Goal: Task Accomplishment & Management: Manage account settings

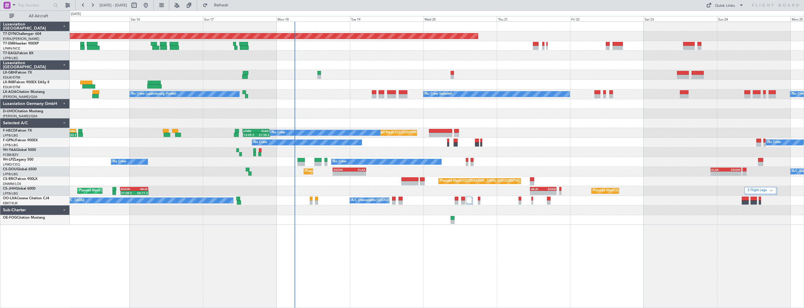
click at [327, 59] on div "Planned Maint [GEOGRAPHIC_DATA]-[GEOGRAPHIC_DATA] Planned Maint Geneva ([GEOGRA…" at bounding box center [437, 123] width 734 height 203
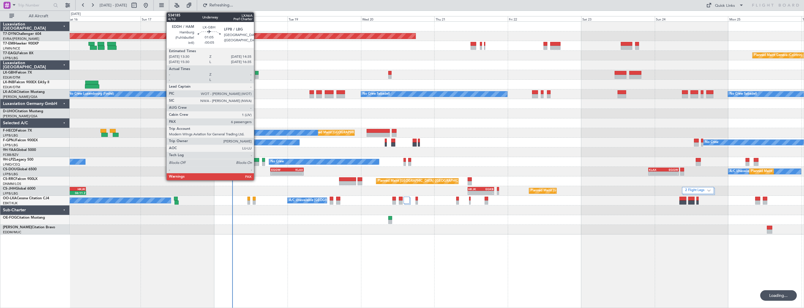
click at [256, 73] on div at bounding box center [257, 73] width 4 height 4
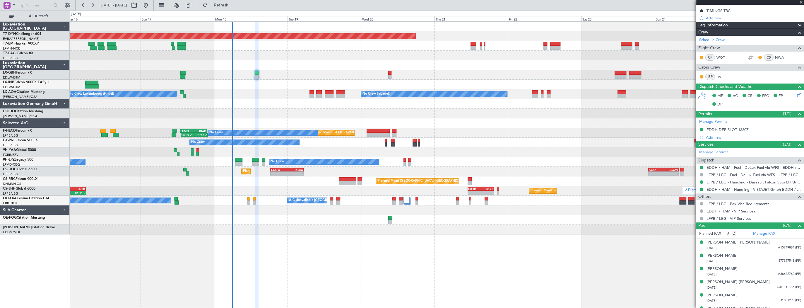
scroll to position [102, 0]
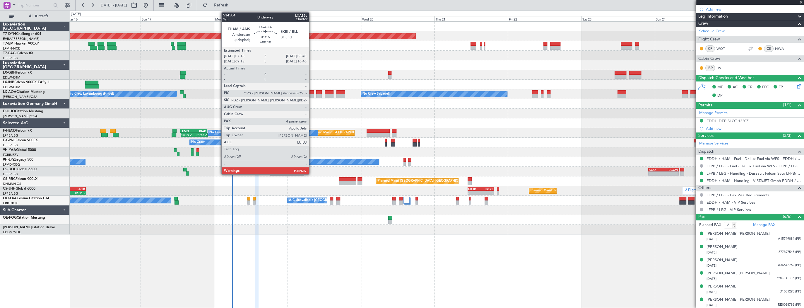
click at [311, 92] on div at bounding box center [311, 92] width 4 height 4
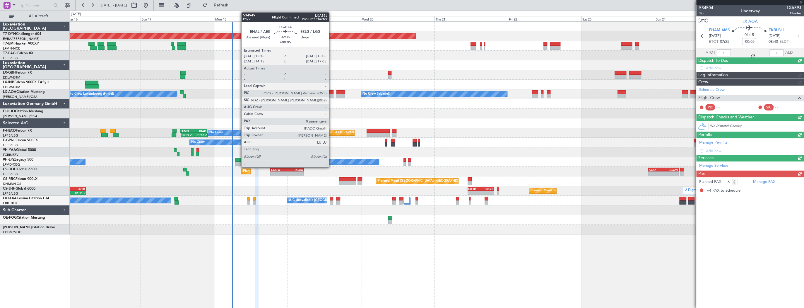
type input "+00:10"
type input "4"
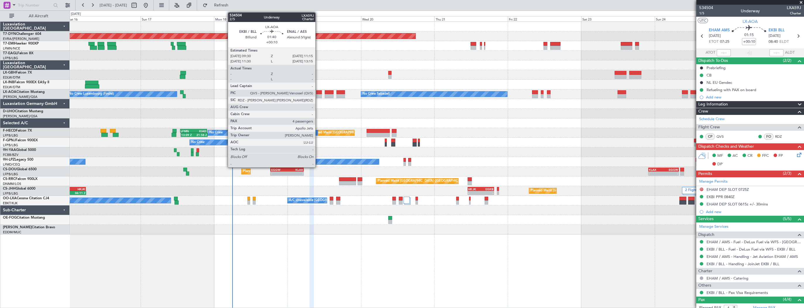
click at [318, 91] on div at bounding box center [319, 92] width 6 height 4
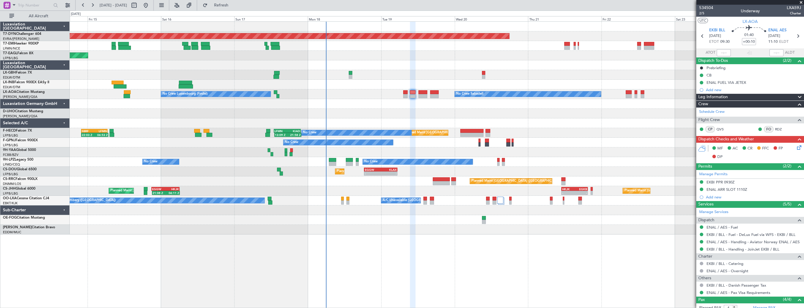
click at [391, 129] on div "Planned Maint Basel-Mulhouse Planned Maint New York (Teterboro) Planned Maint G…" at bounding box center [437, 128] width 734 height 213
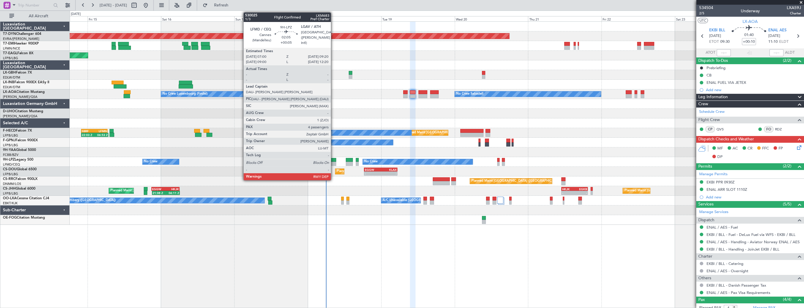
click at [333, 160] on div at bounding box center [332, 160] width 7 height 4
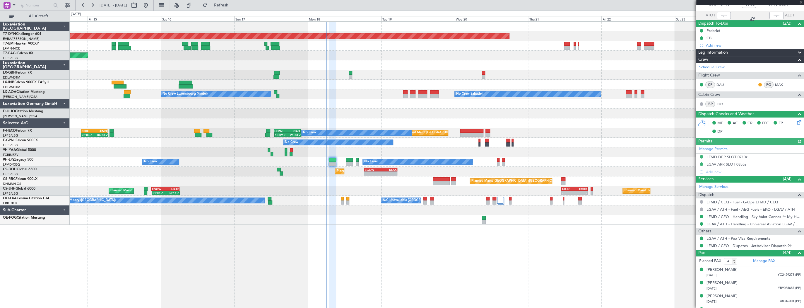
scroll to position [47, 0]
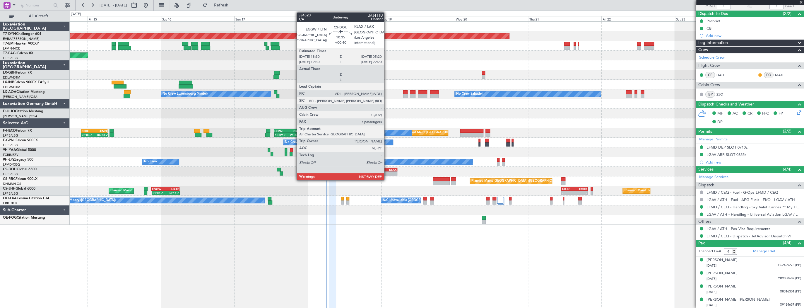
click at [387, 172] on div "-" at bounding box center [389, 174] width 16 height 4
type input "+00:40"
type input "7"
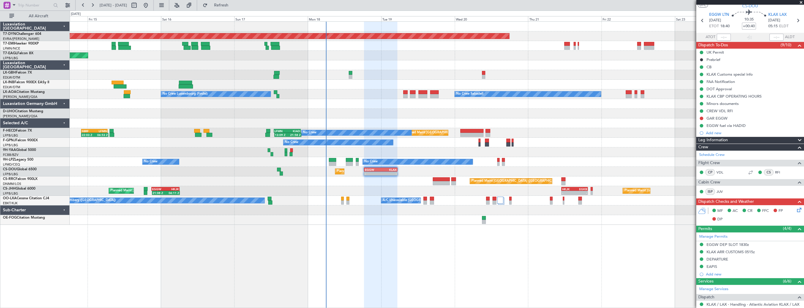
scroll to position [0, 0]
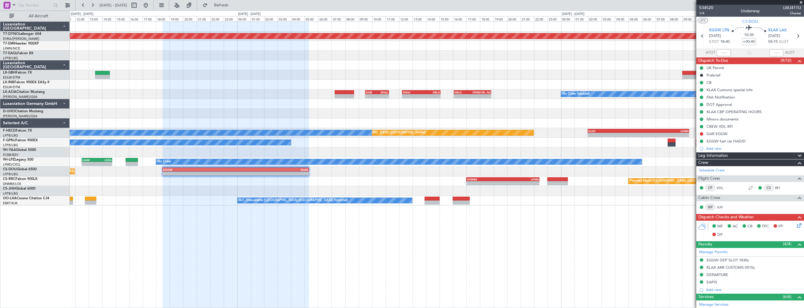
click at [179, 194] on div at bounding box center [437, 191] width 734 height 10
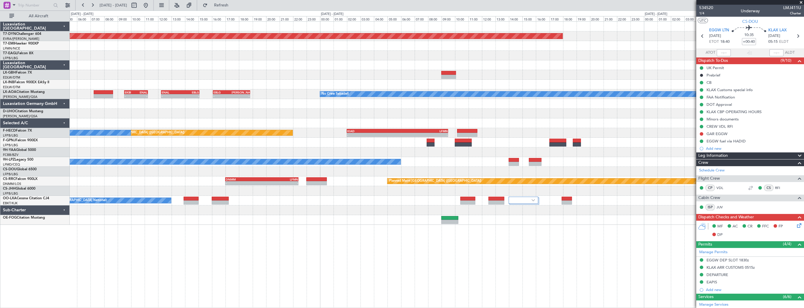
click at [225, 143] on div "No Crew" at bounding box center [437, 143] width 734 height 10
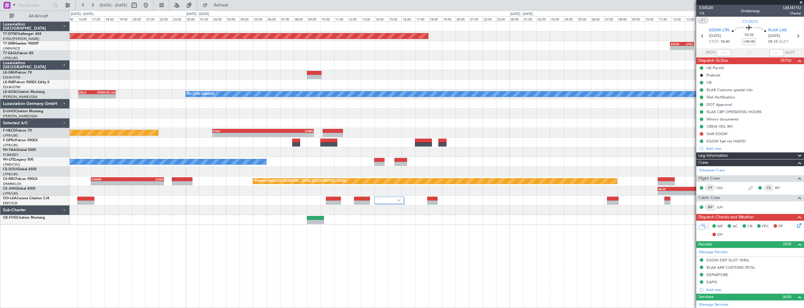
click at [350, 144] on div "No Crew" at bounding box center [437, 143] width 734 height 10
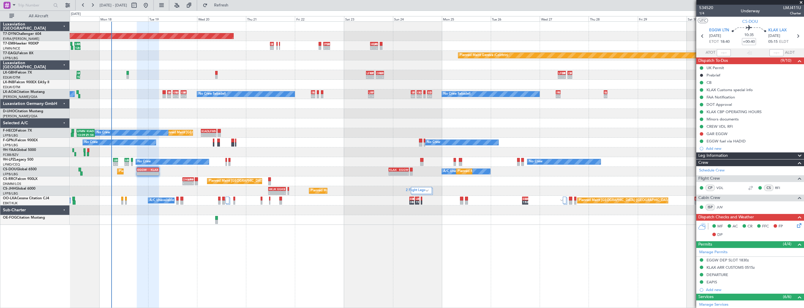
click at [359, 154] on div at bounding box center [437, 152] width 734 height 10
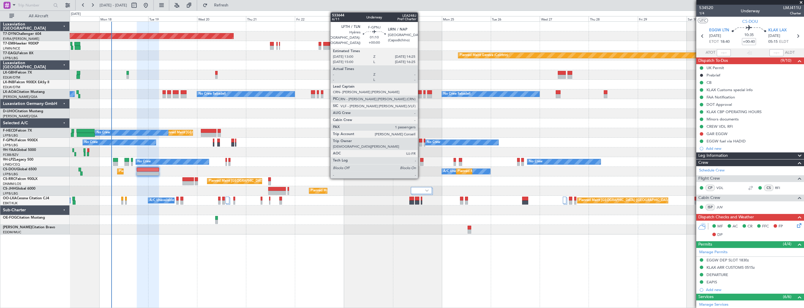
click at [420, 139] on div at bounding box center [420, 140] width 3 height 4
type input "1"
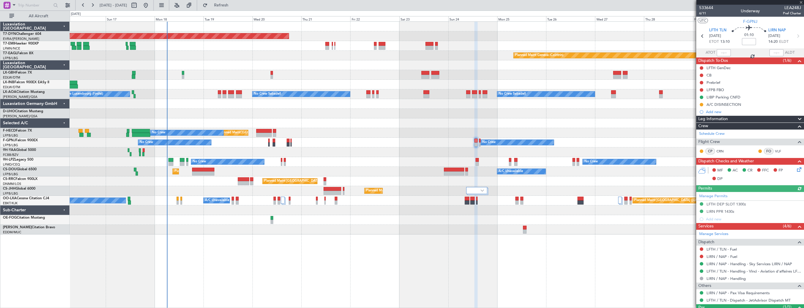
click at [510, 127] on div "Planned Maint Basel-Mulhouse Planned Maint Chester Planned Maint Geneva (Cointr…" at bounding box center [437, 128] width 734 height 213
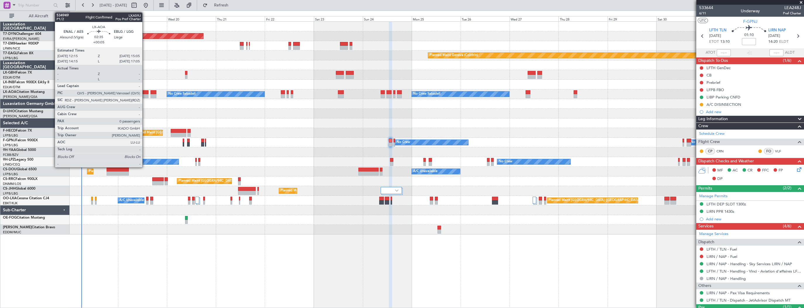
click at [145, 92] on div at bounding box center [146, 92] width 6 height 4
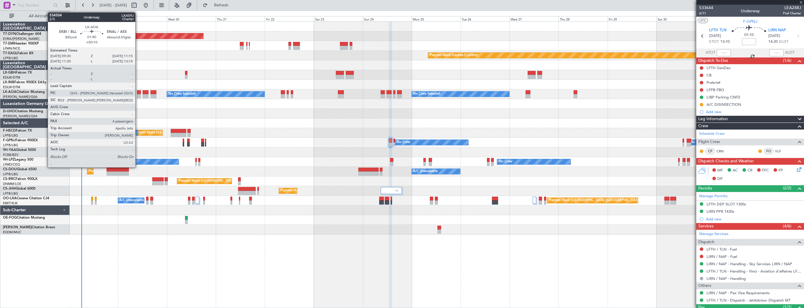
type input "+00:05"
type input "0"
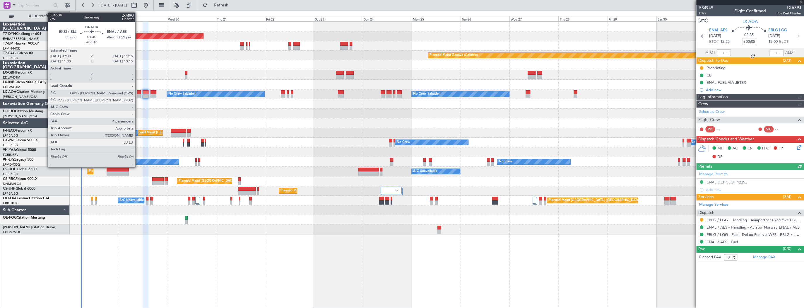
click at [138, 93] on div at bounding box center [139, 92] width 4 height 4
type input "+00:10"
type input "4"
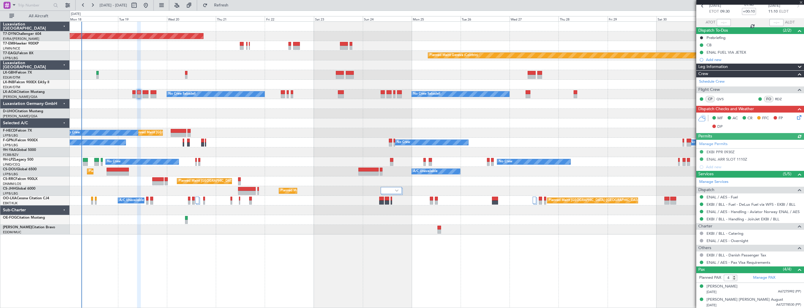
scroll to position [56, 0]
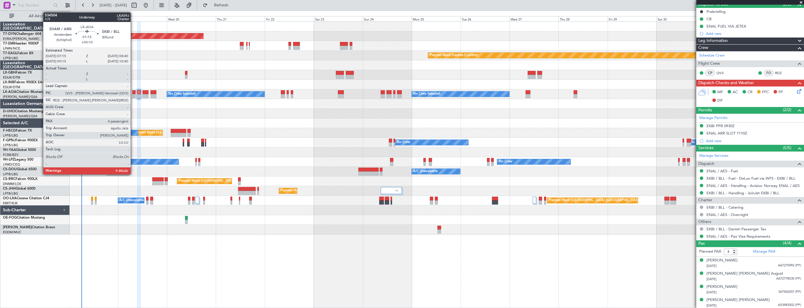
click at [133, 93] on div at bounding box center [133, 92] width 3 height 4
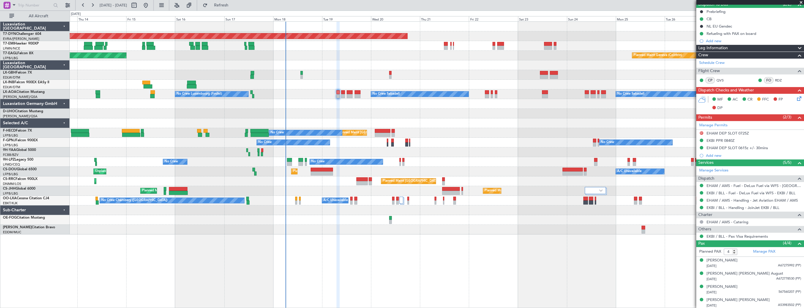
click at [406, 73] on div "Planned Maint Basel-Mulhouse Planned Maint Chester Planned Maint Geneva (Cointr…" at bounding box center [437, 128] width 734 height 213
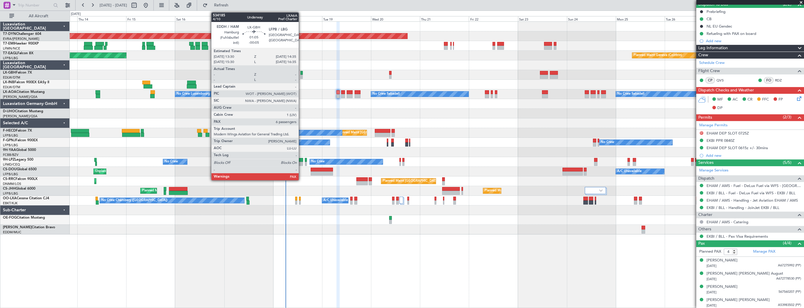
click at [301, 71] on div at bounding box center [301, 73] width 2 height 4
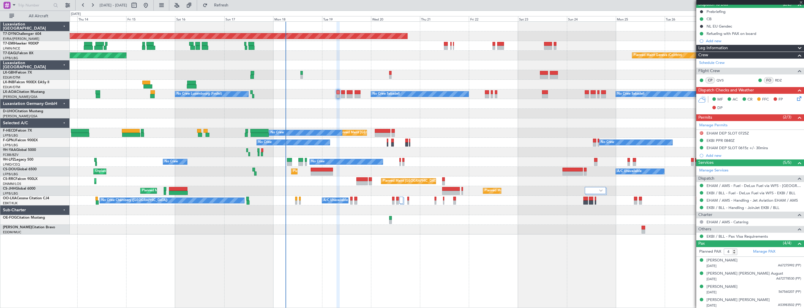
type input "-00:05"
type input "6"
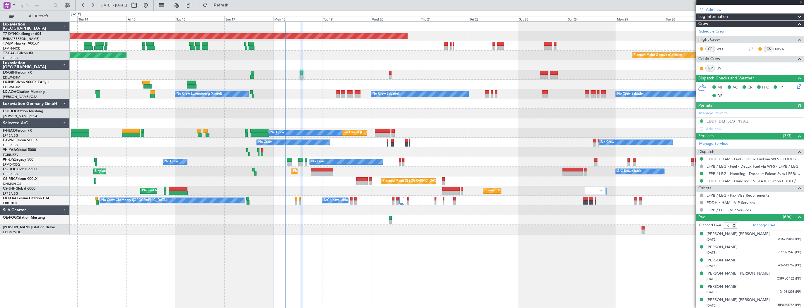
scroll to position [102, 0]
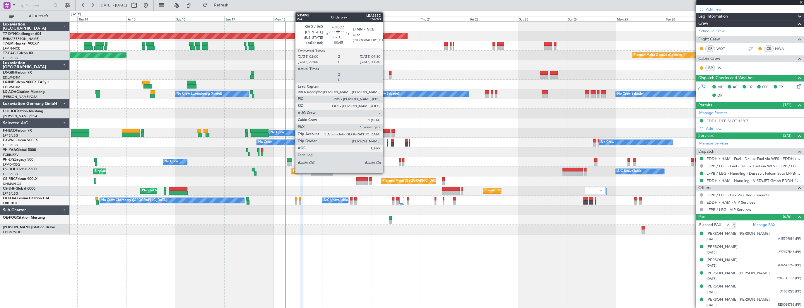
click at [385, 131] on div at bounding box center [383, 131] width 16 height 4
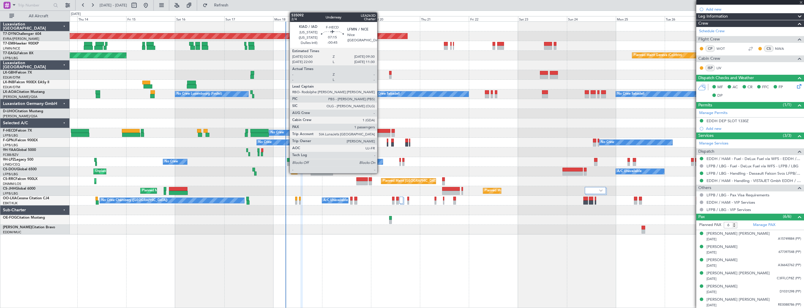
type input "-00:45"
type input "1"
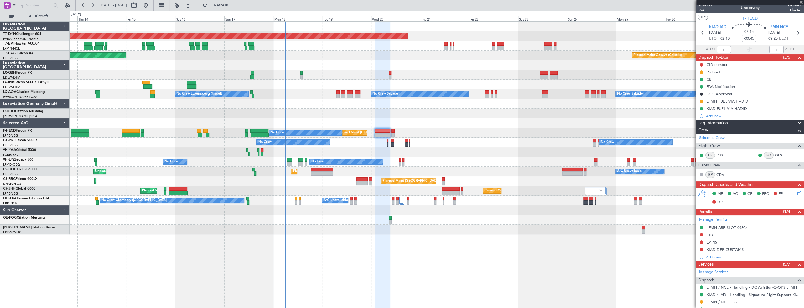
scroll to position [0, 0]
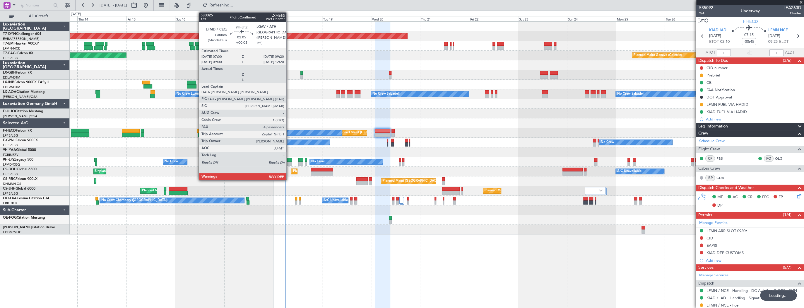
click at [289, 162] on div at bounding box center [289, 164] width 5 height 4
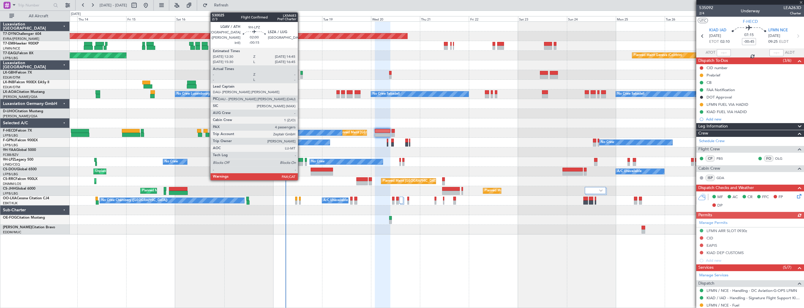
type input "+00:05"
type input "4"
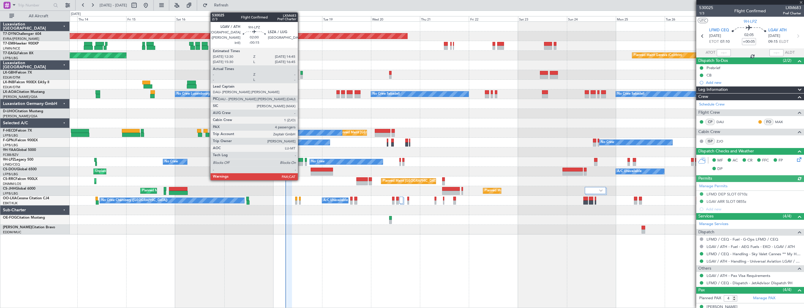
click at [300, 161] on div at bounding box center [300, 160] width 5 height 4
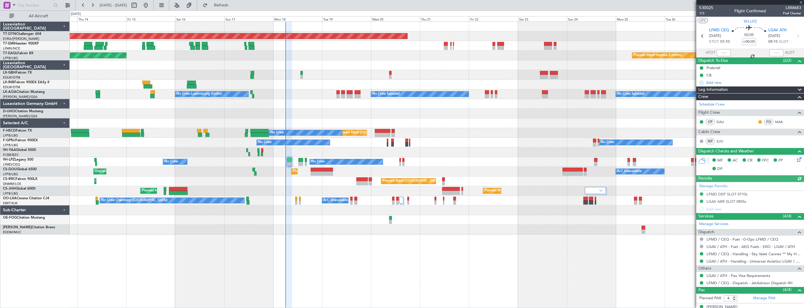
type input "-00:15"
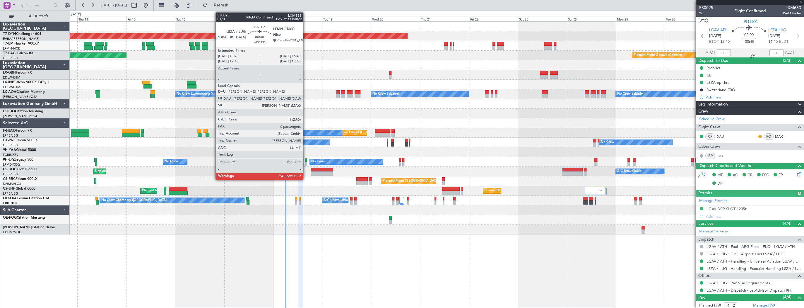
click at [306, 162] on div at bounding box center [306, 164] width 2 height 4
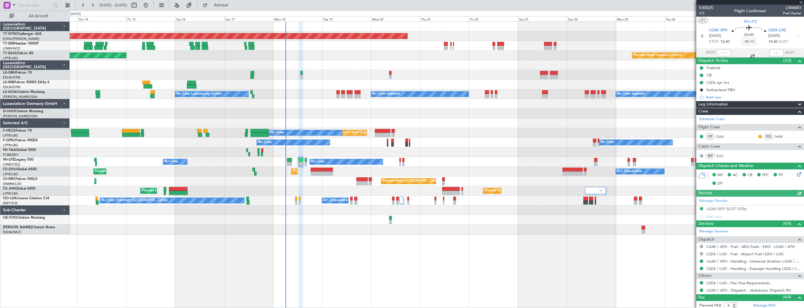
type input "0"
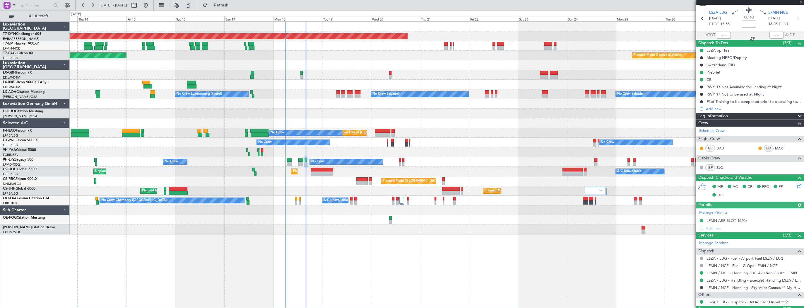
scroll to position [30, 0]
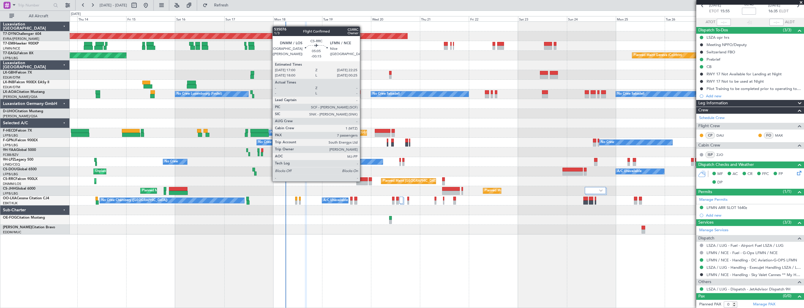
click at [362, 181] on div at bounding box center [361, 183] width 11 height 4
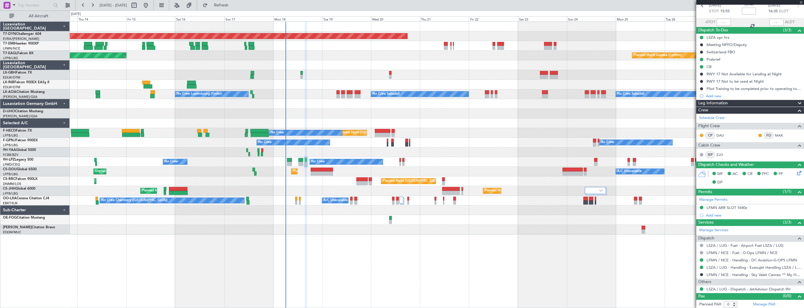
type input "-00:15"
type input "7"
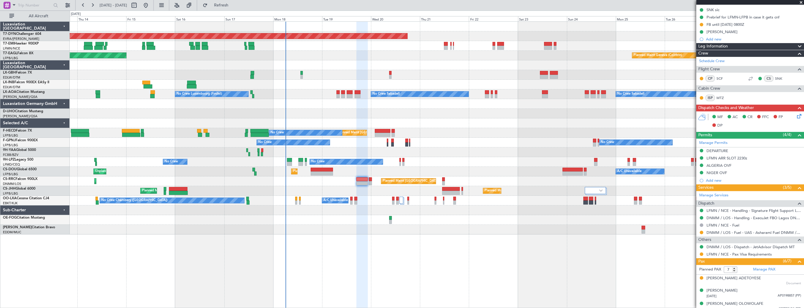
scroll to position [66, 0]
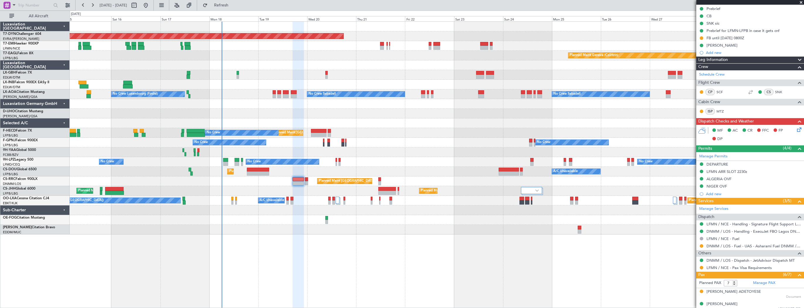
click at [277, 61] on div at bounding box center [437, 65] width 734 height 10
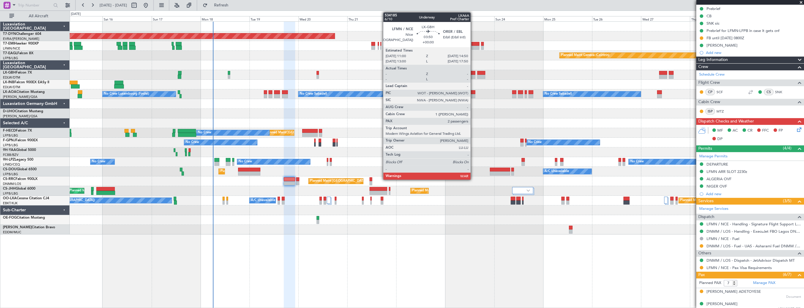
click at [473, 73] on div at bounding box center [471, 73] width 8 height 4
type input "2"
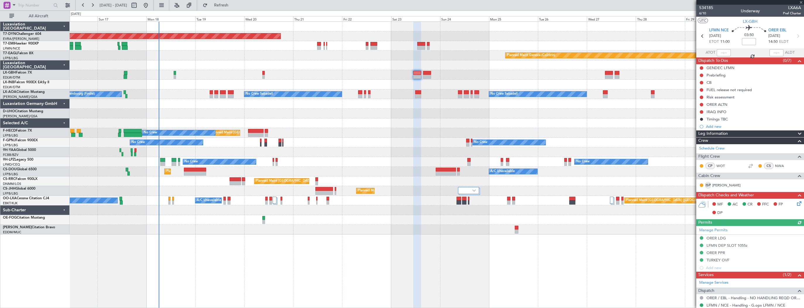
click at [275, 54] on div "Planned Maint Geneva (Cointrin) Planned Maint New York (Teterboro)" at bounding box center [437, 56] width 734 height 10
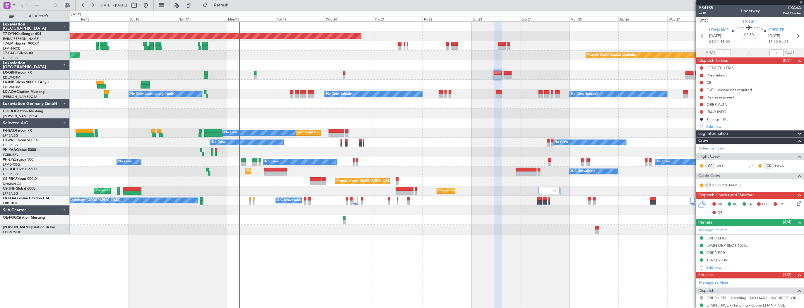
click at [370, 54] on div "Planned Maint Geneva (Cointrin) Planned Maint New York (Teterboro)" at bounding box center [437, 56] width 734 height 10
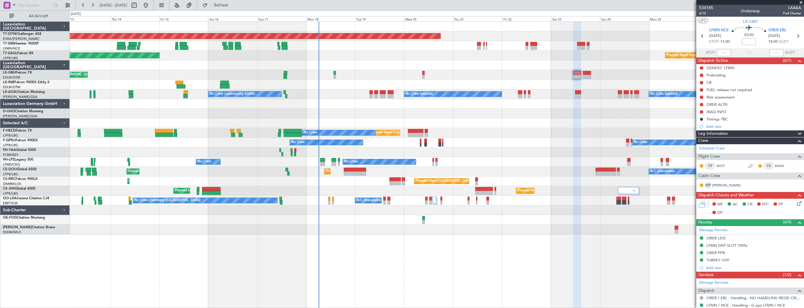
click at [451, 128] on div "Planned Maint Basel-Mulhouse Planned Maint Geneva (Cointrin) Planned Maint New …" at bounding box center [437, 128] width 734 height 213
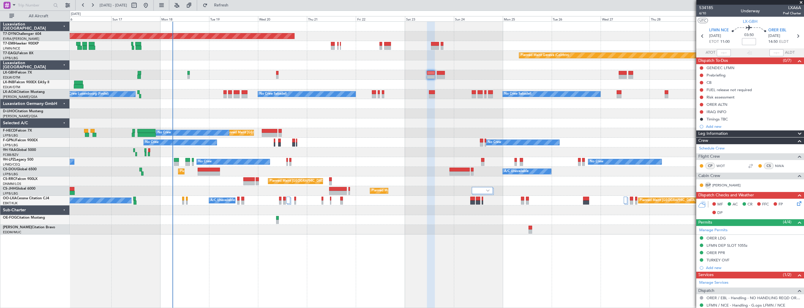
click at [402, 128] on div "Planned Maint [GEOGRAPHIC_DATA]-[GEOGRAPHIC_DATA] Planned Maint [PERSON_NAME] P…" at bounding box center [437, 128] width 734 height 213
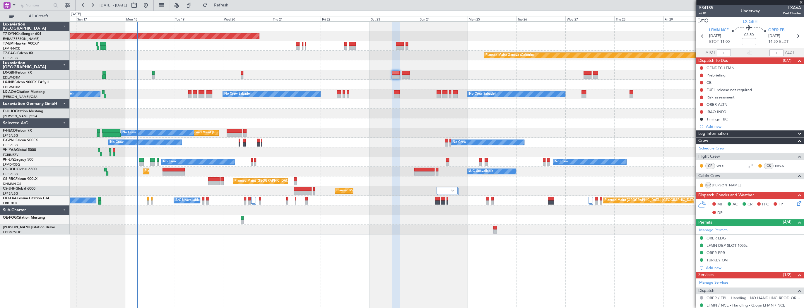
click at [209, 87] on div "Planned Maint [GEOGRAPHIC_DATA]-[GEOGRAPHIC_DATA] Planned Maint [PERSON_NAME] P…" at bounding box center [437, 128] width 734 height 213
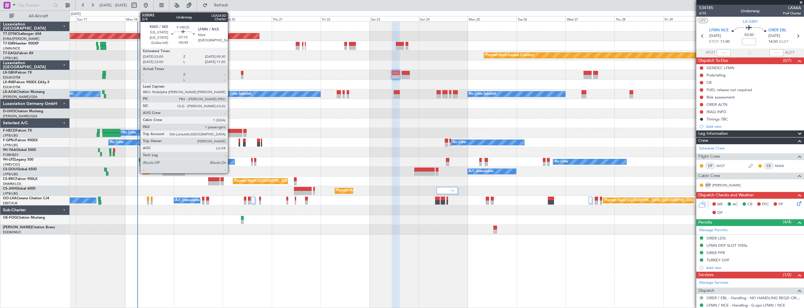
click at [230, 131] on div at bounding box center [235, 131] width 16 height 4
type input "-00:45"
type input "1"
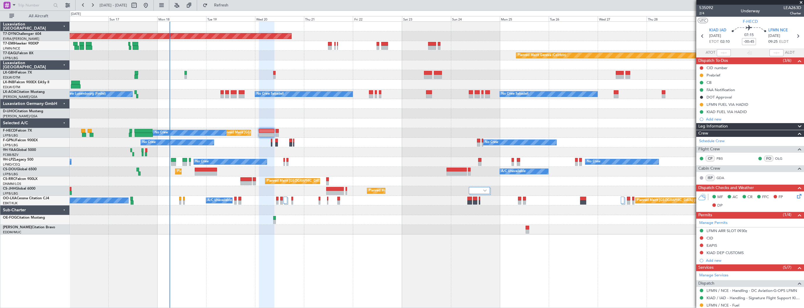
click at [256, 138] on div "No Crew No Crew No Crew Planned Maint Paris (Le Bourget)" at bounding box center [437, 143] width 734 height 10
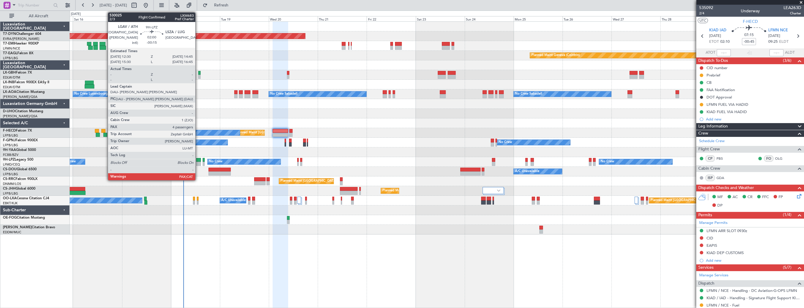
click at [198, 160] on div at bounding box center [198, 160] width 5 height 4
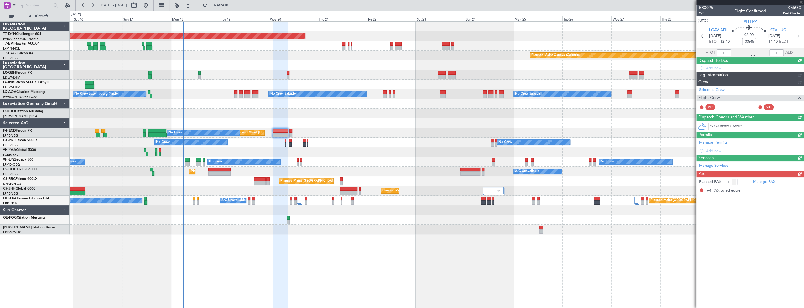
type input "-00:15"
type input "4"
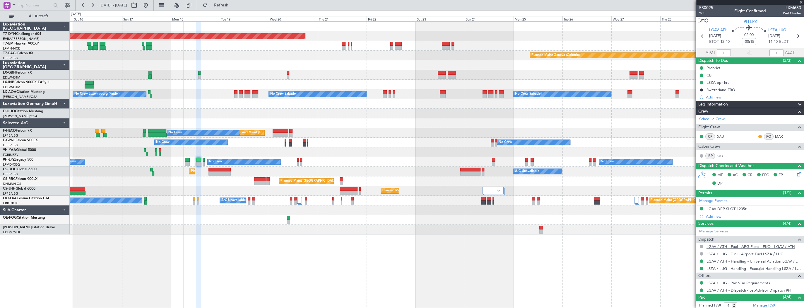
scroll to position [54, 0]
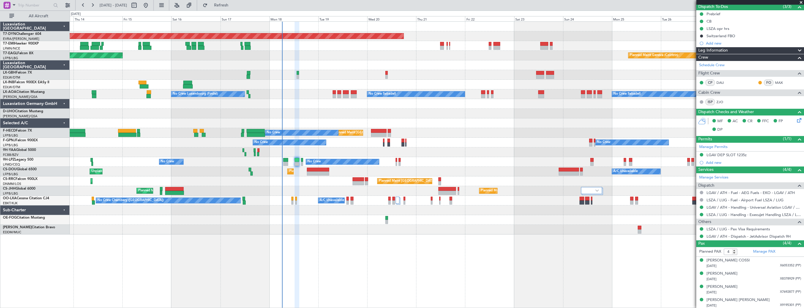
click at [400, 110] on div at bounding box center [437, 114] width 734 height 10
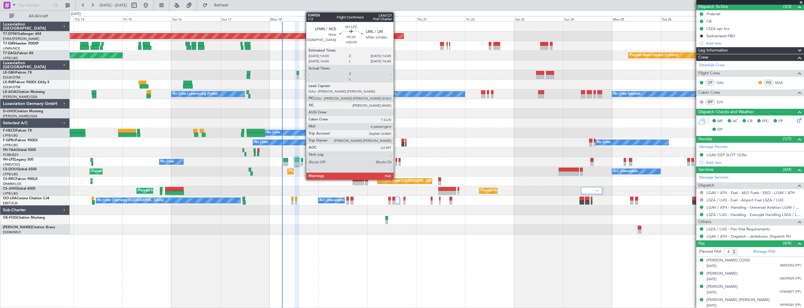
click at [396, 160] on div at bounding box center [396, 160] width 2 height 4
type input "6"
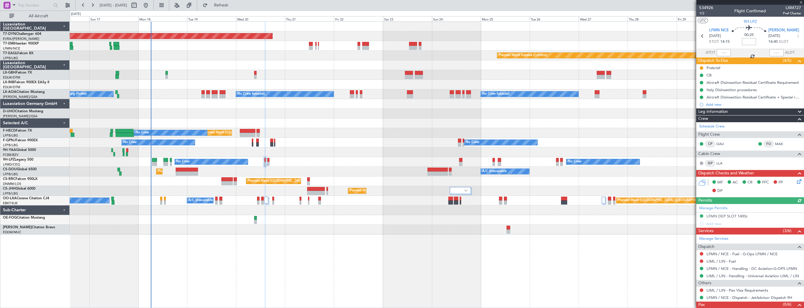
click at [291, 154] on div "Planned Maint [GEOGRAPHIC_DATA]-[GEOGRAPHIC_DATA] Planned Maint [PERSON_NAME] P…" at bounding box center [437, 128] width 734 height 213
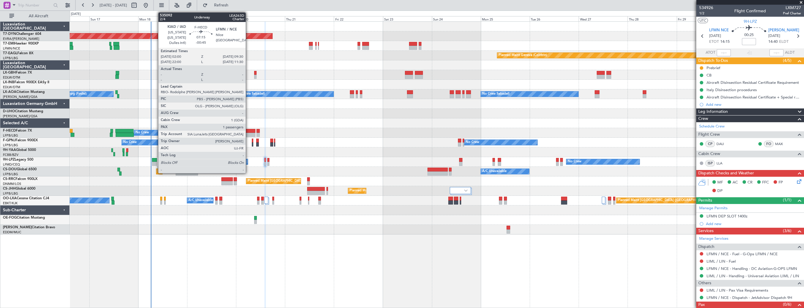
click at [248, 129] on div at bounding box center [248, 131] width 16 height 4
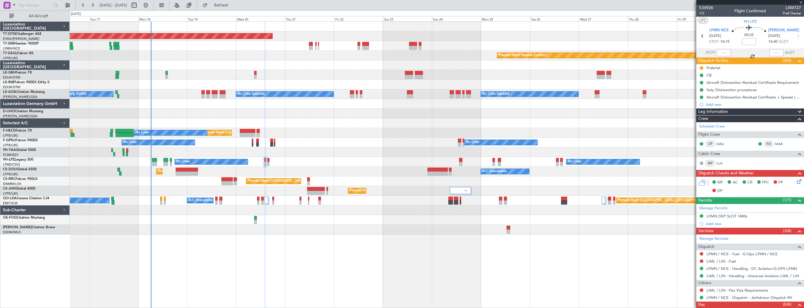
type input "-00:45"
type input "1"
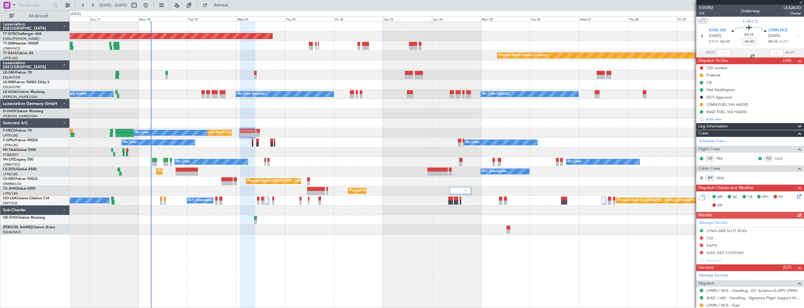
click at [248, 185] on div "Planned Maint Paris (Le Bourget) Planned Maint Lagos (Murtala Muhammed)" at bounding box center [437, 181] width 734 height 10
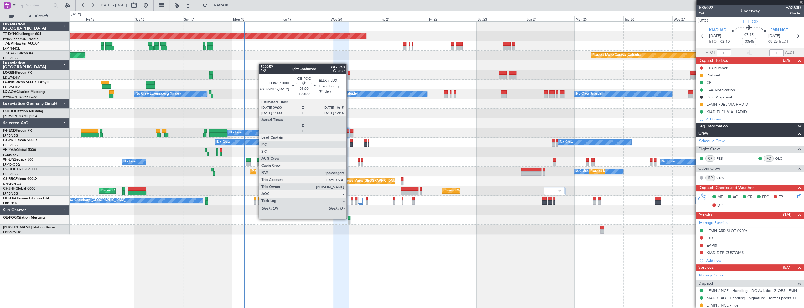
click at [349, 218] on div at bounding box center [349, 218] width 3 height 4
type input "2"
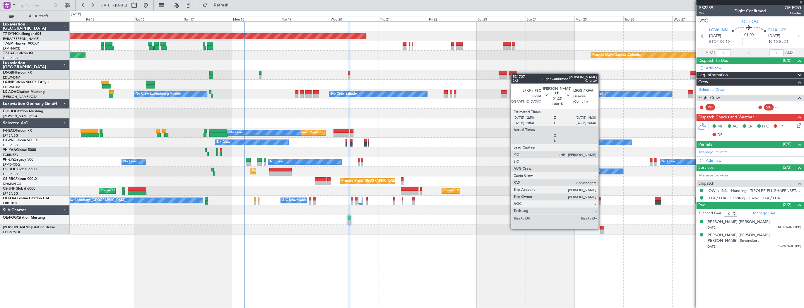
click at [601, 228] on div at bounding box center [602, 227] width 4 height 4
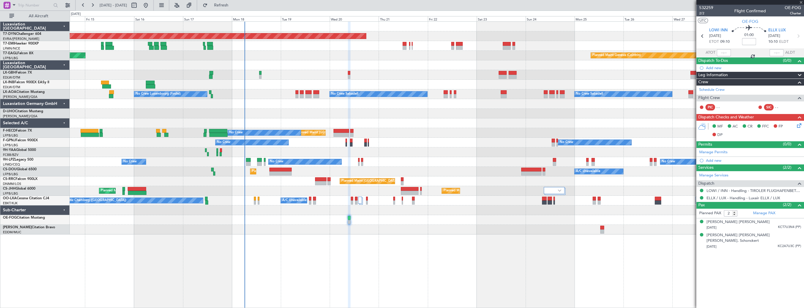
type input "+00:15"
type input "4"
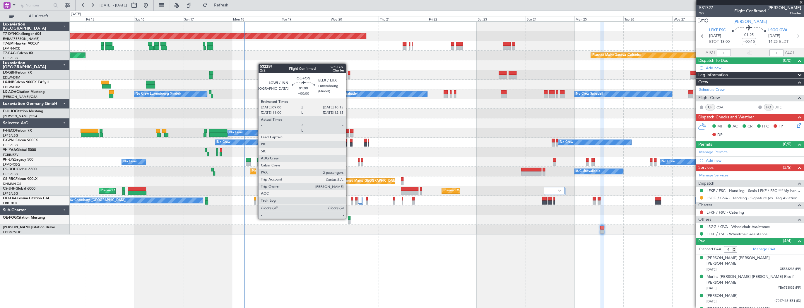
click at [348, 218] on div at bounding box center [349, 218] width 3 height 4
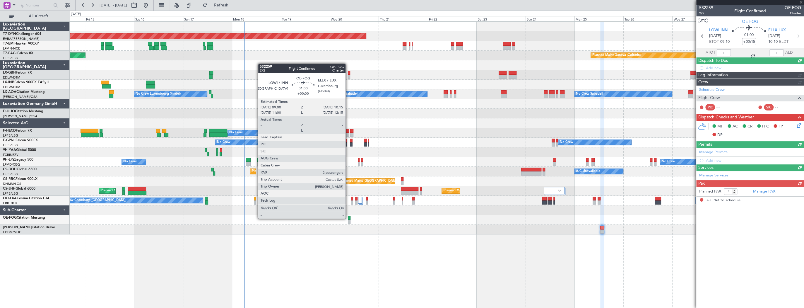
type input "2"
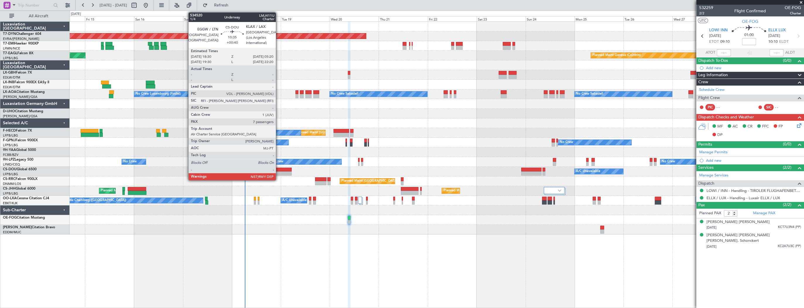
click at [278, 170] on div at bounding box center [280, 169] width 22 height 4
type input "+00:40"
type input "7"
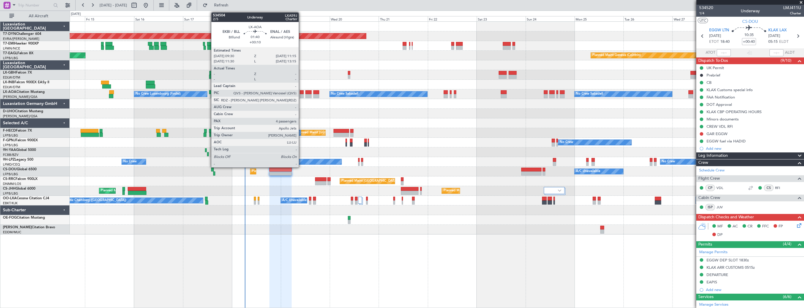
click at [301, 94] on div at bounding box center [302, 96] width 4 height 4
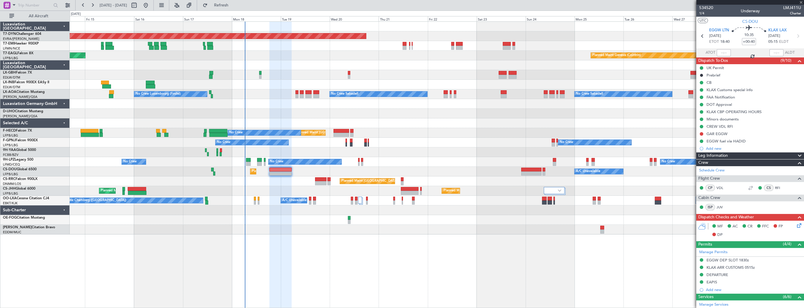
type input "+00:10"
type input "4"
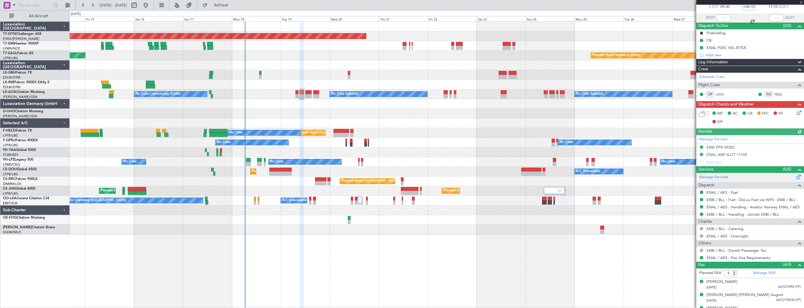
scroll to position [56, 0]
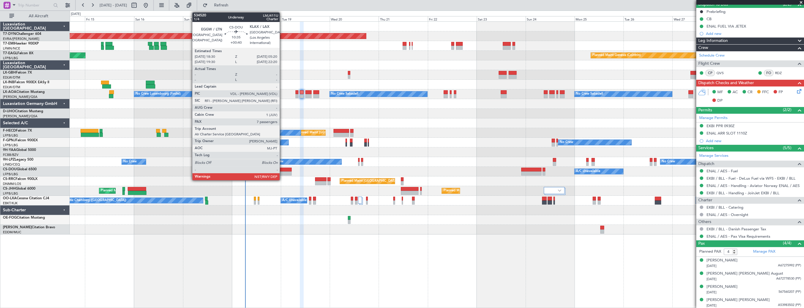
click at [282, 172] on div at bounding box center [280, 173] width 22 height 4
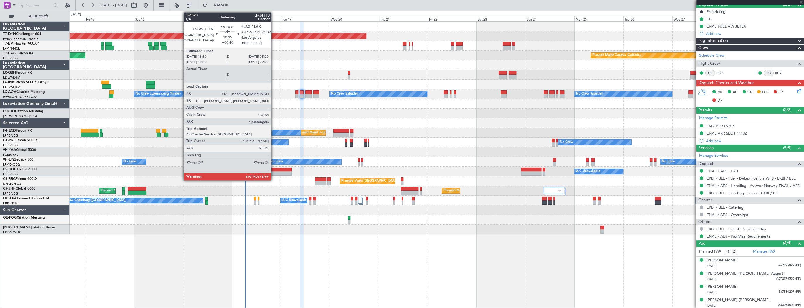
type input "+00:40"
type input "7"
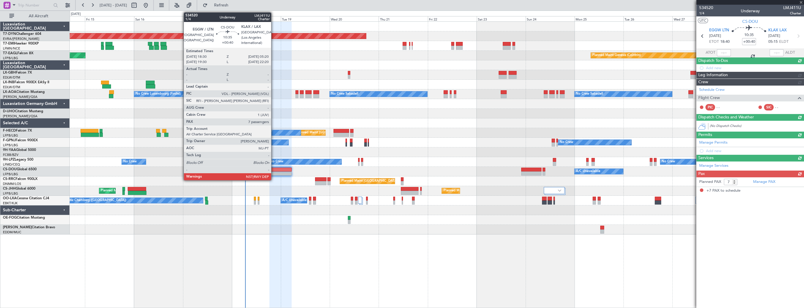
scroll to position [0, 0]
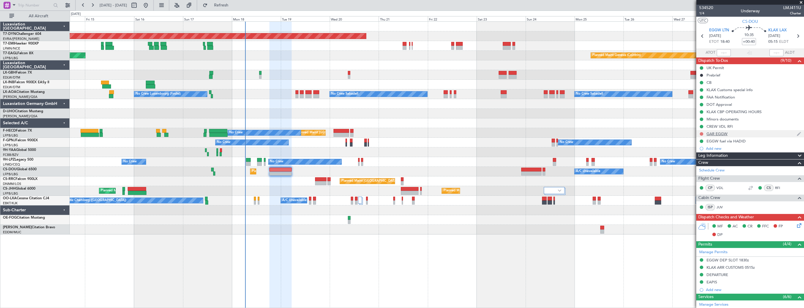
click at [701, 133] on button at bounding box center [702, 134] width 4 height 4
click at [705, 161] on span "Completed" at bounding box center [703, 160] width 19 height 6
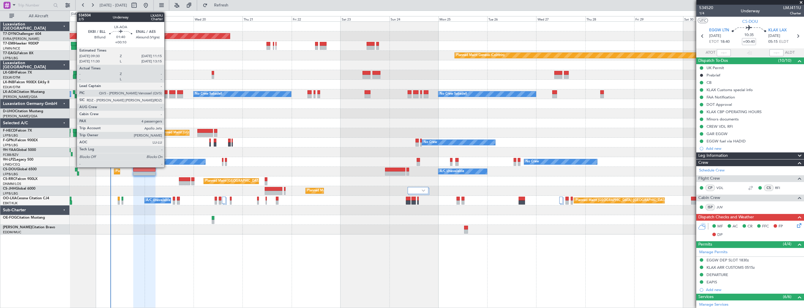
click at [167, 93] on div at bounding box center [166, 92] width 4 height 4
type input "+00:10"
type input "4"
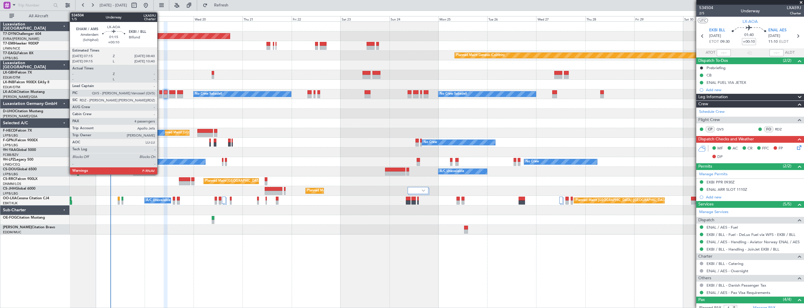
click at [160, 92] on div at bounding box center [160, 92] width 3 height 4
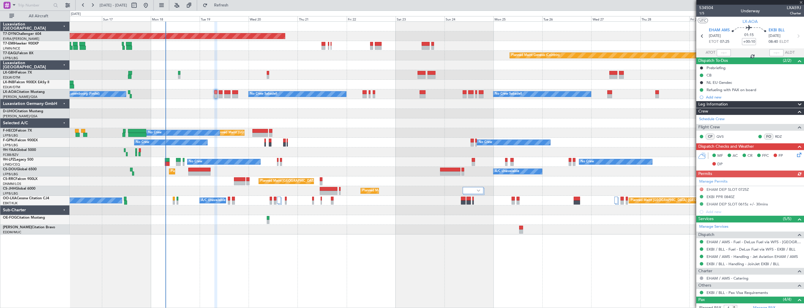
click at [327, 108] on div "Planned Maint [GEOGRAPHIC_DATA]-[GEOGRAPHIC_DATA] Planned Maint [PERSON_NAME] P…" at bounding box center [437, 128] width 734 height 213
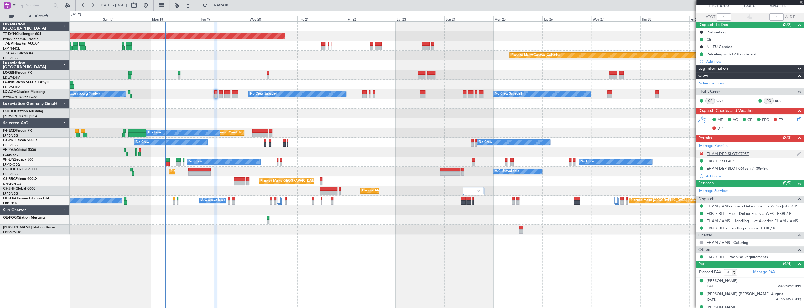
scroll to position [56, 0]
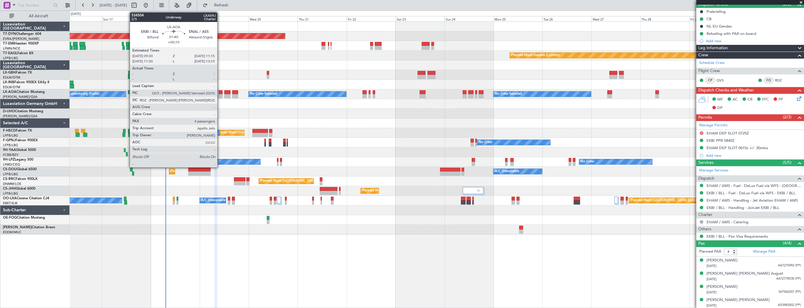
click at [220, 92] on div at bounding box center [221, 92] width 4 height 4
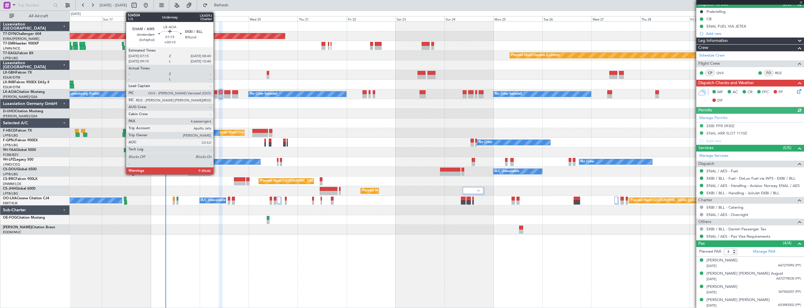
click at [216, 92] on div at bounding box center [215, 92] width 3 height 4
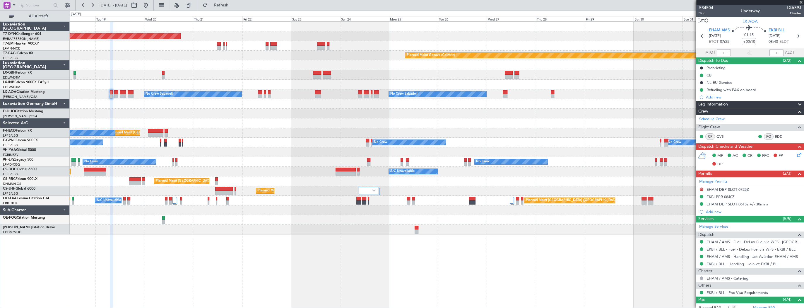
click at [301, 129] on div "Planned Maint [GEOGRAPHIC_DATA]-[GEOGRAPHIC_DATA] Planned Maint [PERSON_NAME] P…" at bounding box center [437, 128] width 734 height 213
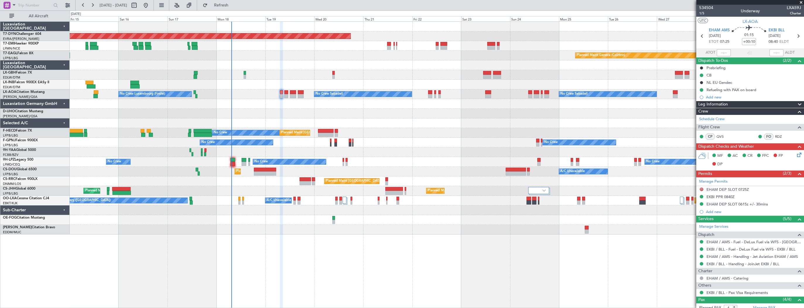
click at [468, 160] on div "Planned Maint [GEOGRAPHIC_DATA]-[GEOGRAPHIC_DATA] Planned Maint [PERSON_NAME] P…" at bounding box center [437, 128] width 734 height 213
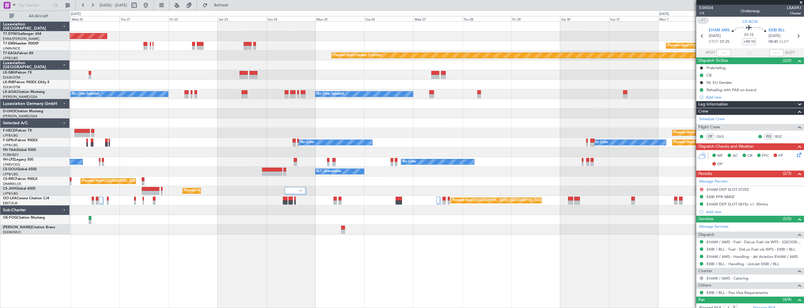
click at [213, 146] on div "Planned Maint [GEOGRAPHIC_DATA]-[GEOGRAPHIC_DATA] Planned Maint [PERSON_NAME] P…" at bounding box center [437, 128] width 734 height 213
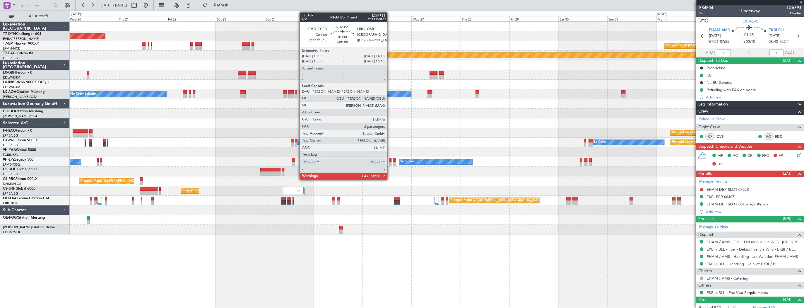
click at [390, 159] on div at bounding box center [390, 160] width 3 height 4
type input "2"
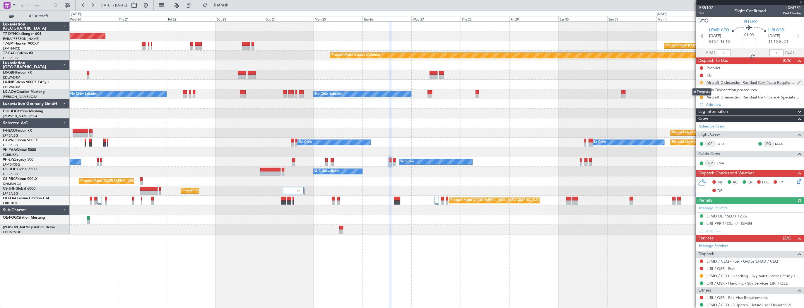
click at [701, 82] on button at bounding box center [702, 83] width 4 height 4
click at [708, 106] on span "Completed" at bounding box center [703, 108] width 19 height 6
click at [700, 91] on button at bounding box center [702, 90] width 4 height 4
click at [708, 114] on span "Completed" at bounding box center [703, 116] width 19 height 6
click at [700, 97] on button at bounding box center [702, 97] width 4 height 4
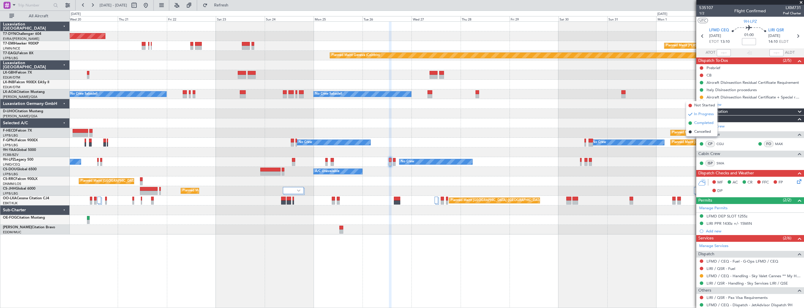
click at [698, 123] on span "Completed" at bounding box center [703, 123] width 19 height 6
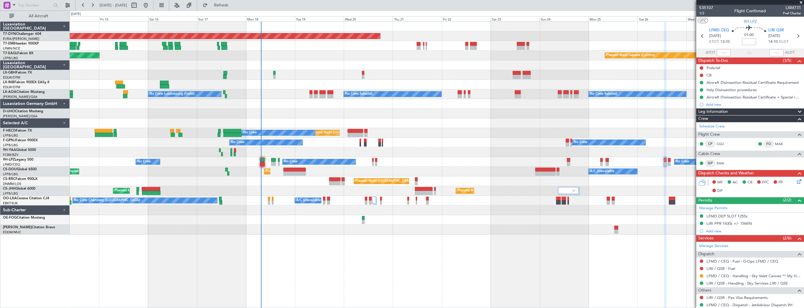
click at [404, 118] on div at bounding box center [437, 123] width 734 height 10
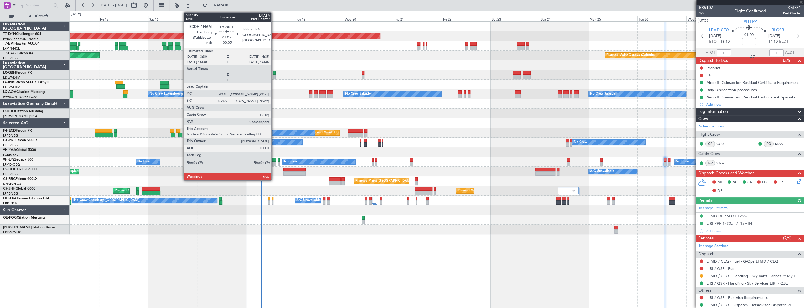
click at [274, 73] on div at bounding box center [274, 73] width 2 height 4
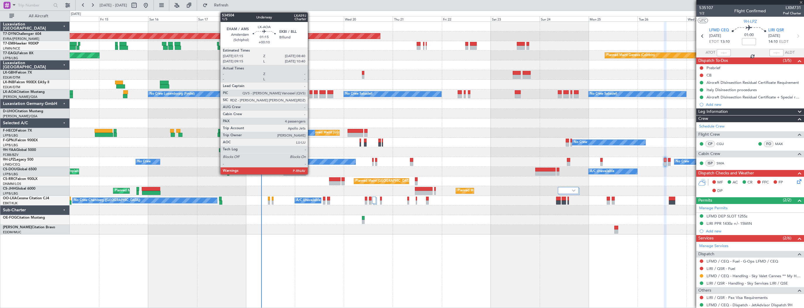
click at [310, 92] on div at bounding box center [310, 92] width 3 height 4
type input "-00:05"
type input "6"
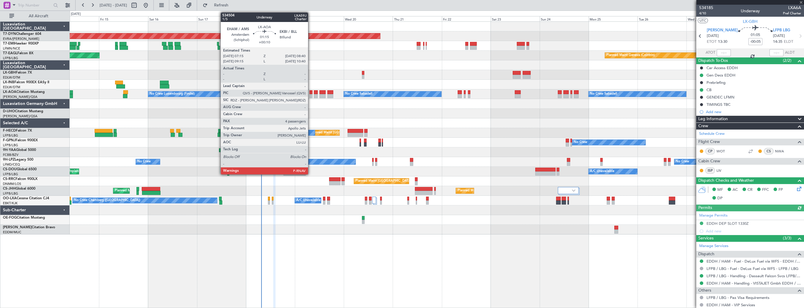
type input "+00:10"
type input "4"
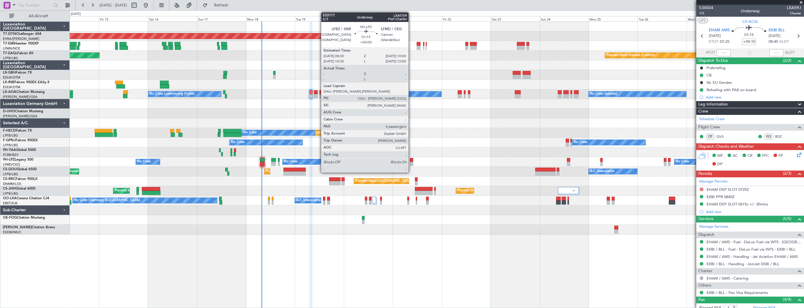
click at [411, 159] on div at bounding box center [411, 160] width 3 height 4
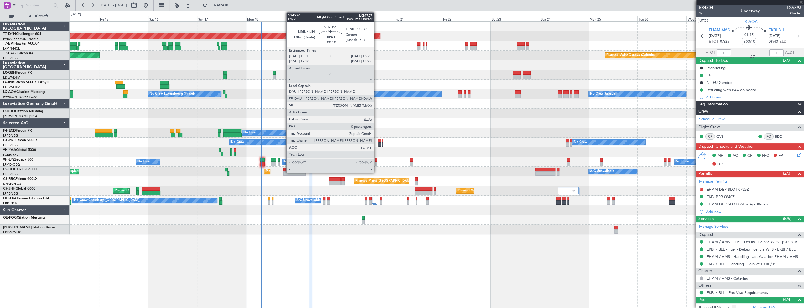
click at [376, 162] on div at bounding box center [376, 164] width 2 height 4
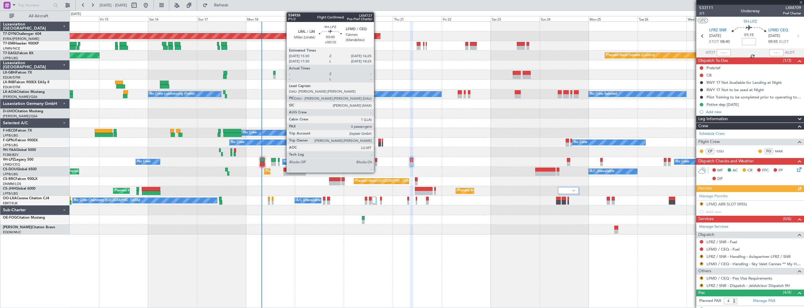
type input "+00:10"
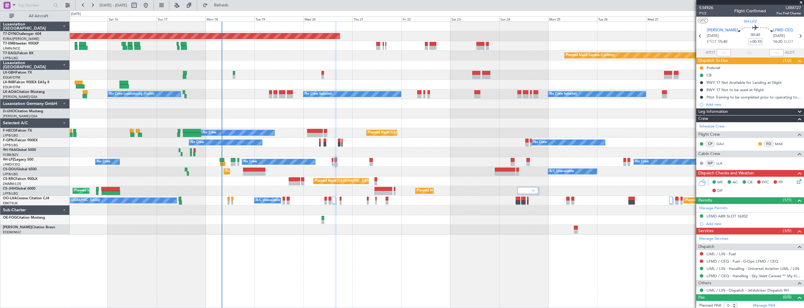
click at [259, 88] on div at bounding box center [437, 85] width 734 height 10
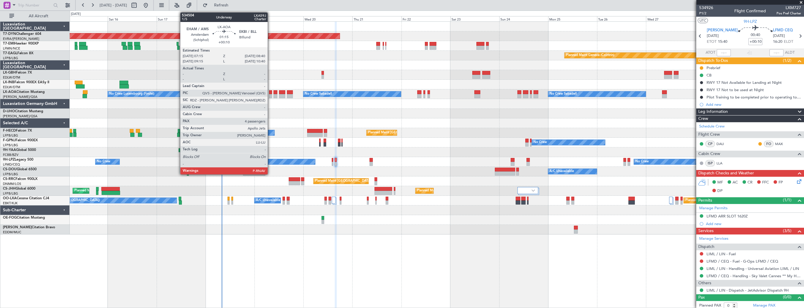
click at [270, 91] on div at bounding box center [270, 92] width 3 height 4
type input "4"
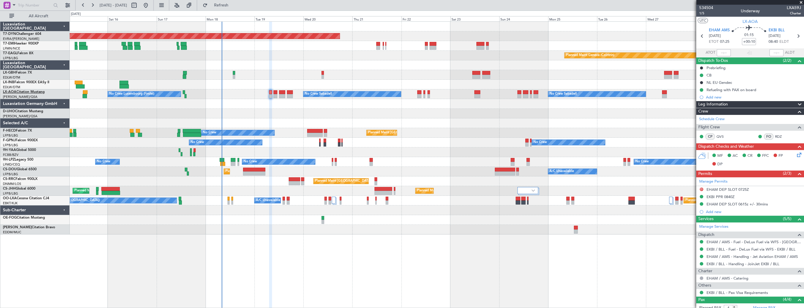
click at [33, 92] on link "LX-AOA Citation Mustang" at bounding box center [24, 92] width 42 height 4
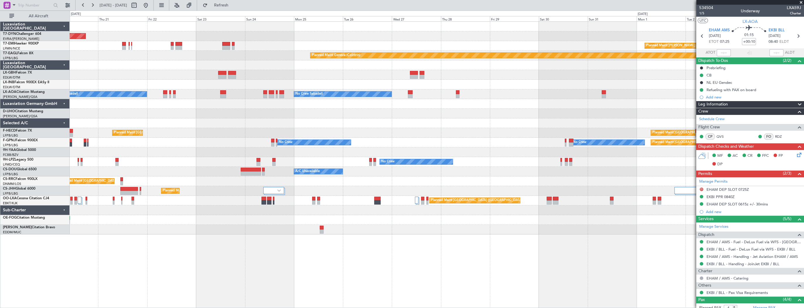
click at [138, 114] on div "Planned Maint Basel-Mulhouse Planned Maint Chester Planned Maint Geneva (Cointr…" at bounding box center [437, 128] width 734 height 213
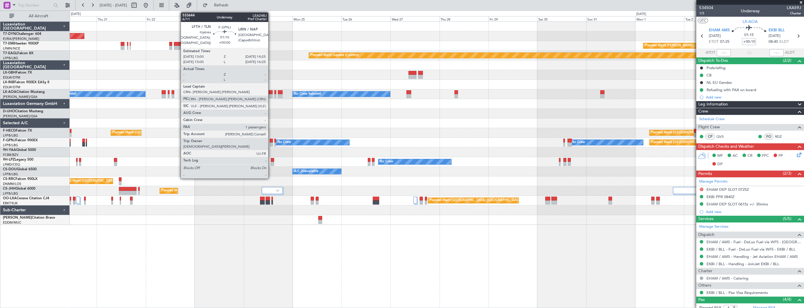
click at [271, 141] on div at bounding box center [271, 140] width 3 height 4
type input "1"
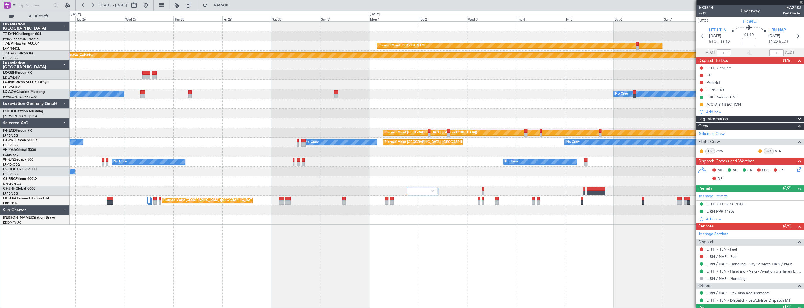
click at [268, 145] on div "No Crew No Crew Planned Maint Paris (Le Bourget) No Crew No Crew No Crew" at bounding box center [437, 143] width 734 height 10
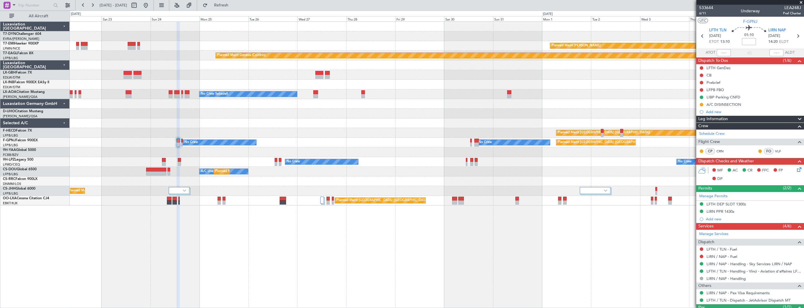
click at [378, 142] on div "No Crew No Crew No Crew Planned Maint Paris (Le Bourget) No Crew No Crew" at bounding box center [437, 143] width 734 height 10
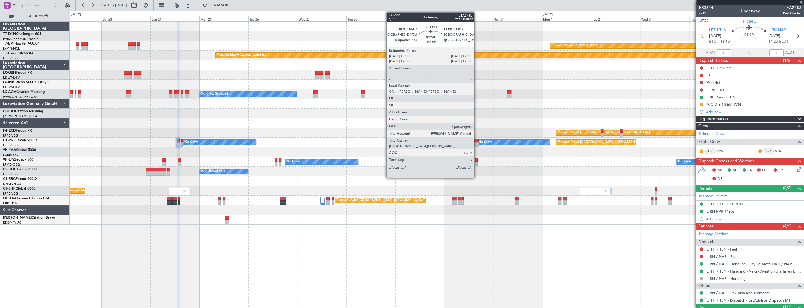
click at [477, 140] on div at bounding box center [476, 140] width 4 height 4
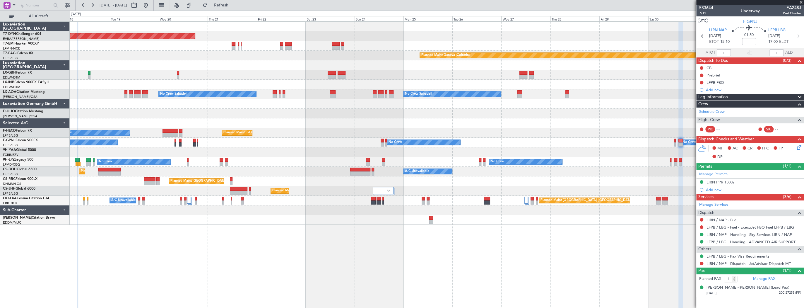
click at [346, 163] on div "Planned Maint [GEOGRAPHIC_DATA]-[GEOGRAPHIC_DATA] Planned Maint [PERSON_NAME] P…" at bounding box center [437, 123] width 734 height 203
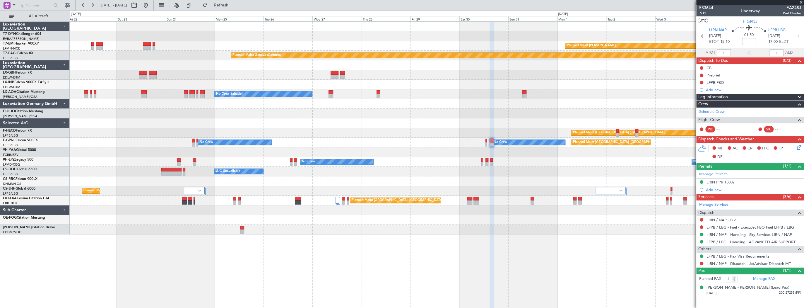
click at [166, 138] on div "No Crew Planned Maint Paris (Le Bourget) No Crew No Crew No Crew No Crew" at bounding box center [437, 143] width 734 height 10
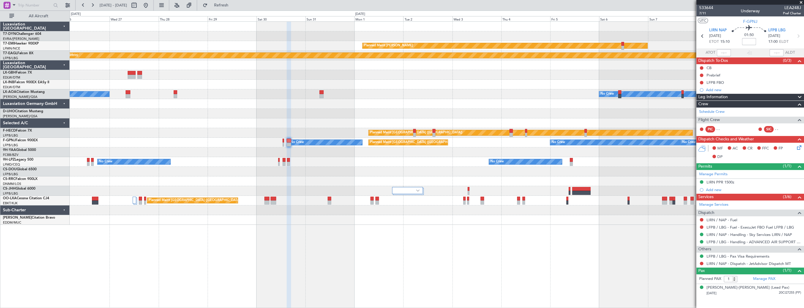
click at [242, 148] on div "Planned Maint Chester Planned Maint Geneva (Cointrin) No Crew Sabadell No Crew …" at bounding box center [437, 123] width 734 height 203
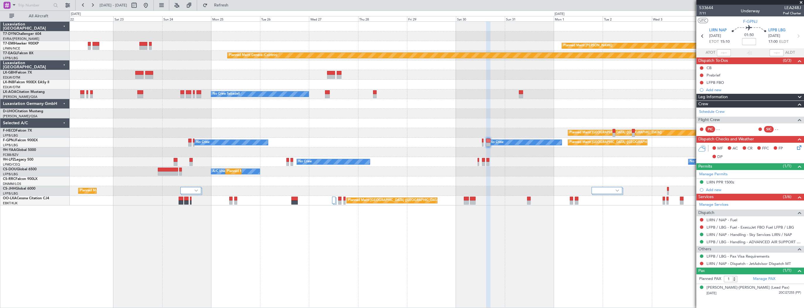
click at [426, 146] on div "Planned Maint Paris (Le Bourget) No Crew No Crew No Crew No Crew No Crew" at bounding box center [437, 143] width 734 height 10
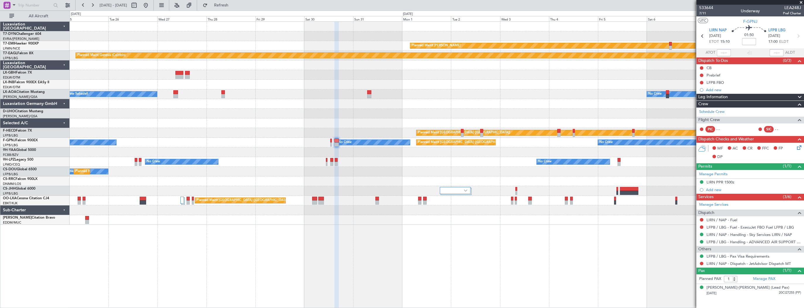
click at [401, 150] on div at bounding box center [437, 152] width 734 height 10
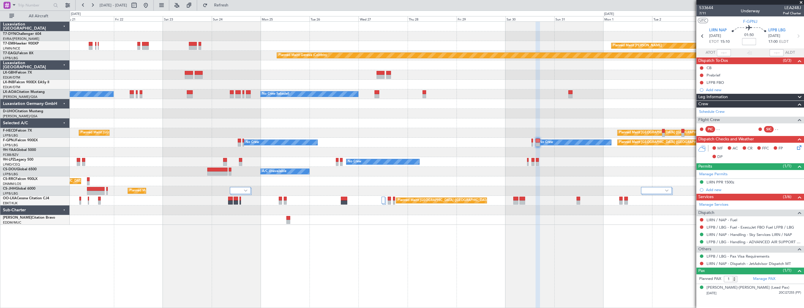
click at [385, 146] on div "No Crew No Crew No Crew Planned Maint [GEOGRAPHIC_DATA] ([GEOGRAPHIC_DATA]) No …" at bounding box center [437, 143] width 734 height 10
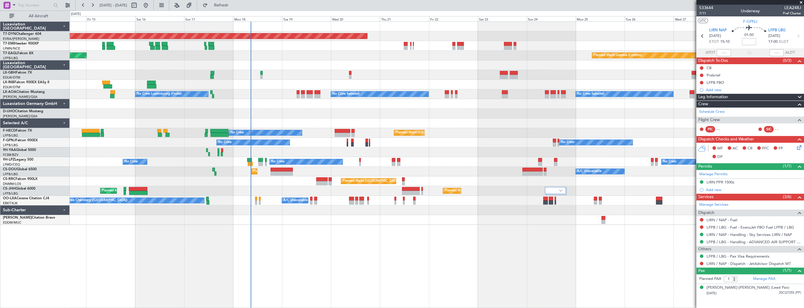
click at [486, 131] on div "Planned Maint Basel-Mulhouse Planned Maint Chester Planned Maint Geneva (Cointr…" at bounding box center [437, 123] width 734 height 203
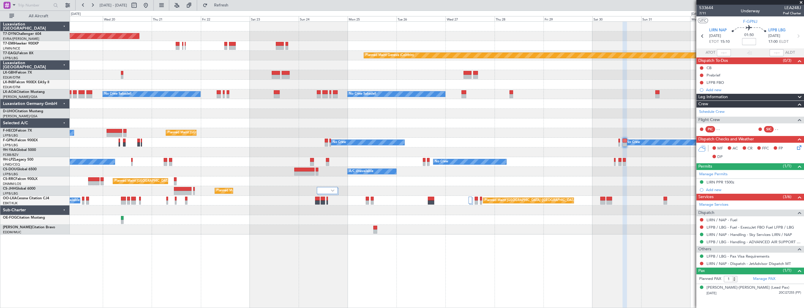
click at [221, 125] on div "Planned Maint Basel-Mulhouse Planned Maint Chester Planned Maint Geneva (Cointr…" at bounding box center [437, 128] width 734 height 213
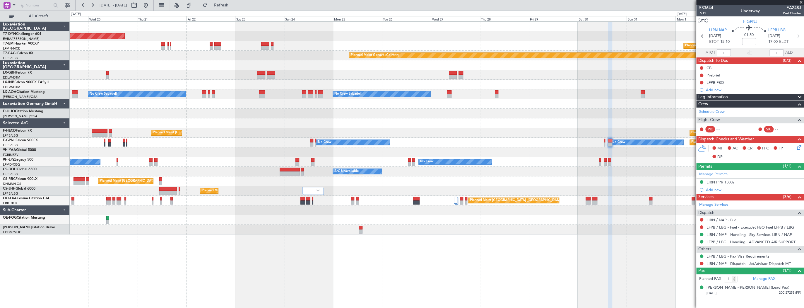
click at [136, 145] on div "No Crew No Crew Planned Maint Paris (Le Bourget) No Crew No Crew" at bounding box center [437, 143] width 734 height 10
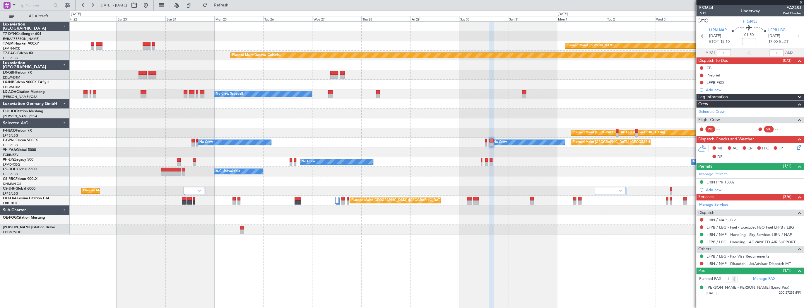
click at [378, 147] on div "Planned Maint Basel-Mulhouse Planned Maint Chester Planned Maint Geneva (Cointr…" at bounding box center [437, 128] width 734 height 213
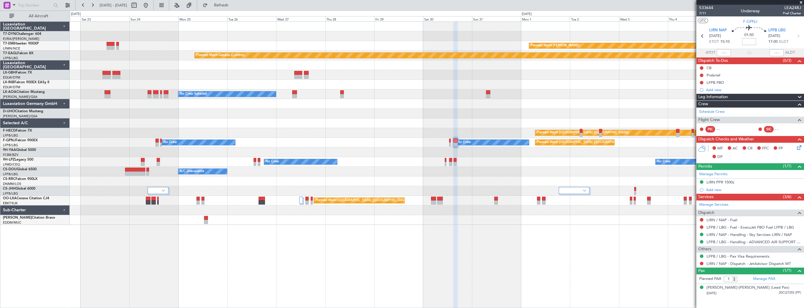
click at [204, 152] on div at bounding box center [437, 152] width 734 height 10
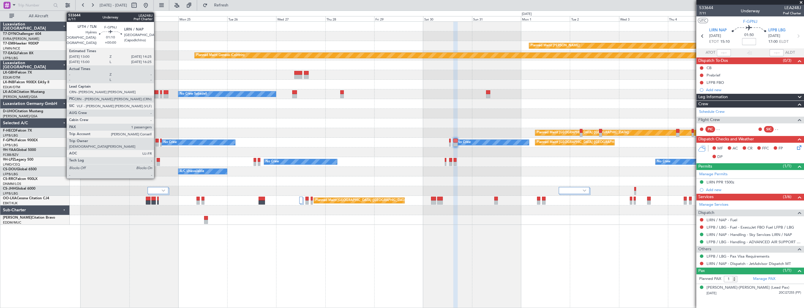
click at [157, 139] on div at bounding box center [156, 140] width 3 height 4
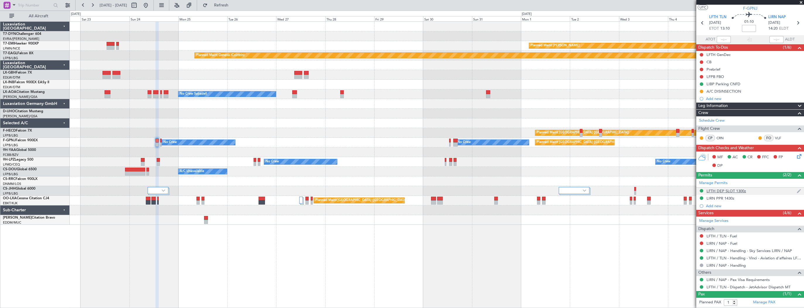
scroll to position [25, 0]
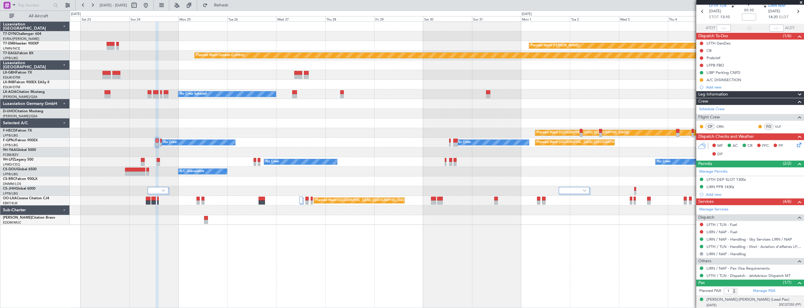
drag, startPoint x: 784, startPoint y: 299, endPoint x: 696, endPoint y: 299, distance: 87.8
click at [696, 299] on li "Joseph Jean-Claude DARMON (Lead Pax) 07/12/1941 20CI27255 (PP)" at bounding box center [750, 302] width 108 height 13
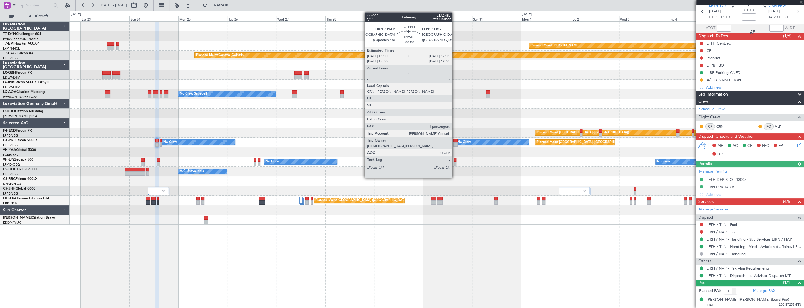
click at [455, 142] on div at bounding box center [455, 140] width 4 height 4
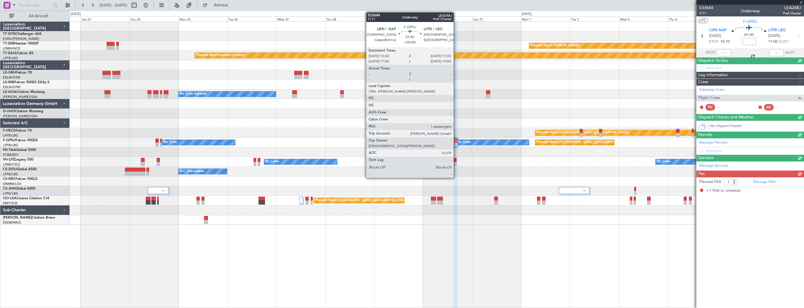
scroll to position [0, 0]
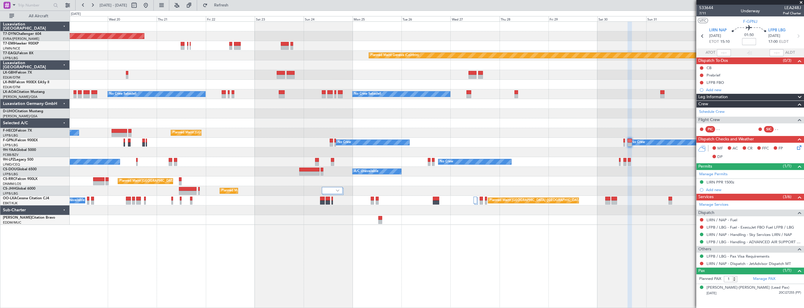
click at [484, 124] on div at bounding box center [437, 123] width 734 height 10
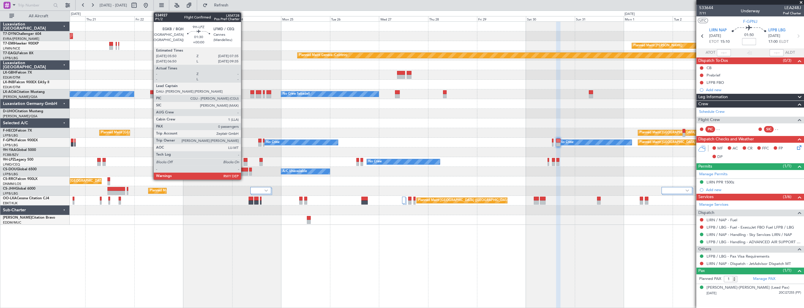
click at [244, 159] on div at bounding box center [246, 160] width 4 height 4
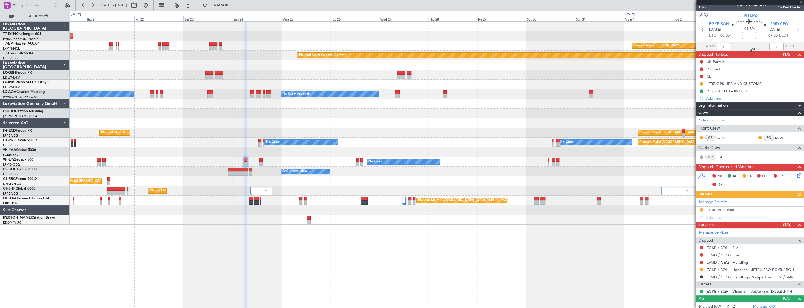
scroll to position [9, 0]
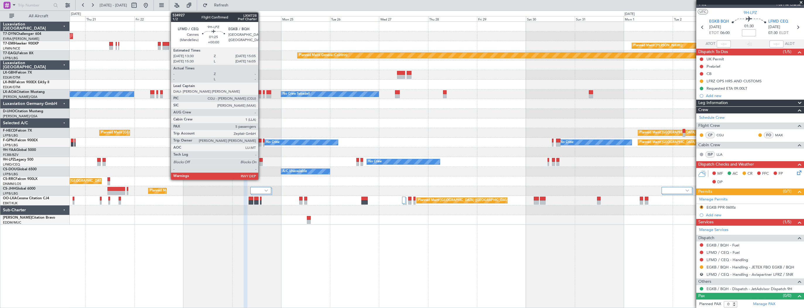
click at [261, 160] on div at bounding box center [261, 160] width 4 height 4
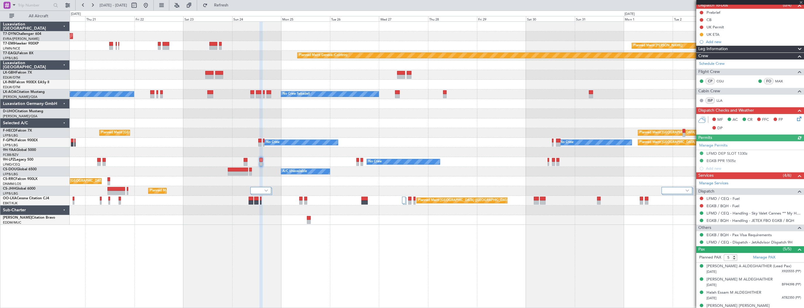
scroll to position [75, 0]
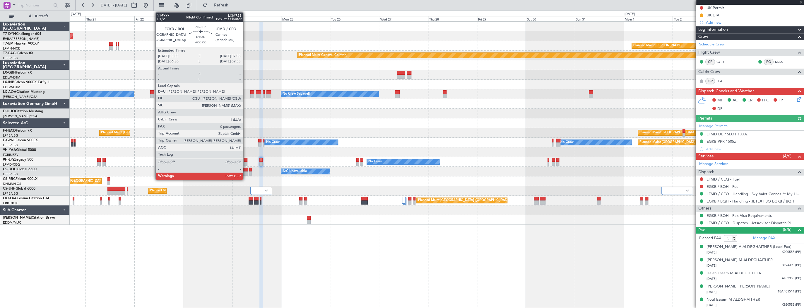
click at [246, 159] on div at bounding box center [246, 160] width 4 height 4
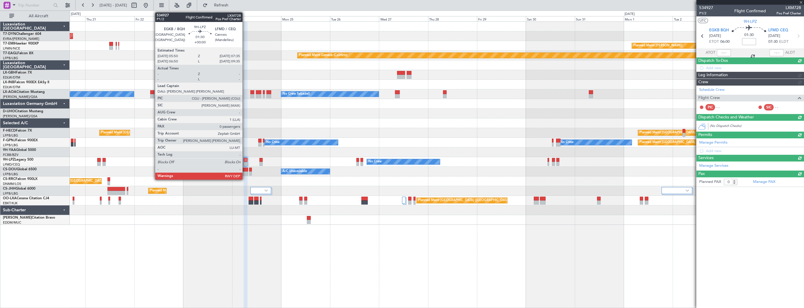
scroll to position [0, 0]
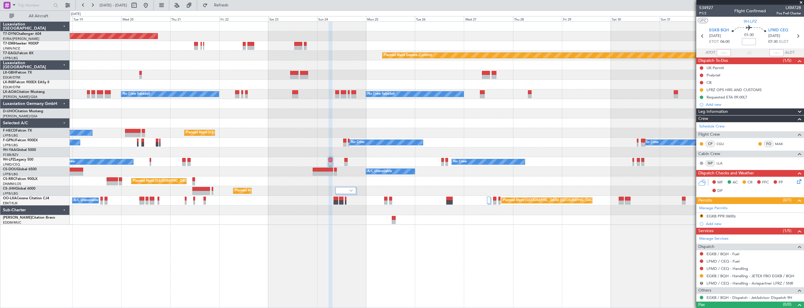
click at [242, 167] on div "Planned Maint Paris (Le Bourget) A/C Unavailable Planned Maint London (Luton)" at bounding box center [437, 172] width 734 height 10
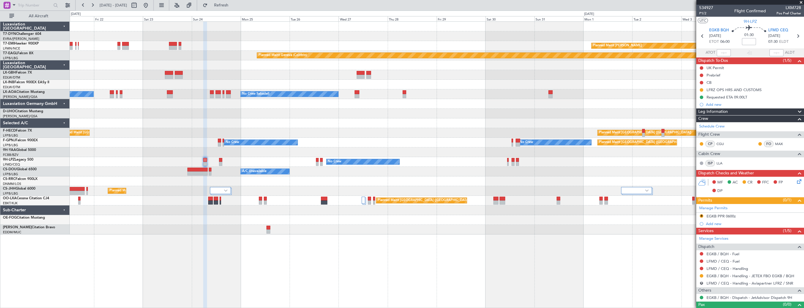
click at [170, 150] on div "Planned Maint Basel-Mulhouse Planned Maint Chester Planned Maint Geneva (Cointr…" at bounding box center [437, 128] width 734 height 213
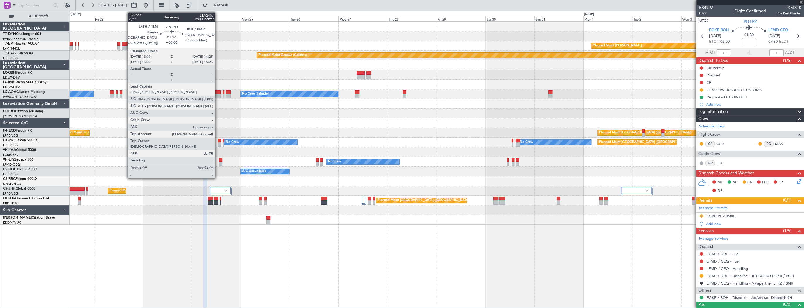
click at [218, 142] on div at bounding box center [219, 144] width 3 height 4
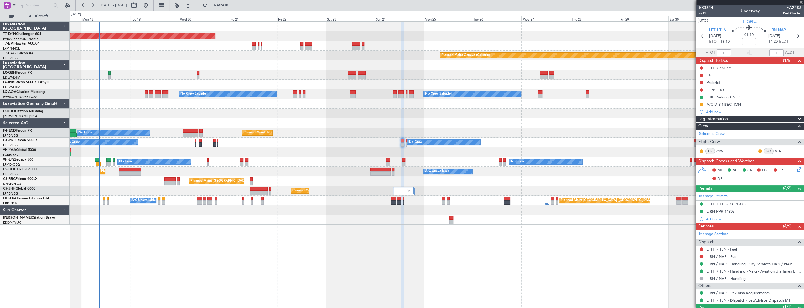
click at [333, 131] on div "Planned Maint Basel-Mulhouse Planned Maint Chester Planned Maint Geneva (Cointr…" at bounding box center [437, 123] width 734 height 203
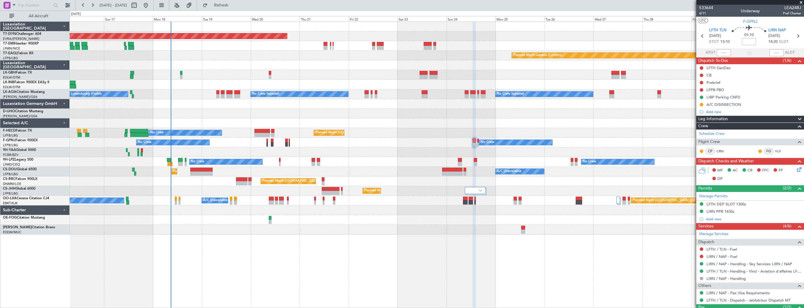
click at [350, 166] on div "Planned Maint [GEOGRAPHIC_DATA]-[GEOGRAPHIC_DATA] Planned Maint [PERSON_NAME] P…" at bounding box center [437, 128] width 734 height 213
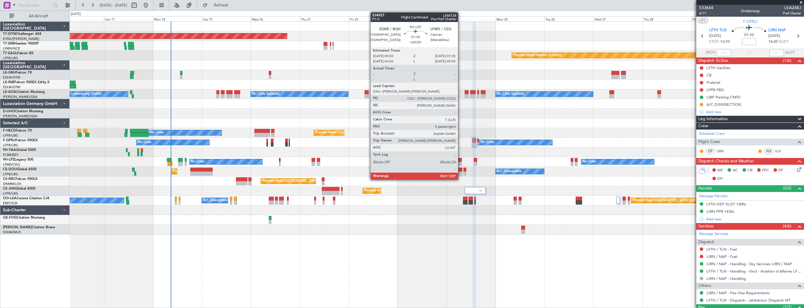
click at [460, 160] on div at bounding box center [460, 160] width 4 height 4
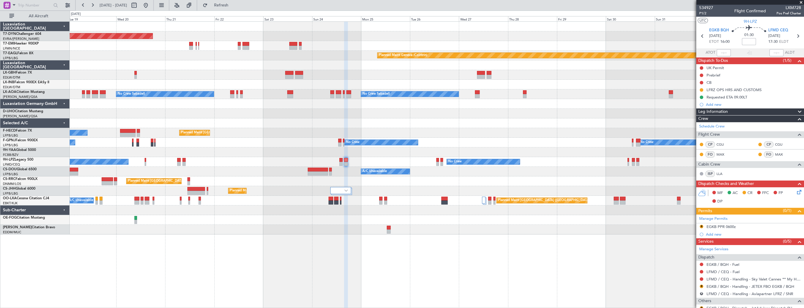
click at [286, 151] on div at bounding box center [437, 152] width 734 height 10
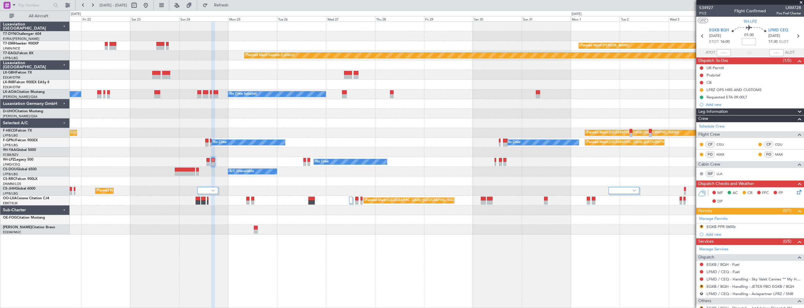
click at [120, 153] on div at bounding box center [437, 152] width 734 height 10
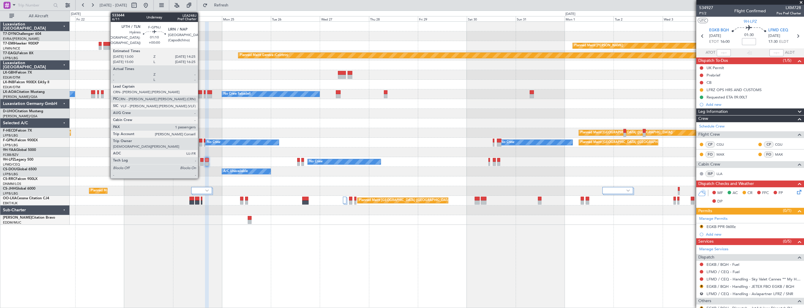
click at [200, 141] on div at bounding box center [200, 140] width 3 height 4
type input "1"
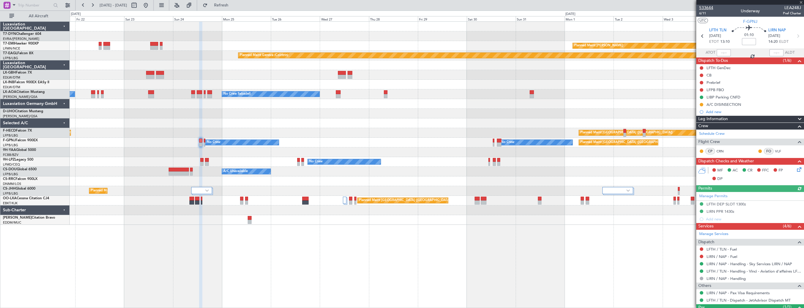
click at [711, 8] on span "533644" at bounding box center [706, 8] width 14 height 6
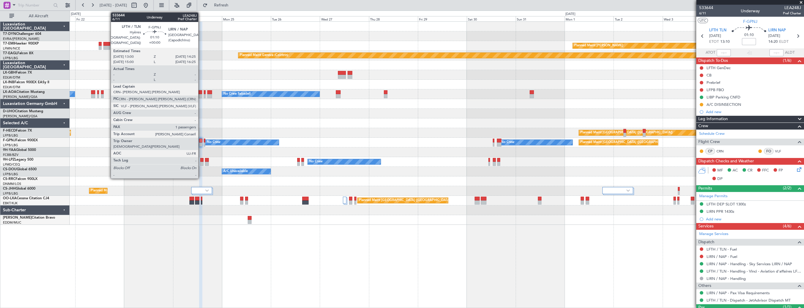
click at [201, 140] on div at bounding box center [200, 140] width 3 height 4
click at [201, 141] on div at bounding box center [200, 140] width 3 height 4
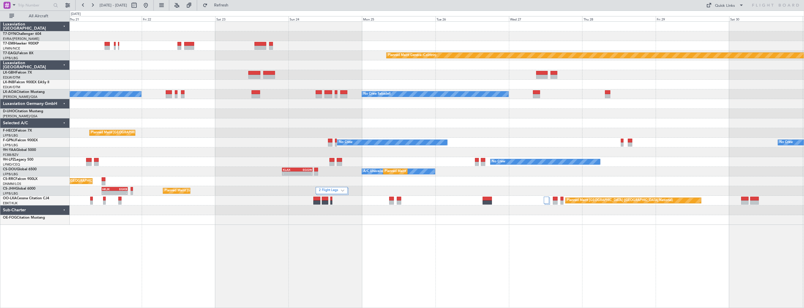
click at [152, 146] on div "Planned Maint Basel-Mulhouse Planned Maint Geneva (Cointrin) No Crew Sabadell N…" at bounding box center [437, 123] width 734 height 203
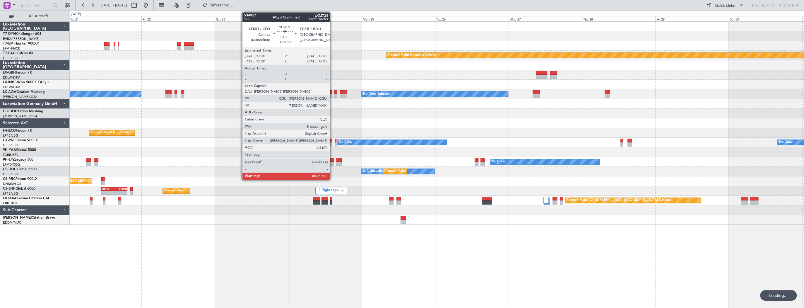
click at [332, 158] on div at bounding box center [331, 160] width 5 height 4
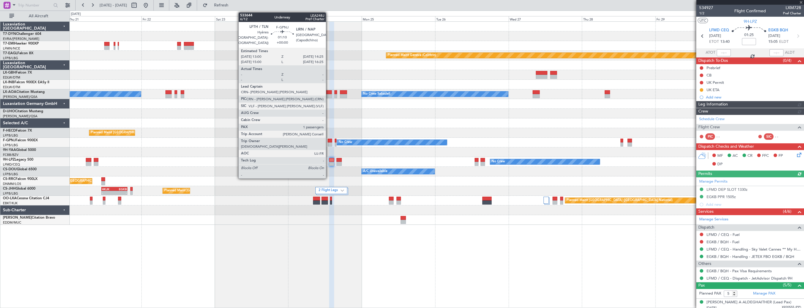
click at [328, 141] on div at bounding box center [330, 140] width 4 height 4
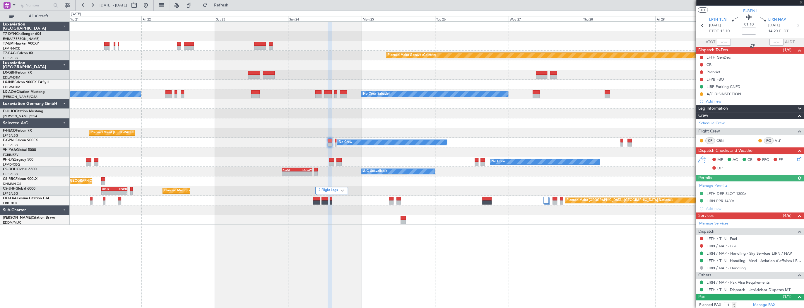
scroll to position [25, 0]
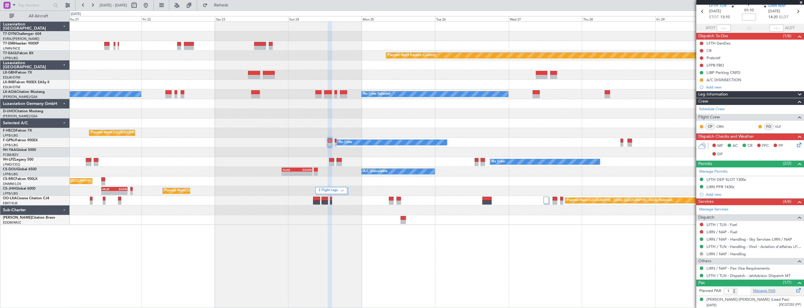
click at [767, 290] on link "Manage PAX" at bounding box center [764, 291] width 22 height 6
click at [734, 289] on input "2" at bounding box center [730, 290] width 13 height 6
click at [734, 289] on input "3" at bounding box center [730, 290] width 13 height 6
type input "4"
click at [734, 289] on input "4" at bounding box center [730, 290] width 13 height 6
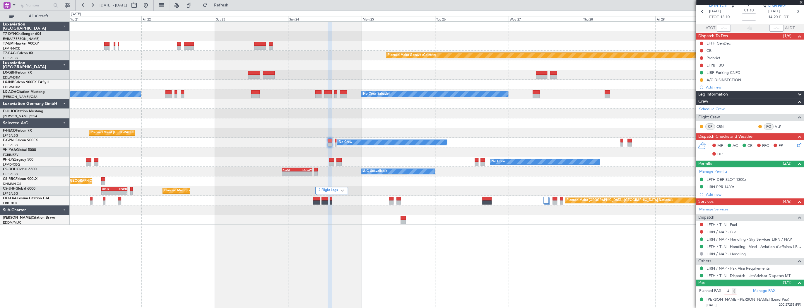
click at [622, 271] on div "Planned Maint Basel-Mulhouse Planned Maint Chester Planned Maint Geneva (Cointr…" at bounding box center [437, 164] width 734 height 286
click at [654, 270] on div "Planned Maint Basel-Mulhouse Planned Maint Chester Planned Maint Geneva (Cointr…" at bounding box center [437, 164] width 734 height 286
click at [659, 259] on div "Planned Maint Basel-Mulhouse Planned Maint Chester Planned Maint Geneva (Cointr…" at bounding box center [437, 164] width 734 height 286
click at [645, 272] on div "Planned Maint Basel-Mulhouse Planned Maint Chester Planned Maint Geneva (Cointr…" at bounding box center [437, 164] width 734 height 286
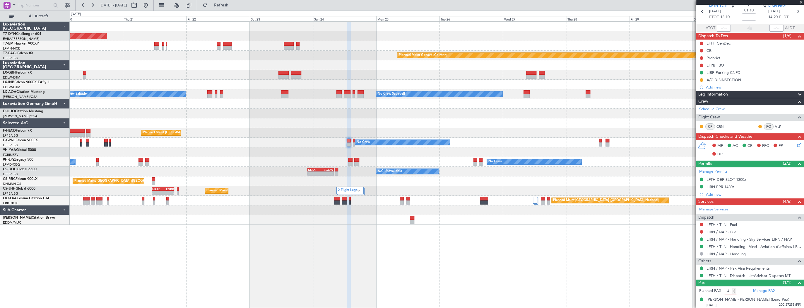
click at [478, 245] on div "Planned Maint Basel-Mulhouse Planned Maint Chester Planned Maint Geneva (Cointr…" at bounding box center [437, 164] width 734 height 286
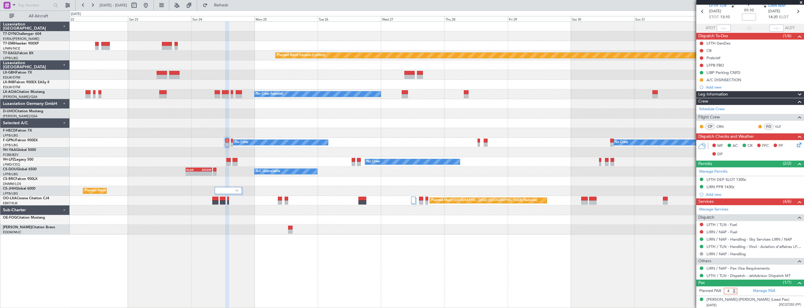
click at [388, 208] on div "Planned Maint Basel-Mulhouse Planned Maint Chester Planned Maint Geneva (Cointr…" at bounding box center [437, 164] width 734 height 286
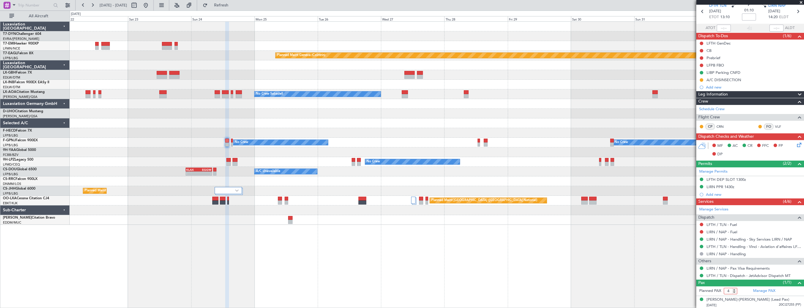
click at [662, 255] on div "Planned Maint Basel-Mulhouse Planned Maint Chester Planned Maint Geneva (Cointr…" at bounding box center [437, 164] width 734 height 286
click at [657, 241] on div "Planned Maint Basel-Mulhouse Planned Maint Chester Planned Maint Geneva (Cointr…" at bounding box center [437, 164] width 734 height 286
click at [632, 285] on div "Planned Maint Basel-Mulhouse Planned Maint Chester Planned Maint Geneva (Cointr…" at bounding box center [437, 164] width 734 height 286
click at [743, 290] on form "Planned PAX" at bounding box center [723, 290] width 54 height 9
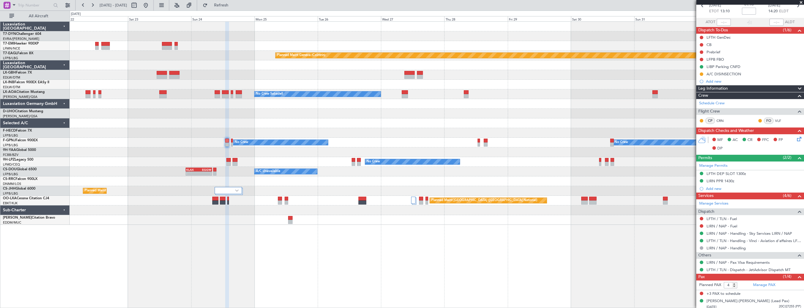
scroll to position [32, 0]
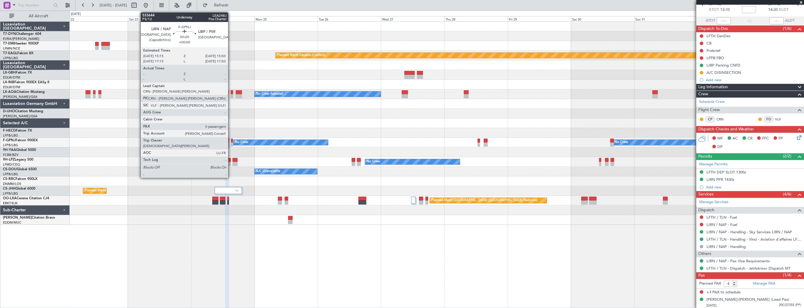
click at [231, 141] on div at bounding box center [232, 140] width 2 height 4
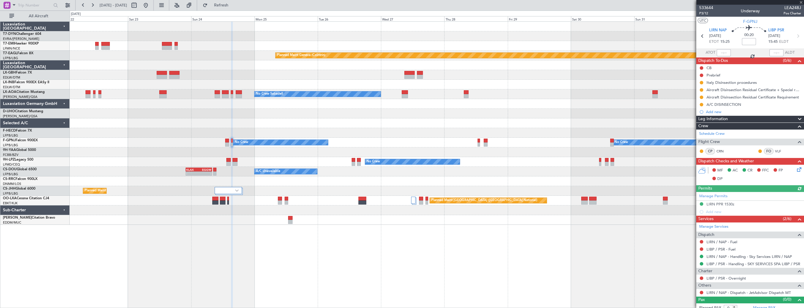
scroll to position [4, 0]
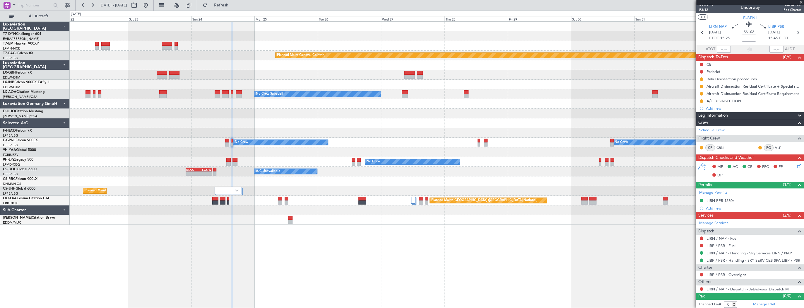
click at [477, 139] on div "No Crew No Crew Planned Maint Paris (Le Bourget) No Crew" at bounding box center [437, 143] width 734 height 10
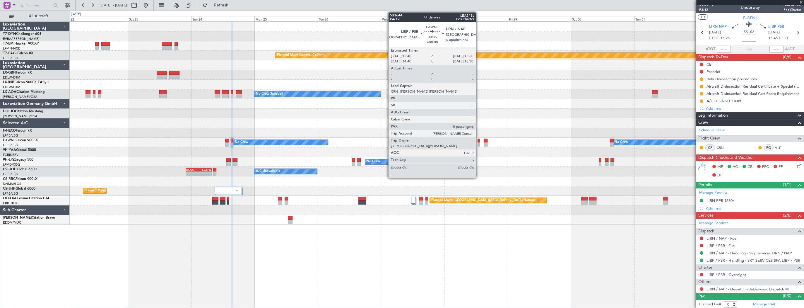
click at [478, 140] on div at bounding box center [478, 140] width 2 height 4
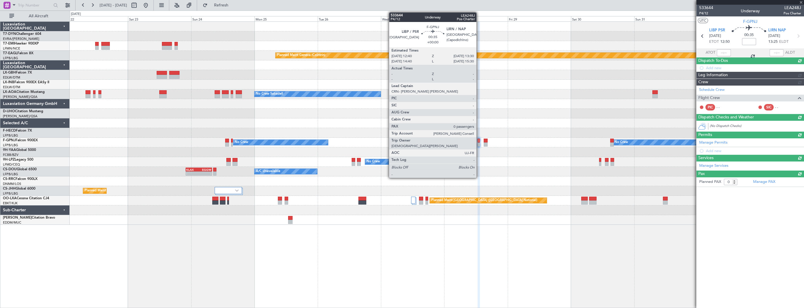
scroll to position [0, 0]
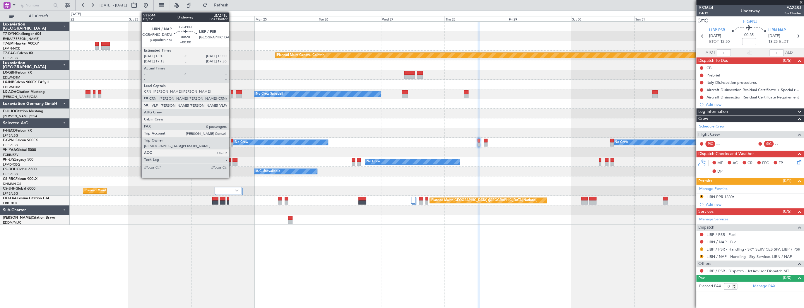
click at [232, 138] on div at bounding box center [232, 140] width 2 height 4
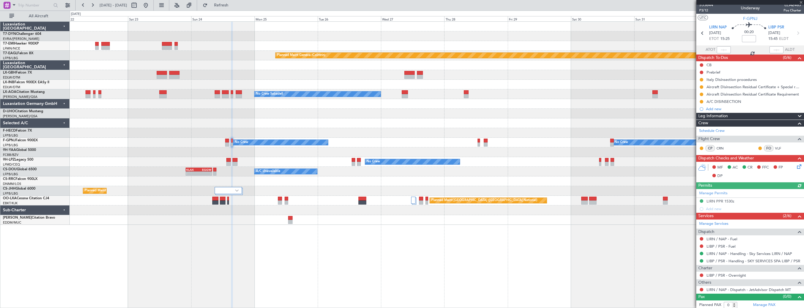
scroll to position [4, 0]
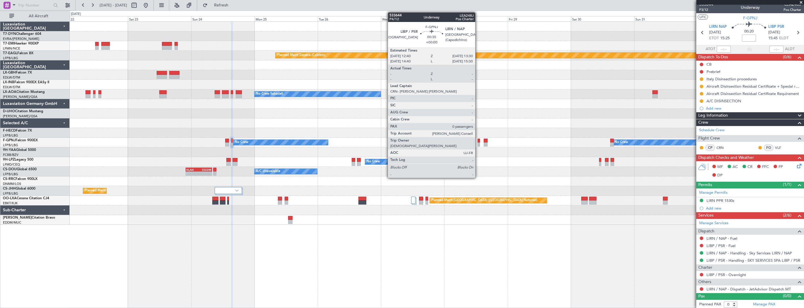
click at [478, 139] on div at bounding box center [478, 140] width 2 height 4
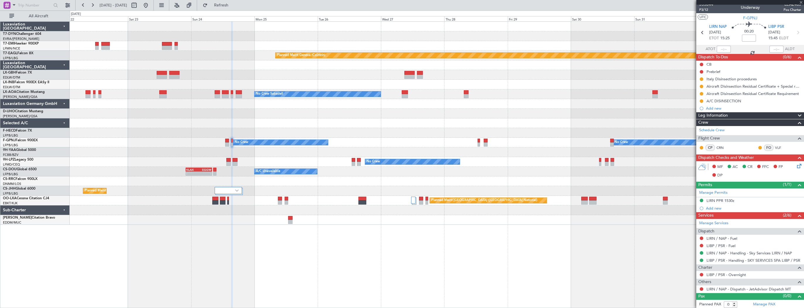
scroll to position [0, 0]
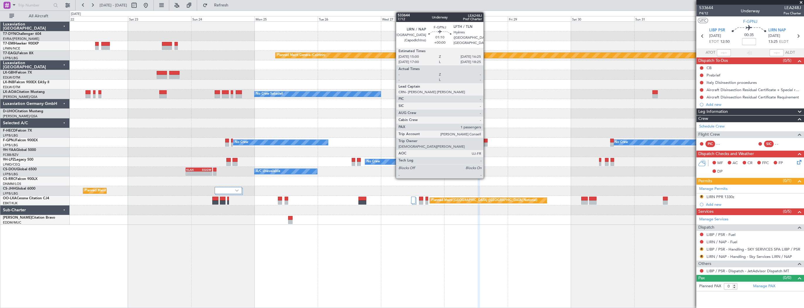
click at [486, 141] on div at bounding box center [486, 140] width 4 height 4
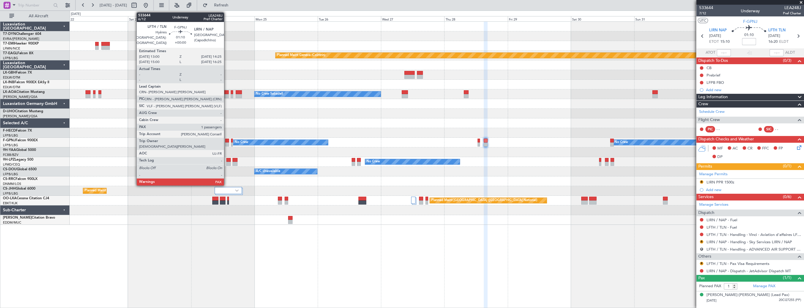
click at [227, 140] on div at bounding box center [227, 140] width 4 height 4
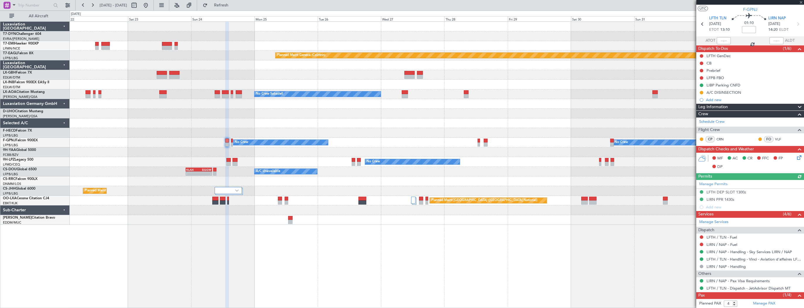
scroll to position [23, 0]
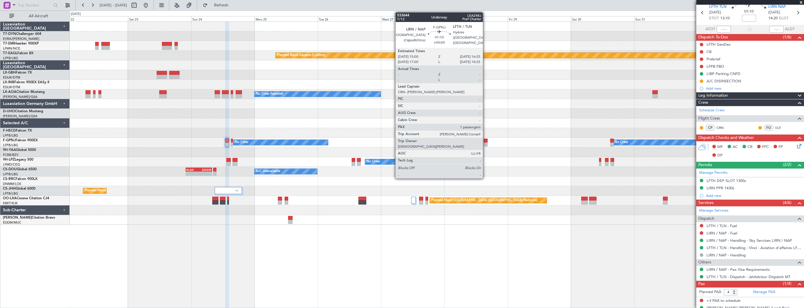
click at [486, 139] on div at bounding box center [486, 140] width 4 height 4
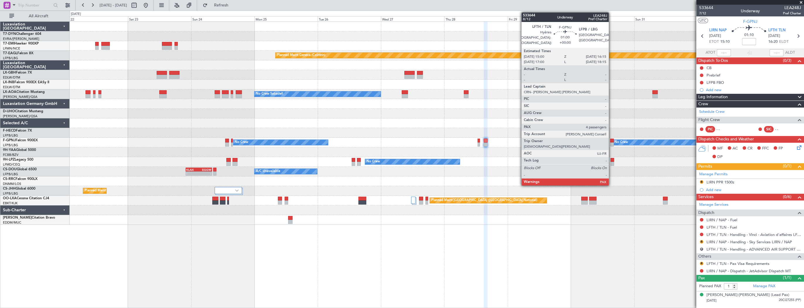
click at [611, 141] on div at bounding box center [612, 140] width 4 height 4
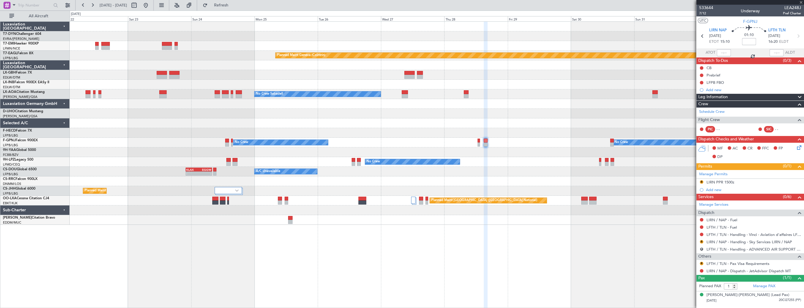
type input "4"
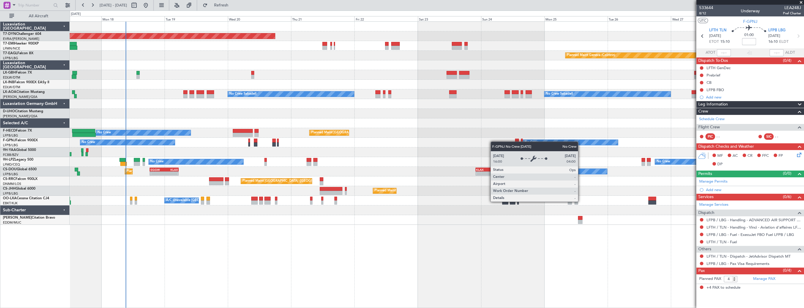
click at [542, 141] on div "No Crew No Crew No Crew" at bounding box center [437, 143] width 734 height 10
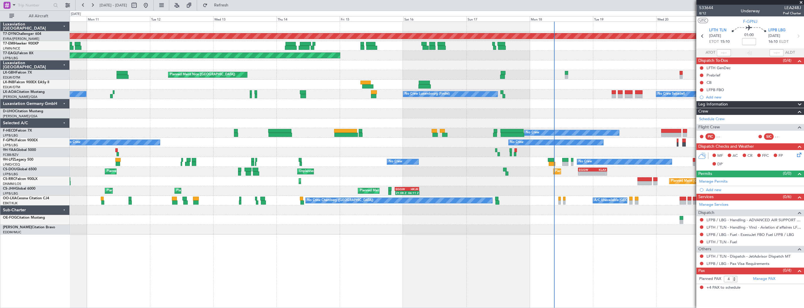
click at [484, 151] on div "Planned Maint Basel-Mulhouse Planned Maint New York (Teterboro) Planned Maint N…" at bounding box center [437, 128] width 734 height 213
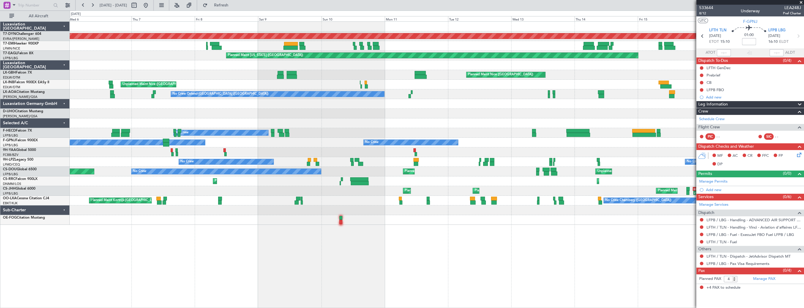
click at [508, 149] on div "Planned Maint Basel-Mulhouse Planned Maint New York (Teterboro) Planned Maint N…" at bounding box center [437, 123] width 734 height 203
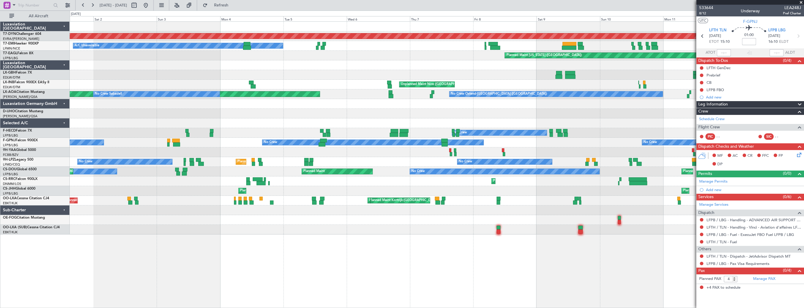
click at [414, 128] on div "Planned Maint Basel-Mulhouse A/C Unavailable Planned Maint New York (Teterboro)…" at bounding box center [437, 128] width 734 height 213
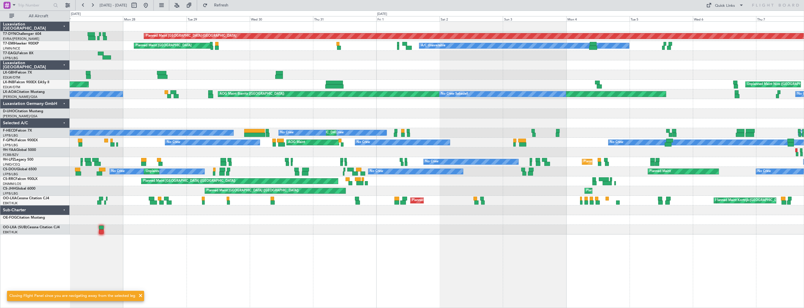
click at [428, 135] on div "No Crew No Crew Planned Maint Paris (Le Bourget) No Crew No Crew Nassau (Lynden…" at bounding box center [437, 133] width 734 height 10
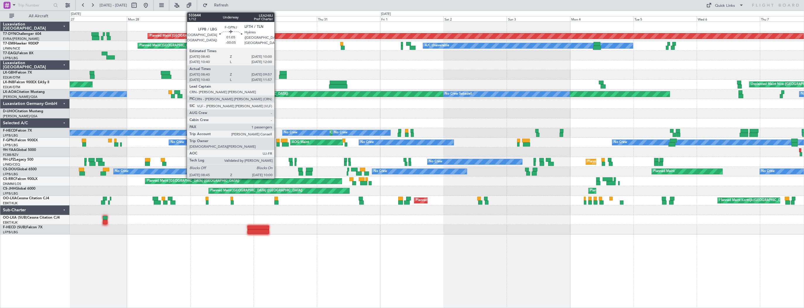
click at [277, 141] on div at bounding box center [278, 140] width 4 height 4
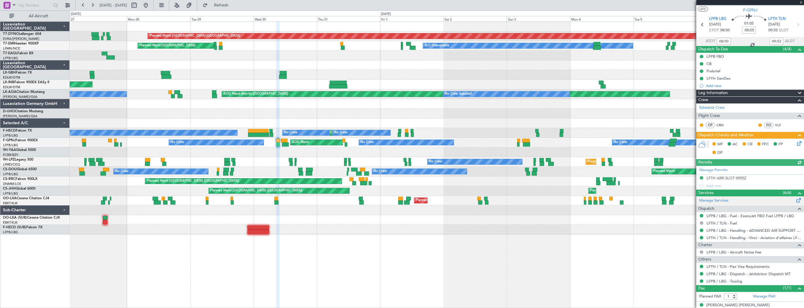
scroll to position [17, 0]
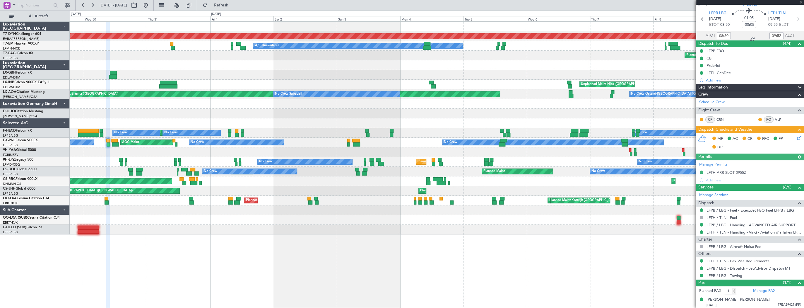
click at [321, 222] on div "Planned Maint Basel-Mulhouse A/C Unavailable Planned Maint Zurich Planned Maint…" at bounding box center [437, 164] width 734 height 286
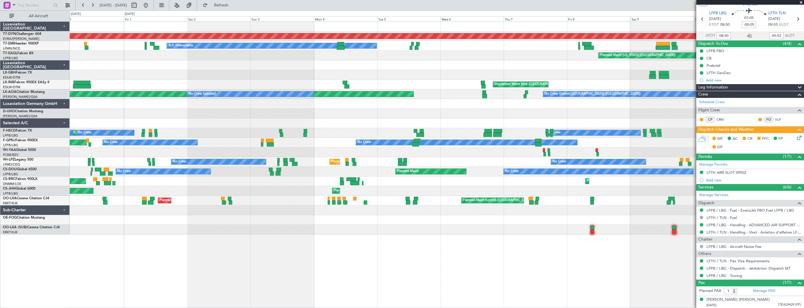
scroll to position [0, 0]
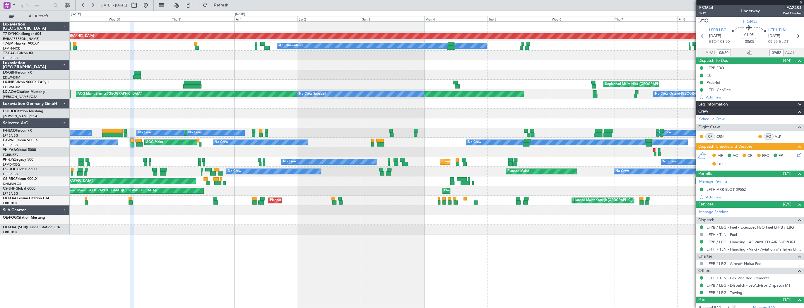
click at [500, 239] on div "Planned Maint Basel-Mulhouse A/C Unavailable Planned Maint Zurich Planned Maint…" at bounding box center [437, 164] width 734 height 286
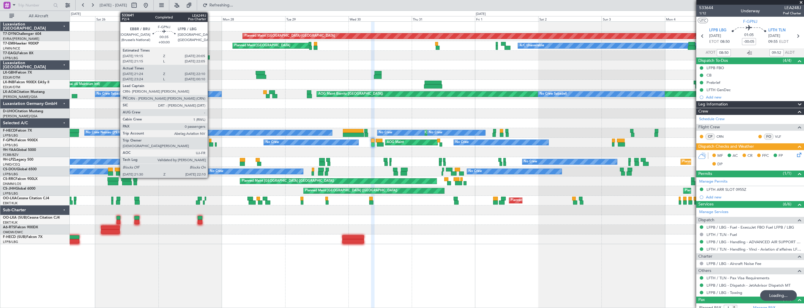
click at [210, 140] on div at bounding box center [210, 140] width 2 height 4
type input "21:34"
type input "22:05"
type input "0"
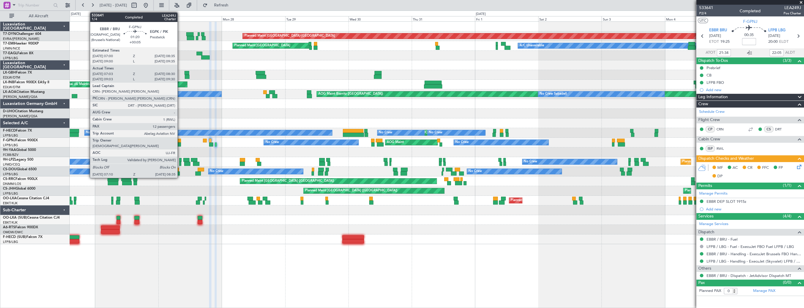
click at [180, 141] on div at bounding box center [178, 140] width 4 height 4
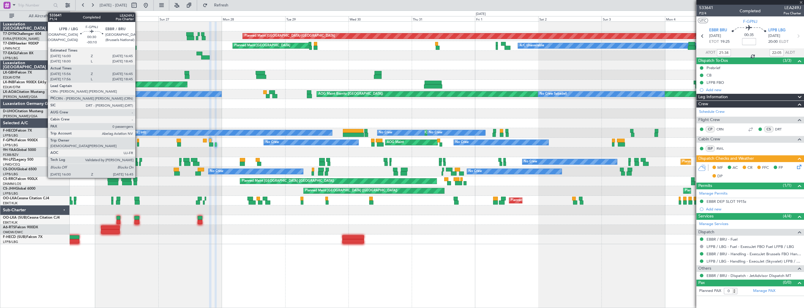
type input "+00:05"
type input "07:13"
type input "08:25"
type input "12"
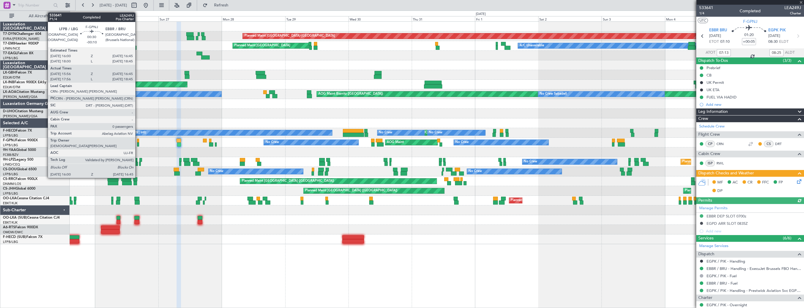
click at [138, 139] on div at bounding box center [138, 140] width 2 height 4
type input "-00:10"
type input "16:06"
type input "16:40"
type input "0"
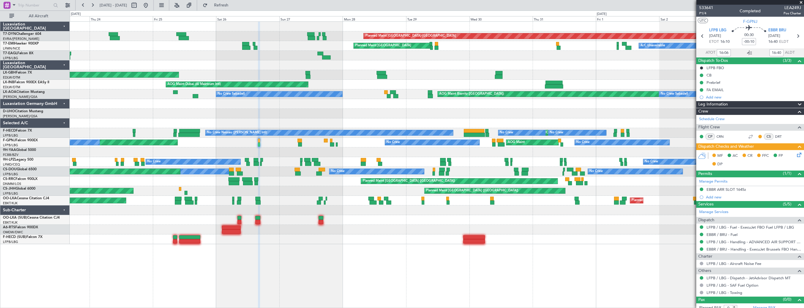
click at [216, 140] on div "AOG Maint No Crew No Crew Planned Maint Paris (Le Bourget) No Crew No Crew No C…" at bounding box center [437, 143] width 734 height 10
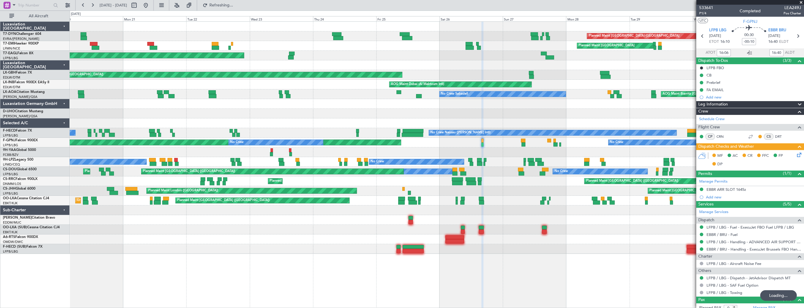
click at [467, 158] on div "Planned Maint Basel-Mulhouse Planned Maint Zurich Planned Maint Chester A/C Una…" at bounding box center [437, 138] width 734 height 232
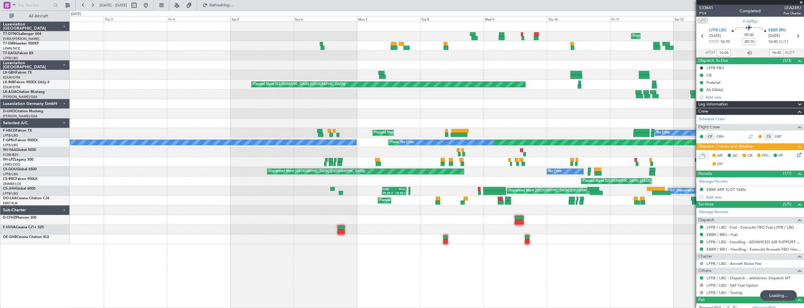
click at [374, 148] on div "Unplanned Maint Riga (Riga Intl) Planned Maint New York (Teterboro) Planned Mai…" at bounding box center [437, 133] width 734 height 222
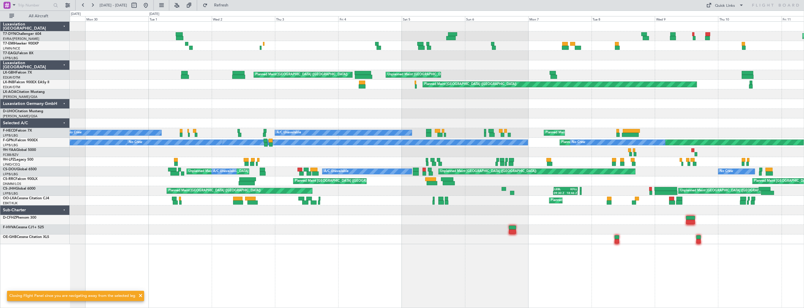
click at [331, 153] on div at bounding box center [437, 152] width 734 height 10
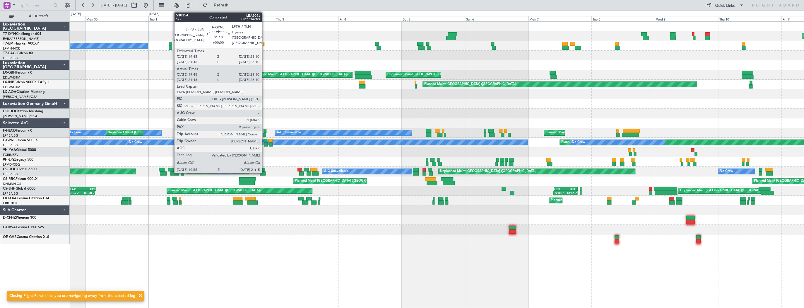
click at [264, 140] on div at bounding box center [265, 140] width 4 height 4
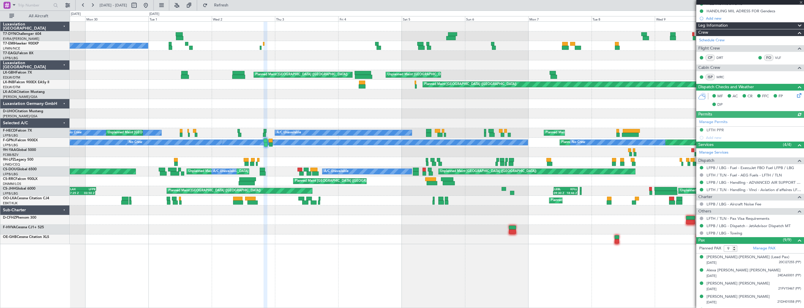
scroll to position [94, 0]
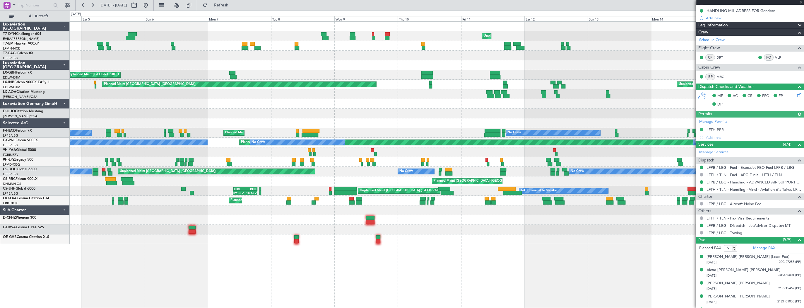
click at [270, 261] on div "Unplanned Maint Riga (Riga Intl) Planned Maint Chester Planned Maint New York (…" at bounding box center [437, 164] width 734 height 286
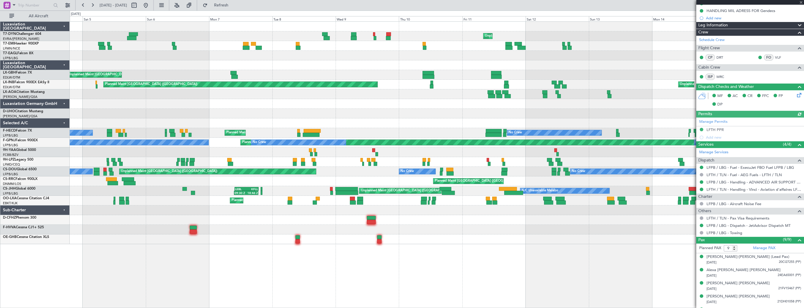
click at [258, 257] on div "Unplanned Maint Riga (Riga Intl) Planned Maint Chester Planned Maint New York (…" at bounding box center [437, 164] width 734 height 286
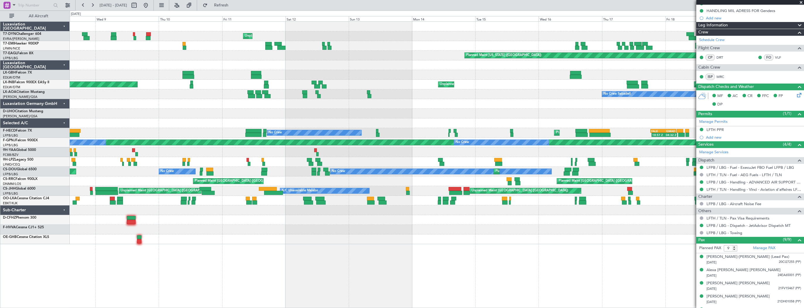
click at [330, 249] on div "Unplanned Maint Riga (Riga Intl) Planned Maint Chester Planned Maint New York (…" at bounding box center [437, 164] width 734 height 286
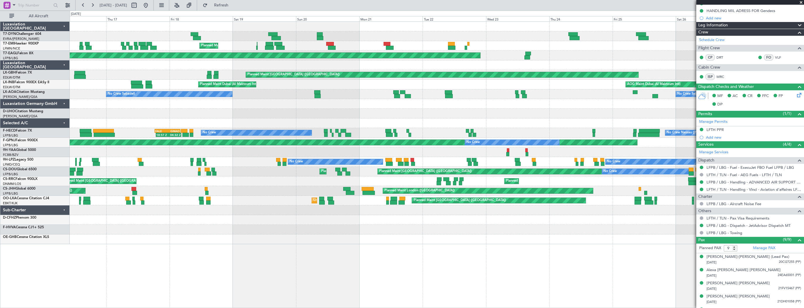
click at [239, 241] on div "Planned Maint Basel-Mulhouse Planned Maint Chester Planned Maint New York (Tete…" at bounding box center [437, 164] width 734 height 286
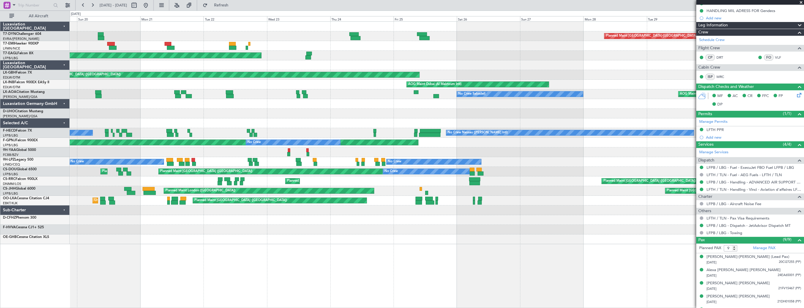
click at [187, 237] on div "Planned Maint Basel-Mulhouse Planned Maint Chester Planned Maint New York (Tete…" at bounding box center [437, 164] width 734 height 286
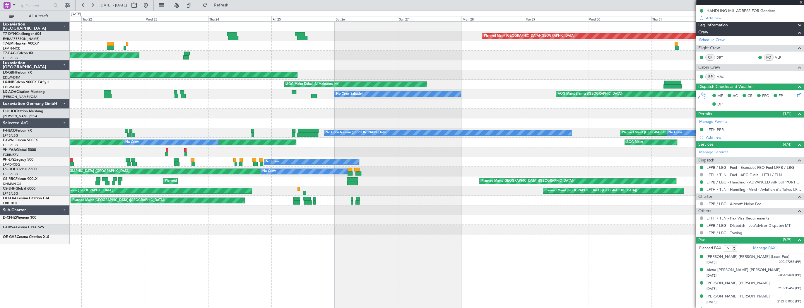
click at [226, 232] on div "Planned Maint Basel-Mulhouse Planned Maint New York (Teterboro) Planned Maint P…" at bounding box center [437, 133] width 734 height 222
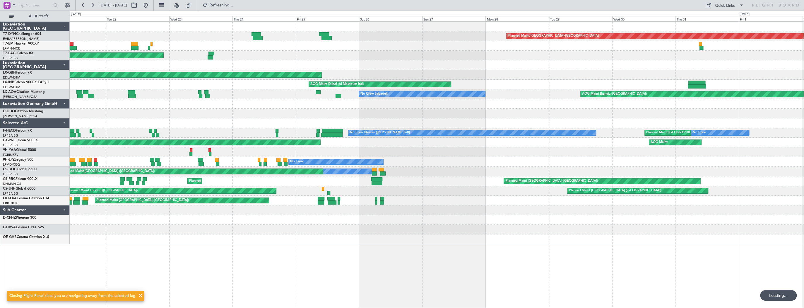
click at [644, 237] on div "Planned Maint Basel-Mulhouse Planned Maint Chester Planned Maint New York (Tete…" at bounding box center [437, 133] width 734 height 222
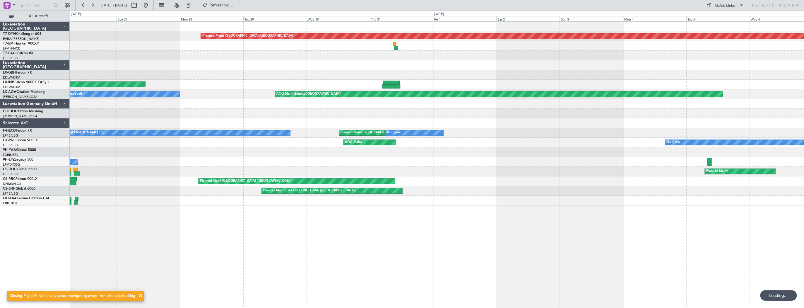
click at [337, 226] on div "Planned Maint Basel-Mulhouse Planned Maint New York (Teterboro) Planned Maint P…" at bounding box center [437, 164] width 734 height 286
click at [254, 207] on div "Planned Maint Basel-Mulhouse Planned Maint New York (Teterboro) Planned Maint P…" at bounding box center [437, 164] width 734 height 286
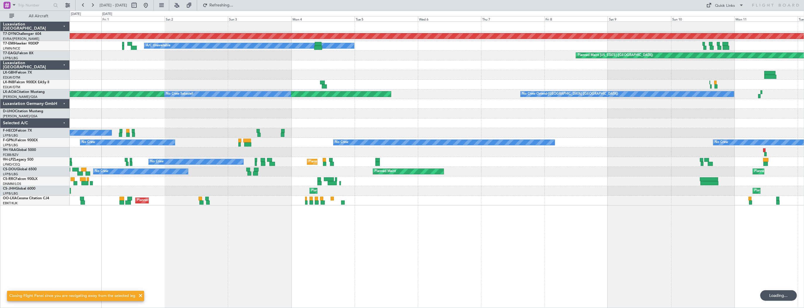
click at [204, 187] on div "Planned Maint Basel-Mulhouse A/C Unavailable Planned Maint New York (Teterboro)…" at bounding box center [437, 164] width 734 height 286
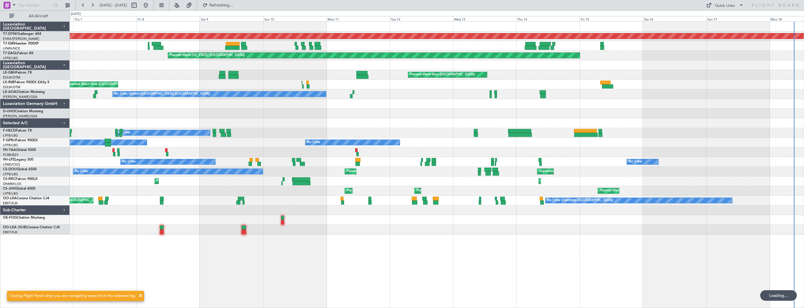
click at [315, 223] on div "Planned Maint Basel-Mulhouse A/C Unavailable Planned Maint New York (Teterboro)…" at bounding box center [437, 164] width 734 height 286
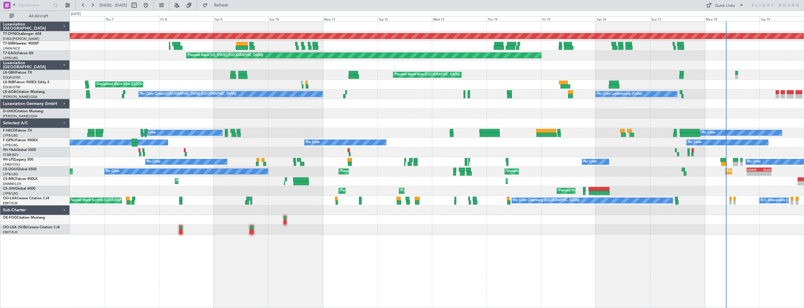
click at [211, 151] on div "Planned Maint Basel-Mulhouse A/C Unavailable Planned Maint New York (Teterboro)…" at bounding box center [437, 128] width 734 height 213
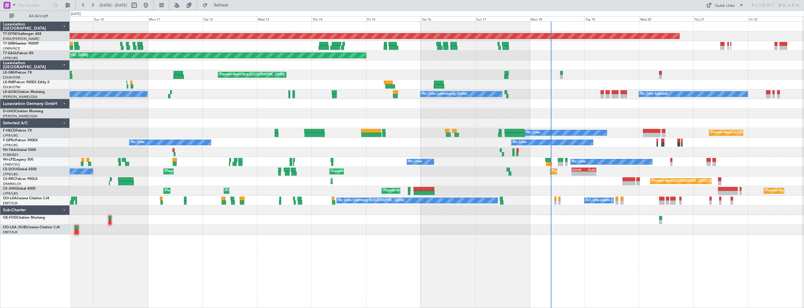
click at [117, 138] on div "Planned Maint Basel-Mulhouse Planned Maint New York (Teterboro) Planned Maint G…" at bounding box center [437, 128] width 734 height 213
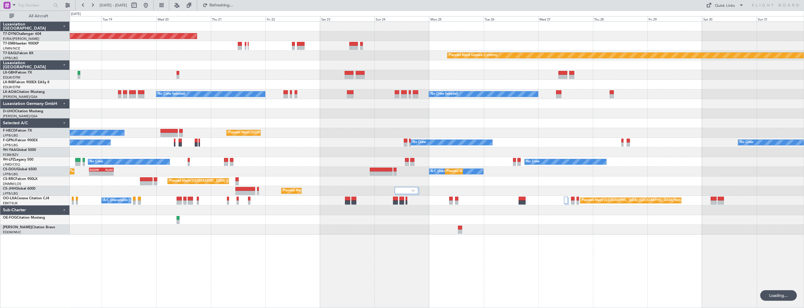
click at [251, 138] on div "Planned Maint Basel-Mulhouse Planned Maint Chester Planned Maint Geneva (Cointr…" at bounding box center [437, 128] width 734 height 213
click at [276, 152] on div at bounding box center [437, 152] width 734 height 10
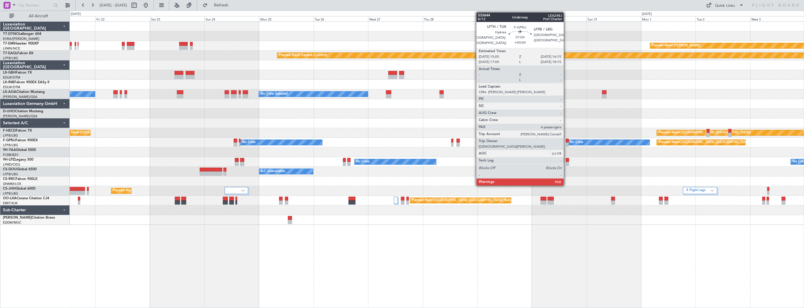
click at [566, 140] on div at bounding box center [566, 140] width 3 height 4
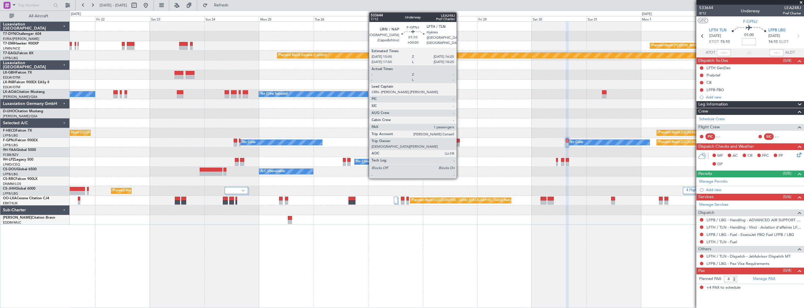
click at [459, 139] on div at bounding box center [457, 140] width 3 height 4
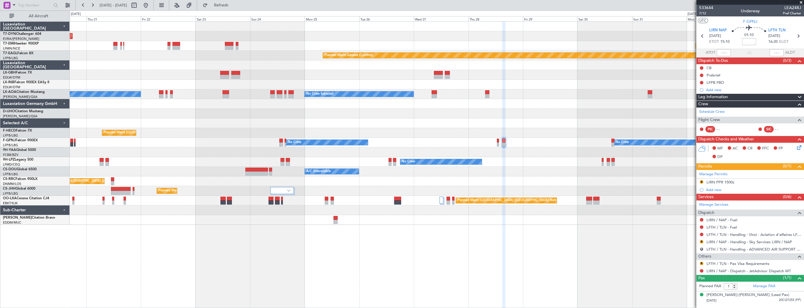
click at [439, 148] on div "Planned Maint Basel-Mulhouse Planned Maint Chester Planned Maint Geneva (Cointr…" at bounding box center [437, 123] width 734 height 203
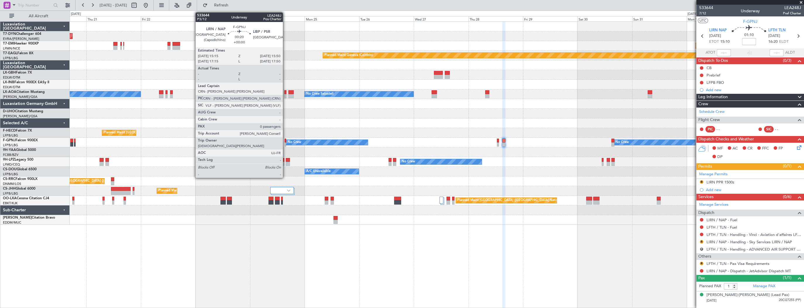
click at [285, 139] on div at bounding box center [285, 140] width 1 height 4
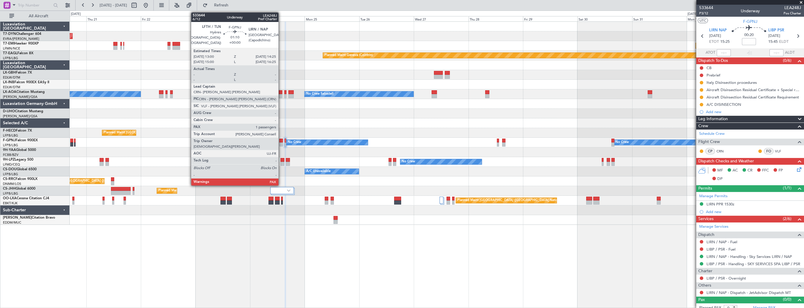
click at [281, 141] on div at bounding box center [280, 140] width 3 height 4
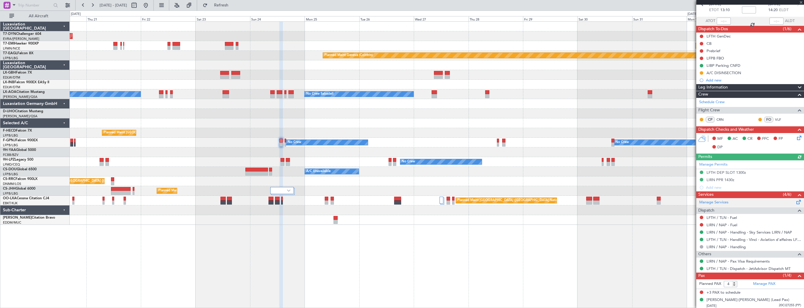
scroll to position [32, 0]
click at [766, 282] on link "Manage PAX" at bounding box center [764, 283] width 22 height 6
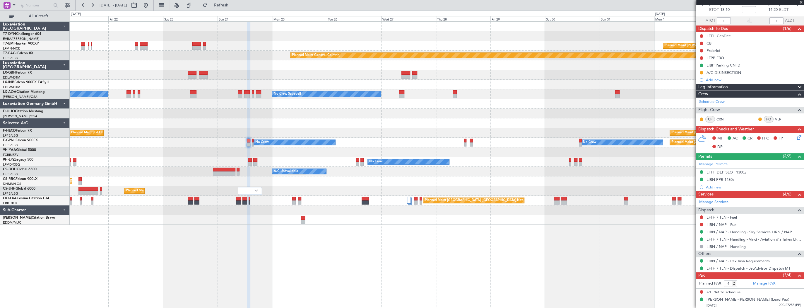
click at [359, 231] on div "Planned Maint Basel-Mulhouse Planned Maint Chester Planned Maint Geneva (Cointr…" at bounding box center [437, 164] width 734 height 286
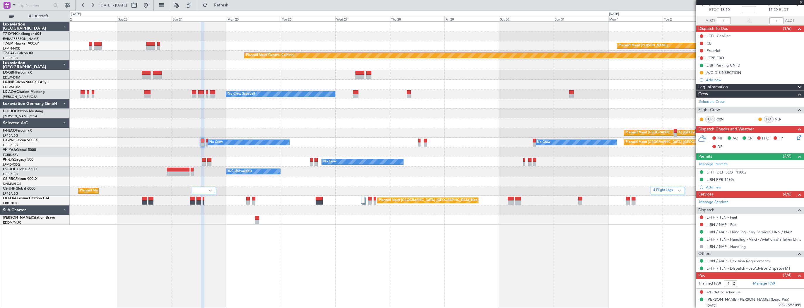
click at [386, 131] on div "Planned Maint Paris (Le Bourget) Planned Maint Paris (Le Bourget) No Crew" at bounding box center [437, 133] width 734 height 10
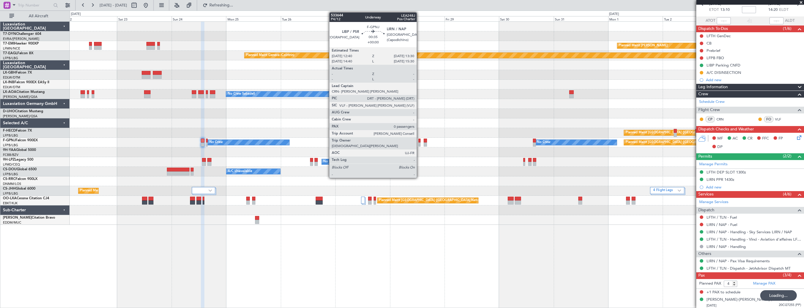
click at [419, 139] on div at bounding box center [419, 140] width 2 height 4
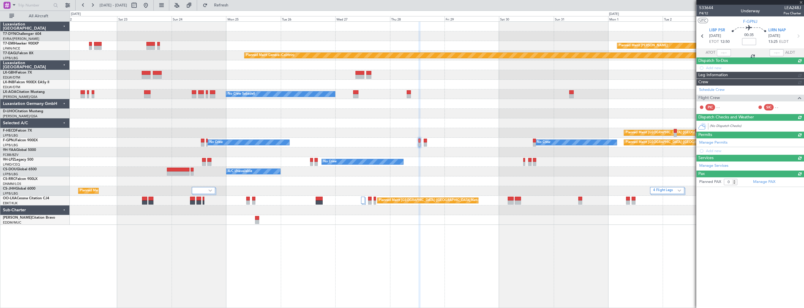
scroll to position [0, 0]
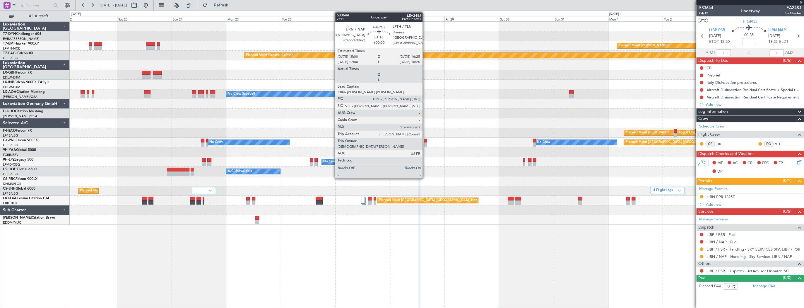
click at [425, 141] on div at bounding box center [425, 140] width 3 height 4
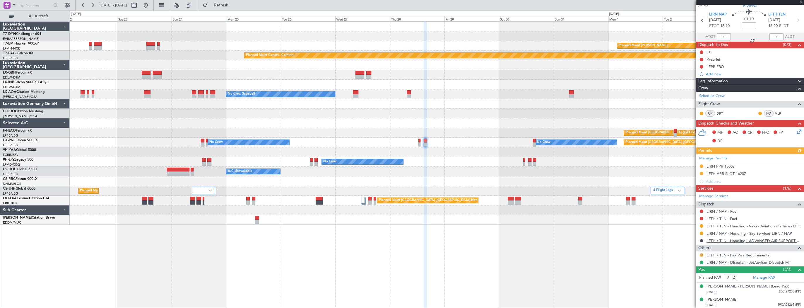
scroll to position [29, 0]
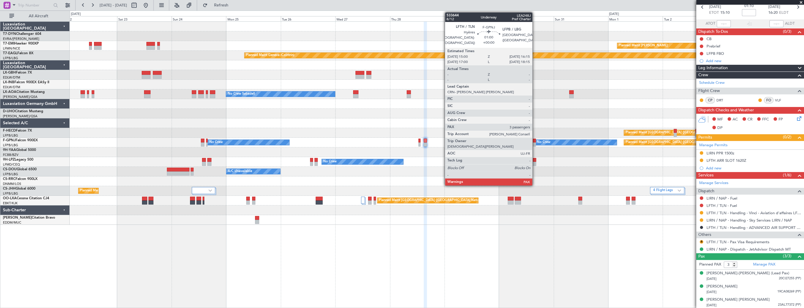
click at [535, 140] on div at bounding box center [534, 140] width 3 height 4
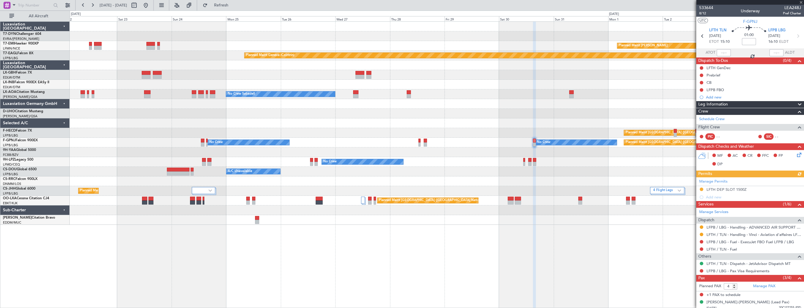
scroll to position [29, 0]
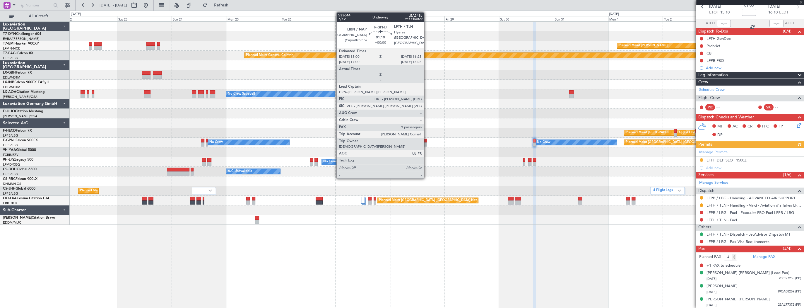
click at [426, 142] on div at bounding box center [425, 140] width 3 height 4
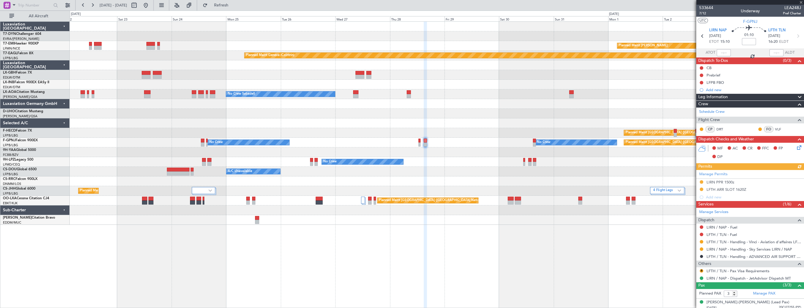
scroll to position [29, 0]
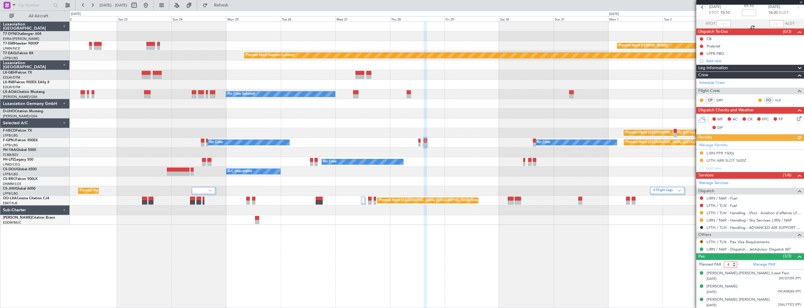
type input "4"
click at [734, 261] on input "4" at bounding box center [730, 264] width 13 height 6
click at [740, 264] on form "Planned PAX 4" at bounding box center [723, 264] width 54 height 9
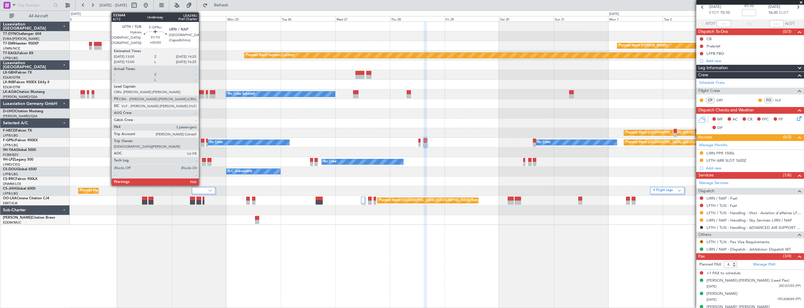
click at [201, 140] on div at bounding box center [202, 140] width 3 height 4
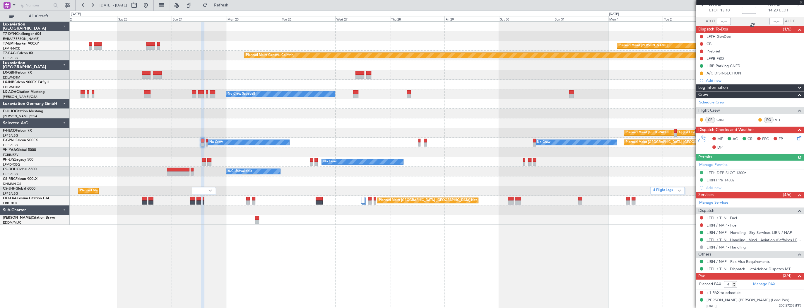
scroll to position [59, 0]
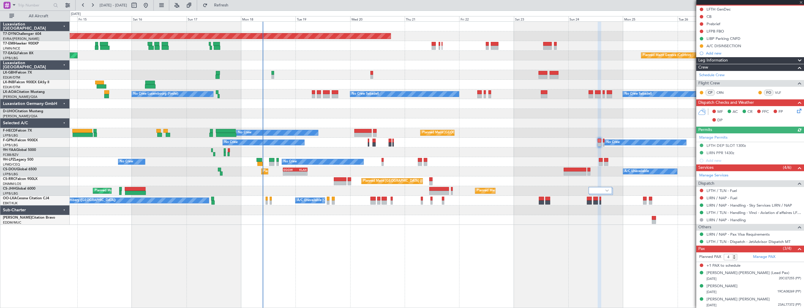
click at [550, 185] on div "Planned Maint Basel-Mulhouse Planned Maint Geneva (Cointrin) Planned Maint New …" at bounding box center [437, 123] width 734 height 203
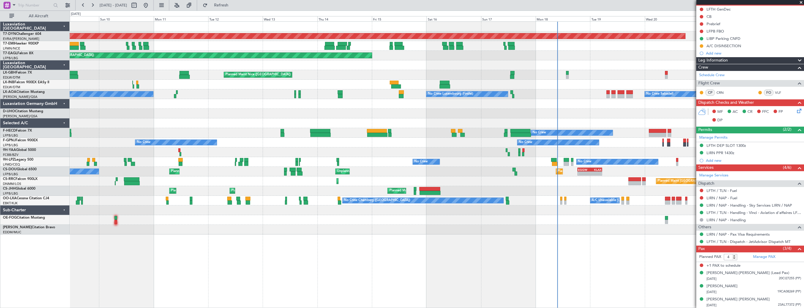
click at [596, 166] on div "Planned Maint Basel-Mulhouse Planned Maint New York (Teterboro) Planned Maint G…" at bounding box center [437, 128] width 734 height 213
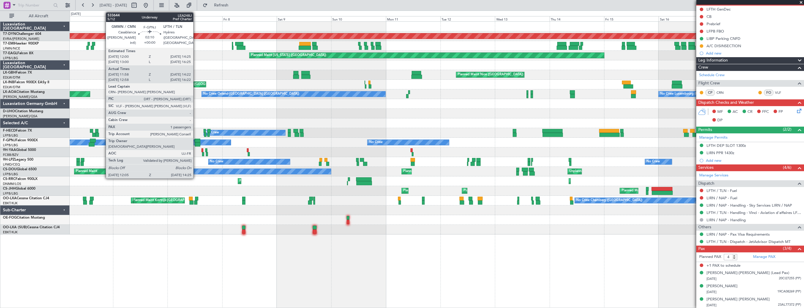
click at [196, 142] on div at bounding box center [197, 140] width 6 height 4
type input "12:08"
type input "14:17"
type input "1"
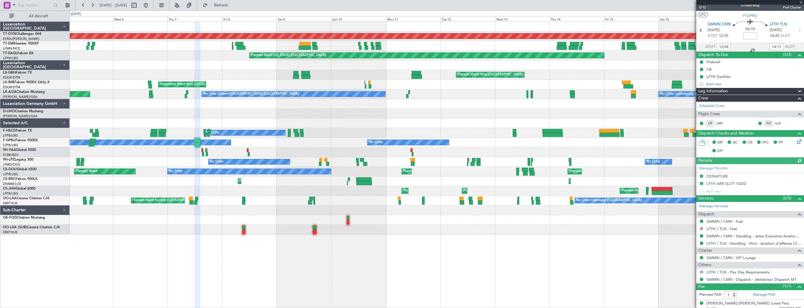
scroll to position [9, 0]
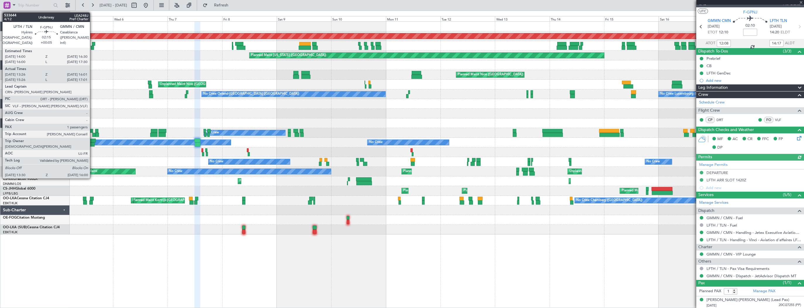
click at [92, 140] on div at bounding box center [93, 140] width 6 height 4
type input "+00:05"
type input "13:36"
type input "15:56"
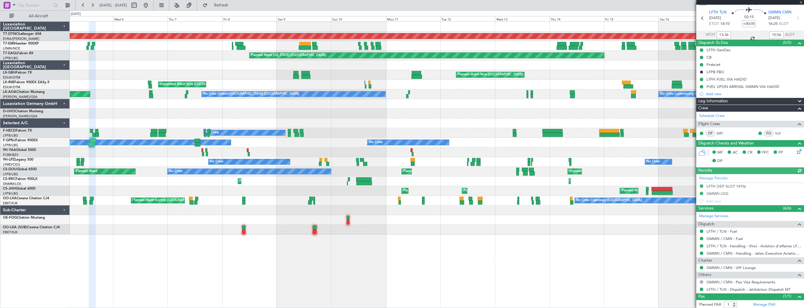
scroll to position [32, 0]
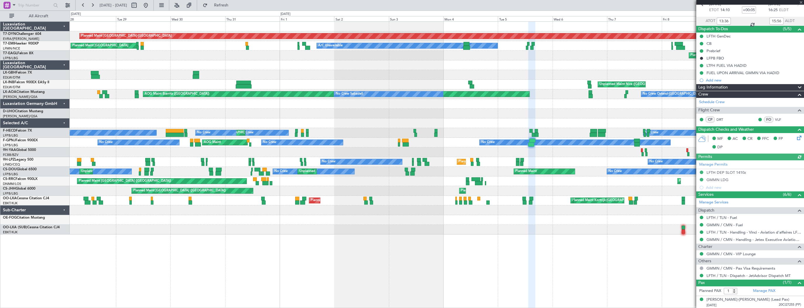
click at [556, 187] on div "Planned Maint Basel-Mulhouse A/C Unavailable Planned Maint Zurich Planned Maint…" at bounding box center [437, 128] width 734 height 213
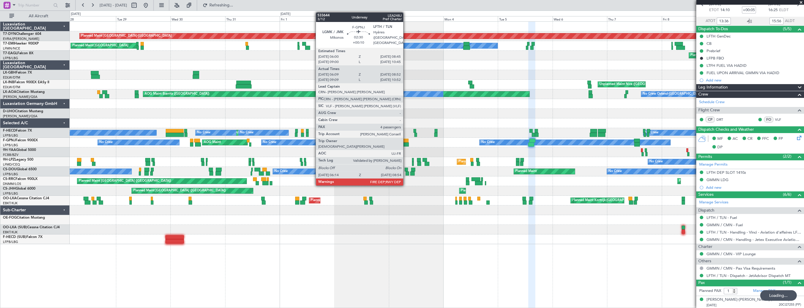
click at [406, 141] on div at bounding box center [405, 140] width 6 height 4
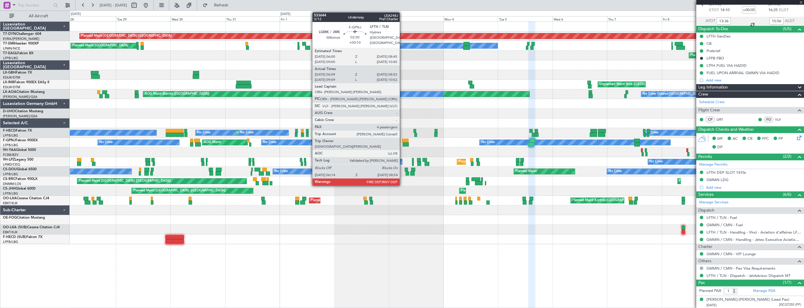
type input "+00:10"
type input "06:19"
type input "08:47"
type input "4"
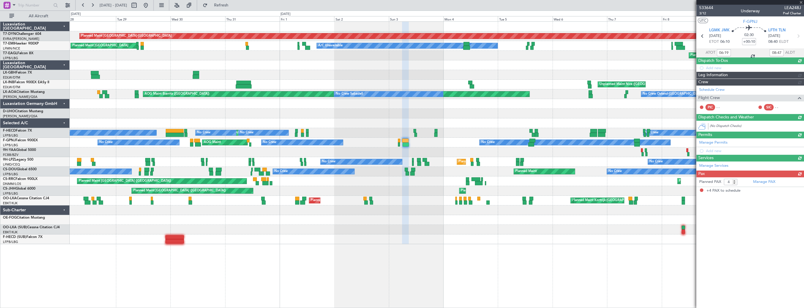
scroll to position [0, 0]
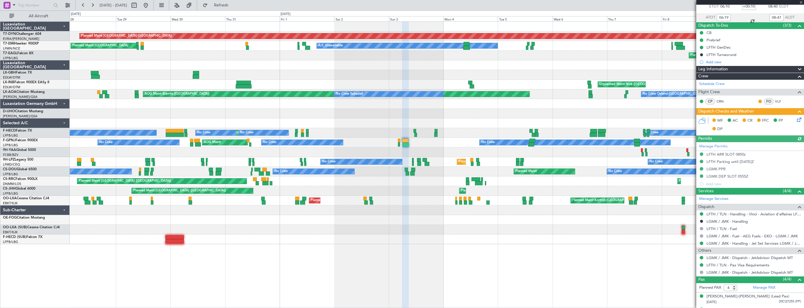
scroll to position [71, 0]
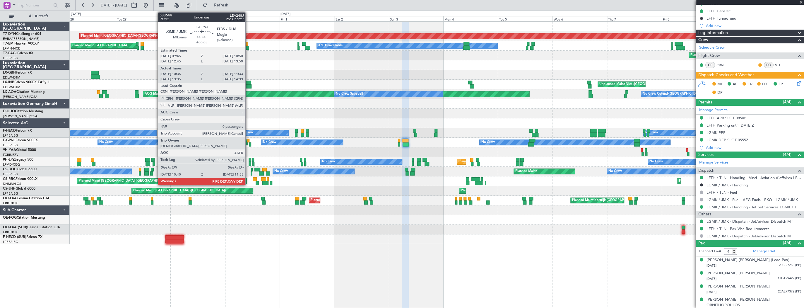
click at [248, 139] on div at bounding box center [248, 140] width 3 height 4
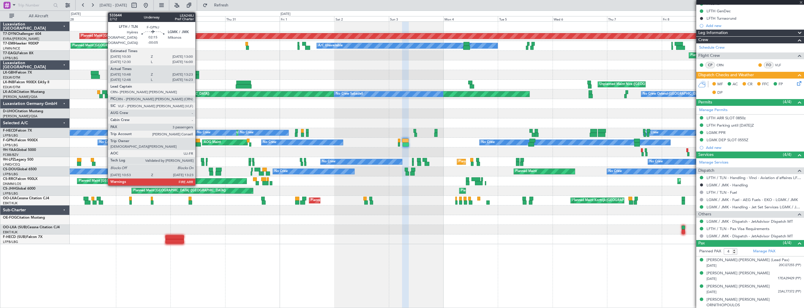
click at [198, 140] on div at bounding box center [197, 140] width 6 height 4
type input "-00:05"
type input "10:58"
type input "13:18"
type input "3"
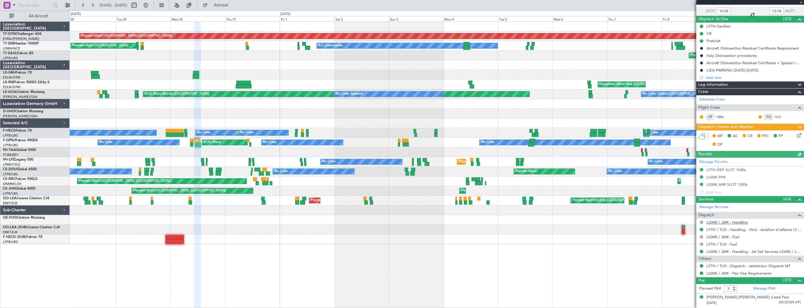
scroll to position [66, 0]
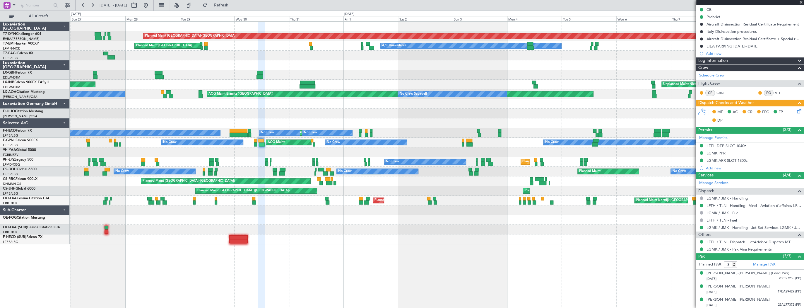
click at [267, 162] on div "Planned Maint [GEOGRAPHIC_DATA]-[GEOGRAPHIC_DATA] A/C Unavailable Planned Maint…" at bounding box center [437, 133] width 734 height 222
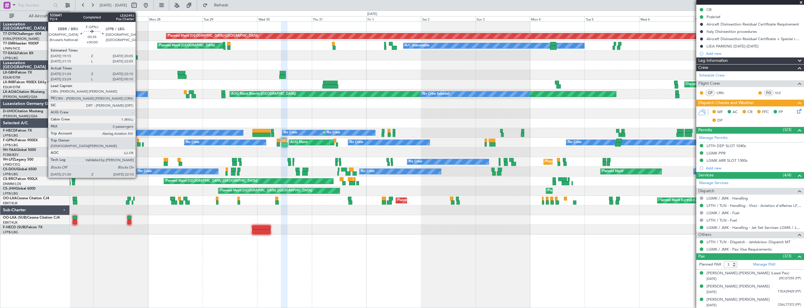
click at [138, 140] on div at bounding box center [138, 140] width 2 height 4
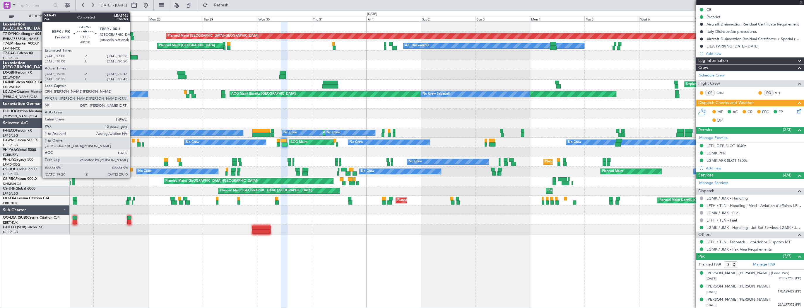
type input "21:34"
type input "22:05"
type input "0"
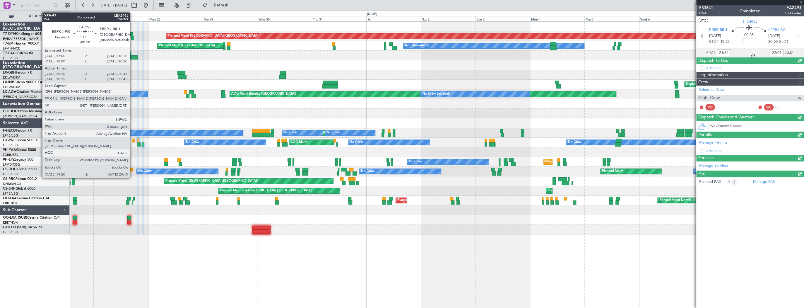
scroll to position [0, 0]
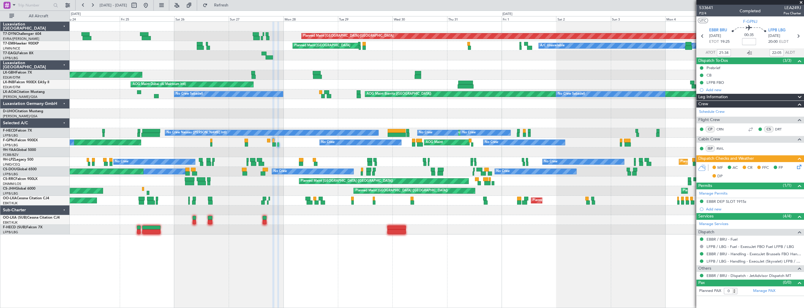
click at [270, 163] on div "Planned Maint Basel-Mulhouse A/C Unavailable Planned Maint Zurich Planned Maint…" at bounding box center [437, 128] width 734 height 213
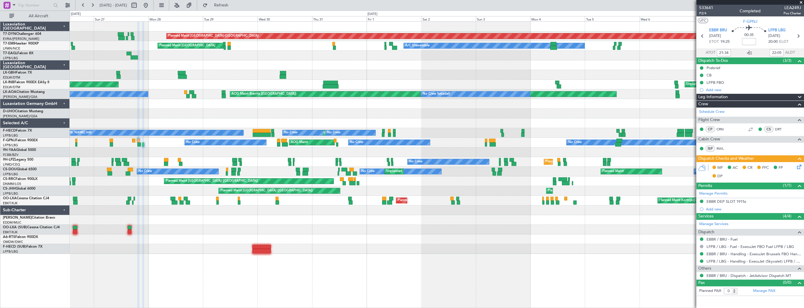
click at [202, 128] on div "Planned Maint Basel-Mulhouse Planned Maint Zurich A/C Unavailable Planned Maint…" at bounding box center [437, 138] width 734 height 232
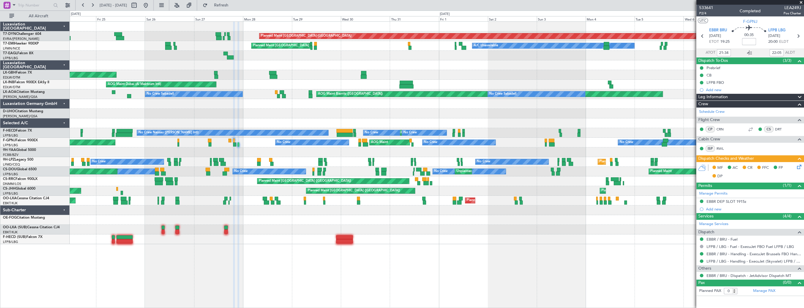
click at [265, 117] on div at bounding box center [437, 114] width 734 height 10
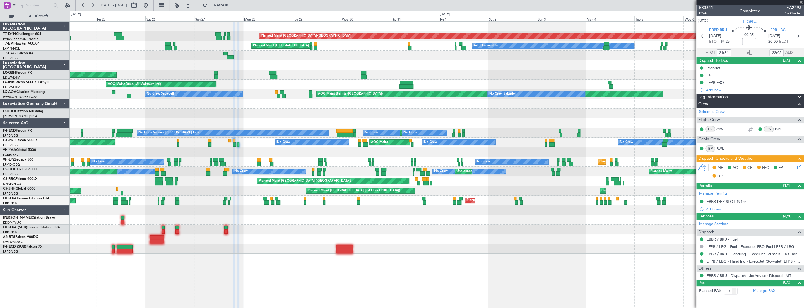
click at [251, 143] on div "AOG Maint No Crew No Crew No Crew No Crew Planned Maint Paris (Le Bourget) No C…" at bounding box center [437, 143] width 734 height 10
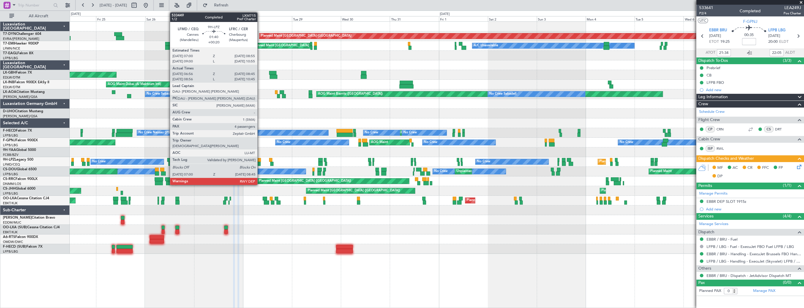
click at [260, 159] on div at bounding box center [259, 160] width 4 height 4
type input "+00:20"
type input "07:06"
type input "08:40"
type input "4"
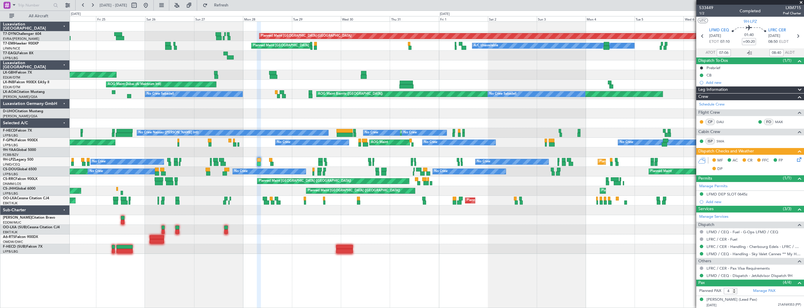
click at [150, 5] on div at bounding box center [139, 5] width 21 height 9
click at [139, 5] on button at bounding box center [133, 5] width 9 height 9
select select "7"
select select "2025"
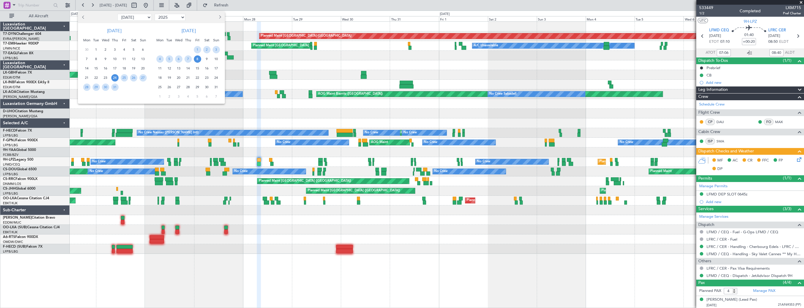
click at [220, 18] on button "Next month" at bounding box center [219, 17] width 6 height 9
click at [82, 18] on button "Previous month" at bounding box center [83, 17] width 6 height 9
select select "8"
click at [142, 76] on span "24" at bounding box center [142, 77] width 7 height 7
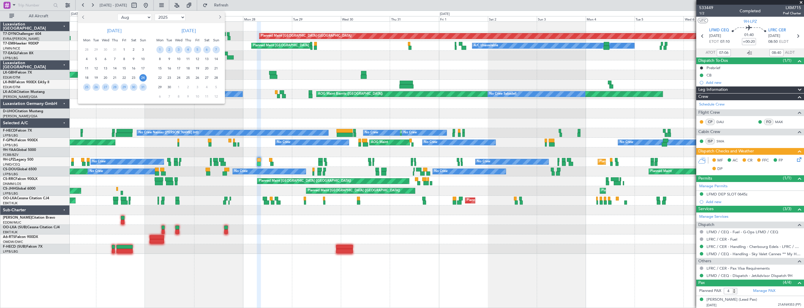
click at [144, 77] on span "24" at bounding box center [142, 77] width 7 height 7
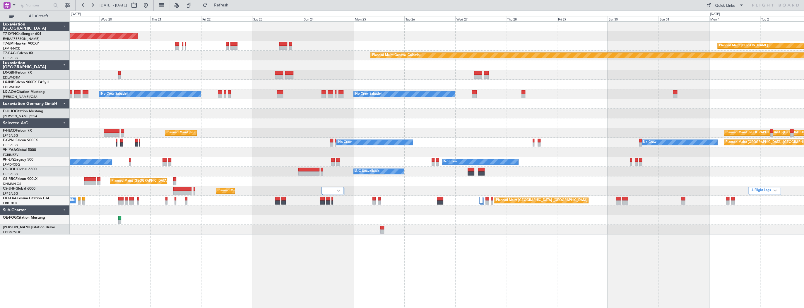
click at [285, 131] on div "Planned Maint Paris (Le Bourget) Planned Maint Paris (Le Bourget) No Crew" at bounding box center [437, 133] width 734 height 10
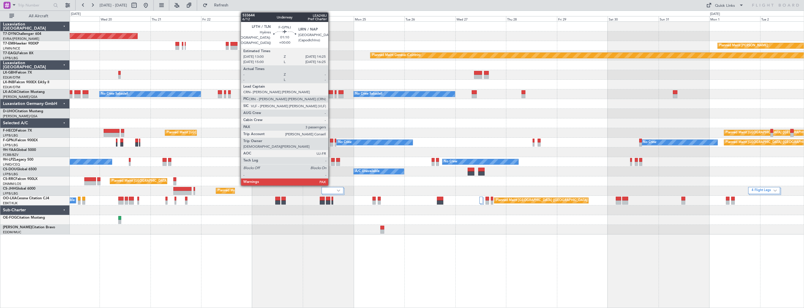
click at [331, 140] on div at bounding box center [331, 140] width 3 height 4
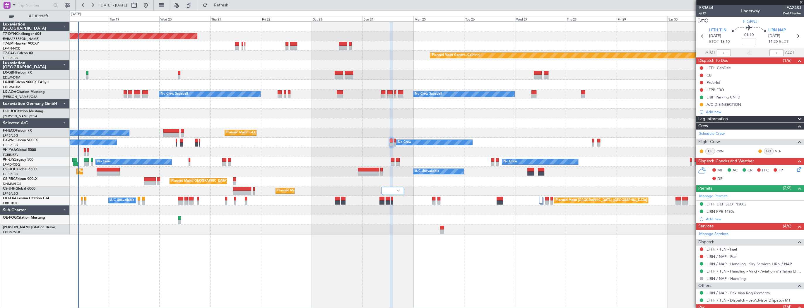
click at [325, 116] on div at bounding box center [437, 114] width 734 height 10
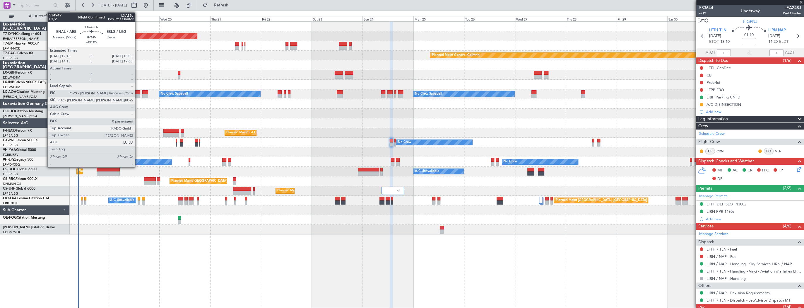
click at [138, 94] on div at bounding box center [137, 96] width 6 height 4
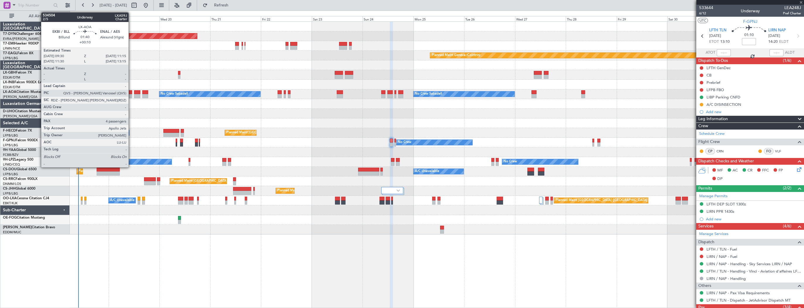
type input "+00:05"
type input "0"
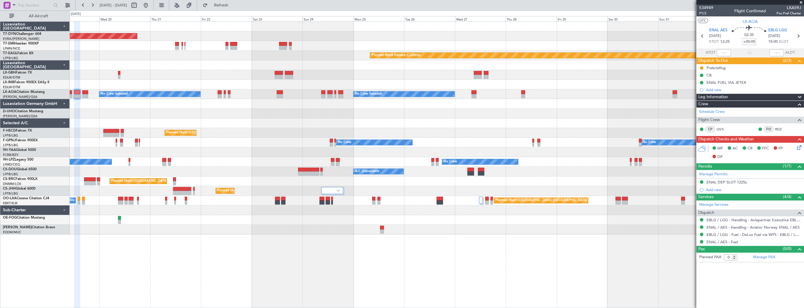
click at [167, 213] on div "Planned Maint Basel-Mulhouse Planned Maint Chester Planned Maint Geneva (Cointr…" at bounding box center [437, 164] width 734 height 286
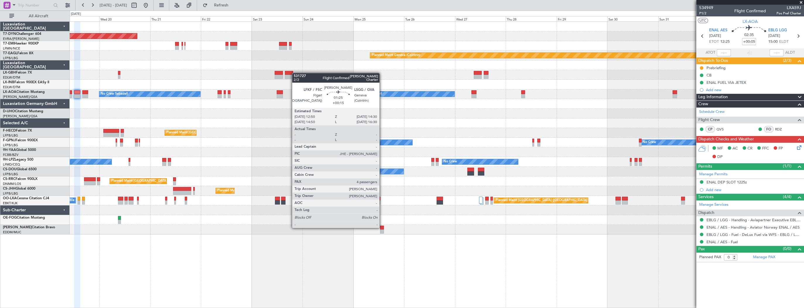
click at [382, 227] on div at bounding box center [382, 227] width 4 height 4
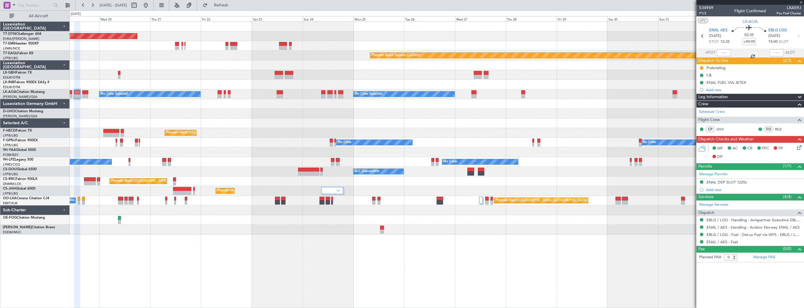
type input "+00:15"
type input "4"
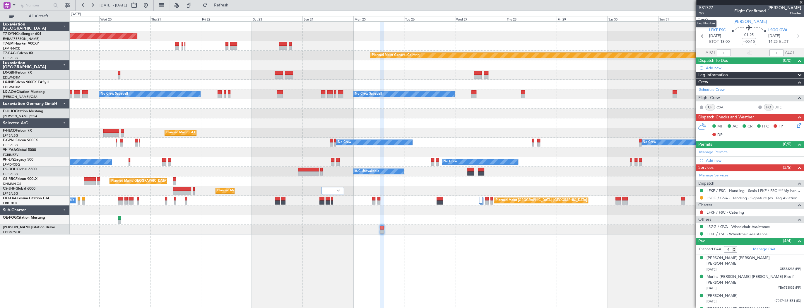
click at [711, 12] on span "2/2" at bounding box center [706, 13] width 14 height 5
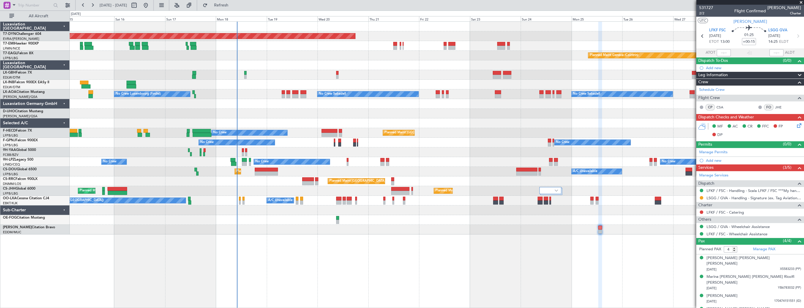
click at [378, 242] on div "Planned Maint Basel-Mulhouse Planned Maint Chester Planned Maint Geneva (Cointr…" at bounding box center [437, 164] width 734 height 286
click at [434, 243] on div "Planned Maint Basel-Mulhouse Planned Maint Chester Planned Maint Geneva (Cointr…" at bounding box center [437, 164] width 734 height 286
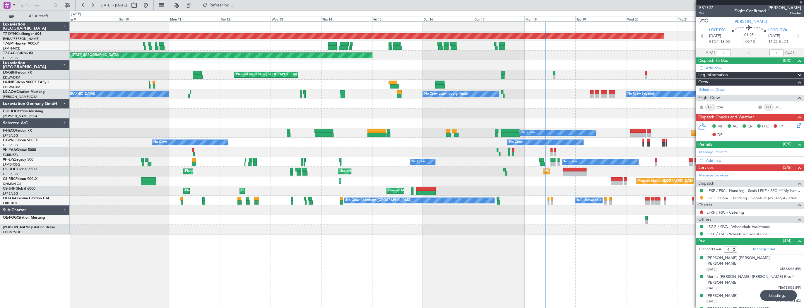
click at [428, 239] on div "Planned Maint Basel-Mulhouse Planned Maint New York (Teterboro) Planned Maint G…" at bounding box center [437, 164] width 734 height 286
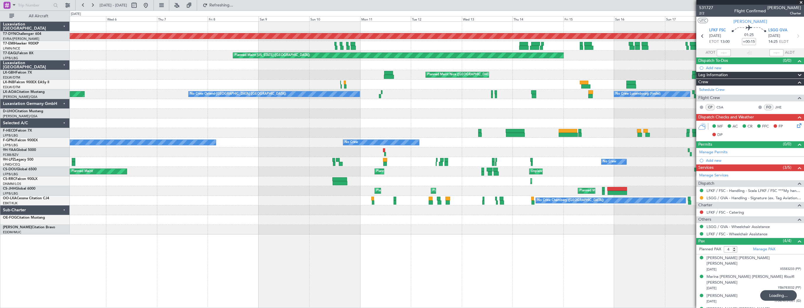
click at [391, 241] on div "Planned Maint Basel-Mulhouse Planned Maint New York (Teterboro) Planned Maint N…" at bounding box center [437, 164] width 734 height 286
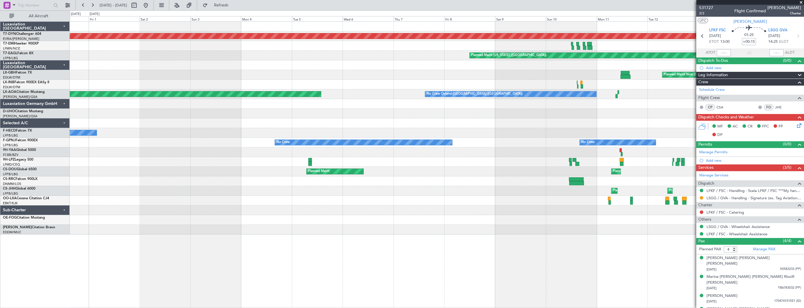
click at [463, 242] on div "Planned Maint Basel-Mulhouse Planned Maint New York (Teterboro) Planned Maint N…" at bounding box center [437, 164] width 734 height 286
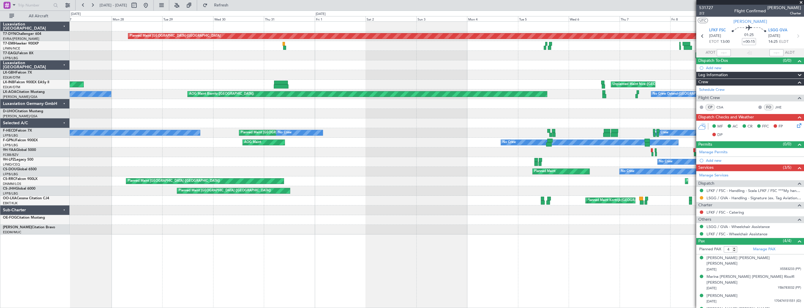
click at [549, 247] on div "Planned Maint Basel-Mulhouse Planned Maint New York (Teterboro) Planned Maint N…" at bounding box center [437, 164] width 734 height 286
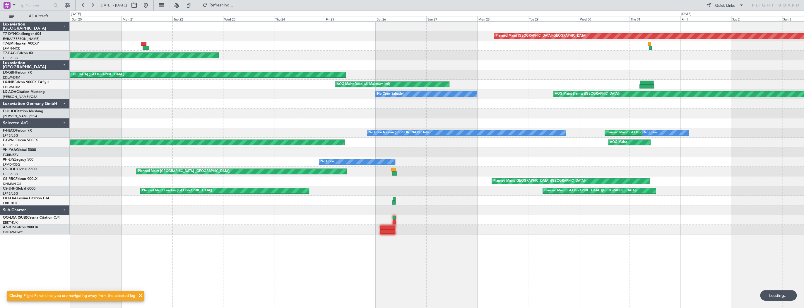
click at [486, 254] on div "Planned Maint Basel-Mulhouse Planned Maint New York (Teterboro) Planned Maint P…" at bounding box center [437, 164] width 734 height 286
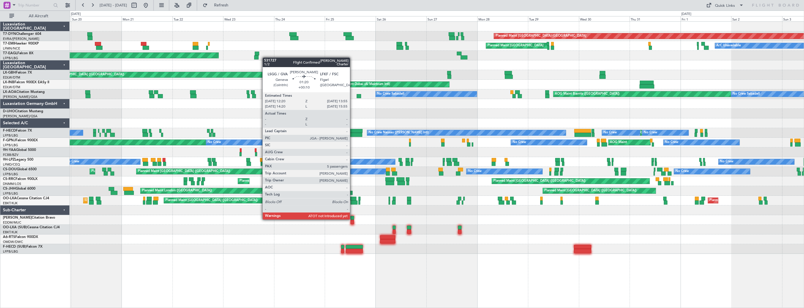
click at [352, 219] on div at bounding box center [352, 218] width 4 height 4
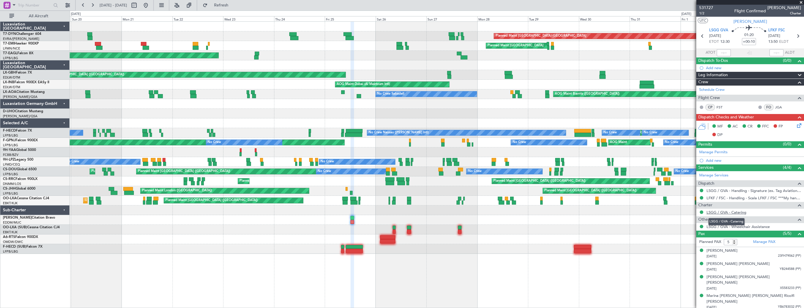
click at [738, 213] on link "LSGG / GVA - Catering" at bounding box center [726, 212] width 40 height 5
click at [197, 244] on div at bounding box center [437, 249] width 734 height 10
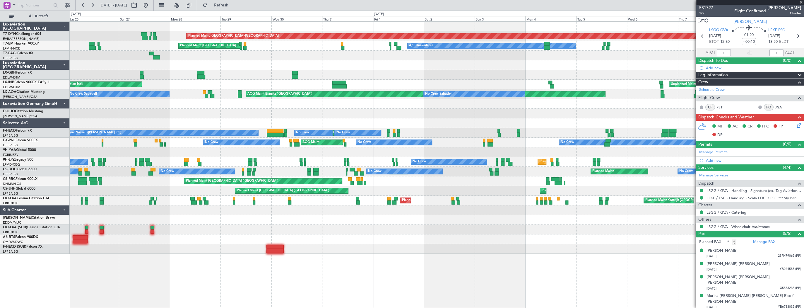
click at [107, 240] on div "Planned Maint Basel-Mulhouse A/C Unavailable Planned Maint Zurich Planned Maint…" at bounding box center [437, 138] width 734 height 232
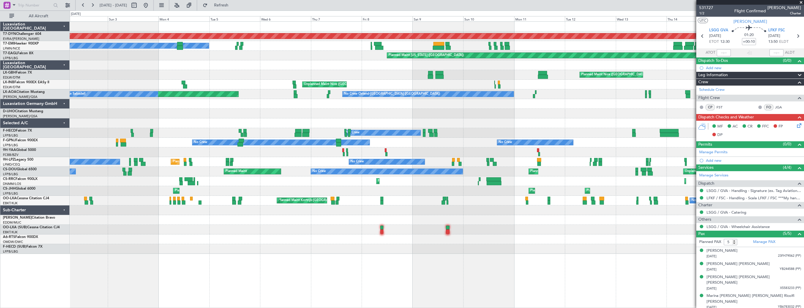
click at [102, 239] on div "Planned Maint Basel-Mulhouse A/C Unavailable Planned Maint New York (Teterboro)…" at bounding box center [437, 164] width 734 height 286
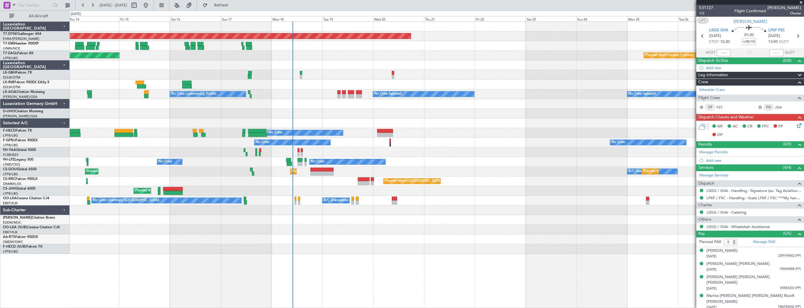
click at [35, 242] on div "Planned Maint Basel-Mulhouse Planned Maint New York (Teterboro) Planned Maint G…" at bounding box center [402, 159] width 804 height 297
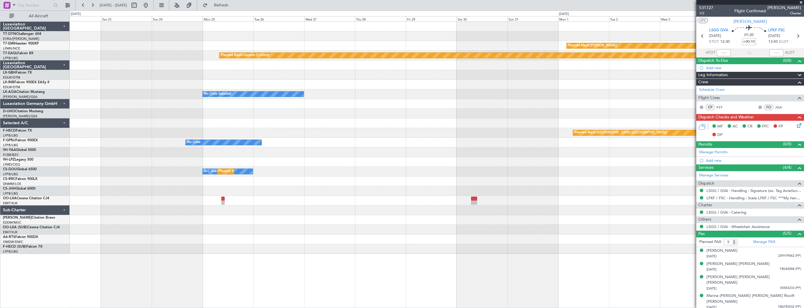
click at [56, 223] on div "Planned Maint Basel-Mulhouse Planned Maint Chester Planned Maint Geneva (Cointr…" at bounding box center [402, 159] width 804 height 297
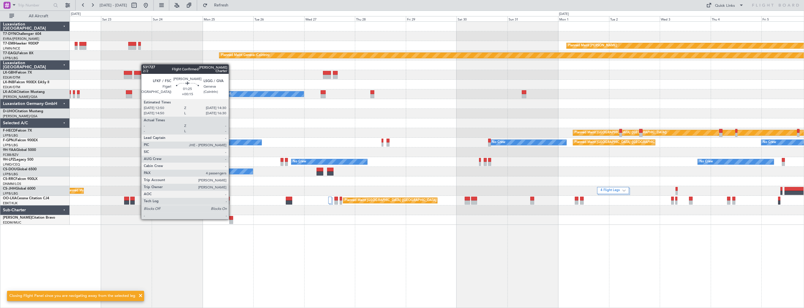
click at [231, 218] on div at bounding box center [231, 218] width 4 height 4
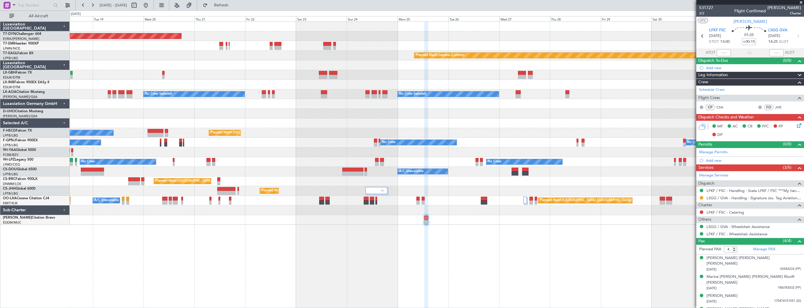
click at [508, 255] on div "Planned Maint Basel-Mulhouse Planned Maint Chester Planned Maint Geneva (Cointr…" at bounding box center [437, 164] width 734 height 286
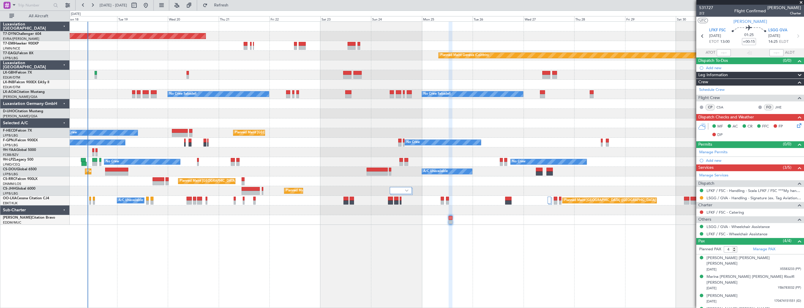
click at [251, 220] on div "Planned Maint Basel-Mulhouse Planned Maint Chester Planned Maint Geneva (Cointr…" at bounding box center [437, 164] width 734 height 286
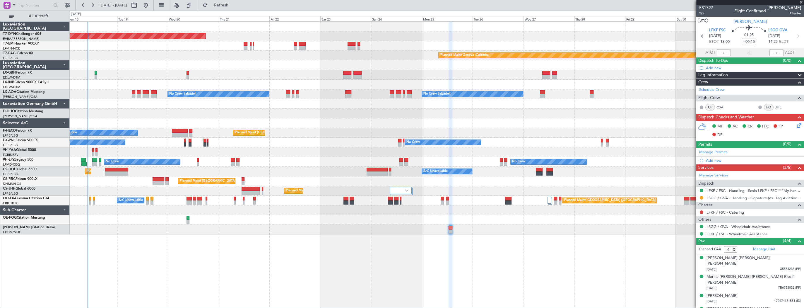
click at [237, 235] on div "Planned Maint Basel-Mulhouse Planned Maint Chester Planned Maint Geneva (Cointr…" at bounding box center [437, 164] width 734 height 286
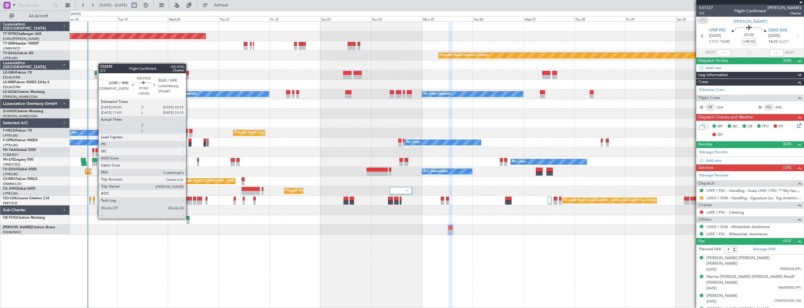
click at [188, 218] on div at bounding box center [187, 218] width 3 height 4
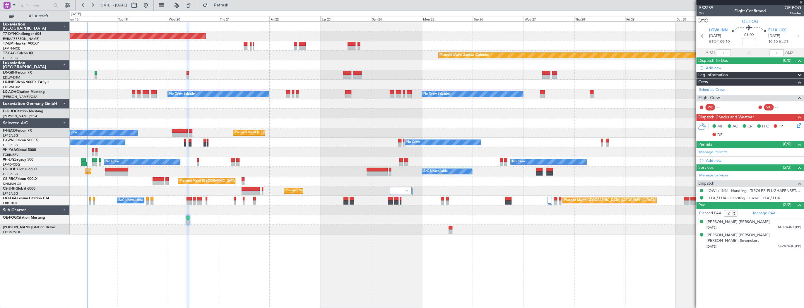
click at [698, 13] on div "532259 2/2 Flight Confirmed OE-FOG Charter" at bounding box center [750, 11] width 108 height 12
click at [700, 12] on span "2/2" at bounding box center [706, 13] width 14 height 5
click at [707, 7] on span "532259" at bounding box center [706, 8] width 14 height 6
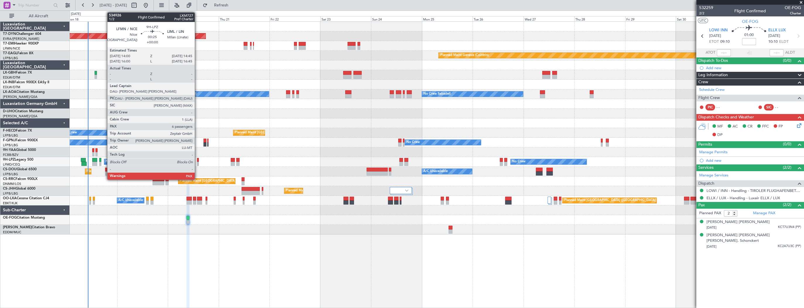
click at [197, 159] on div at bounding box center [198, 160] width 2 height 4
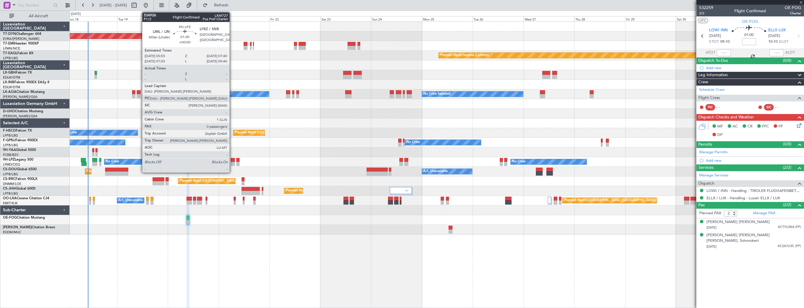
type input "6"
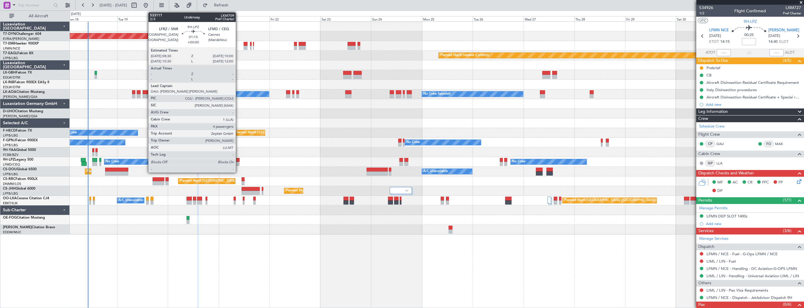
click at [238, 159] on div at bounding box center [237, 160] width 3 height 4
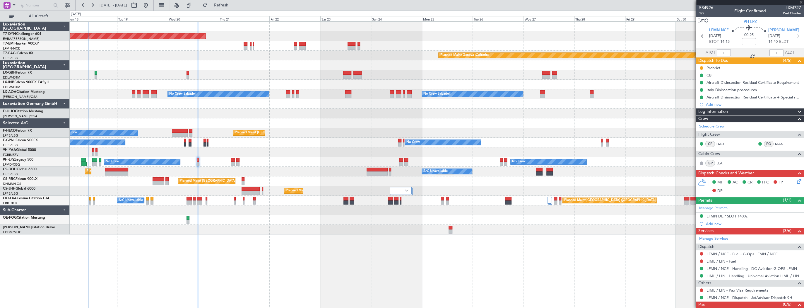
type input "4"
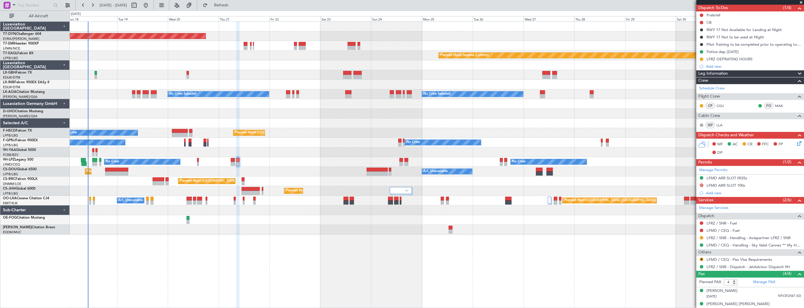
scroll to position [83, 0]
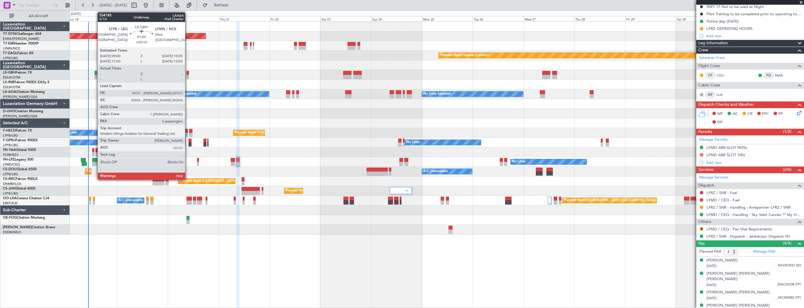
click at [188, 75] on div at bounding box center [187, 77] width 2 height 4
type input "+00:10"
type input "6"
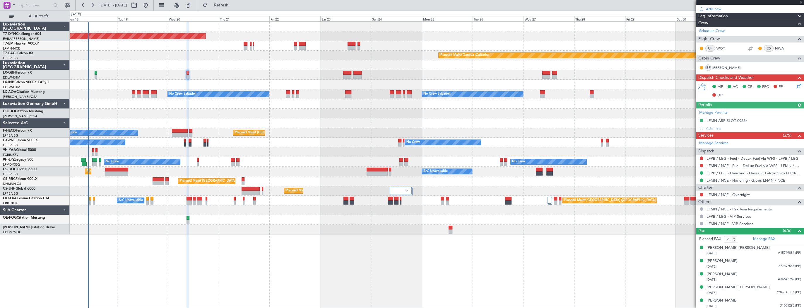
scroll to position [102, 0]
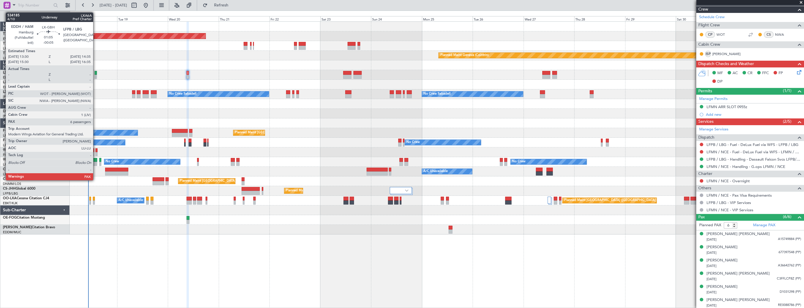
click at [96, 73] on div at bounding box center [96, 73] width 2 height 4
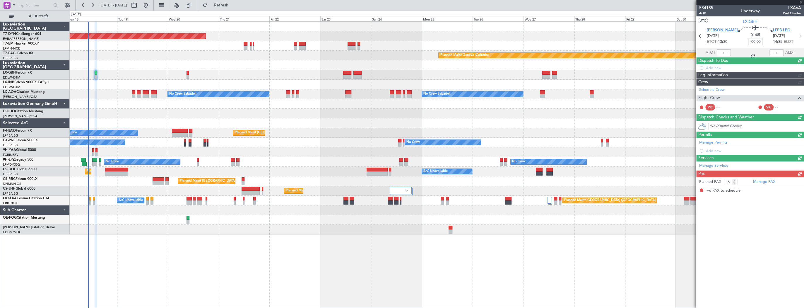
scroll to position [0, 0]
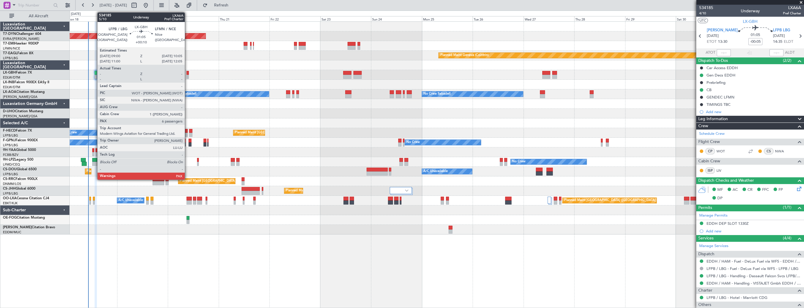
click at [187, 71] on div at bounding box center [187, 73] width 2 height 4
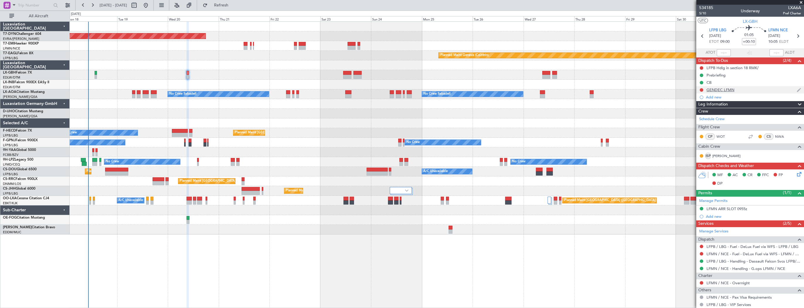
click at [732, 89] on div "GENDEC LFMN" at bounding box center [720, 89] width 28 height 5
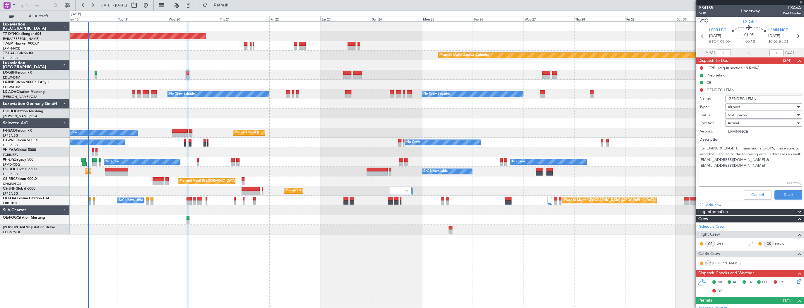
drag, startPoint x: 766, startPoint y: 161, endPoint x: 708, endPoint y: 160, distance: 57.4
click at [708, 160] on textarea "For LX-INB & LX-GBH, if handling is G-OPS, make sure to send the GenDec to the …" at bounding box center [750, 166] width 104 height 42
click at [702, 88] on li "GENDEC LFMN Name: GENDEC LFMN Type: Airport Status: Not Started Location: Arriv…" at bounding box center [750, 144] width 108 height 116
click at [743, 194] on button "Cancel" at bounding box center [757, 194] width 28 height 9
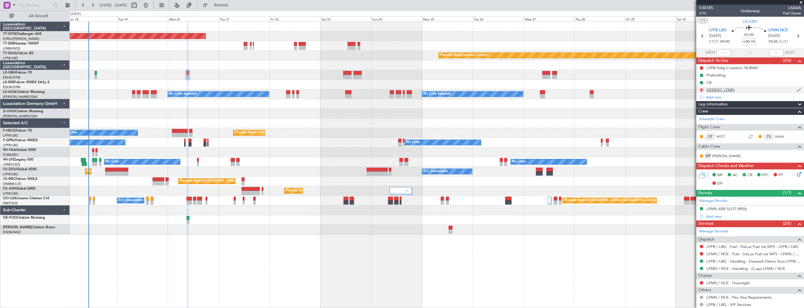
click at [700, 90] on button at bounding box center [702, 90] width 4 height 4
click at [711, 113] on span "Completed" at bounding box center [703, 116] width 19 height 6
click at [40, 92] on link "LX-AOA Citation Mustang" at bounding box center [24, 92] width 42 height 4
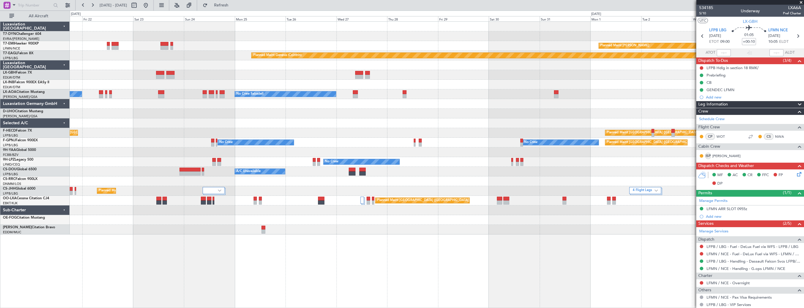
click at [39, 202] on div "Planned Maint Basel-Mulhouse Planned Maint Chester Planned Maint Geneva (Cointr…" at bounding box center [402, 159] width 804 height 297
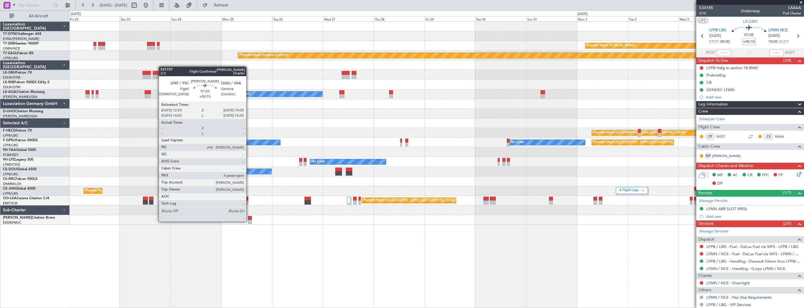
click at [249, 221] on div at bounding box center [250, 222] width 4 height 4
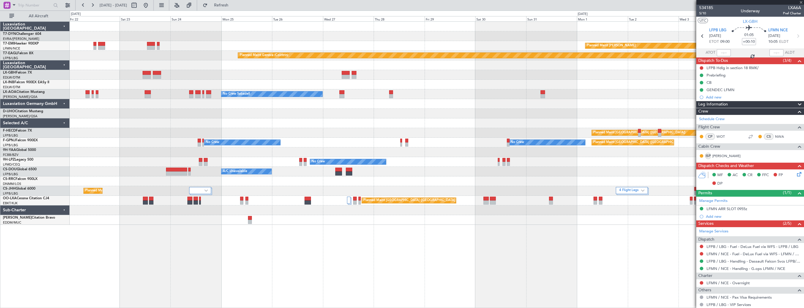
type input "+00:15"
type input "4"
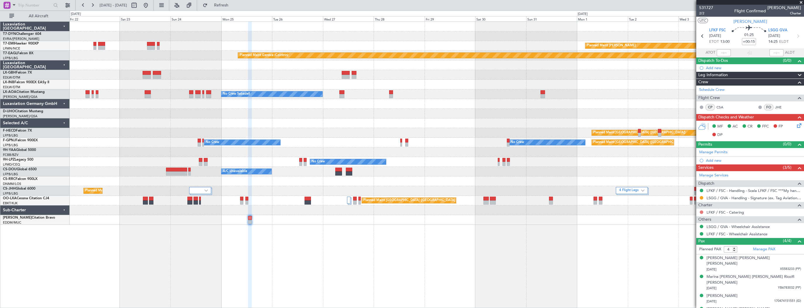
click at [701, 210] on button at bounding box center [702, 212] width 4 height 4
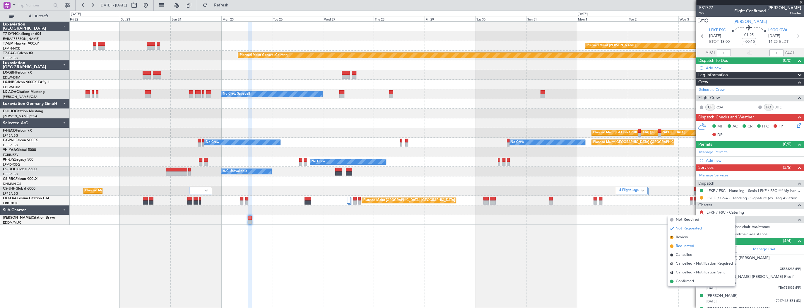
click at [695, 245] on li "Requested" at bounding box center [701, 245] width 68 height 9
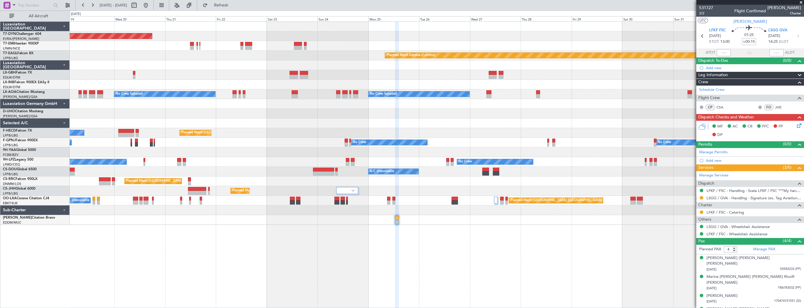
click at [311, 112] on div at bounding box center [437, 114] width 734 height 10
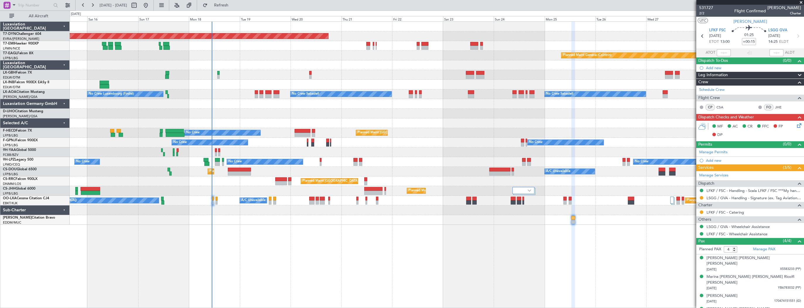
click at [402, 127] on div at bounding box center [437, 123] width 734 height 10
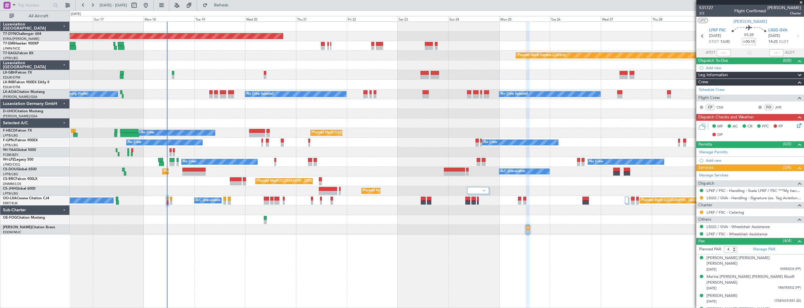
click at [237, 130] on div "Planned Maint Paris (Le Bourget) No Crew Planned Maint Paris (Le Bourget)" at bounding box center [437, 133] width 734 height 10
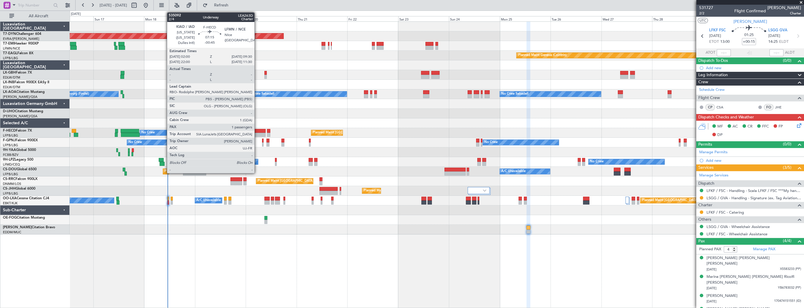
click at [257, 131] on div at bounding box center [258, 131] width 16 height 4
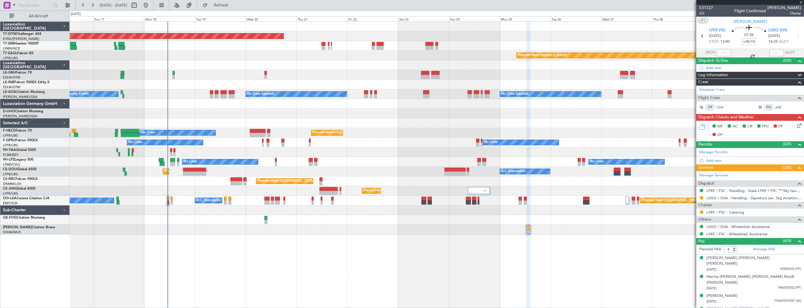
type input "-00:45"
type input "1"
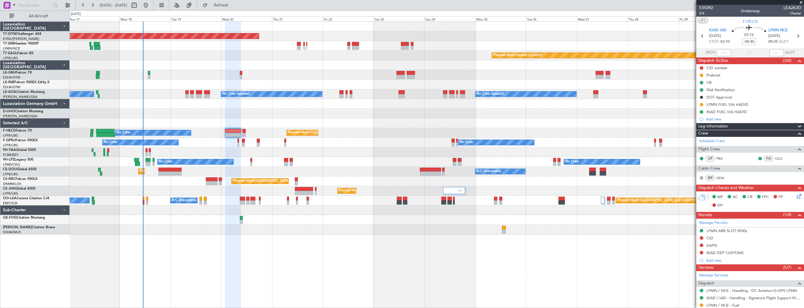
click at [209, 142] on div "No Crew No Crew No Crew Planned Maint Paris (Le Bourget)" at bounding box center [437, 143] width 734 height 10
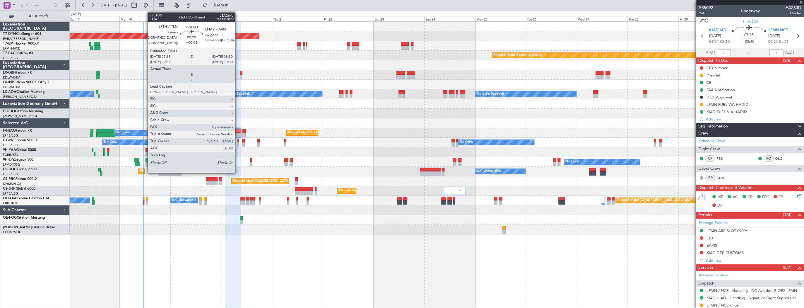
click at [238, 141] on div at bounding box center [237, 140] width 1 height 4
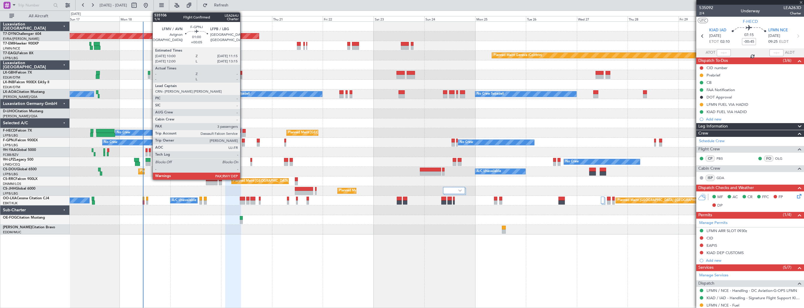
type input "+00:05"
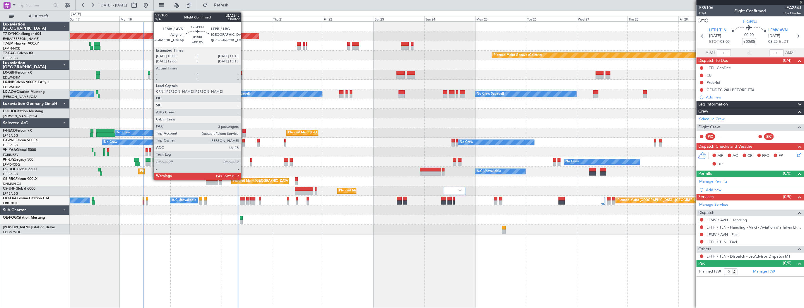
click at [244, 141] on div at bounding box center [243, 140] width 3 height 4
type input "3"
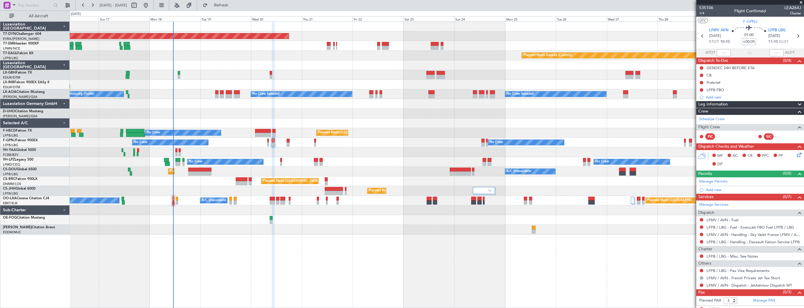
click at [360, 219] on div at bounding box center [437, 220] width 734 height 10
click at [68, 6] on button at bounding box center [67, 5] width 9 height 9
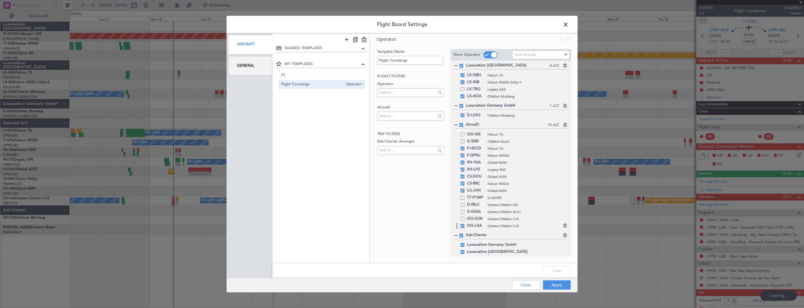
scroll to position [119, 0]
click at [461, 225] on span at bounding box center [462, 224] width 4 height 4
click at [465, 222] on input "checkbox" at bounding box center [465, 222] width 0 height 0
click at [557, 272] on button "Save" at bounding box center [557, 269] width 28 height 9
click at [562, 285] on button "Apply" at bounding box center [557, 284] width 28 height 9
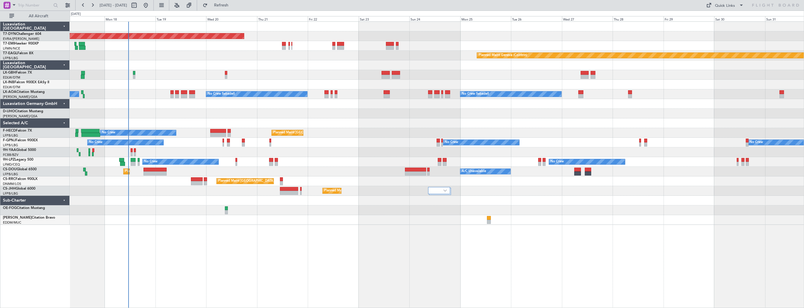
click at [146, 108] on div "Planned Maint Basel-Mulhouse Planned Maint Chester Planned Maint Geneva (Cointr…" at bounding box center [437, 123] width 734 height 203
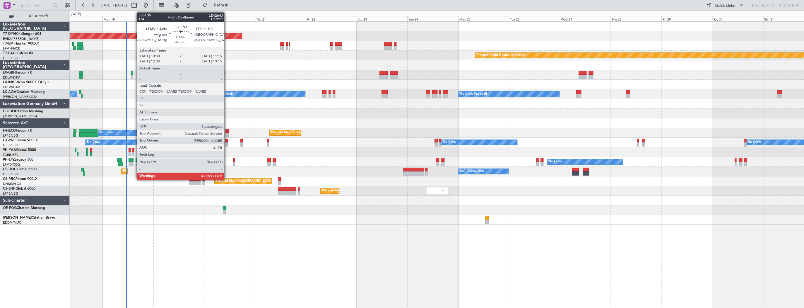
click at [227, 141] on div at bounding box center [226, 140] width 3 height 4
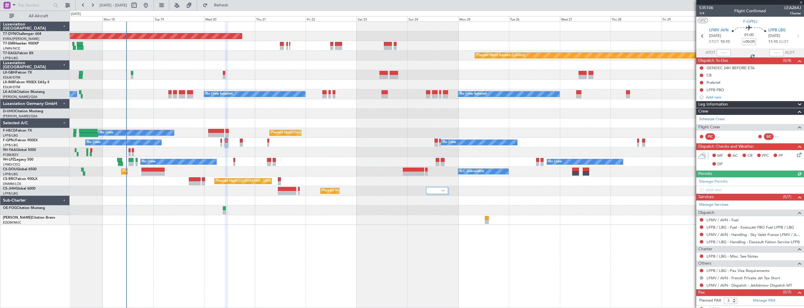
scroll to position [4, 0]
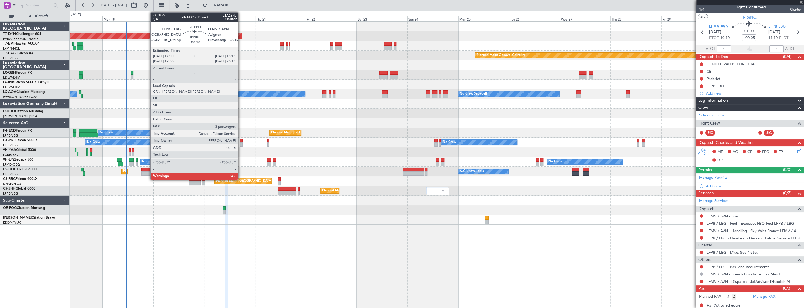
click at [241, 141] on div at bounding box center [241, 140] width 3 height 4
type input "+00:10"
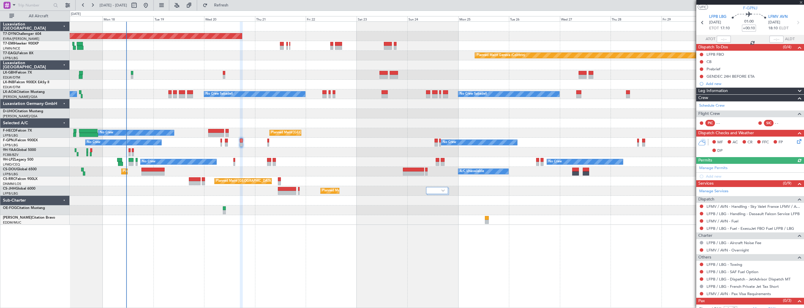
scroll to position [26, 0]
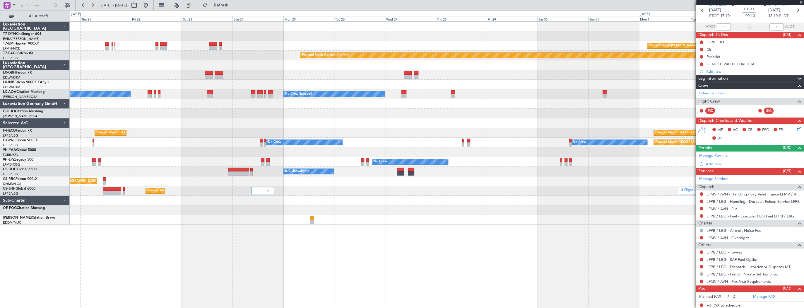
click at [301, 126] on div at bounding box center [437, 123] width 734 height 10
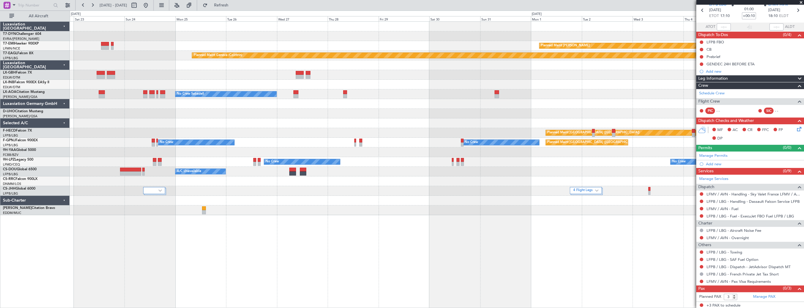
click at [186, 124] on div at bounding box center [437, 123] width 734 height 10
click at [101, 128] on div "Planned Maint Basel-Mulhouse Planned Maint Chester Planned Maint Geneva (Cointr…" at bounding box center [437, 118] width 734 height 193
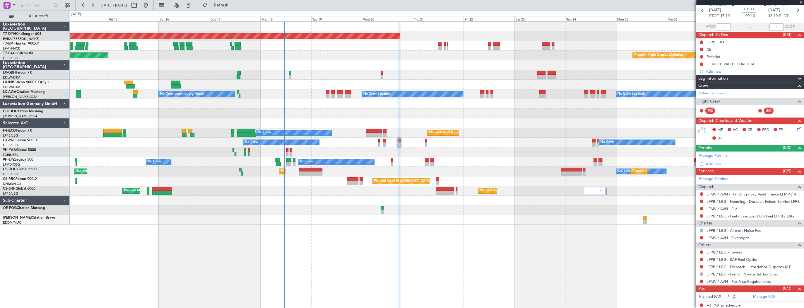
click at [459, 78] on div "Planned Maint Basel-Mulhouse Planned Maint Chester Planned Maint Geneva (Cointr…" at bounding box center [437, 123] width 734 height 203
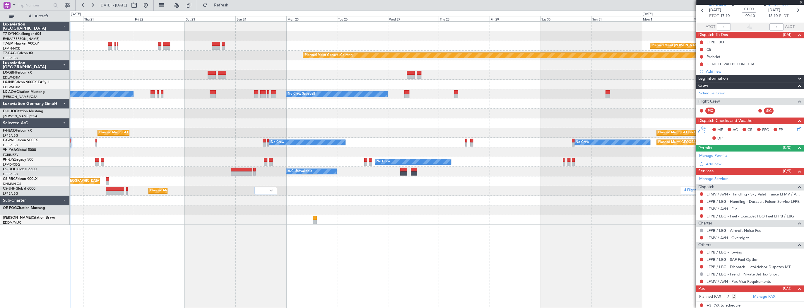
click at [145, 65] on div "Planned Maint Basel-Mulhouse Planned Maint Chester Planned Maint Geneva (Cointr…" at bounding box center [437, 123] width 734 height 203
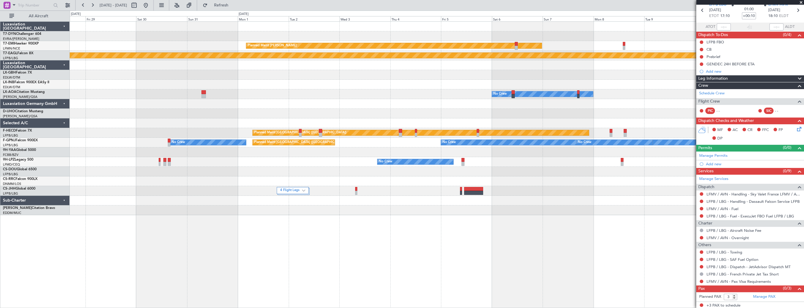
click at [86, 98] on div "Planned Maint Chester Planned Maint Geneva (Cointrin) No Crew No Crew Sabadell …" at bounding box center [437, 118] width 734 height 193
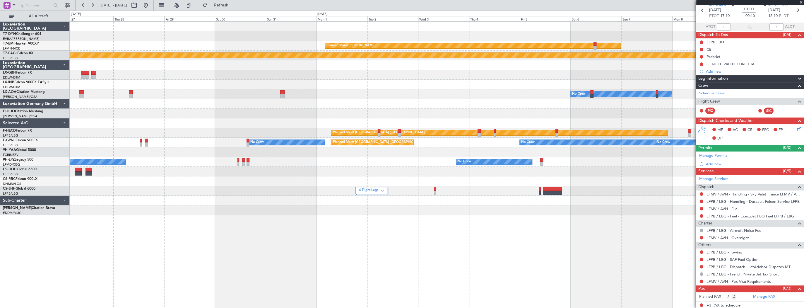
click at [188, 95] on div "Planned Maint Chester Planned Maint Geneva (Cointrin) No Crew No Crew Sabadell …" at bounding box center [437, 118] width 734 height 193
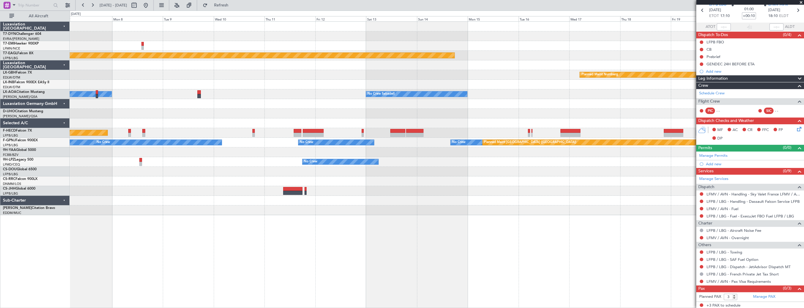
click at [169, 88] on div "Planned Maint Chester Planned Maint Geneva (Cointrin) Planned Maint Nurnberg No…" at bounding box center [437, 118] width 734 height 193
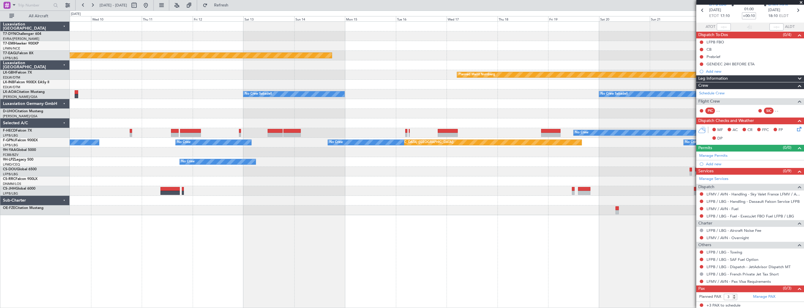
click at [415, 112] on div "Planned Maint Chester Planned Maint Geneva (Cointrin) Planned Maint Nurnberg No…" at bounding box center [437, 118] width 734 height 193
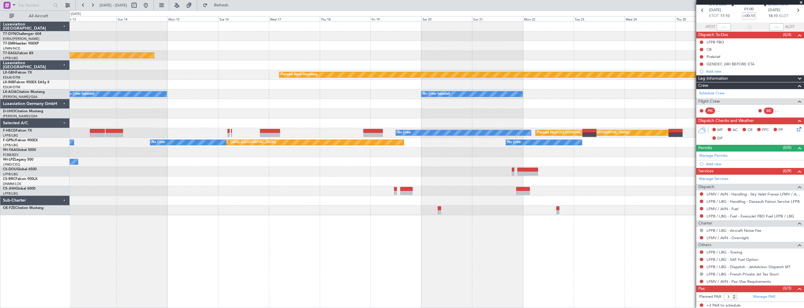
click at [223, 105] on div "Planned Maint Geneva (Cointrin) Planned Maint Nurnberg No Crew Sabadell No Crew…" at bounding box center [437, 118] width 734 height 193
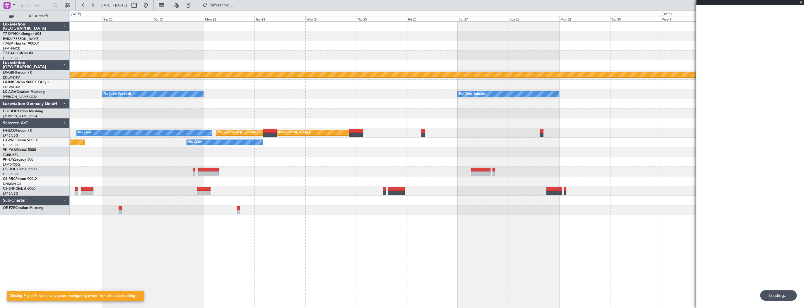
click at [218, 96] on div "Planned Maint Nurnberg No Crew Sabadell No Crew Sabadell No Crew Planned Maint …" at bounding box center [437, 118] width 734 height 193
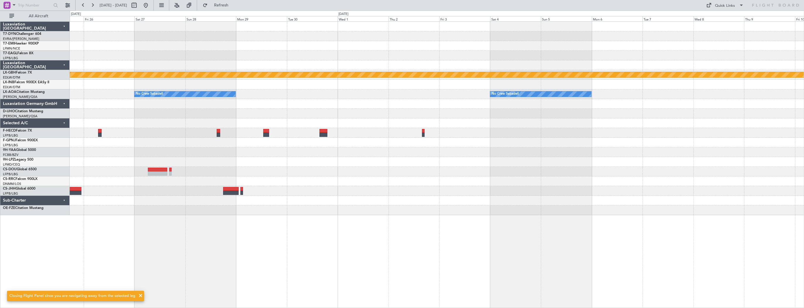
click at [803, 119] on html "13 Sep 2025 - 27 Sep 2025 Refresh Quick Links All Aircraft Planned Maint Nurnbe…" at bounding box center [402, 154] width 804 height 308
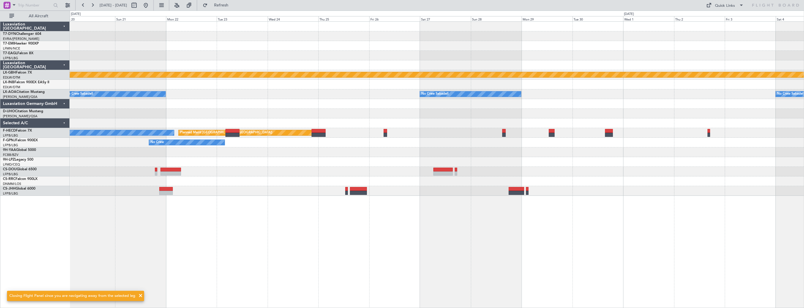
click at [523, 127] on div "Planned Maint Nurnberg No Crew Sabadell No Crew Sabadell No Crew Sabadell Plann…" at bounding box center [437, 109] width 734 height 174
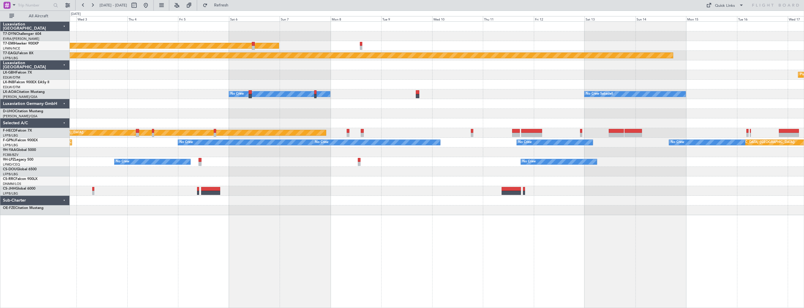
click at [659, 199] on div "Planned Maint Chester Planned Maint Geneva (Cointrin) Planned Maint Nurnberg No…" at bounding box center [437, 118] width 734 height 193
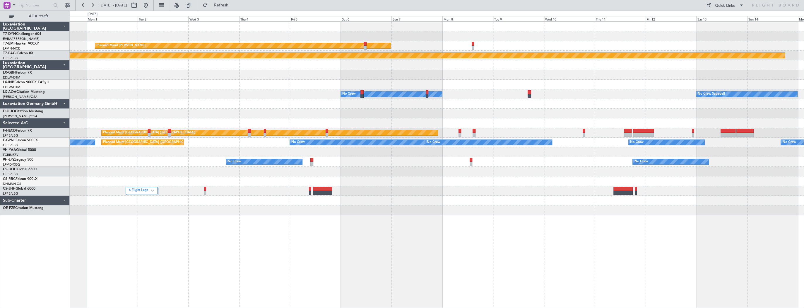
click at [562, 227] on div "Planned Maint Chester Planned Maint Geneva (Cointrin) Planned Maint Nurnberg No…" at bounding box center [437, 164] width 734 height 286
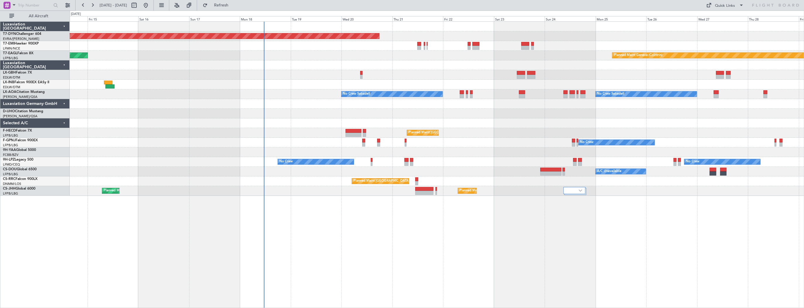
click at [674, 232] on div "Planned Maint Basel-Mulhouse Planned Maint Chester Planned Maint Geneva (Cointr…" at bounding box center [437, 164] width 734 height 286
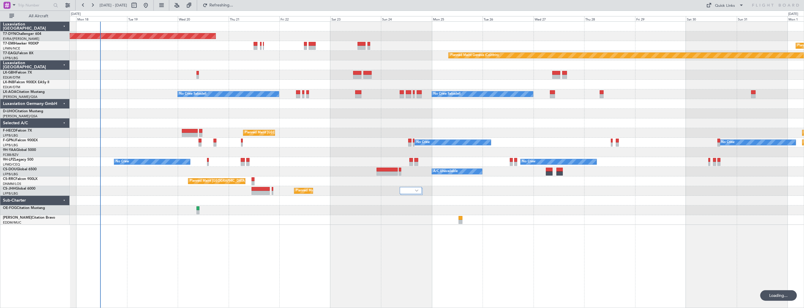
click at [316, 199] on div "Planned Maint Basel-Mulhouse Planned Maint Chester Planned Maint Geneva (Cointr…" at bounding box center [437, 164] width 734 height 286
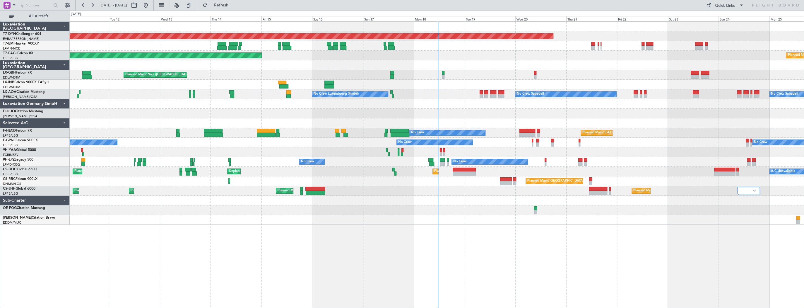
click at [520, 70] on div "Planned Maint Basel-Mulhouse Planned Maint Geneva (Cointrin) Planned Maint New …" at bounding box center [437, 123] width 734 height 203
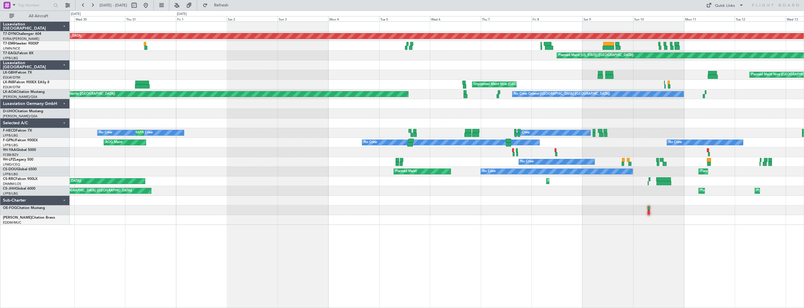
click at [519, 81] on div "Planned Maint Basel-Mulhouse Planned Maint New York (Teterboro) Planned Maint N…" at bounding box center [437, 123] width 734 height 203
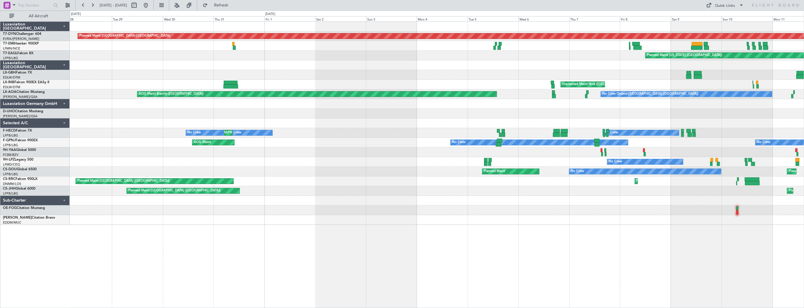
click at [494, 83] on div "Planned Maint Basel-Mulhouse Planned Maint New York (Teterboro) Planned Maint N…" at bounding box center [437, 123] width 734 height 203
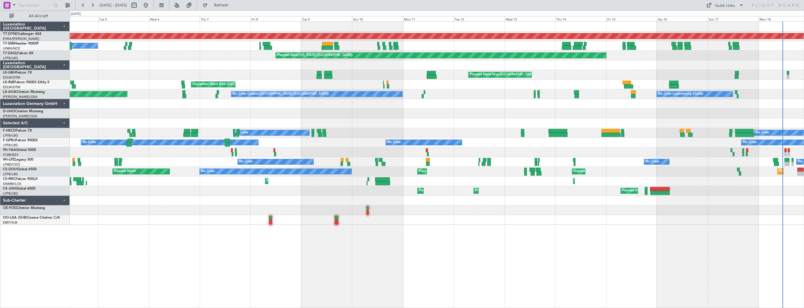
click at [42, 54] on div "Planned Maint Basel-Mulhouse A/C Unavailable Planned Maint New York (Teterboro)…" at bounding box center [402, 159] width 804 height 297
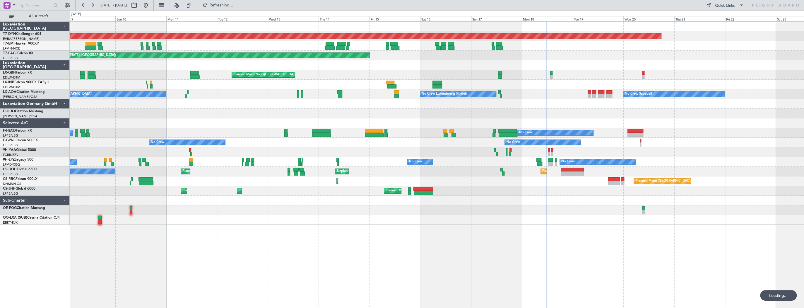
click at [162, 101] on div at bounding box center [437, 104] width 734 height 10
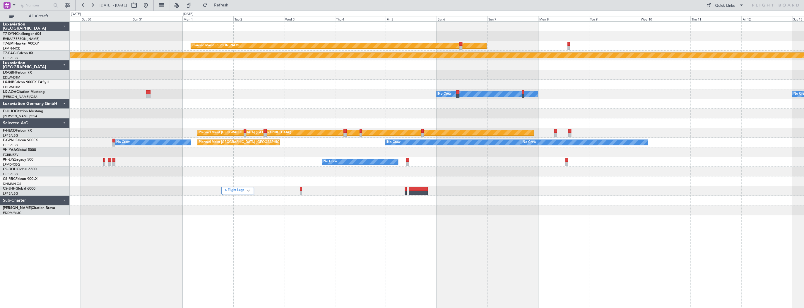
click at [186, 95] on div "Planned Maint Chester Planned Maint Geneva (Cointrin) No Crew No Crew Sabadell …" at bounding box center [437, 118] width 734 height 193
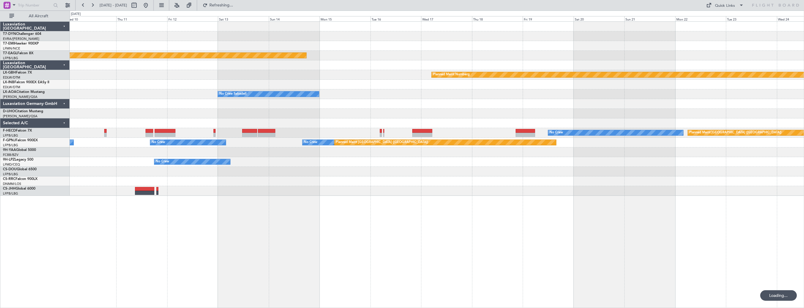
click at [198, 177] on div "Planned Maint Chester Planned Maint Geneva (Cointrin) Planned Maint Nurnberg No…" at bounding box center [437, 164] width 734 height 286
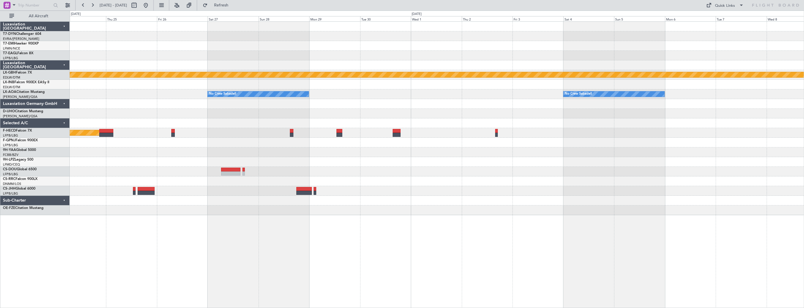
click at [248, 167] on div "Planned Maint Nurnberg No Crew Sabadell No Crew Sabadell No Crew Sabadell Plann…" at bounding box center [437, 118] width 734 height 193
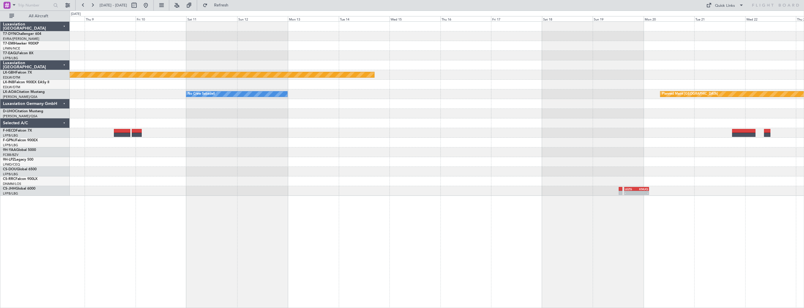
click at [50, 128] on div "Planned Maint Nurnberg Planned Maint Monchengladbach No Crew Sabadell No Crew S…" at bounding box center [402, 159] width 804 height 297
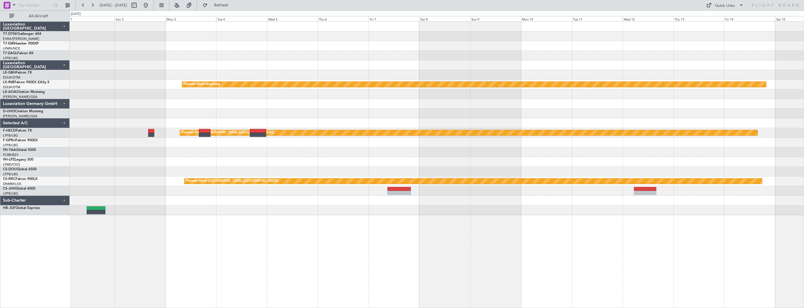
click at [254, 155] on div at bounding box center [437, 152] width 734 height 10
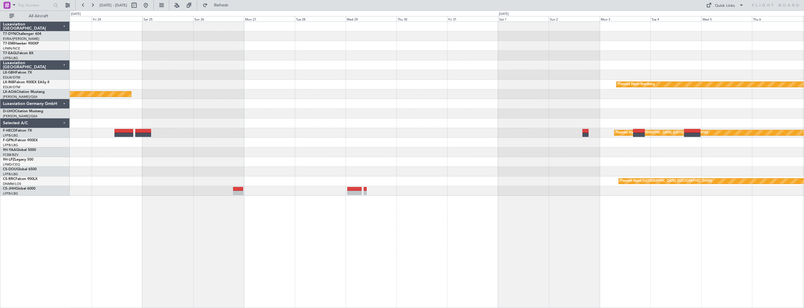
click at [427, 156] on div "Planned Maint Nurnberg Planned Maint Monchengladbach Planned Maint Paris (Le Bo…" at bounding box center [437, 109] width 734 height 174
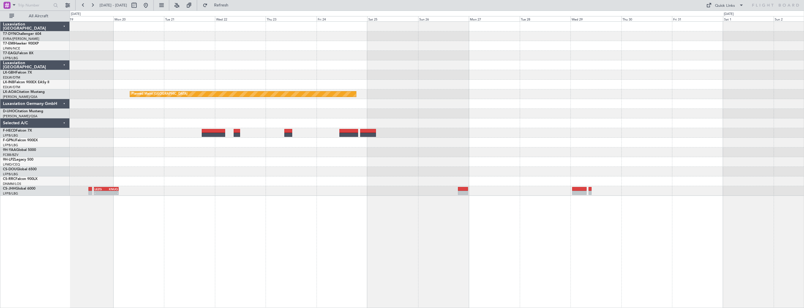
click at [479, 148] on div "Planned Maint Nurnberg Planned Maint Monchengladbach Planned Maint Paris (Le Bo…" at bounding box center [437, 109] width 734 height 174
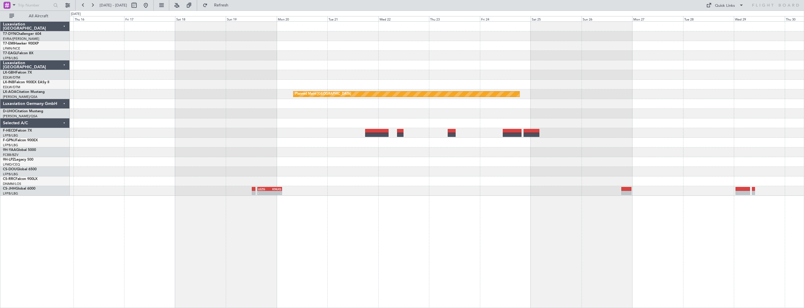
click at [469, 163] on div "Planned Maint Nurnberg Planned Maint Monchengladbach LEZG 15:00 Z KNUQ 02:35 Z …" at bounding box center [437, 109] width 734 height 174
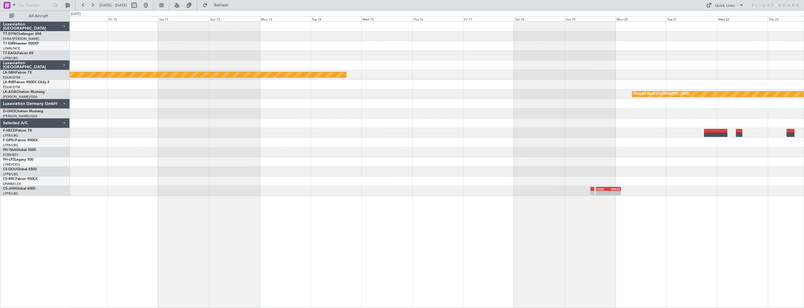
click at [546, 162] on div "Planned Maint Nurnberg Planned Maint Monchengladbach No Crew Sabadell LEZG 15:0…" at bounding box center [437, 109] width 734 height 174
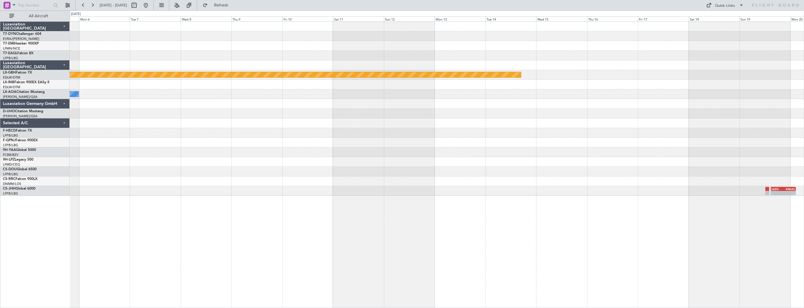
click at [612, 164] on div at bounding box center [437, 162] width 734 height 10
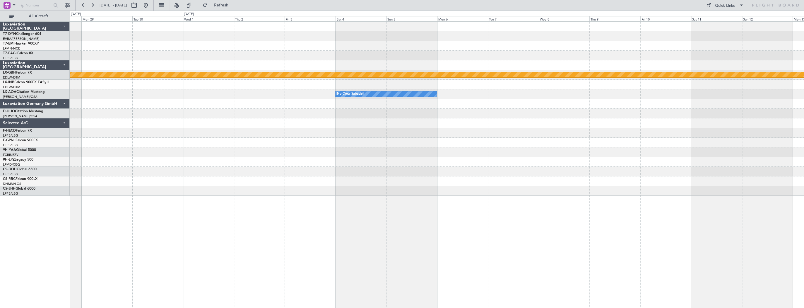
click at [539, 172] on div "Planned Maint Nurnberg No Crew Sabadell" at bounding box center [437, 109] width 734 height 174
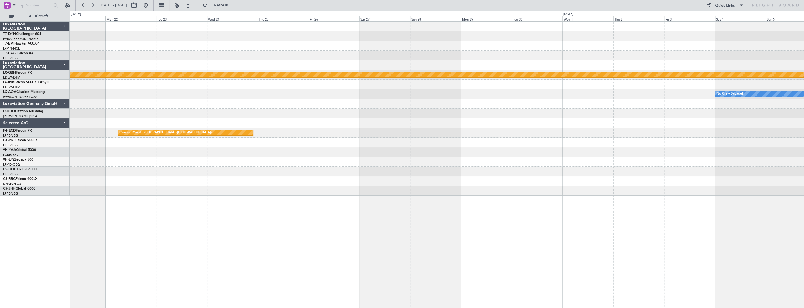
click at [512, 159] on div at bounding box center [437, 162] width 734 height 10
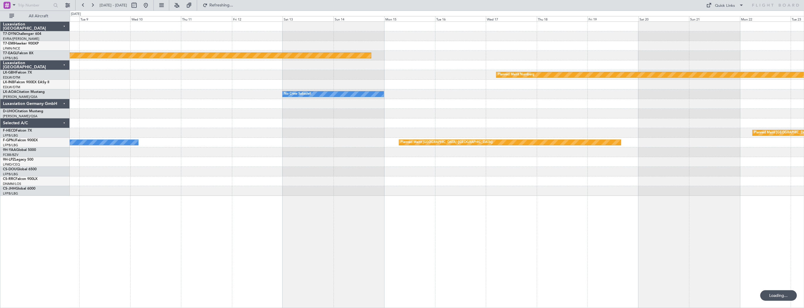
click at [471, 170] on div "Planned Maint [PERSON_NAME] Planned Maint Geneva ([GEOGRAPHIC_DATA]) Planned Ma…" at bounding box center [437, 109] width 734 height 174
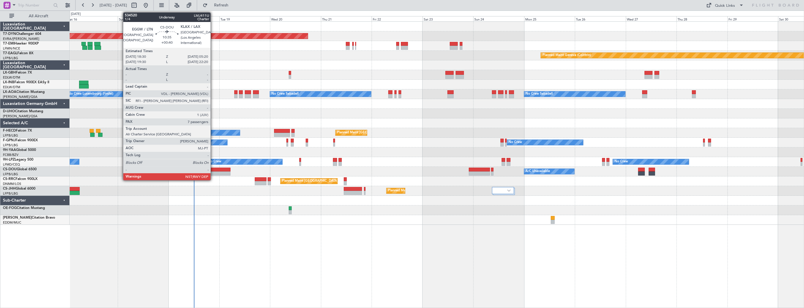
click at [213, 167] on div at bounding box center [218, 169] width 23 height 4
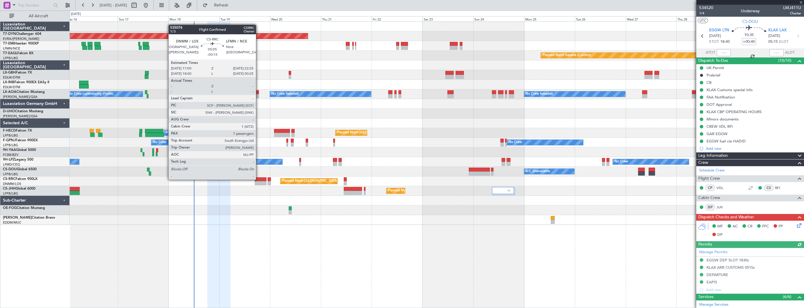
click at [258, 179] on div at bounding box center [261, 179] width 12 height 4
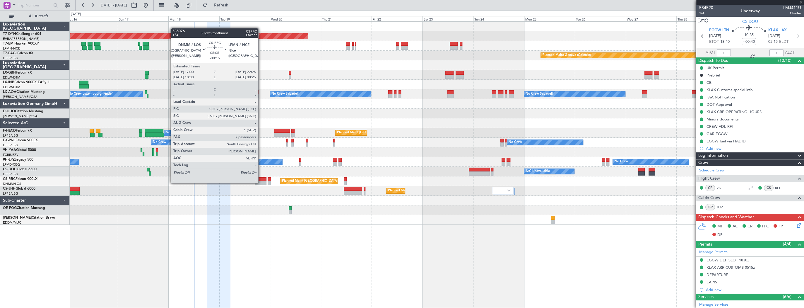
type input "-00:15"
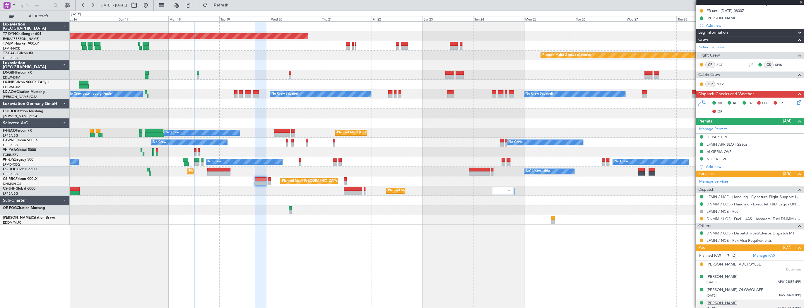
scroll to position [137, 0]
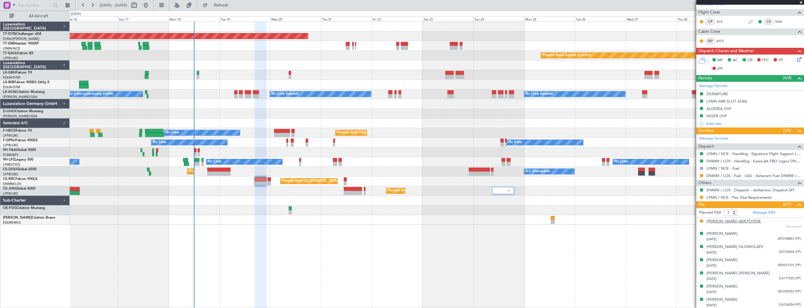
click at [719, 220] on div "[PERSON_NAME] ADETOYESE" at bounding box center [733, 221] width 54 height 6
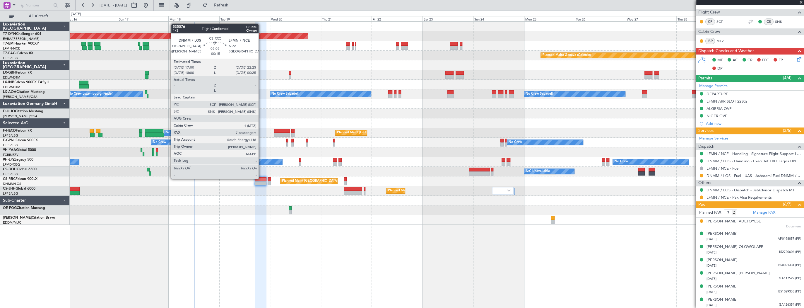
click at [261, 178] on div at bounding box center [261, 179] width 12 height 4
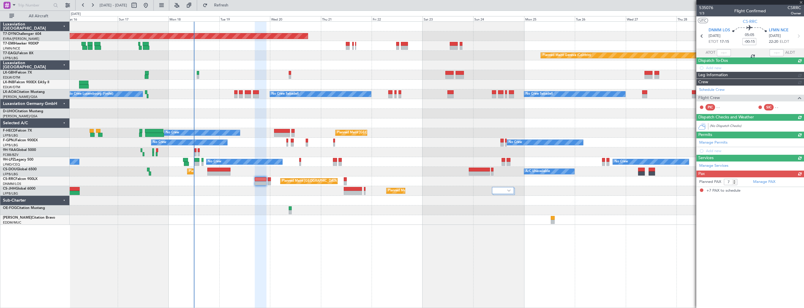
scroll to position [0, 0]
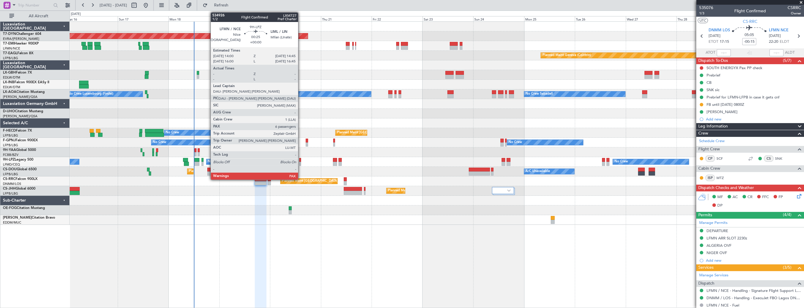
click at [301, 160] on div at bounding box center [300, 160] width 2 height 4
type input "6"
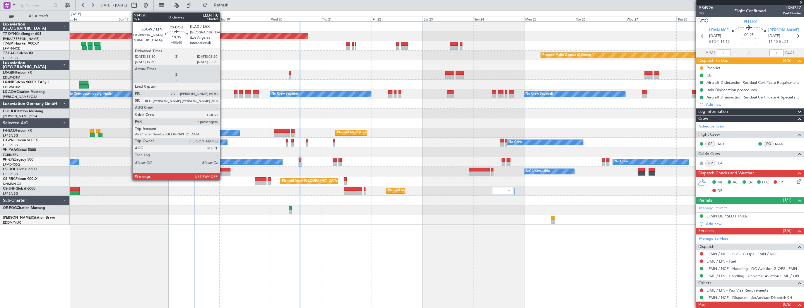
click at [222, 169] on div at bounding box center [218, 169] width 23 height 4
type input "+00:40"
type input "7"
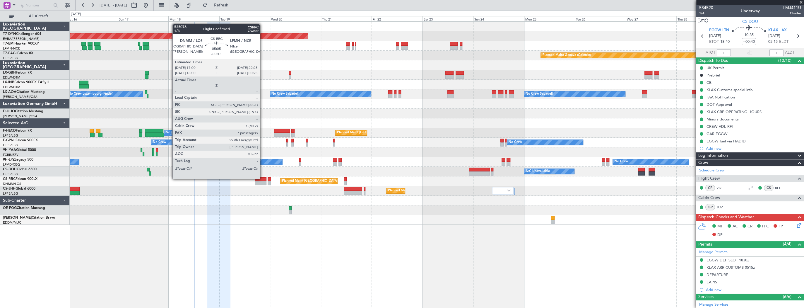
click at [263, 178] on div at bounding box center [261, 179] width 12 height 4
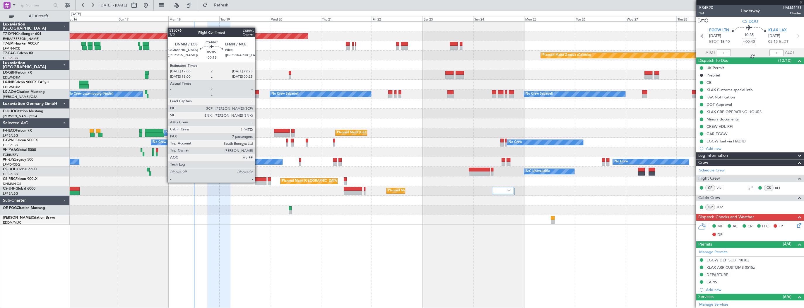
type input "-00:15"
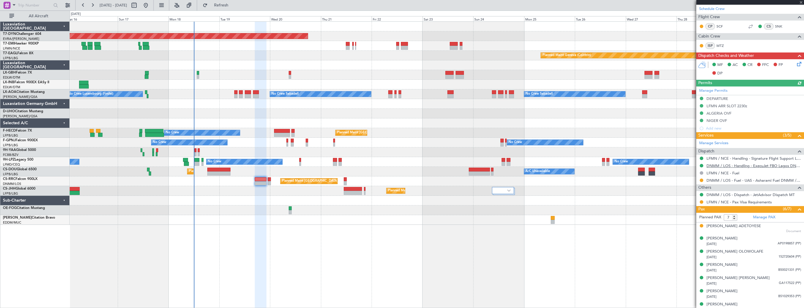
scroll to position [137, 0]
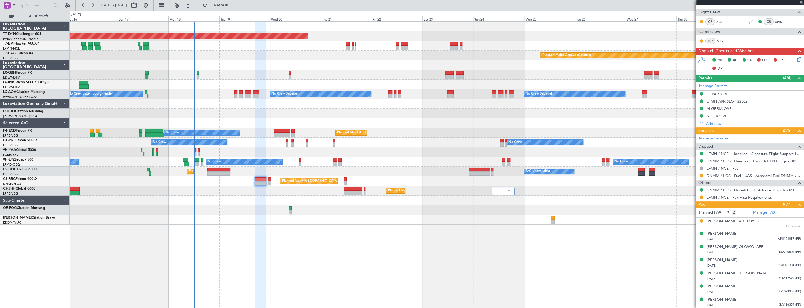
copy div "Adedamola Ipadeola ADETOYESE"
drag, startPoint x: 767, startPoint y: 222, endPoint x: 704, endPoint y: 221, distance: 63.5
click at [704, 221] on div "Adedamola Ipadeola ADETOYESE Document" at bounding box center [750, 223] width 102 height 11
click at [743, 219] on div "Adedamola Ipadeola ADETOYESE" at bounding box center [733, 221] width 54 height 6
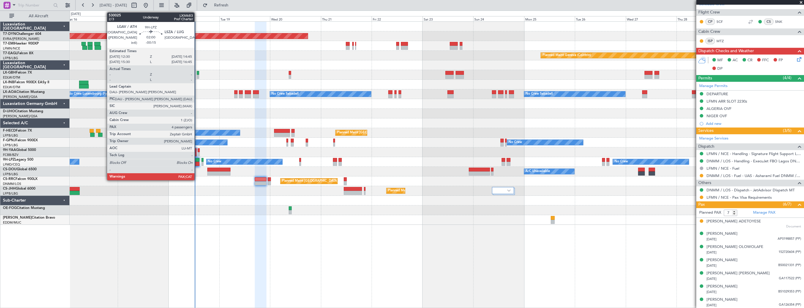
click at [197, 161] on div at bounding box center [196, 160] width 5 height 4
type input "4"
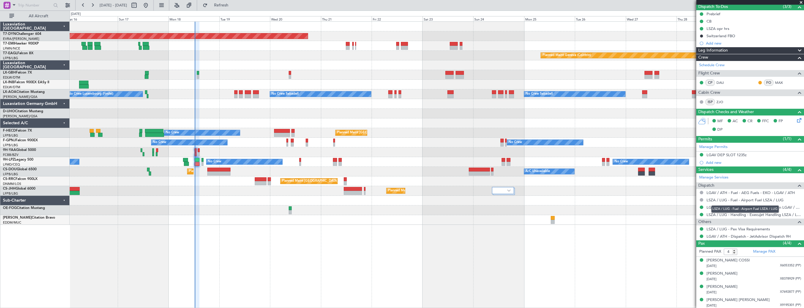
scroll to position [0, 0]
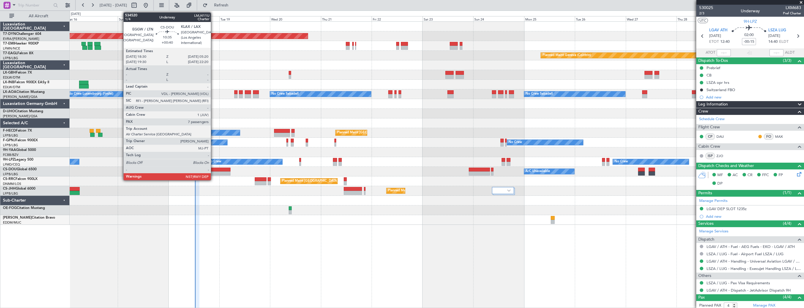
click at [213, 170] on div at bounding box center [218, 169] width 23 height 4
type input "+00:40"
type input "7"
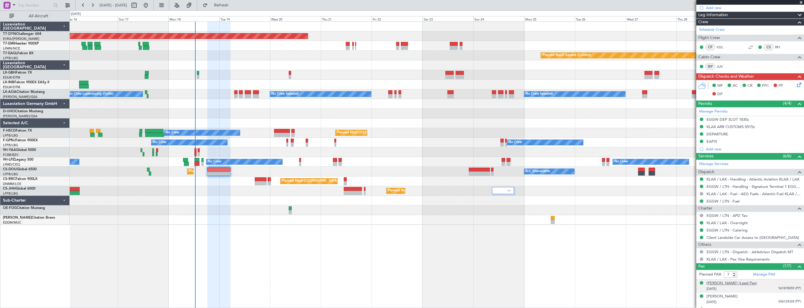
scroll to position [203, 0]
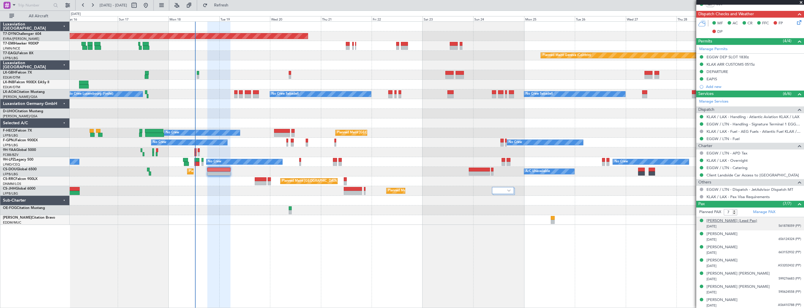
click at [727, 220] on div "Sandra Anette Bullock (Lead Pax)" at bounding box center [731, 221] width 51 height 6
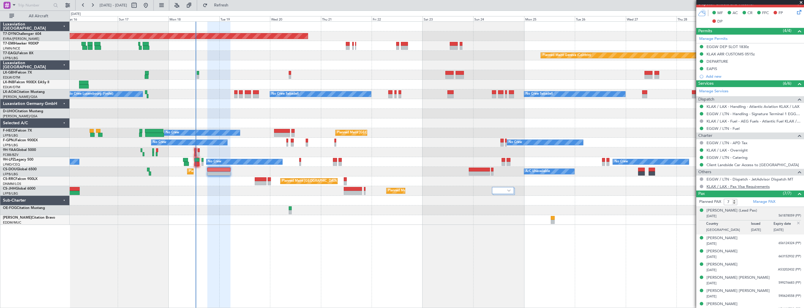
scroll to position [217, 0]
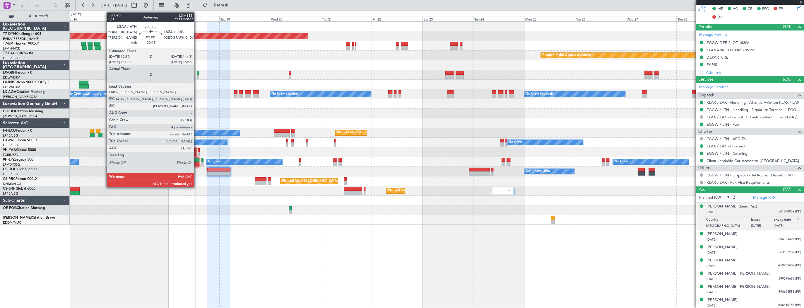
click at [197, 160] on div at bounding box center [196, 160] width 5 height 4
type input "-00:15"
type input "4"
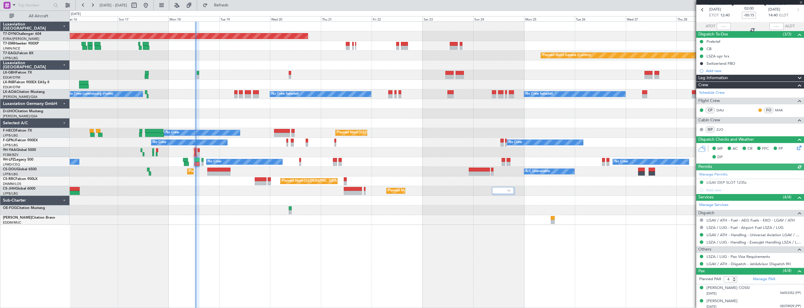
scroll to position [54, 0]
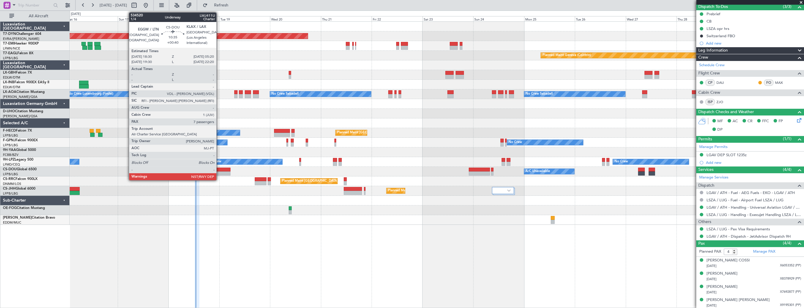
click at [219, 169] on div at bounding box center [218, 169] width 23 height 4
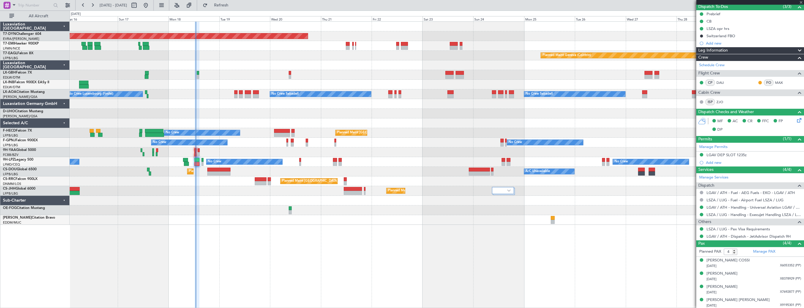
type input "+00:40"
type input "7"
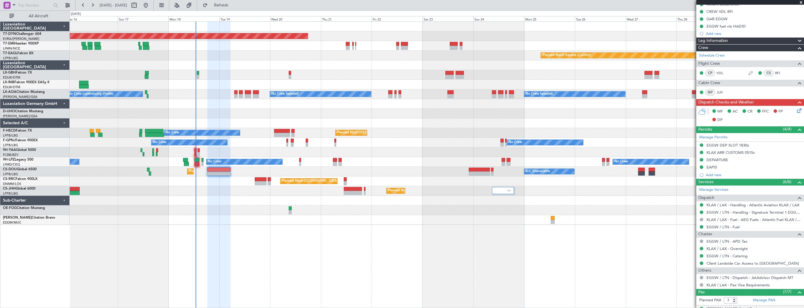
scroll to position [217, 0]
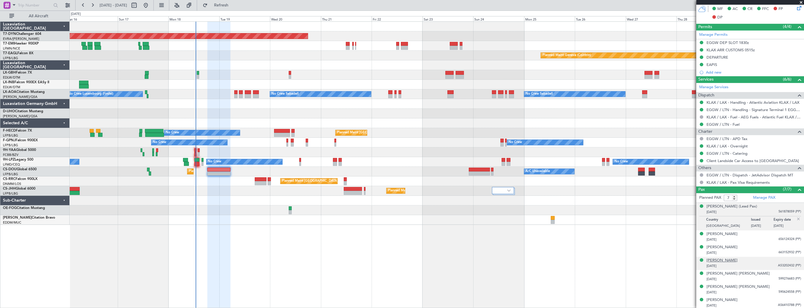
click at [735, 261] on div "[PERSON_NAME]" at bounding box center [721, 260] width 31 height 6
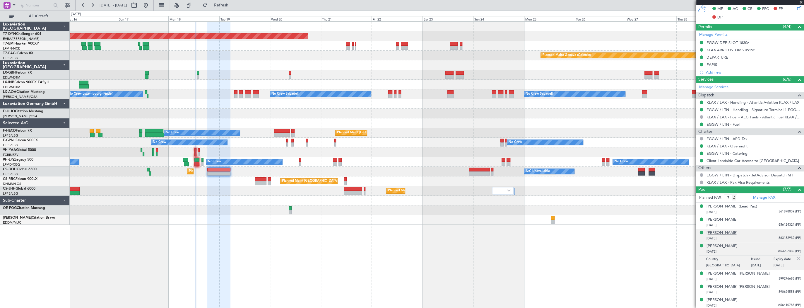
click at [735, 233] on div "Laila Asiel Bullock" at bounding box center [721, 233] width 31 height 6
click at [734, 270] on div "Michel Marguerita Wright" at bounding box center [737, 273] width 63 height 6
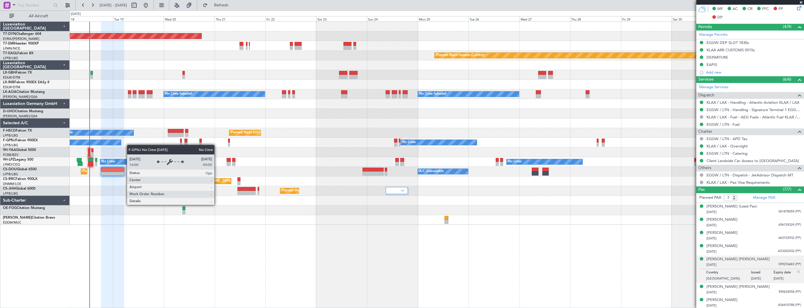
click at [114, 143] on div "Planned Maint Basel-Mulhouse Planned Maint Chester Planned Maint Geneva (Cointr…" at bounding box center [437, 123] width 734 height 203
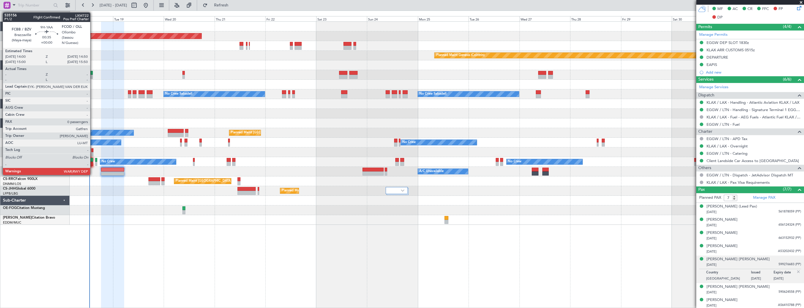
click at [93, 149] on div at bounding box center [92, 150] width 2 height 4
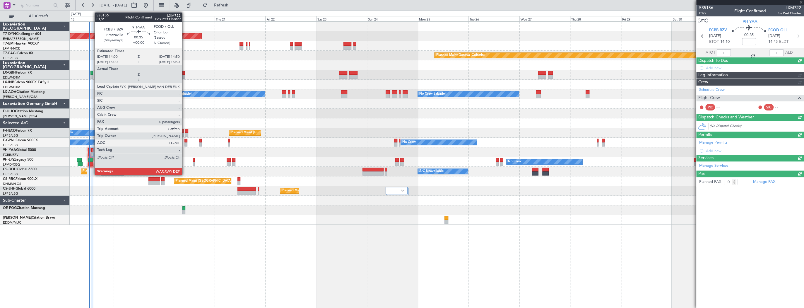
scroll to position [0, 0]
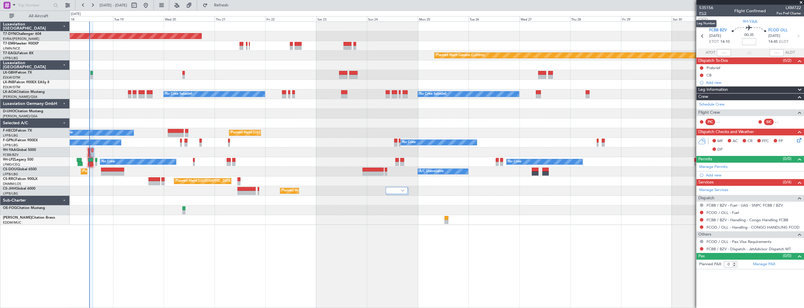
click at [704, 14] on span "P1/2" at bounding box center [706, 13] width 14 height 5
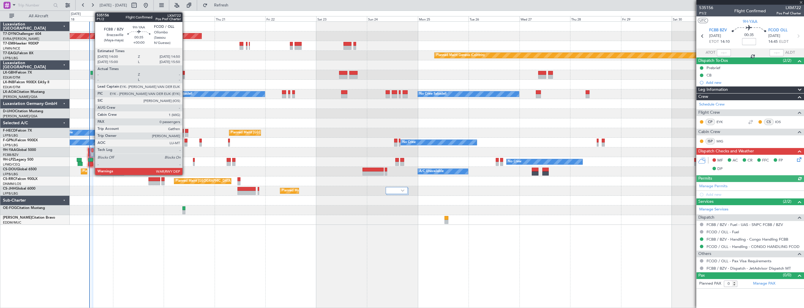
click at [92, 150] on div at bounding box center [92, 150] width 2 height 4
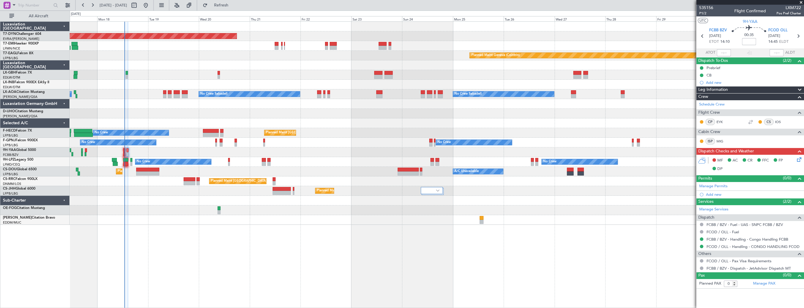
click at [136, 105] on div "Planned Maint Basel-Mulhouse Planned Maint Chester Planned Maint Geneva (Cointr…" at bounding box center [437, 123] width 734 height 203
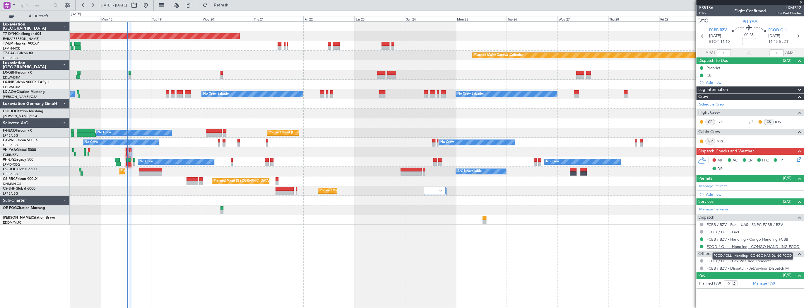
click at [786, 246] on link "FCOD / OLL - Handling - CONGO HANDLING FCOD" at bounding box center [752, 246] width 93 height 5
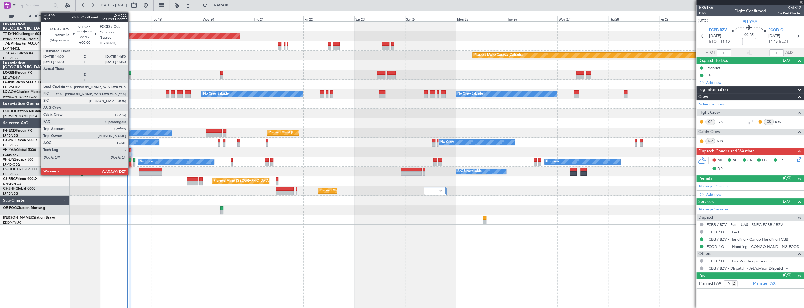
click at [131, 150] on div at bounding box center [130, 150] width 2 height 4
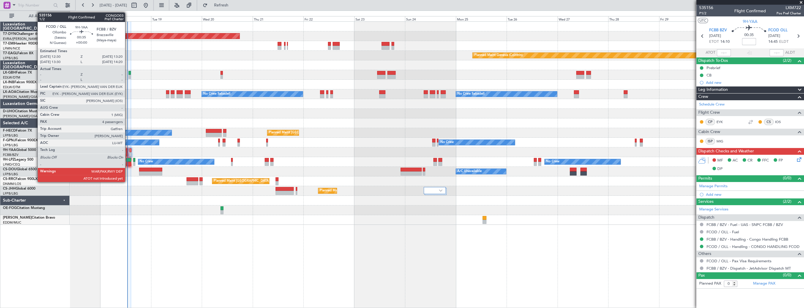
click at [128, 150] on div at bounding box center [127, 150] width 2 height 4
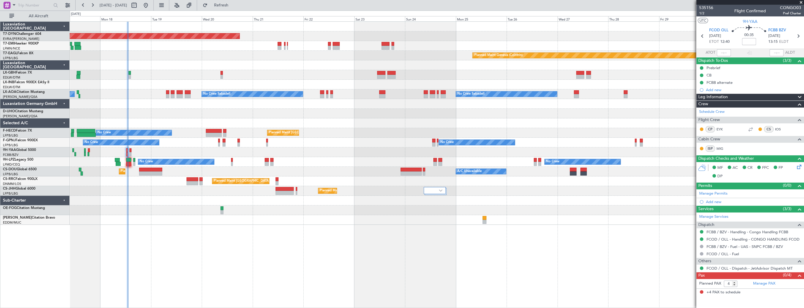
click at [156, 151] on div at bounding box center [437, 152] width 734 height 10
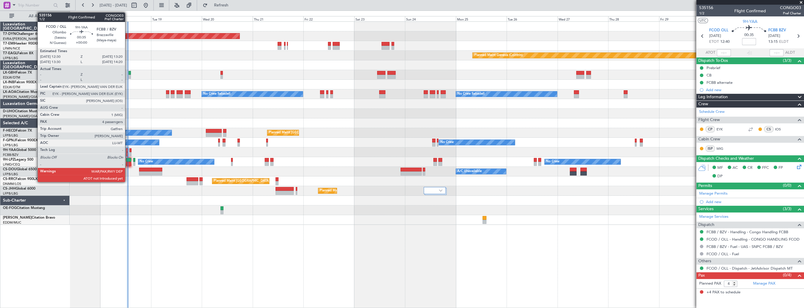
click at [128, 150] on div at bounding box center [127, 150] width 2 height 4
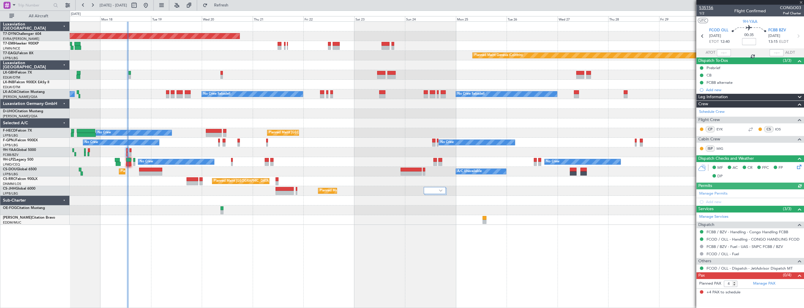
click at [707, 8] on span "535156" at bounding box center [706, 8] width 14 height 6
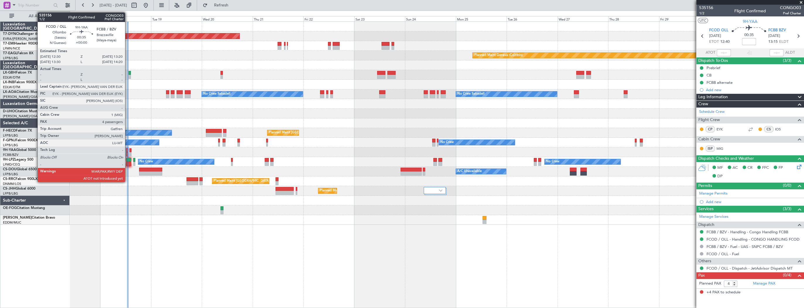
click at [128, 149] on div at bounding box center [127, 150] width 2 height 4
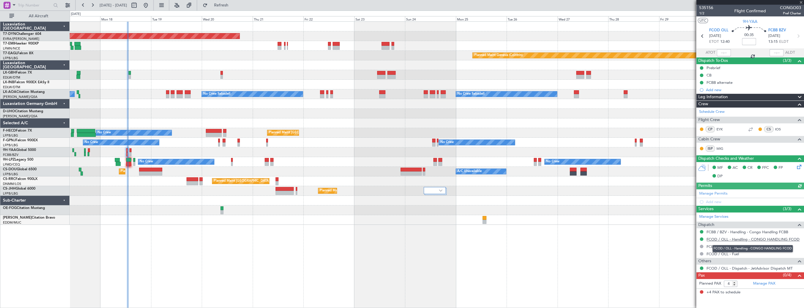
click at [780, 237] on link "FCOD / OLL - Handling - CONGO HANDLING FCOD" at bounding box center [752, 239] width 93 height 5
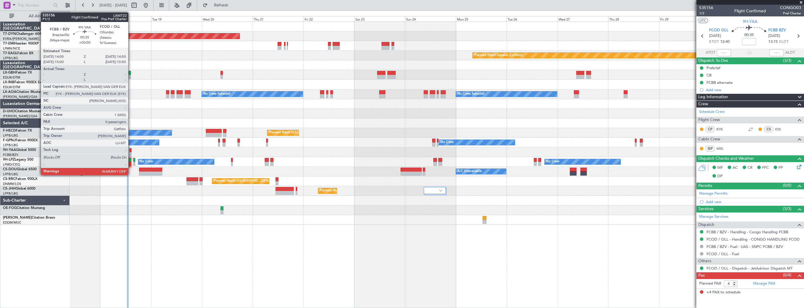
click at [131, 150] on div at bounding box center [130, 150] width 2 height 4
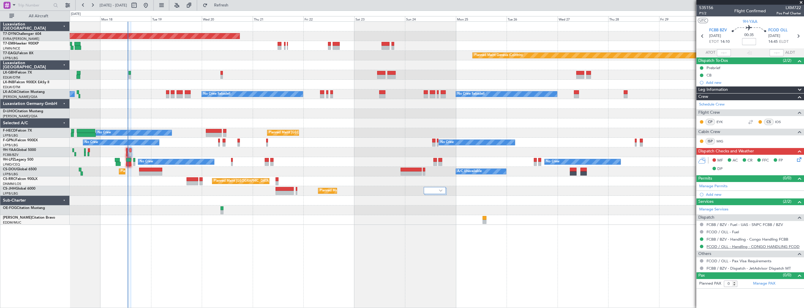
click at [751, 246] on link "FCOD / OLL - Handling - CONGO HANDLING FCOD" at bounding box center [752, 246] width 93 height 5
click at [750, 238] on link "FCBB / BZV - Handling - Congo Handling FCBB" at bounding box center [747, 239] width 82 height 5
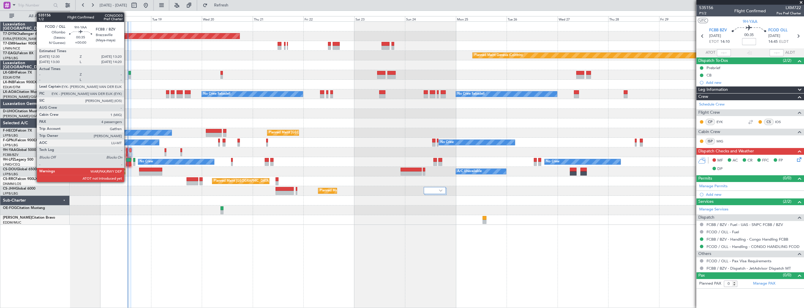
click at [127, 150] on div at bounding box center [127, 150] width 2 height 4
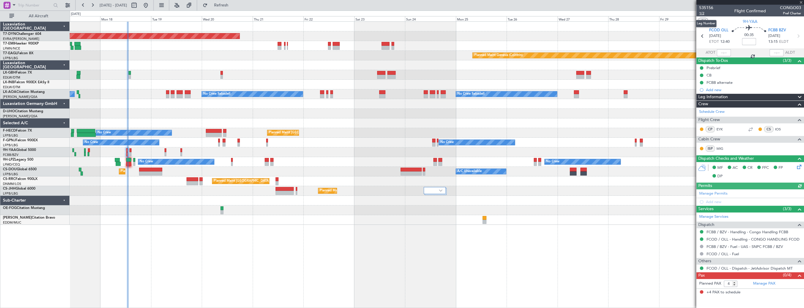
click at [702, 14] on span "1/2" at bounding box center [706, 13] width 14 height 5
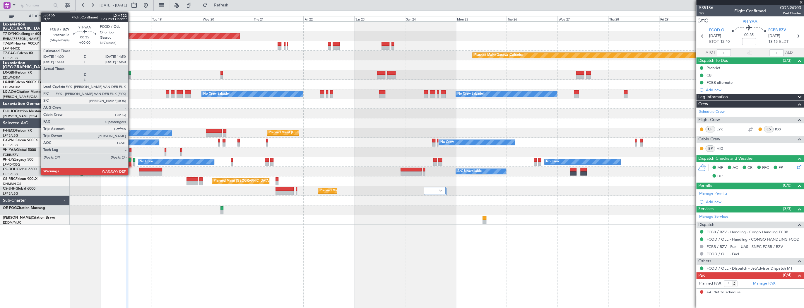
click at [131, 151] on div at bounding box center [130, 150] width 2 height 4
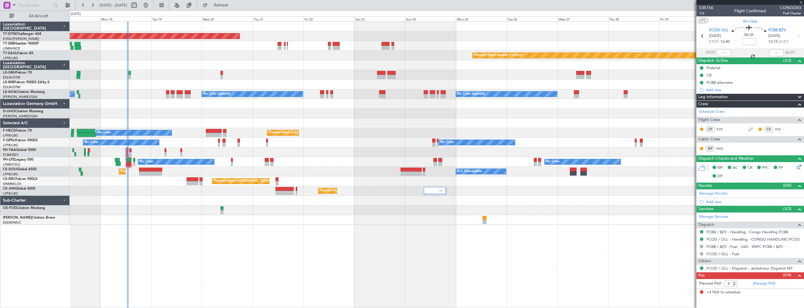
type input "0"
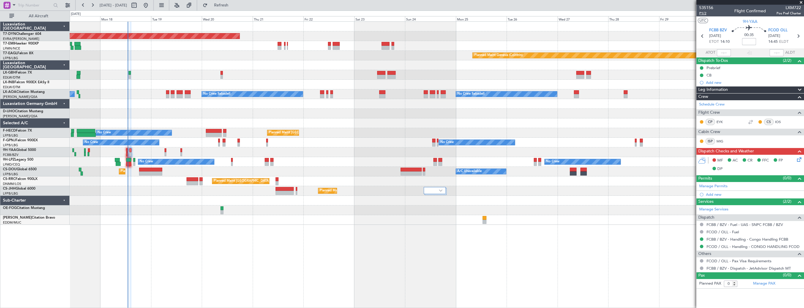
click at [700, 13] on span "P1/2" at bounding box center [706, 13] width 14 height 5
click at [116, 3] on span "[DATE] - [DATE]" at bounding box center [114, 5] width 28 height 5
click at [139, 4] on button at bounding box center [133, 5] width 9 height 9
select select "8"
select select "2025"
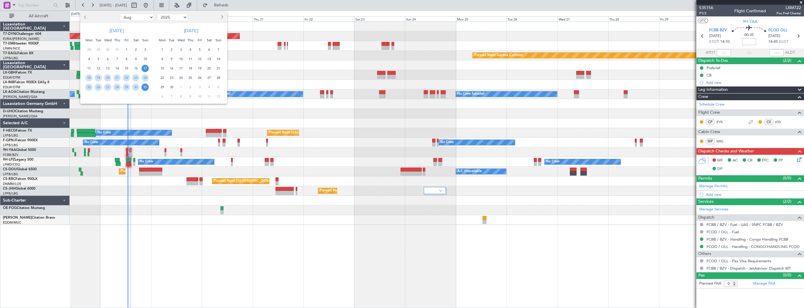
click at [702, 9] on div at bounding box center [402, 154] width 804 height 308
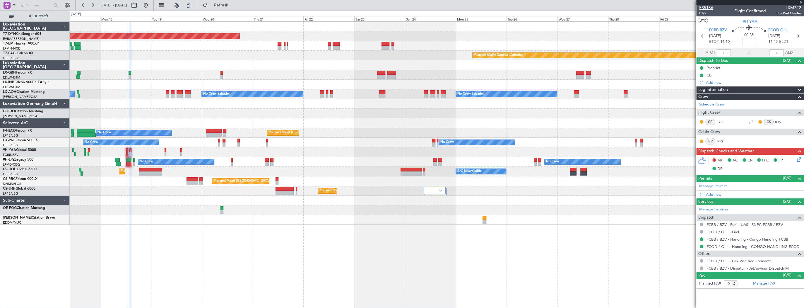
click at [702, 11] on mat-tooltip-component "Trip Number" at bounding box center [705, 19] width 29 height 16
click at [702, 12] on span "P1/2" at bounding box center [706, 13] width 14 height 5
click at [139, 4] on button at bounding box center [133, 5] width 9 height 9
select select "8"
select select "2025"
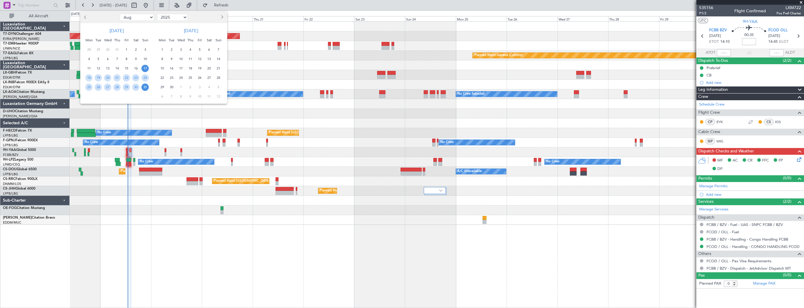
click at [85, 16] on span "Previous month" at bounding box center [86, 17] width 4 height 4
select select "6"
click at [136, 68] on span "14" at bounding box center [135, 68] width 7 height 7
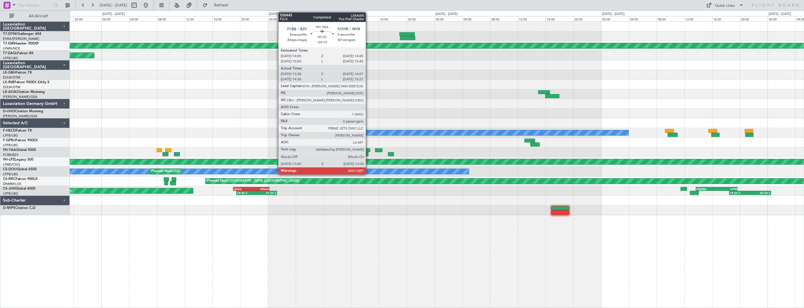
click at [368, 148] on div at bounding box center [367, 150] width 5 height 4
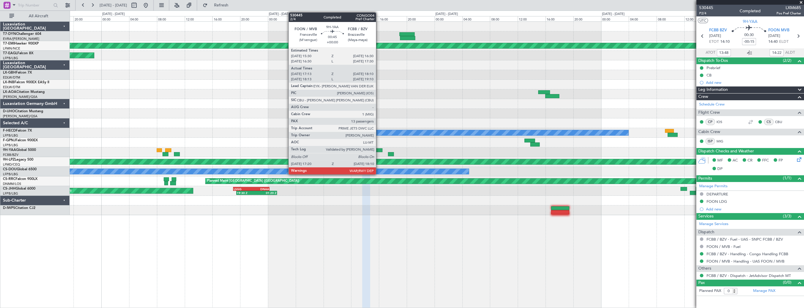
click at [378, 148] on div at bounding box center [378, 150] width 7 height 4
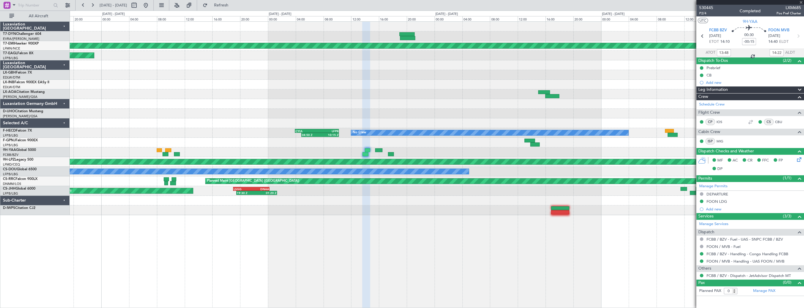
type input "17:23"
type input "18:05"
type input "13"
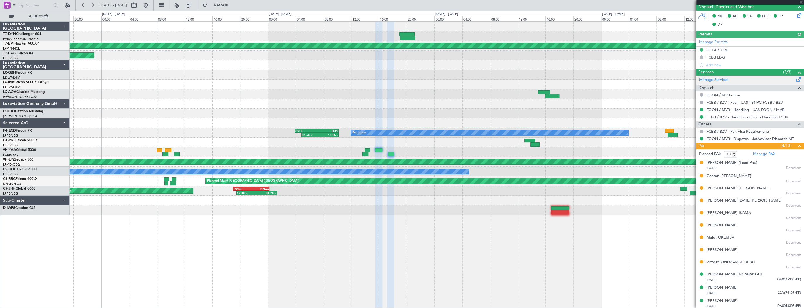
scroll to position [158, 0]
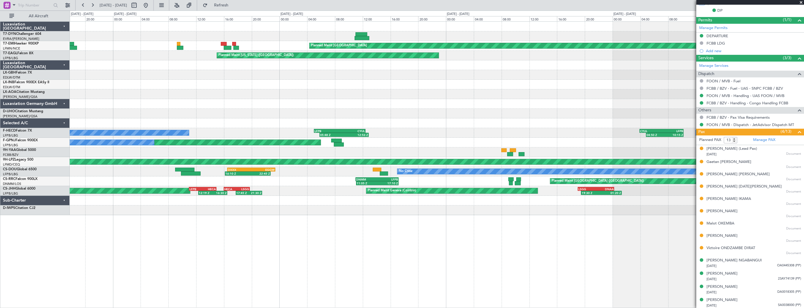
click at [567, 140] on div "Planned Maint Zurich Planned Maint Chester Planned Maint New York (Teterboro) A…" at bounding box center [437, 118] width 734 height 193
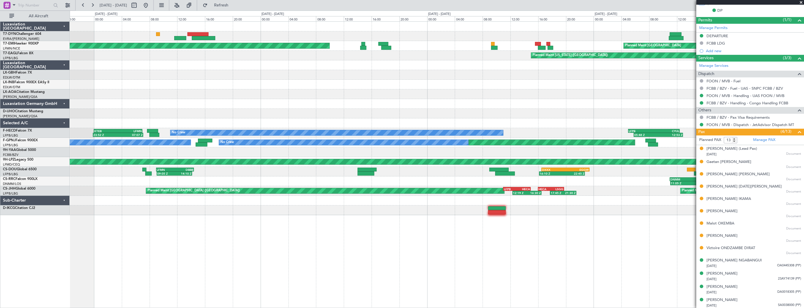
click at [511, 119] on div "Planned Maint Zurich Planned Maint Chester Planned Maint New York (Teterboro) E…" at bounding box center [437, 118] width 734 height 193
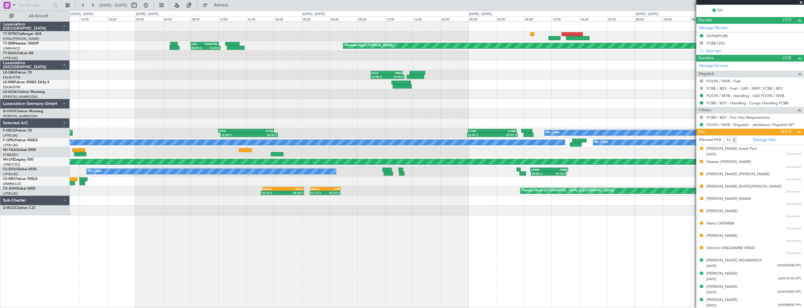
click at [480, 125] on div "Planned Maint Riga (Riga Intl) Planned Maint Chester 08:05 Z 12:20 Z LIMJ 08:00…" at bounding box center [437, 118] width 734 height 193
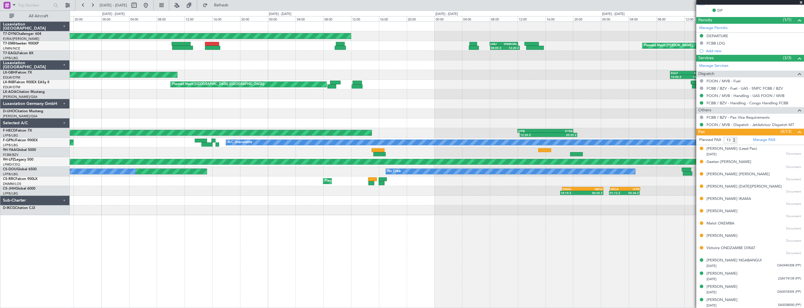
click at [575, 148] on div "Planned Maint Riga (Riga Intl) Planned Maint Chester 08:05 Z 12:20 Z LIMJ 08:00…" at bounding box center [437, 118] width 734 height 193
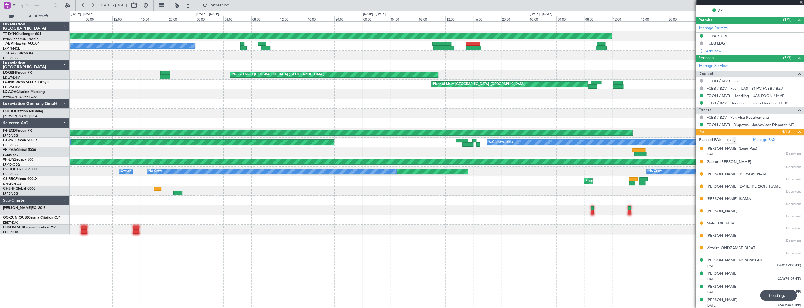
click at [550, 104] on div "Planned Maint Riga (Riga Intl) 08:05 Z 12:20 Z LIMJ 08:00 Z BIRK 12:05 Z No Cre…" at bounding box center [437, 128] width 734 height 213
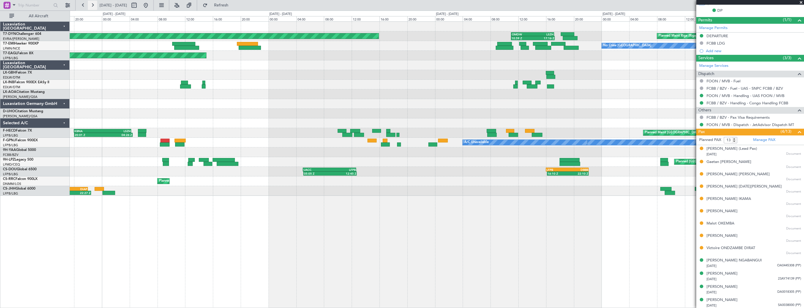
click at [95, 6] on button at bounding box center [92, 5] width 9 height 9
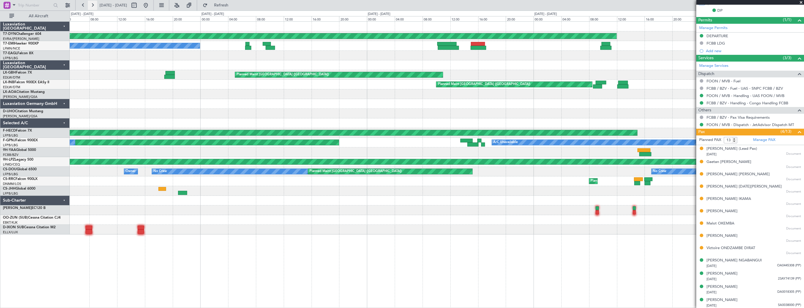
click at [95, 6] on button at bounding box center [92, 5] width 9 height 9
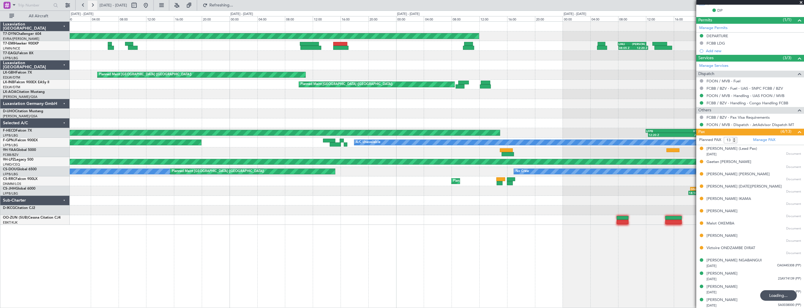
click at [95, 6] on button at bounding box center [92, 5] width 9 height 9
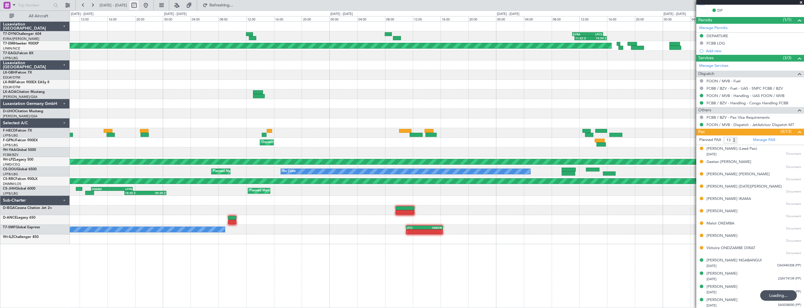
click at [139, 8] on button at bounding box center [133, 5] width 9 height 9
select select "6"
select select "2025"
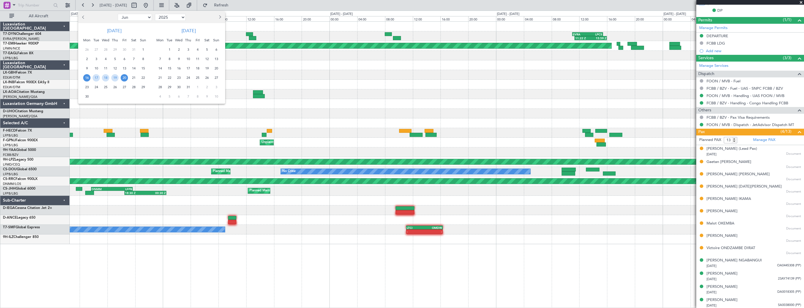
click at [218, 17] on span "Next month" at bounding box center [219, 17] width 4 height 4
select select "7"
click at [161, 78] on span "18" at bounding box center [159, 77] width 7 height 7
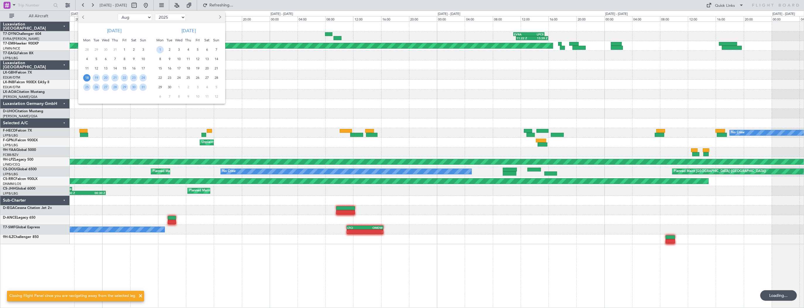
scroll to position [0, 0]
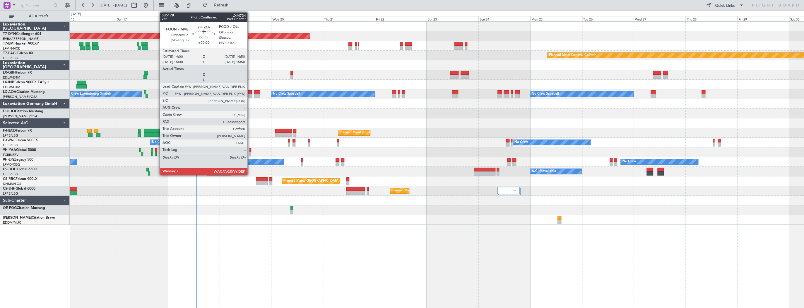
click at [250, 149] on div at bounding box center [250, 150] width 2 height 4
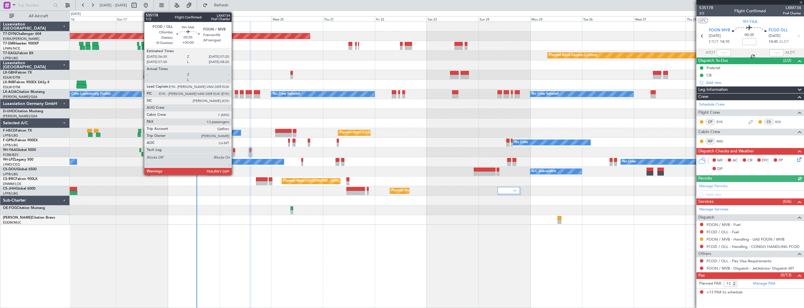
click at [234, 150] on div at bounding box center [234, 150] width 2 height 4
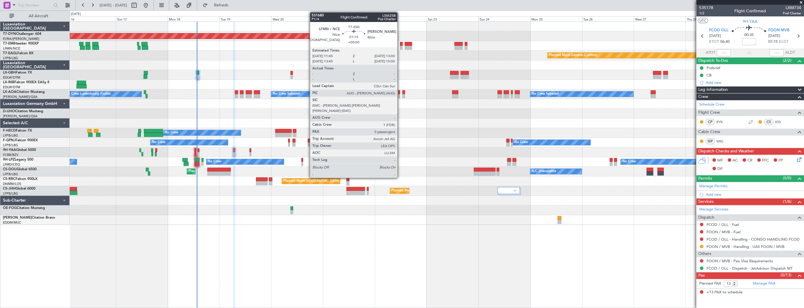
click at [400, 44] on div at bounding box center [401, 44] width 3 height 4
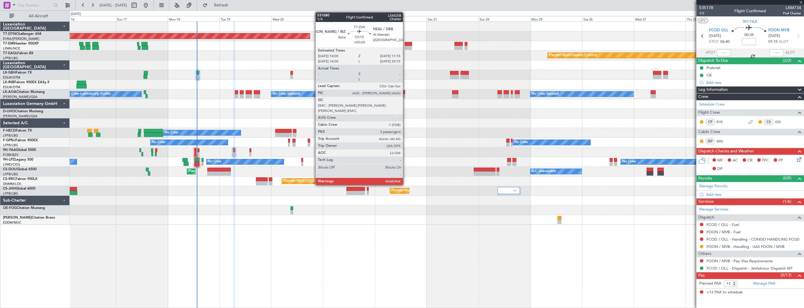
type input "0"
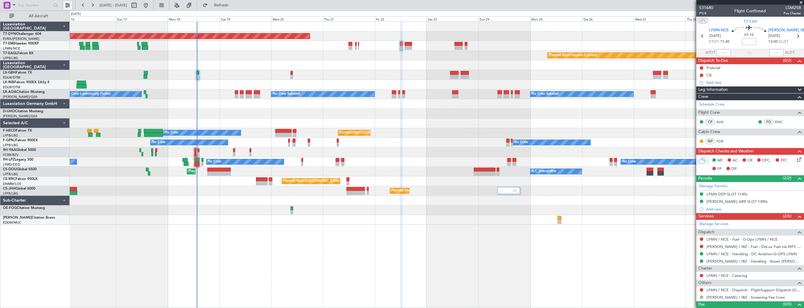
click at [66, 5] on button at bounding box center [67, 5] width 9 height 9
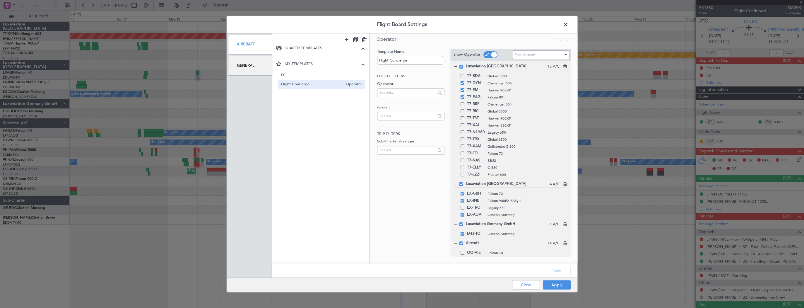
click at [568, 24] on span at bounding box center [568, 26] width 0 height 12
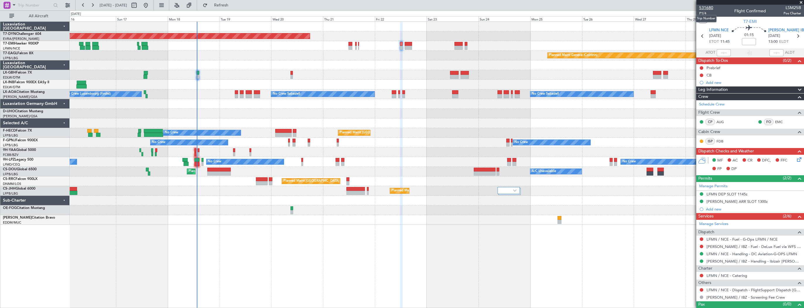
click at [709, 7] on span "531680" at bounding box center [706, 8] width 14 height 6
click at [702, 6] on span "531680" at bounding box center [706, 8] width 14 height 6
click at [139, 6] on button at bounding box center [133, 5] width 9 height 9
select select "8"
select select "2025"
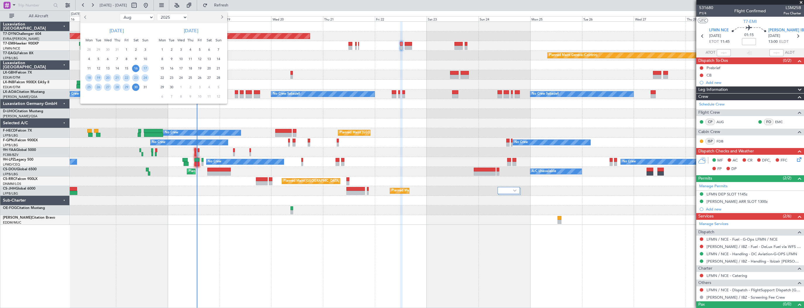
click at [86, 18] on span "Previous month" at bounding box center [86, 17] width 4 height 4
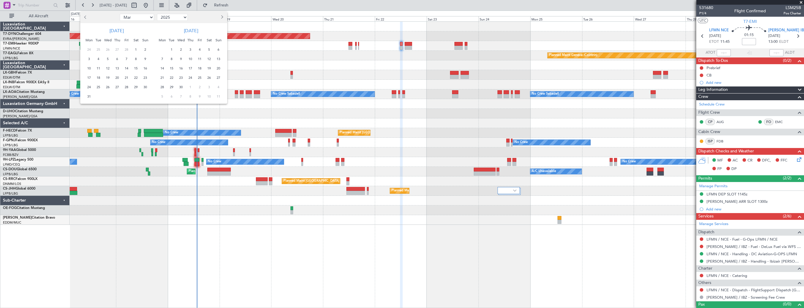
click at [86, 18] on span "Previous month" at bounding box center [86, 17] width 4 height 4
click at [163, 96] on span "31" at bounding box center [161, 96] width 7 height 7
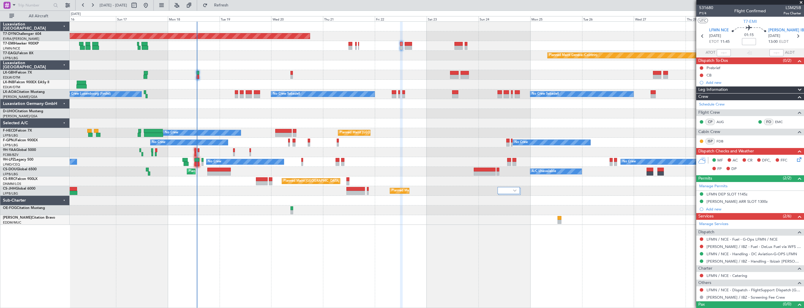
select select "3"
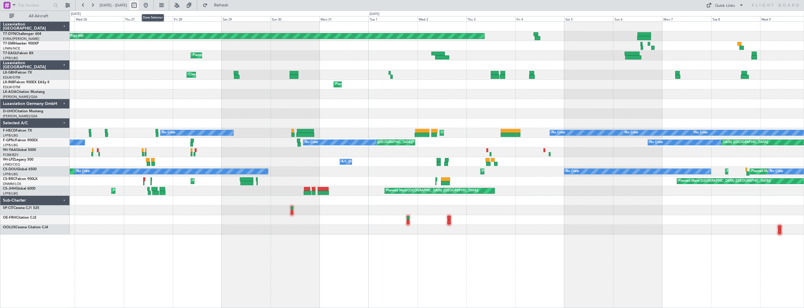
click at [139, 2] on button at bounding box center [133, 5] width 9 height 9
select select "3"
select select "2025"
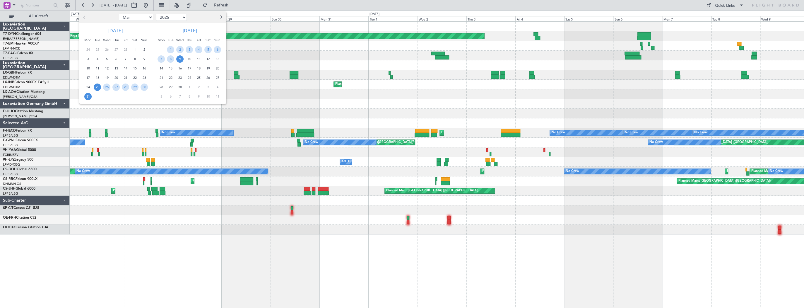
click at [86, 96] on span "31" at bounding box center [87, 96] width 7 height 7
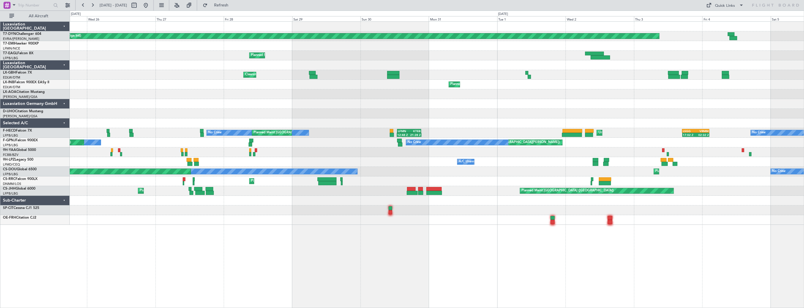
click at [406, 56] on div "Planned Maint Dubai (Al Maktoum Intl) Planned Maint Dubai (Al Maktoum Intl)" at bounding box center [437, 56] width 734 height 10
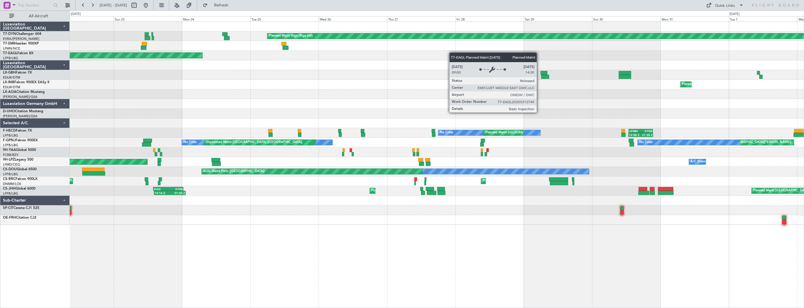
click at [488, 56] on div "Planned Maint Dubai (Al Maktoum Intl)" at bounding box center [489, 55] width 16 height 6
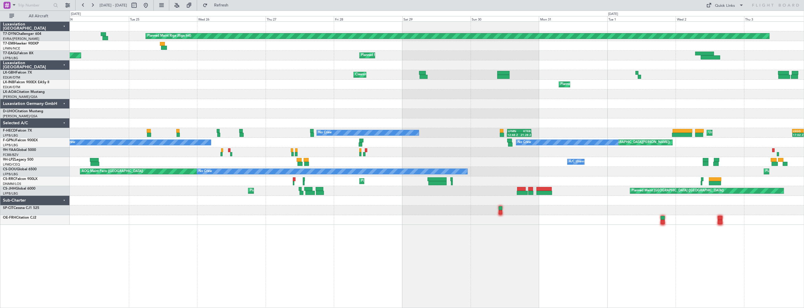
click at [154, 46] on div "Planned Maint Riga (Riga Intl) Planned Maint Dubai (Al Maktoum Intl) Planned Ma…" at bounding box center [437, 123] width 734 height 203
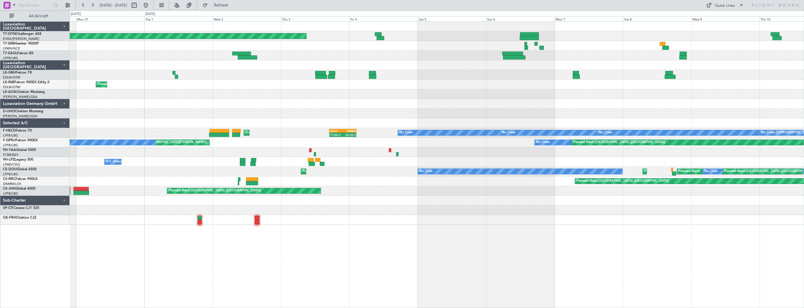
click at [154, 44] on div "Planned Maint Riga (Riga Intl) Planned Maint Dubai (Al Maktoum Intl) Cleaning D…" at bounding box center [437, 123] width 734 height 203
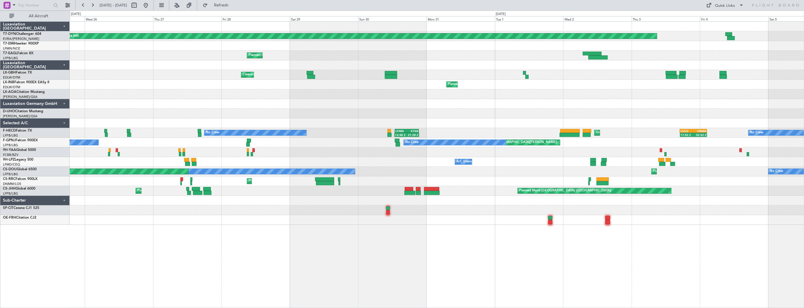
click at [475, 96] on div at bounding box center [437, 94] width 734 height 10
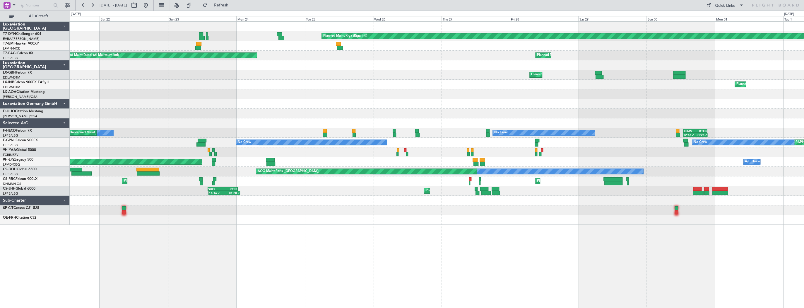
click at [331, 90] on div "Planned Maint Riga (Riga Intl) Planned Maint Dubai (Al Maktoum Intl) Planned Ma…" at bounding box center [437, 123] width 734 height 203
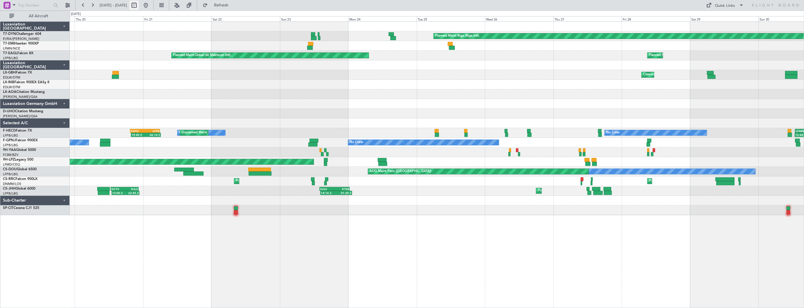
click at [139, 8] on button at bounding box center [133, 5] width 9 height 9
select select "3"
select select "2025"
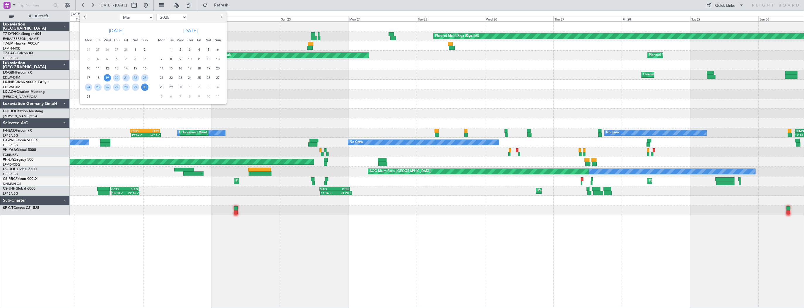
click at [221, 17] on span "Next month" at bounding box center [221, 17] width 4 height 4
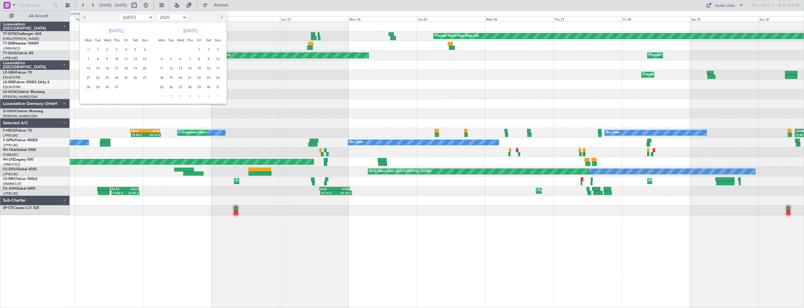
select select "8"
click at [133, 88] on span "30" at bounding box center [135, 86] width 7 height 7
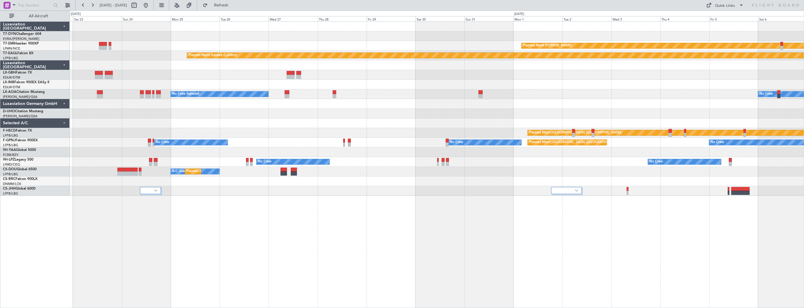
click at [485, 128] on div "Planned Maint Basel-Mulhouse Planned Maint Chester Planned Maint Geneva (Cointr…" at bounding box center [437, 109] width 734 height 174
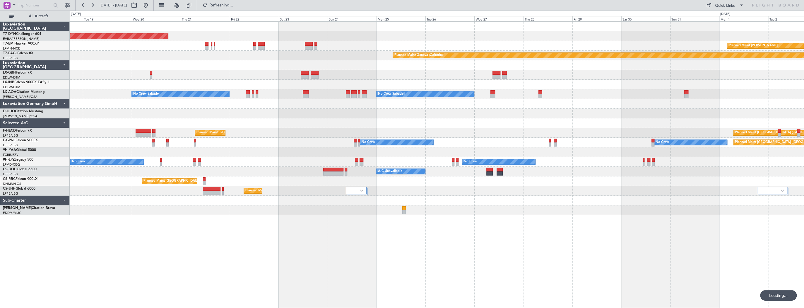
click at [425, 119] on div at bounding box center [437, 123] width 734 height 10
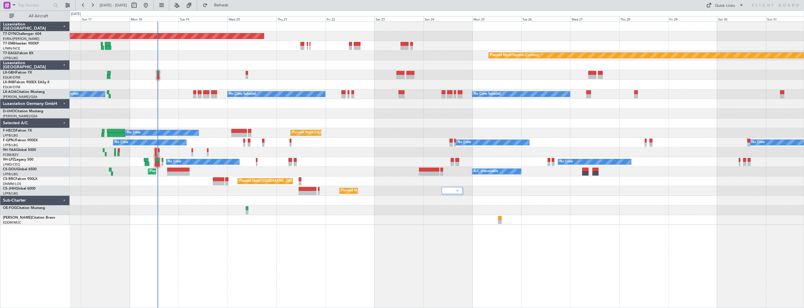
click at [368, 121] on div at bounding box center [437, 123] width 734 height 10
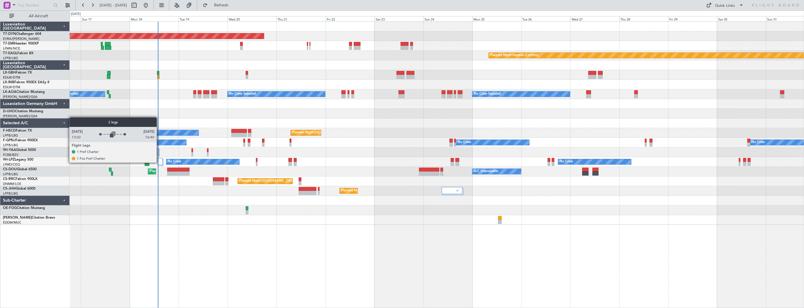
click at [159, 162] on div at bounding box center [160, 161] width 6 height 7
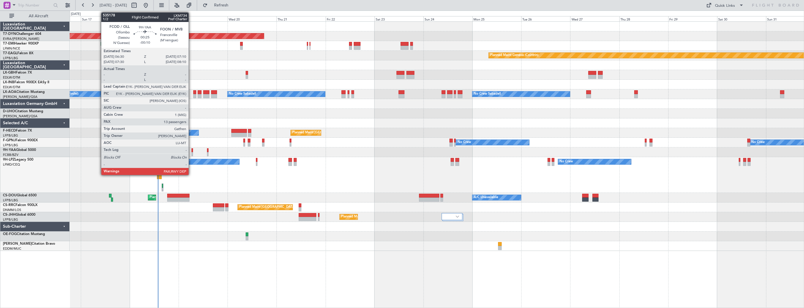
click at [191, 149] on div at bounding box center [191, 150] width 1 height 4
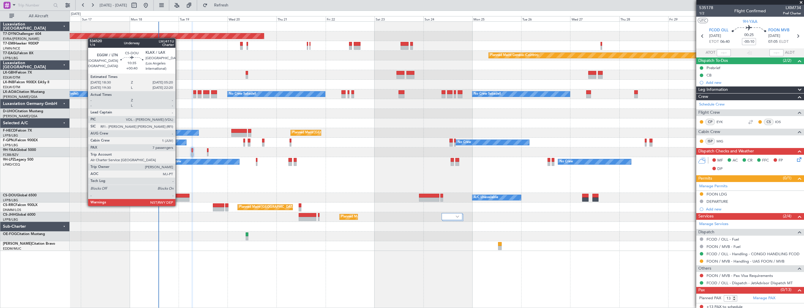
click at [178, 200] on div at bounding box center [178, 199] width 22 height 4
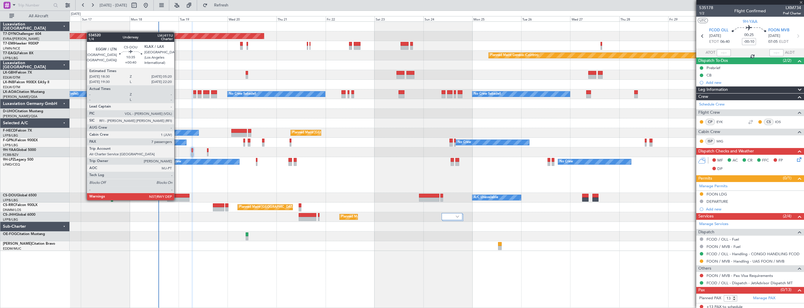
type input "+00:40"
type input "7"
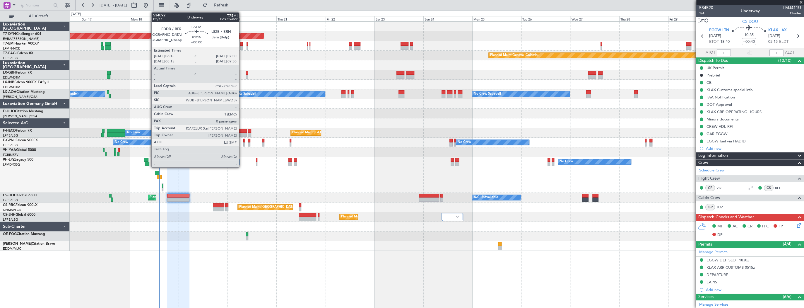
click at [241, 44] on div at bounding box center [241, 44] width 3 height 4
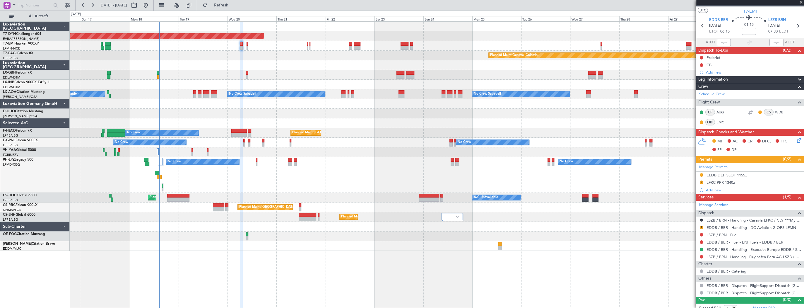
scroll to position [14, 0]
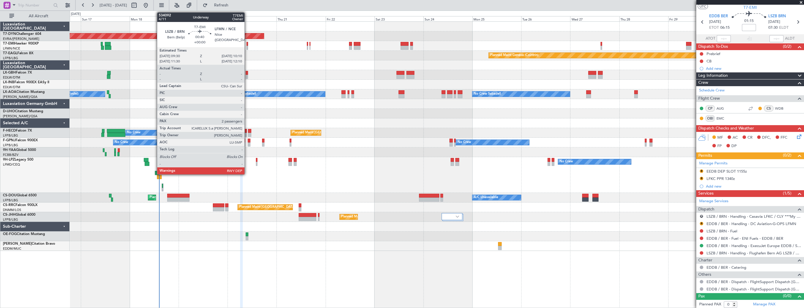
click at [247, 44] on div at bounding box center [246, 44] width 1 height 4
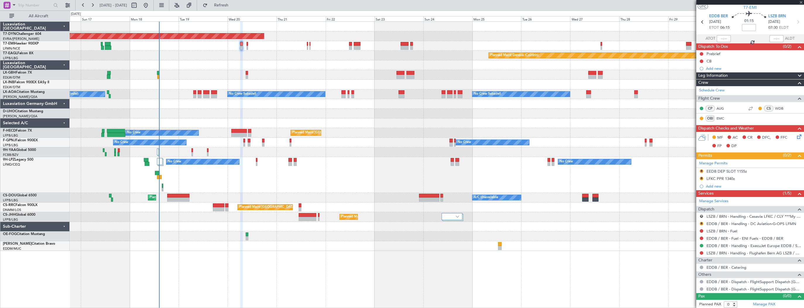
type input "2"
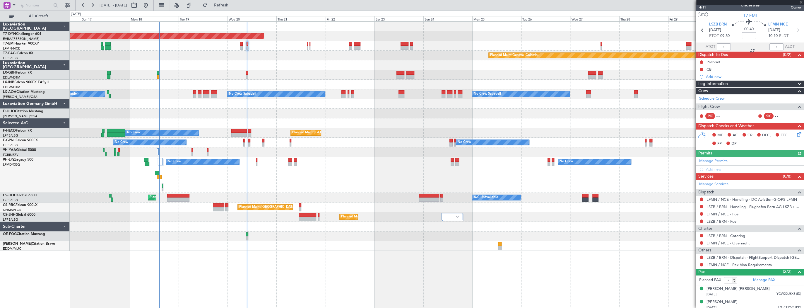
scroll to position [8, 0]
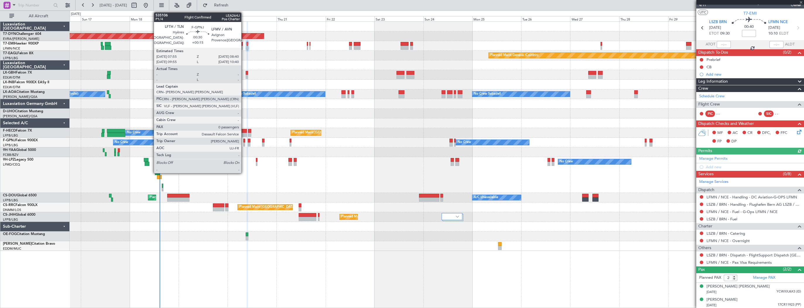
click at [244, 143] on div at bounding box center [244, 144] width 2 height 4
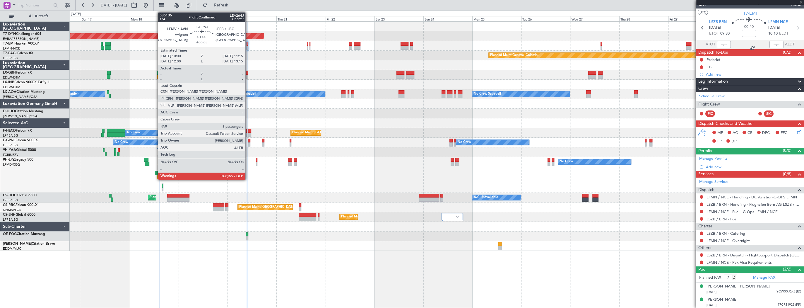
type input "+00:15"
type input "0"
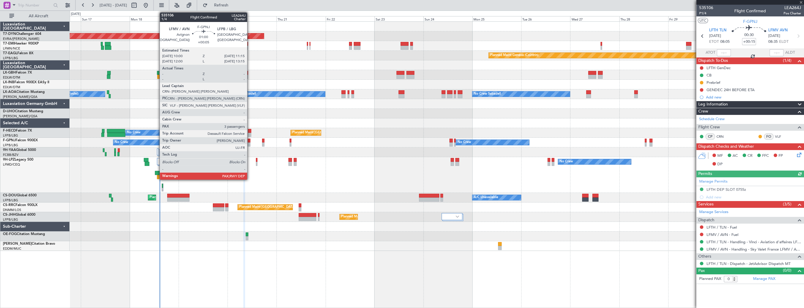
click at [250, 141] on div at bounding box center [249, 140] width 3 height 4
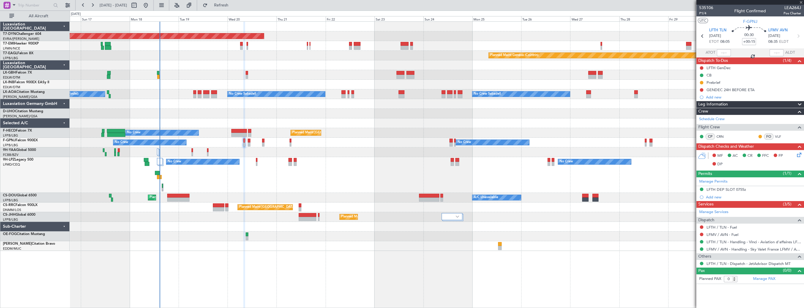
type input "+00:05"
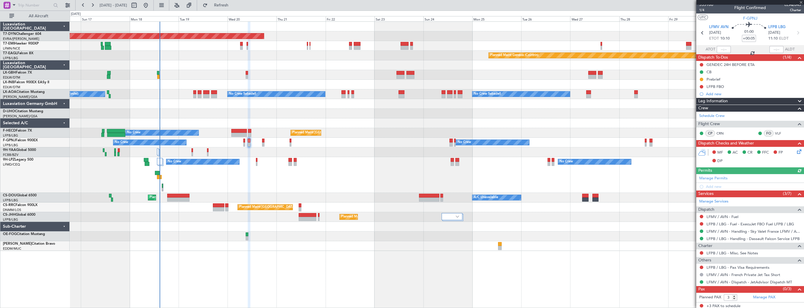
scroll to position [4, 0]
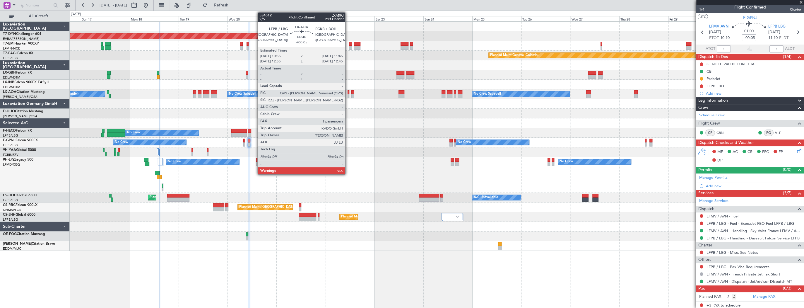
click at [348, 93] on div at bounding box center [348, 92] width 2 height 4
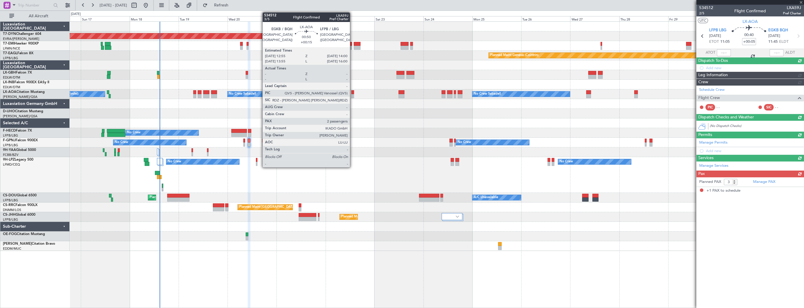
type input "1"
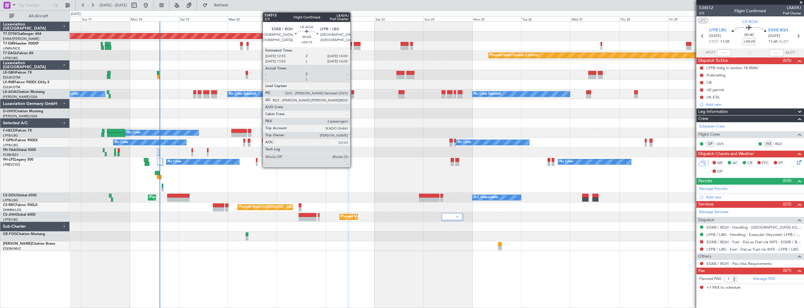
click at [353, 92] on div at bounding box center [352, 92] width 2 height 4
type input "+00:15"
type input "2"
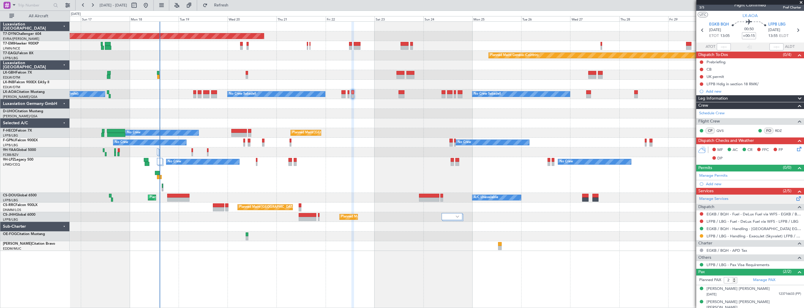
scroll to position [8, 0]
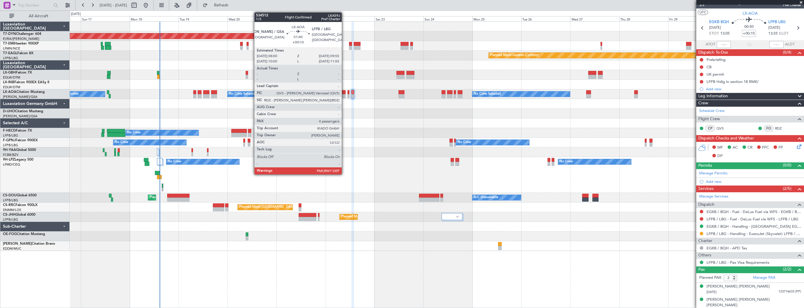
click at [344, 93] on div at bounding box center [343, 92] width 4 height 4
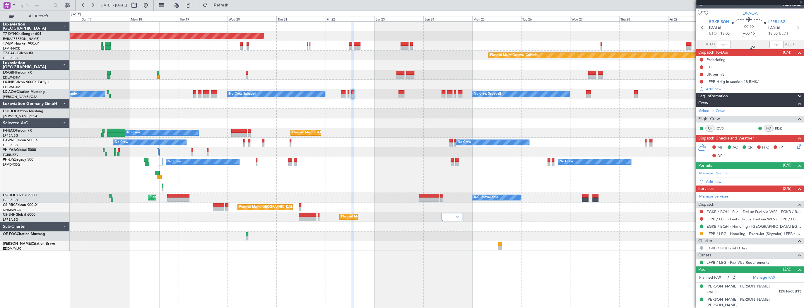
type input "+00:10"
type input "4"
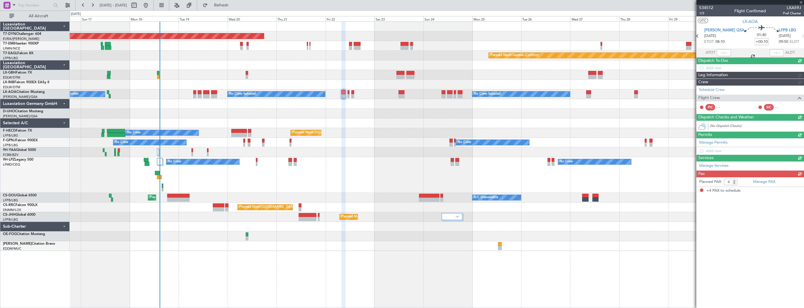
scroll to position [0, 0]
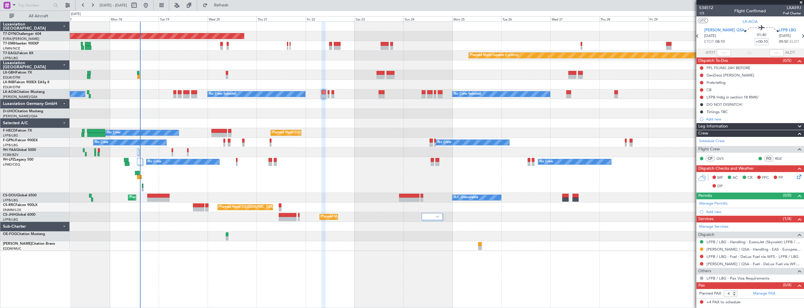
click at [402, 98] on div "Planned Maint [GEOGRAPHIC_DATA]-[GEOGRAPHIC_DATA] Planned Maint [PERSON_NAME] P…" at bounding box center [437, 136] width 734 height 229
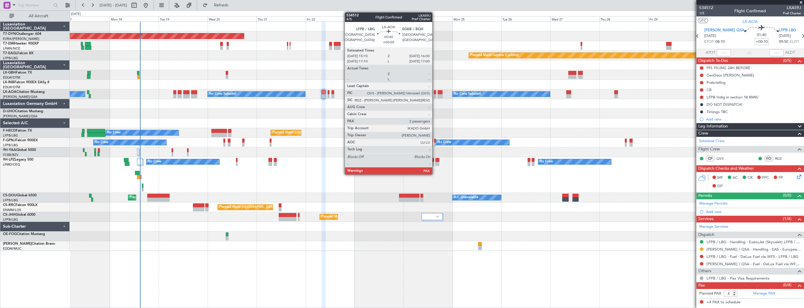
click at [435, 93] on div at bounding box center [435, 92] width 2 height 4
type input "+00:05"
type input "2"
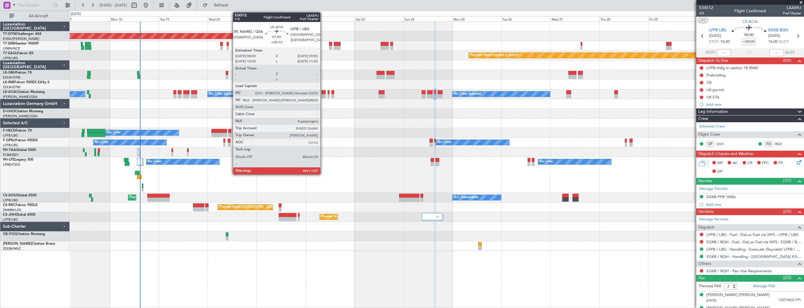
click at [323, 92] on div at bounding box center [323, 92] width 4 height 4
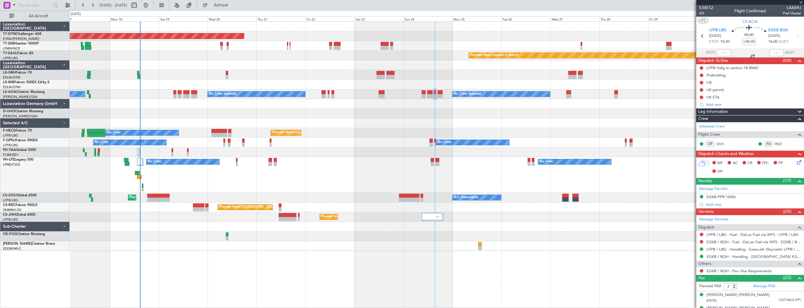
type input "+00:10"
type input "4"
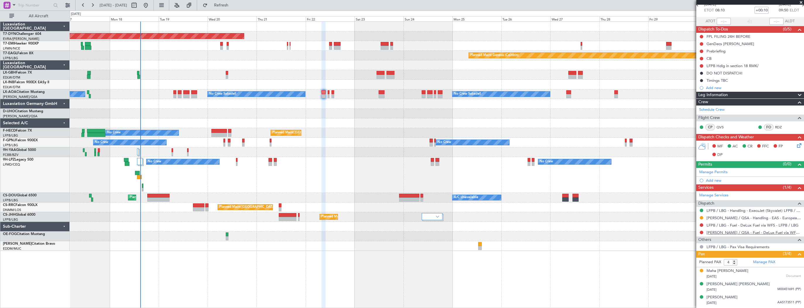
scroll to position [42, 0]
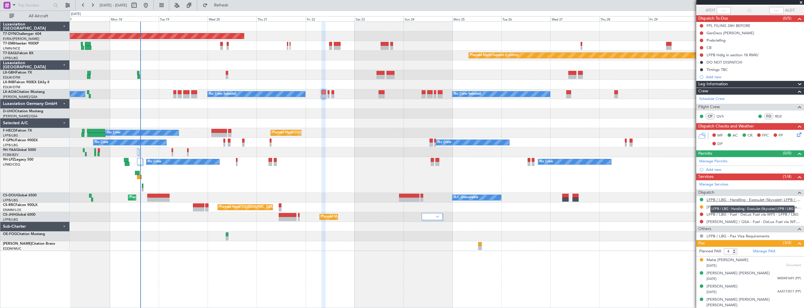
click at [755, 198] on link "LFPB / LBG - Handling - ExecuJet (Skyvalet) LFPB / LBG" at bounding box center [753, 199] width 95 height 5
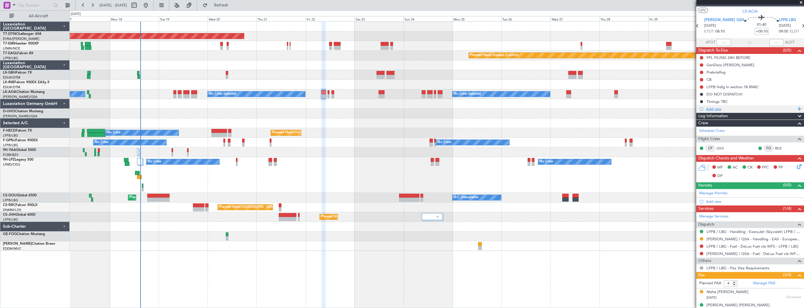
scroll to position [0, 0]
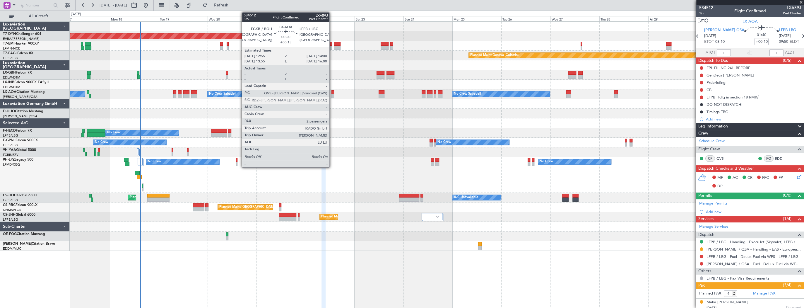
click at [332, 92] on div at bounding box center [332, 92] width 2 height 4
type input "+00:15"
type input "2"
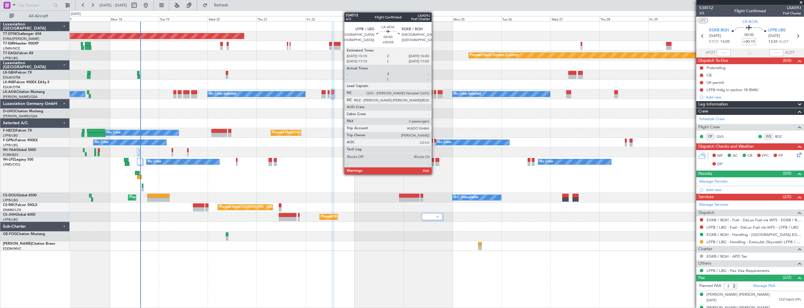
click at [434, 93] on div at bounding box center [435, 92] width 2 height 4
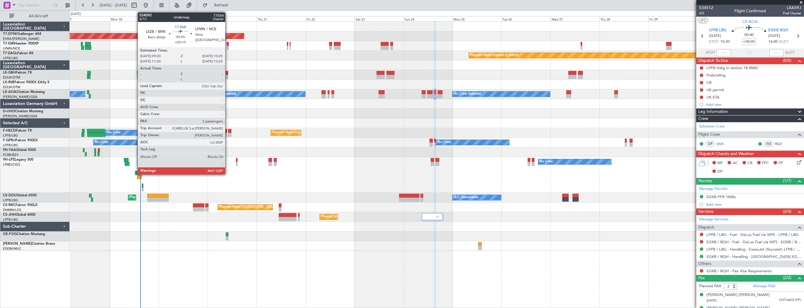
click at [228, 45] on div at bounding box center [228, 44] width 2 height 4
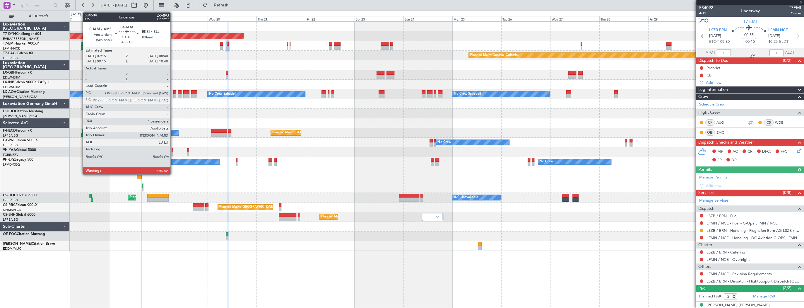
click at [173, 92] on div at bounding box center [174, 92] width 3 height 4
type input "+00:10"
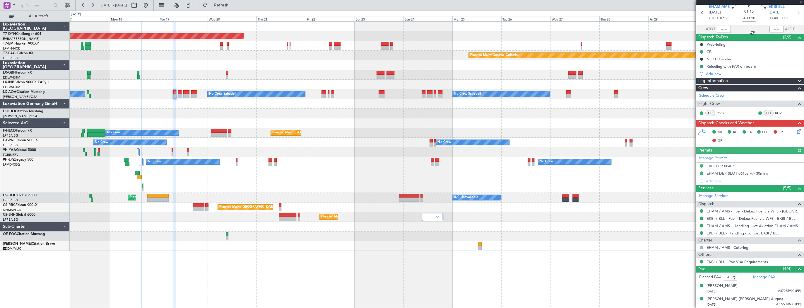
scroll to position [49, 0]
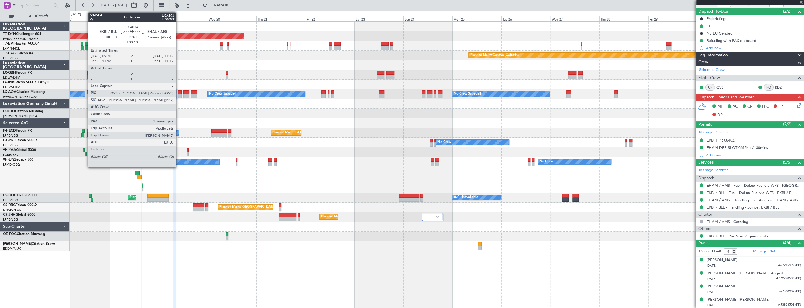
click at [178, 94] on div at bounding box center [180, 96] width 4 height 4
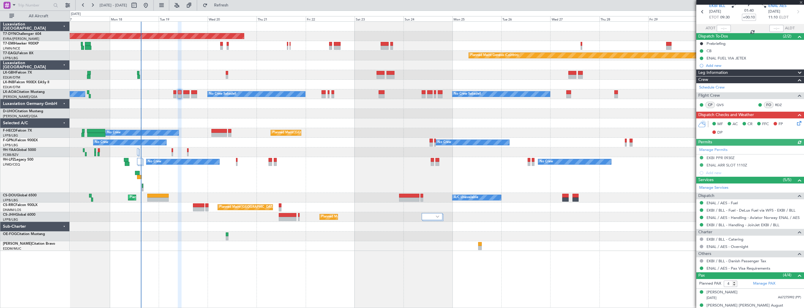
scroll to position [0, 0]
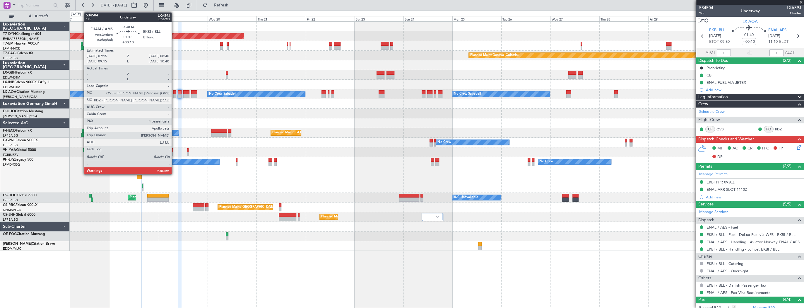
click at [174, 92] on div at bounding box center [174, 92] width 3 height 4
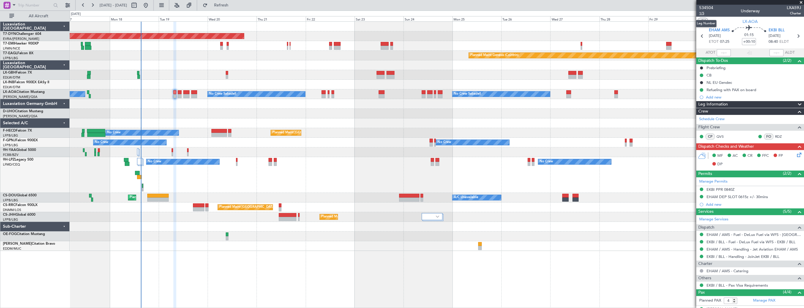
click at [705, 12] on span "1/5" at bounding box center [706, 13] width 14 height 5
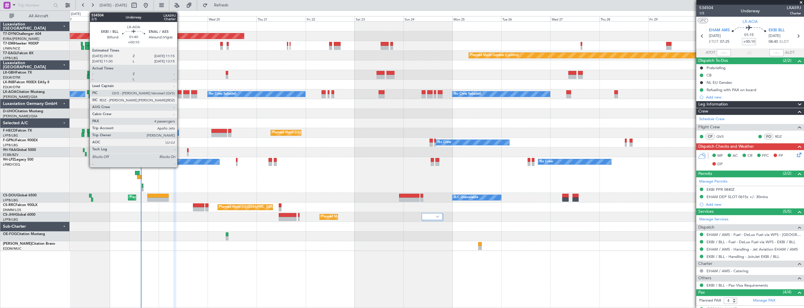
click at [180, 92] on div at bounding box center [180, 92] width 4 height 4
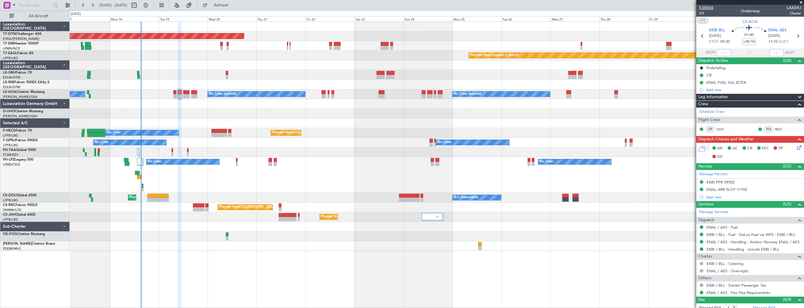
click at [709, 6] on span "534504" at bounding box center [706, 8] width 14 height 6
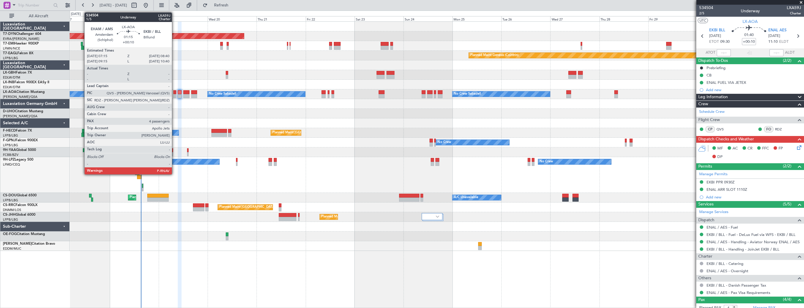
click at [174, 91] on div at bounding box center [174, 92] width 3 height 4
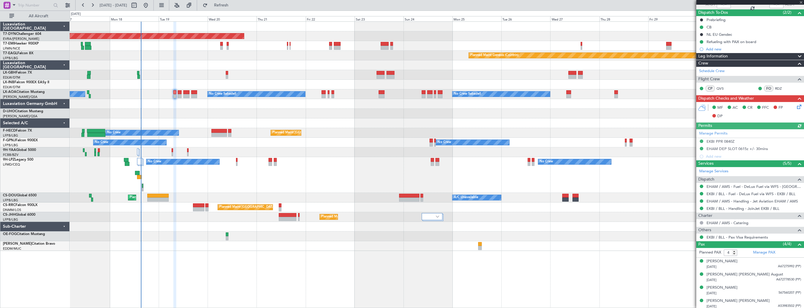
scroll to position [49, 0]
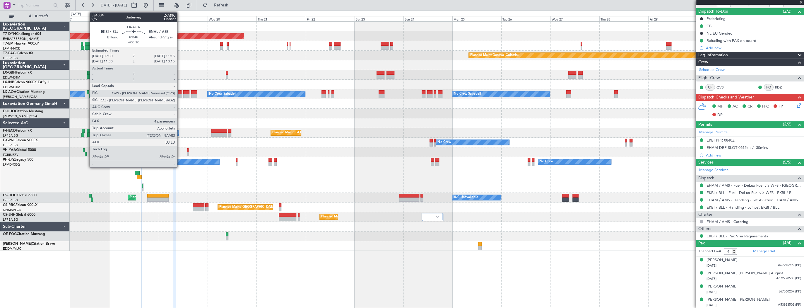
click at [180, 93] on div at bounding box center [180, 92] width 4 height 4
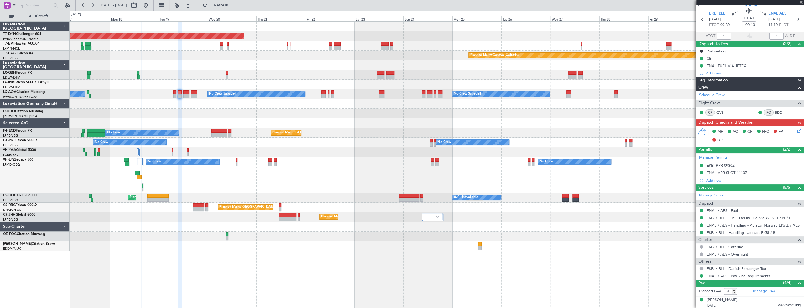
scroll to position [0, 0]
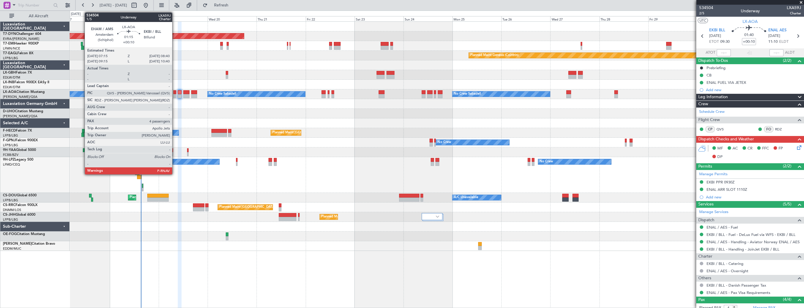
click at [175, 92] on div at bounding box center [174, 92] width 3 height 4
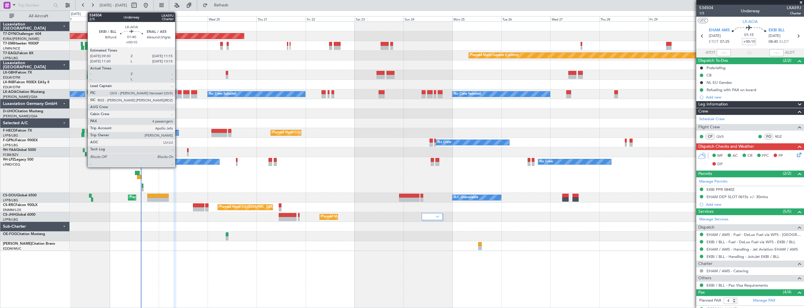
click at [178, 92] on div at bounding box center [180, 92] width 4 height 4
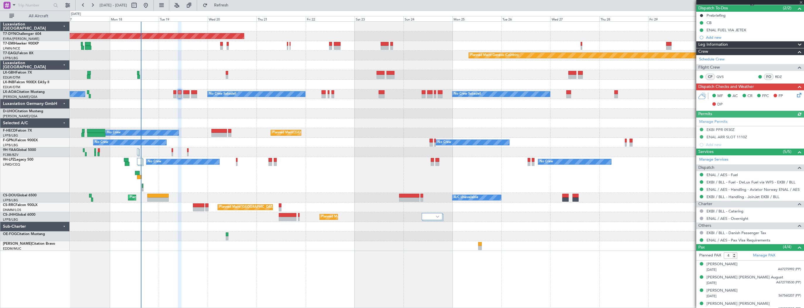
scroll to position [56, 0]
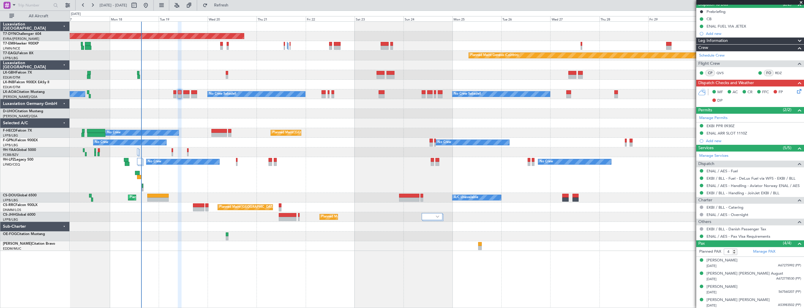
click at [212, 71] on div "Planned Maint Nice (Côte d'Azur Airport)" at bounding box center [437, 75] width 734 height 10
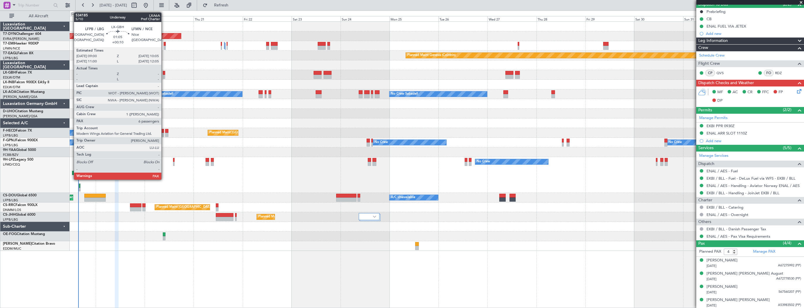
click at [164, 75] on div at bounding box center [164, 77] width 2 height 4
type input "6"
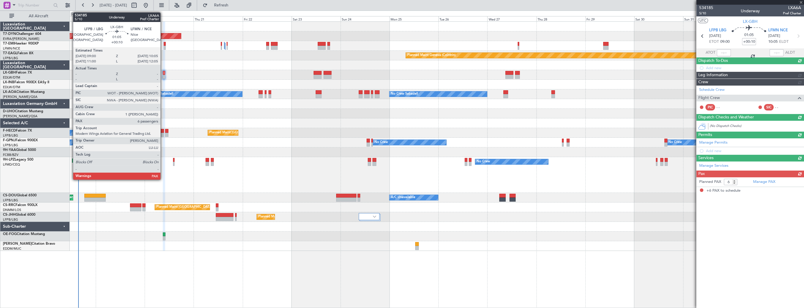
scroll to position [0, 0]
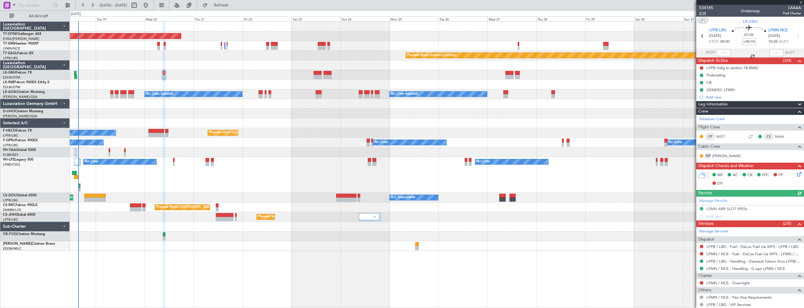
click at [706, 12] on span "5/10" at bounding box center [706, 13] width 14 height 5
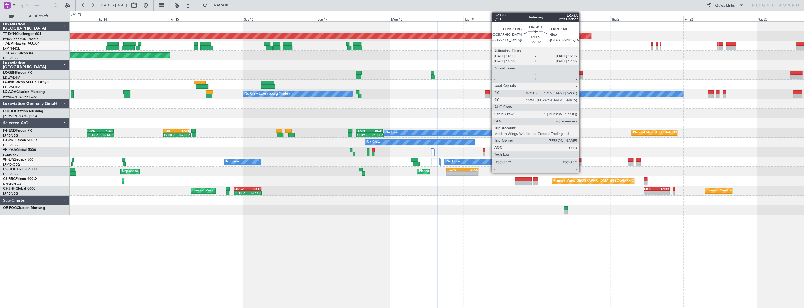
click at [582, 73] on div at bounding box center [581, 73] width 4 height 4
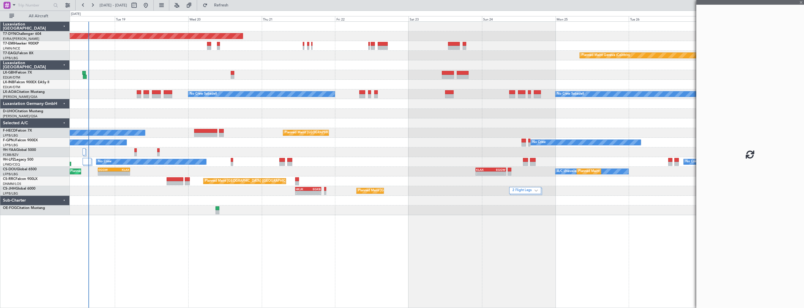
click at [261, 71] on div at bounding box center [437, 75] width 734 height 10
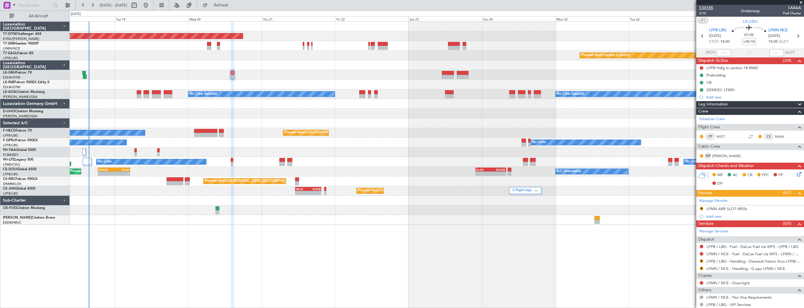
click at [710, 7] on span "534185" at bounding box center [706, 8] width 14 height 6
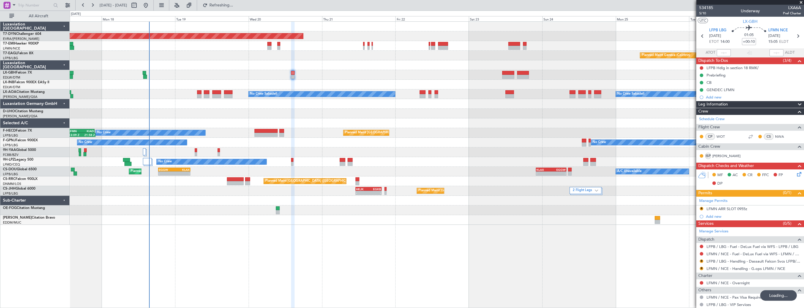
click at [179, 76] on div at bounding box center [437, 75] width 734 height 10
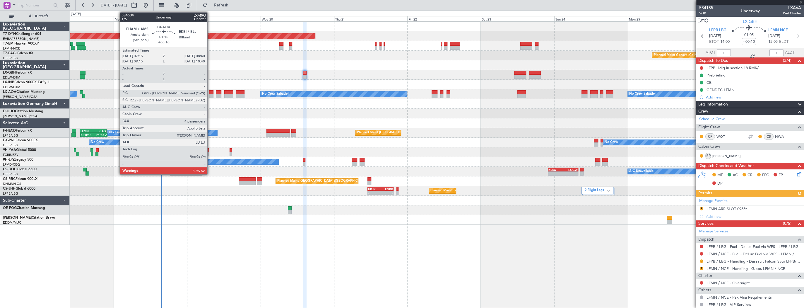
click at [210, 92] on div at bounding box center [211, 92] width 4 height 4
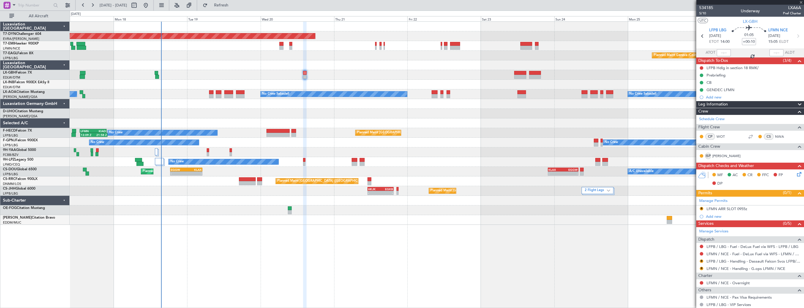
type input "4"
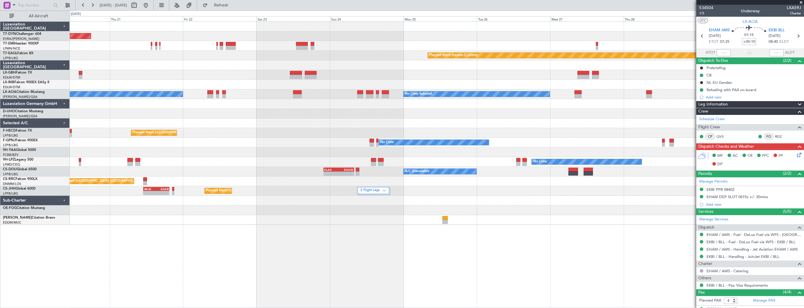
click at [114, 134] on div "Planned Maint [GEOGRAPHIC_DATA]-[GEOGRAPHIC_DATA] Planned Maint [PERSON_NAME] P…" at bounding box center [437, 123] width 734 height 203
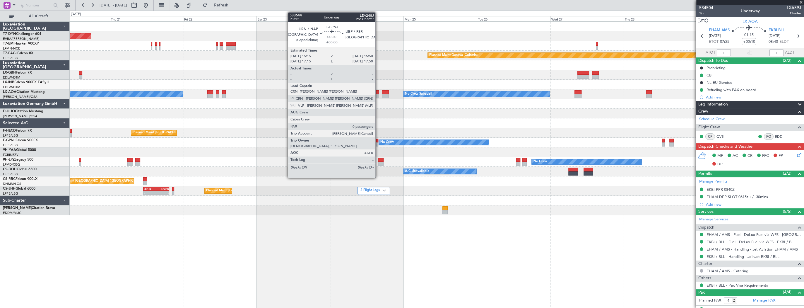
click at [378, 139] on div at bounding box center [377, 140] width 2 height 4
click at [372, 142] on div at bounding box center [371, 140] width 4 height 4
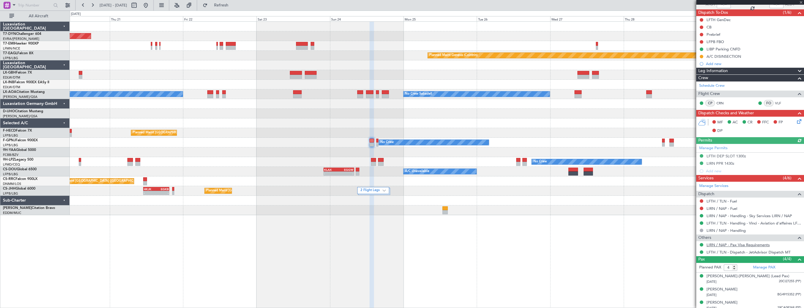
scroll to position [64, 0]
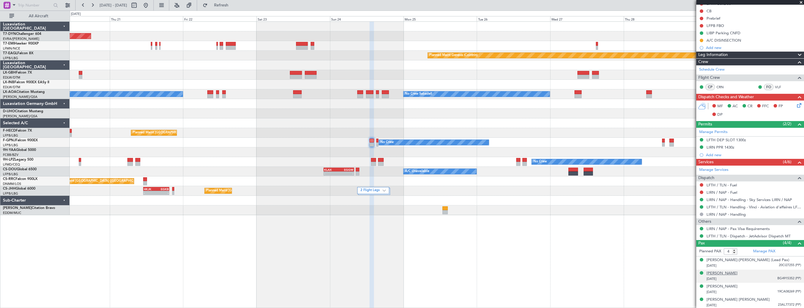
click at [726, 271] on div "Adriana KAREMBEU" at bounding box center [721, 273] width 31 height 6
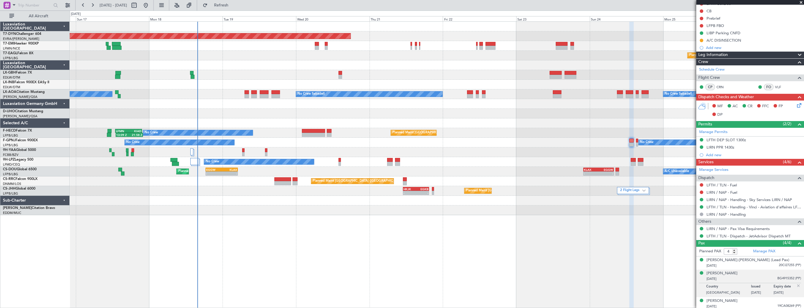
click at [412, 84] on div "Planned Maint Basel-Mulhouse Planned Maint Geneva (Cointrin) Planned Maint New …" at bounding box center [437, 118] width 734 height 193
click at [410, 44] on div at bounding box center [437, 46] width 734 height 10
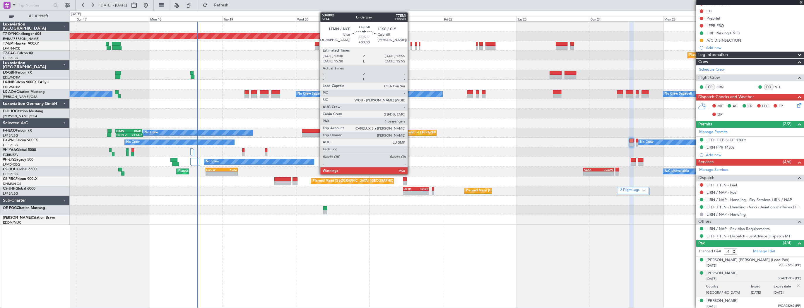
click at [410, 44] on div at bounding box center [410, 44] width 1 height 4
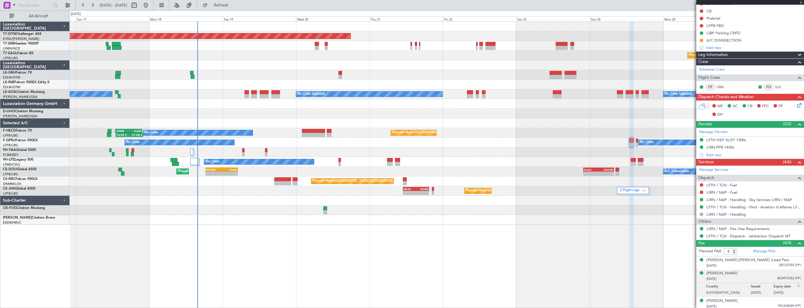
type input "2"
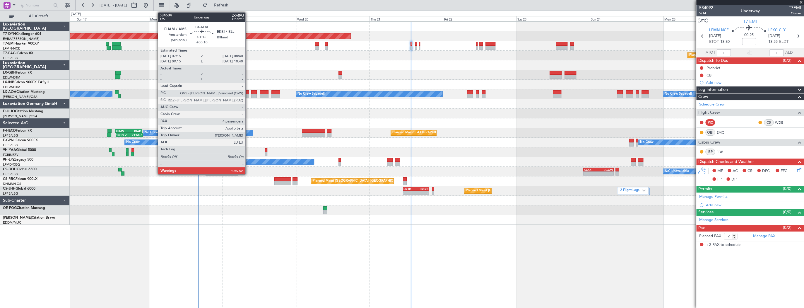
click at [248, 95] on div at bounding box center [246, 96] width 4 height 4
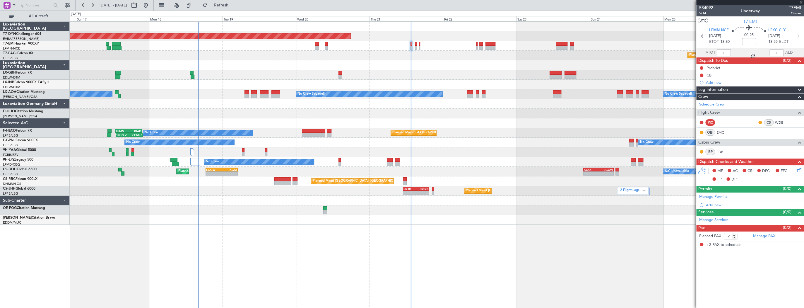
type input "+00:10"
type input "4"
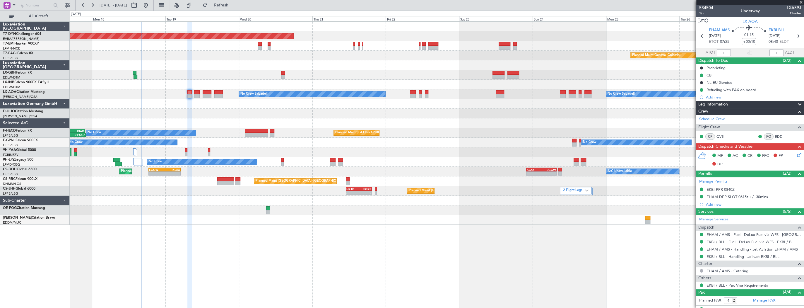
click at [184, 64] on div at bounding box center [437, 65] width 734 height 10
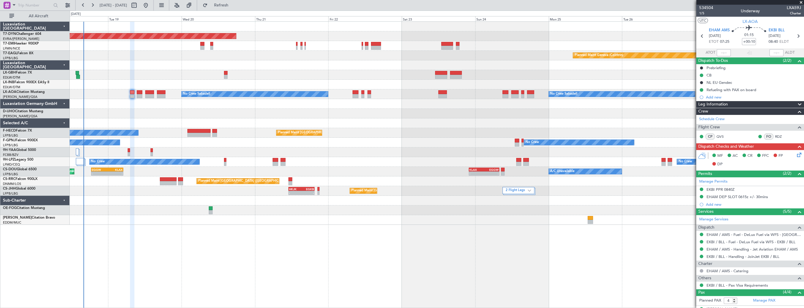
click at [163, 61] on div at bounding box center [437, 65] width 734 height 10
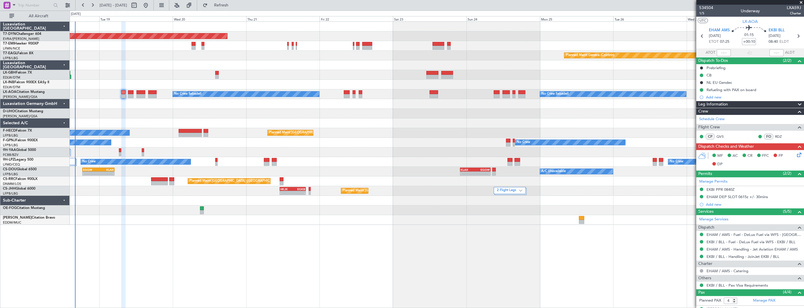
click at [233, 75] on div at bounding box center [437, 75] width 734 height 10
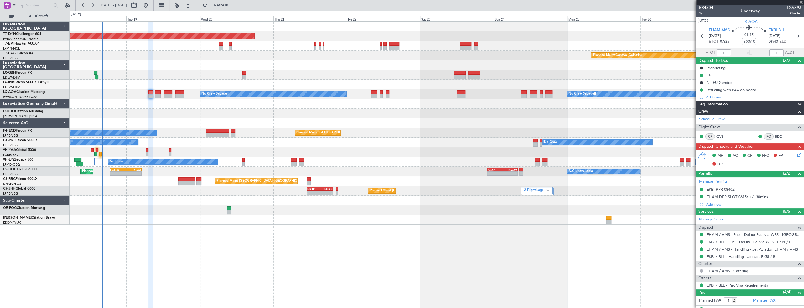
click at [282, 52] on div "Planned Maint Basel-Mulhouse Planned Maint Geneva (Cointrin) No Crew Sabadell N…" at bounding box center [437, 123] width 734 height 203
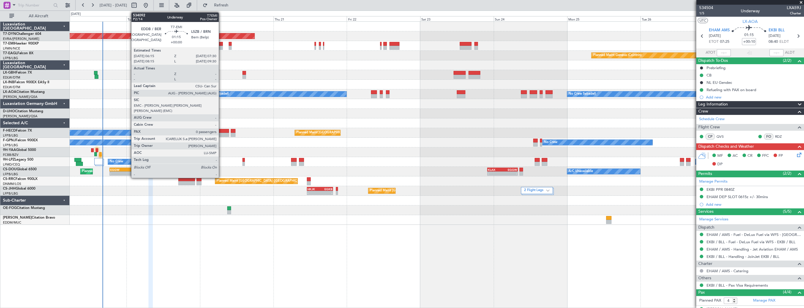
click at [221, 46] on div at bounding box center [221, 48] width 4 height 4
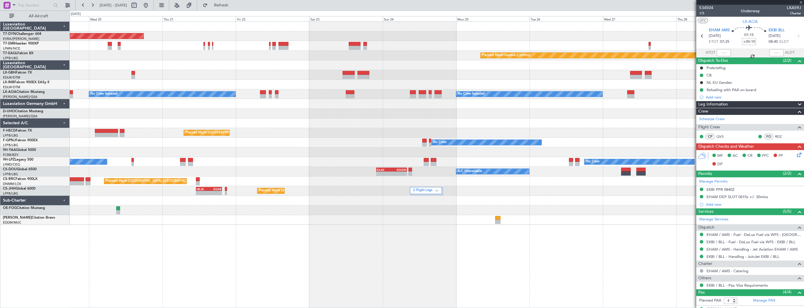
click at [150, 57] on div "Planned Maint Geneva (Cointrin)" at bounding box center [437, 56] width 734 height 10
type input "0"
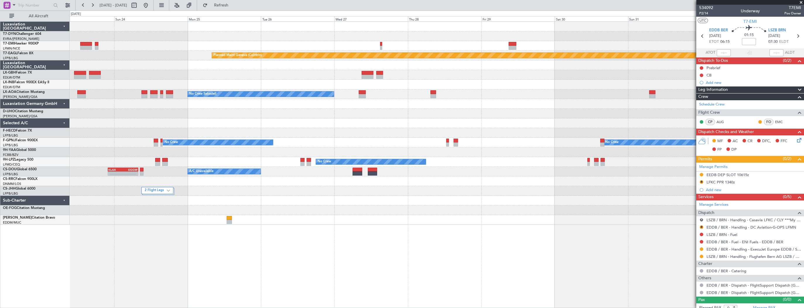
click at [169, 77] on div "Planned Maint Chester Planned Maint Geneva (Cointrin) No Crew Sabadell No Crew …" at bounding box center [437, 123] width 734 height 203
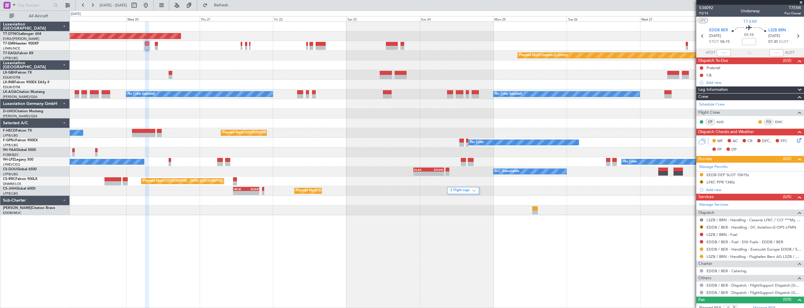
click at [736, 41] on fb-app "23 Aug 2025 - 02 Sep 2025 Refresh Quick Links All Aircraft Planned Maint Basel-…" at bounding box center [402, 155] width 804 height 303
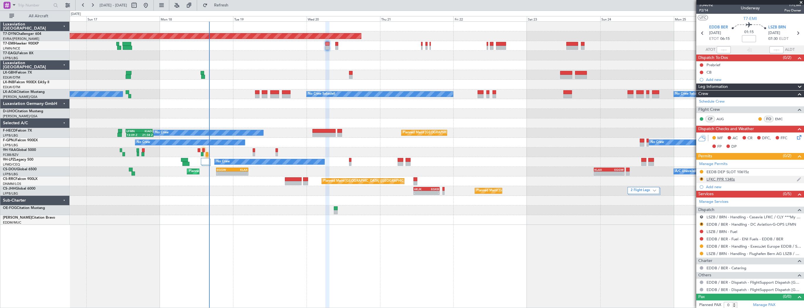
scroll to position [4, 0]
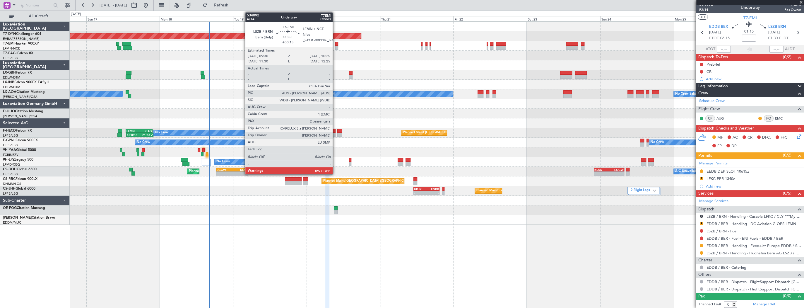
click at [335, 43] on div at bounding box center [336, 44] width 3 height 4
type input "+00:15"
type input "2"
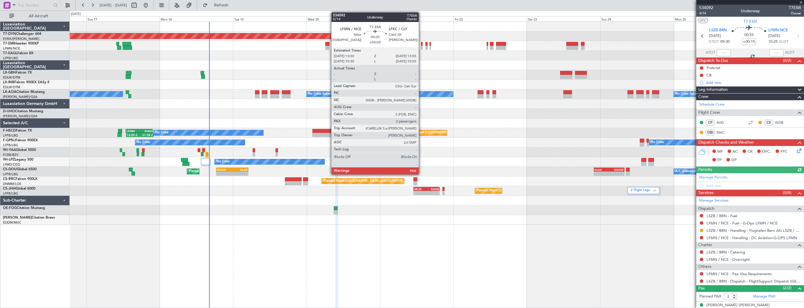
click at [421, 43] on div at bounding box center [421, 44] width 1 height 4
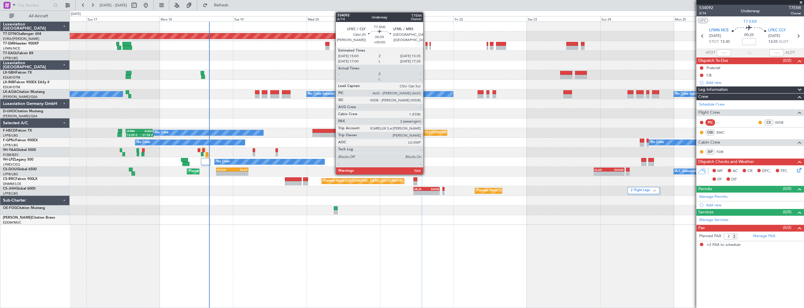
click at [426, 44] on div at bounding box center [426, 44] width 2 height 4
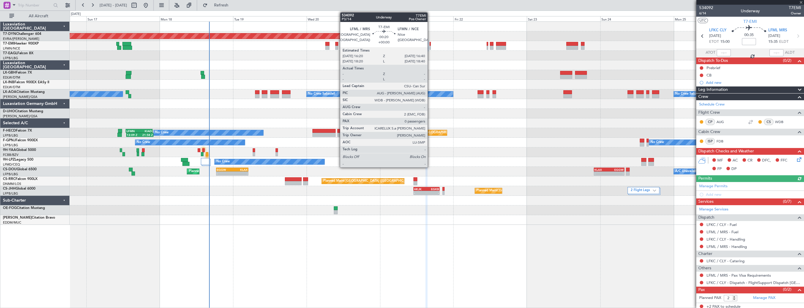
click at [430, 45] on div at bounding box center [429, 44] width 1 height 4
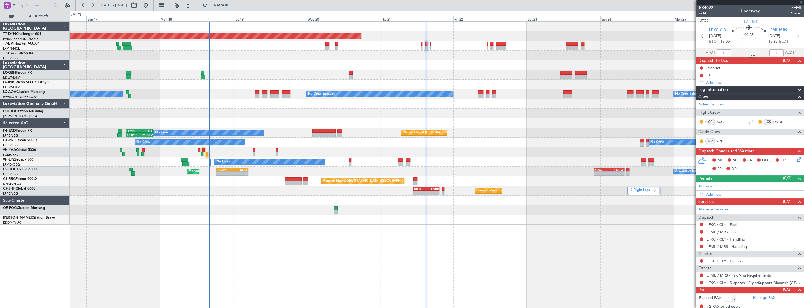
type input "0"
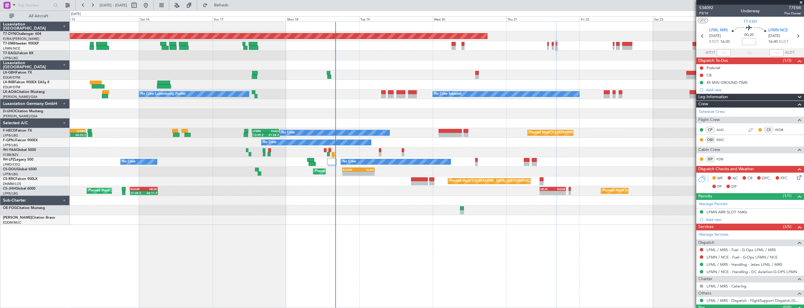
click at [453, 63] on div at bounding box center [437, 65] width 734 height 10
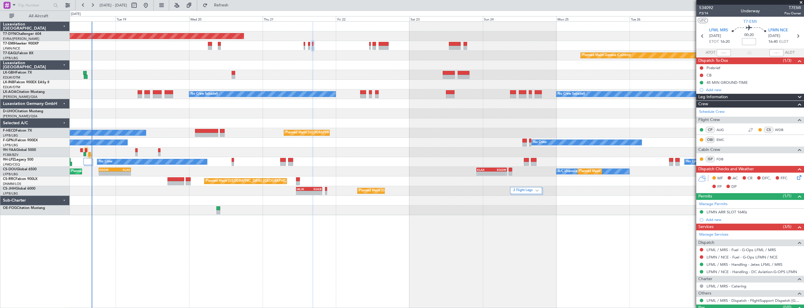
click at [175, 64] on div at bounding box center [437, 65] width 734 height 10
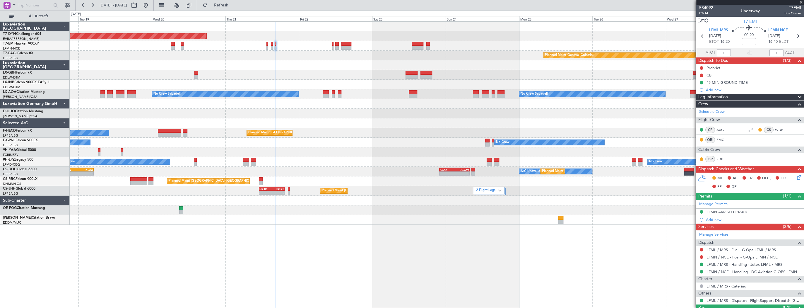
click at [155, 74] on div at bounding box center [437, 75] width 734 height 10
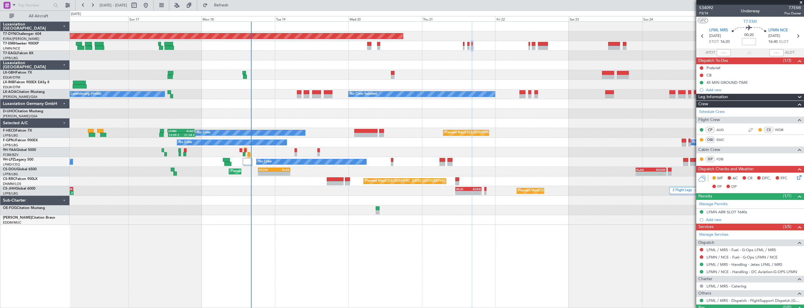
click at [426, 86] on div "Planned Maint Basel-Mulhouse Planned Maint Geneva (Cointrin) Planned Maint New …" at bounding box center [437, 123] width 734 height 203
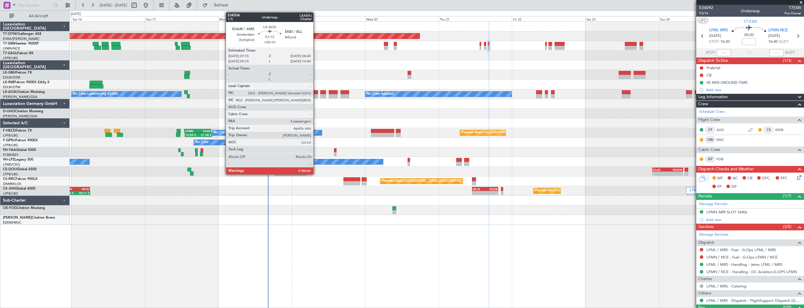
click at [316, 93] on div at bounding box center [315, 92] width 4 height 4
type input "+00:10"
type input "4"
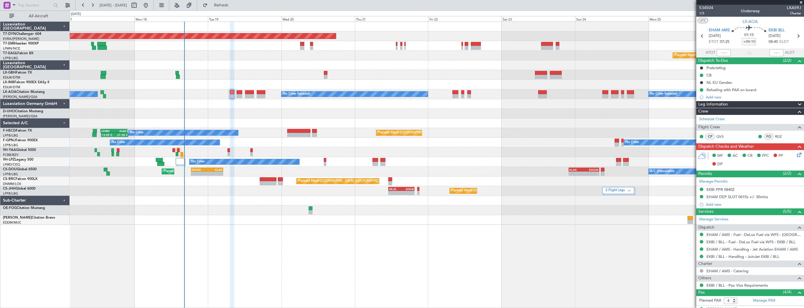
click at [303, 105] on div "Planned Maint Basel-Mulhouse Planned Maint Geneva (Cointrin) Planned Maint New …" at bounding box center [437, 123] width 734 height 203
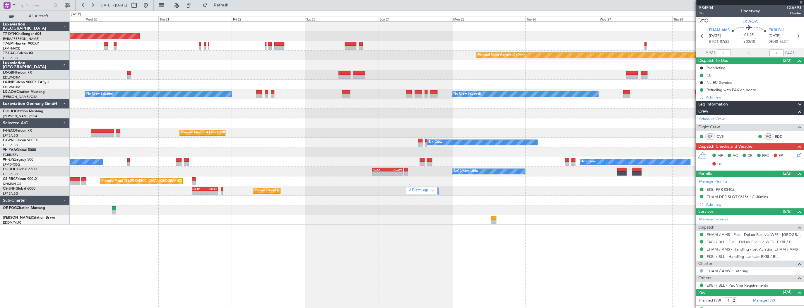
click at [245, 109] on div at bounding box center [437, 114] width 734 height 10
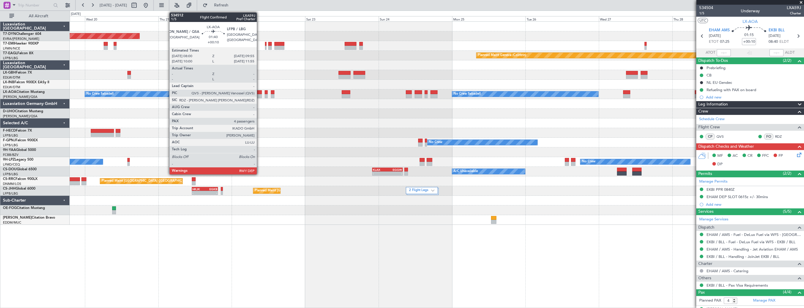
click at [259, 95] on div at bounding box center [259, 96] width 6 height 4
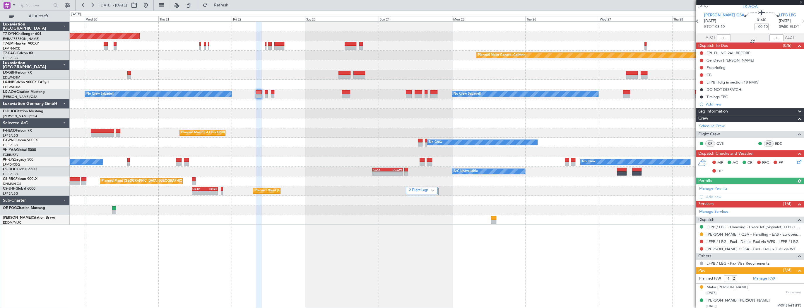
scroll to position [42, 0]
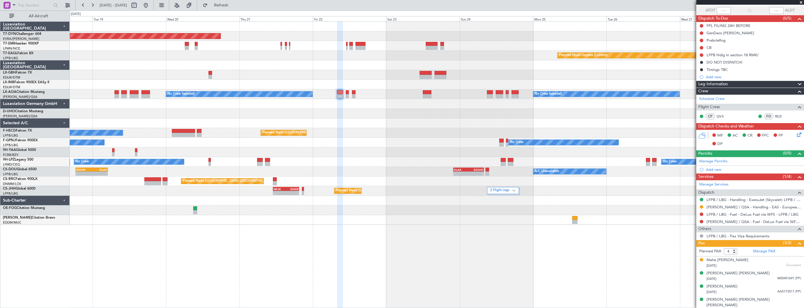
click at [330, 113] on div "Planned Maint Basel-Mulhouse Planned Maint Geneva (Cointrin) No Crew Sabadell N…" at bounding box center [437, 123] width 734 height 203
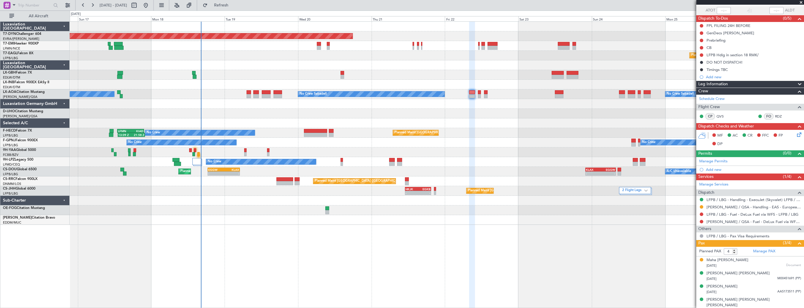
click at [517, 132] on div "Planned Maint Paris (Le Bourget) No Crew LFMN 13:00 Z KIAD 21:45 Z 13:09 Z 21:5…" at bounding box center [437, 133] width 734 height 10
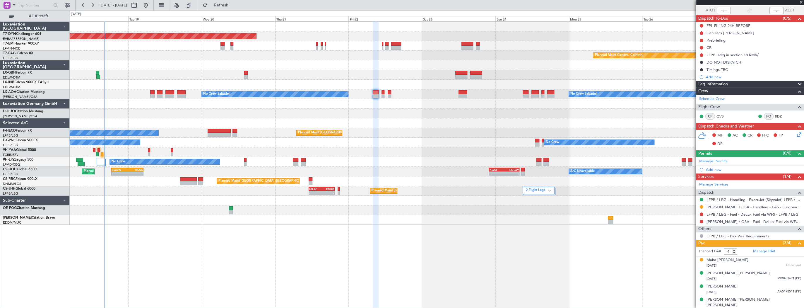
click at [192, 113] on div at bounding box center [437, 114] width 734 height 10
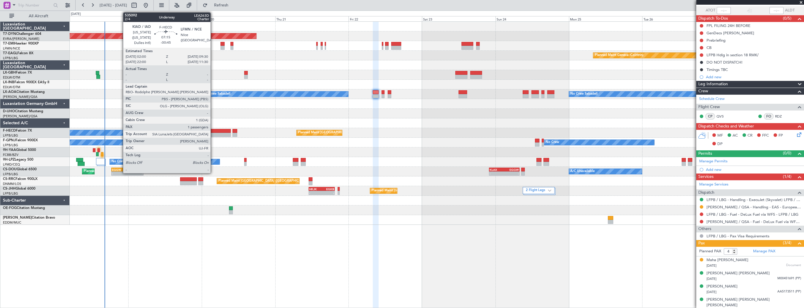
click at [213, 133] on div at bounding box center [219, 135] width 23 height 4
type input "-00:45"
type input "1"
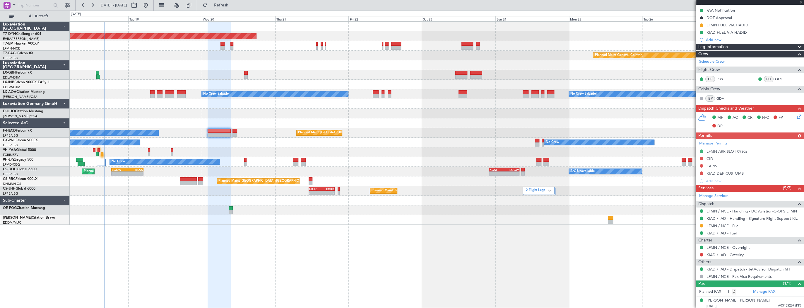
scroll to position [80, 0]
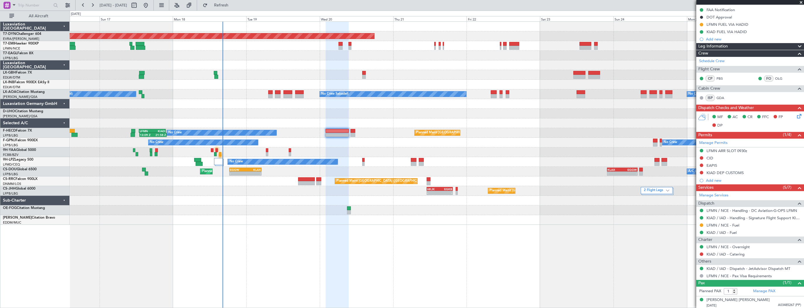
click at [282, 116] on div "Planned Maint Basel-Mulhouse Planned Maint Geneva (Cointrin) Planned Maint New …" at bounding box center [437, 123] width 734 height 203
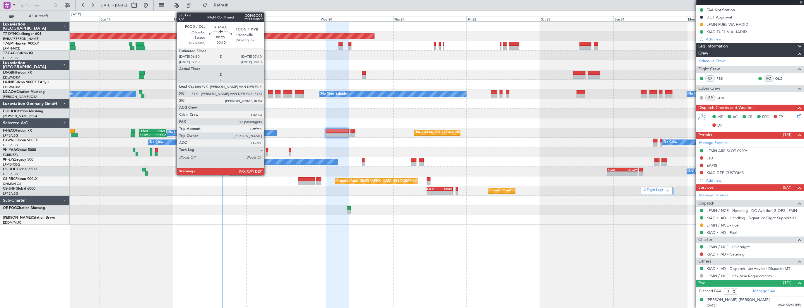
click at [267, 150] on div at bounding box center [267, 150] width 2 height 4
type input "-00:10"
type input "13"
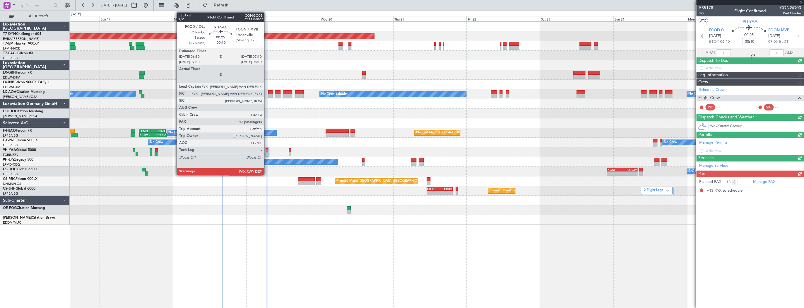
scroll to position [0, 0]
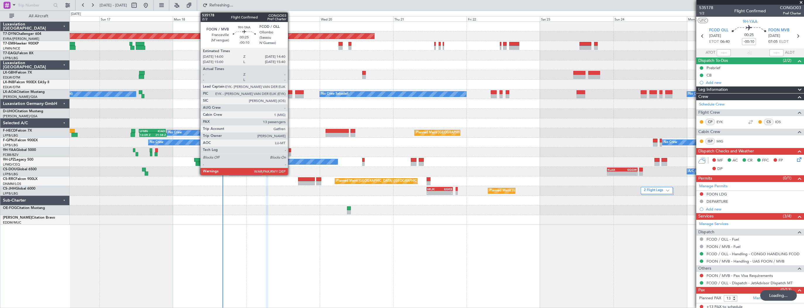
click at [290, 151] on div at bounding box center [290, 150] width 2 height 4
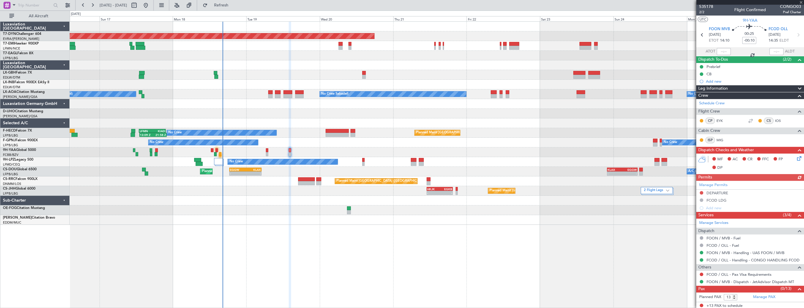
scroll to position [1, 0]
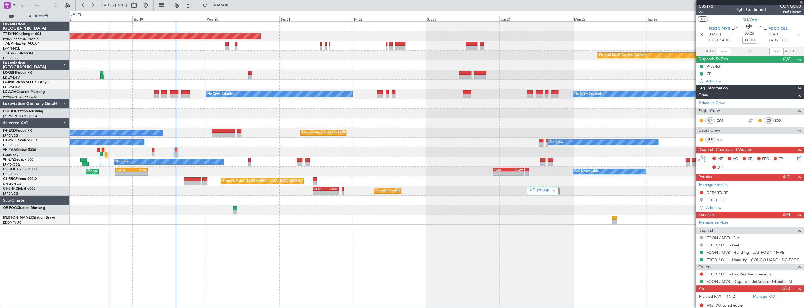
click at [206, 118] on div "Planned Maint Basel-Mulhouse Planned Maint Geneva (Cointrin) No Crew Sabadell N…" at bounding box center [437, 123] width 734 height 203
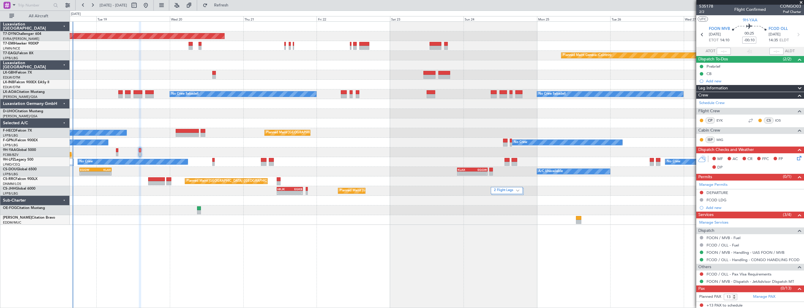
click at [148, 138] on div "Planned Maint Basel-Mulhouse Planned Maint Geneva (Cointrin) No Crew Sabadell N…" at bounding box center [437, 123] width 734 height 203
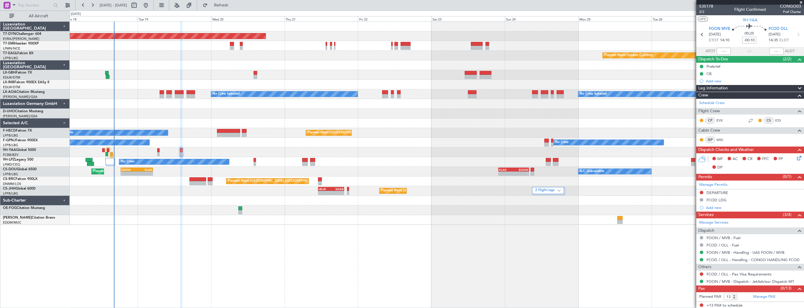
click at [252, 143] on div "Planned Maint Basel-Mulhouse Planned Maint Geneva (Cointrin) No Crew Sabadell N…" at bounding box center [437, 123] width 734 height 203
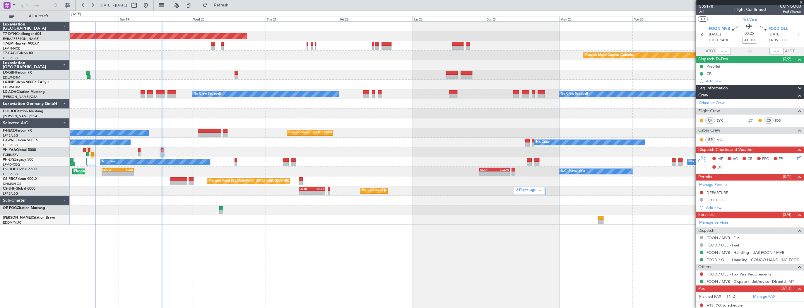
click at [257, 162] on div "No Crew No Crew No Crew" at bounding box center [437, 162] width 734 height 10
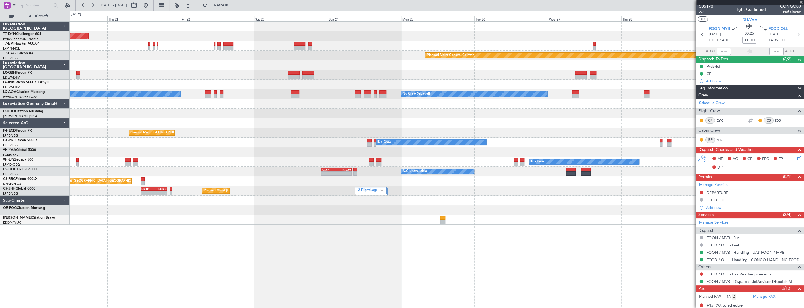
click at [190, 158] on div "No Crew No Crew" at bounding box center [437, 162] width 734 height 10
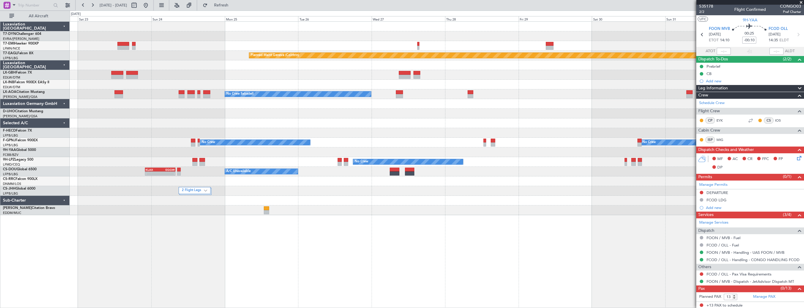
click at [153, 157] on div "Planned Maint Basel-Mulhouse Planned Maint Chester Planned Maint Geneva (Cointr…" at bounding box center [437, 118] width 734 height 193
click at [141, 142] on div "No Crew No Crew Planned Maint Paris (Le Bourget)" at bounding box center [437, 143] width 734 height 10
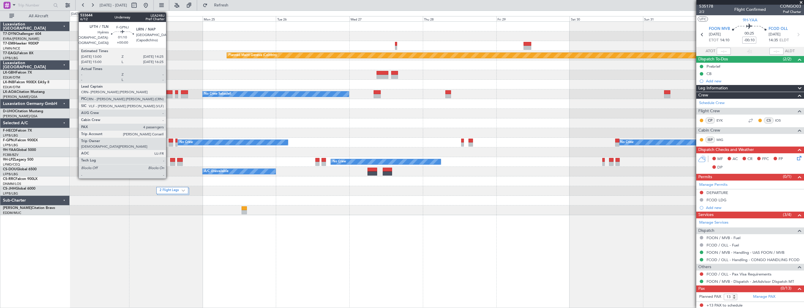
click at [169, 140] on div at bounding box center [171, 140] width 4 height 4
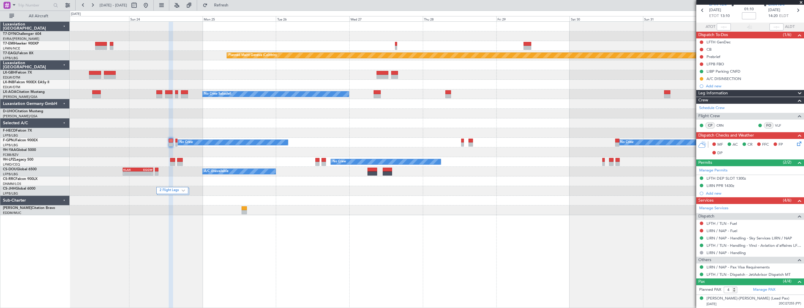
scroll to position [0, 0]
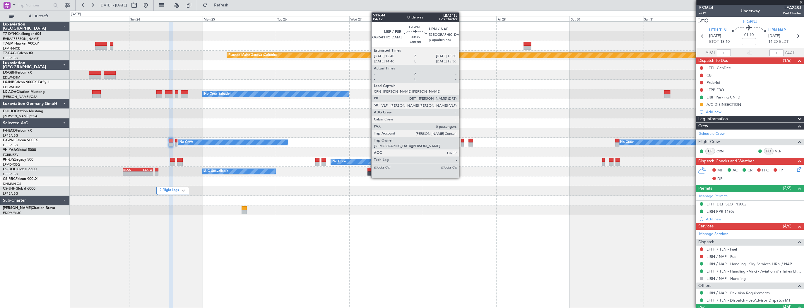
click at [461, 139] on div at bounding box center [462, 140] width 3 height 4
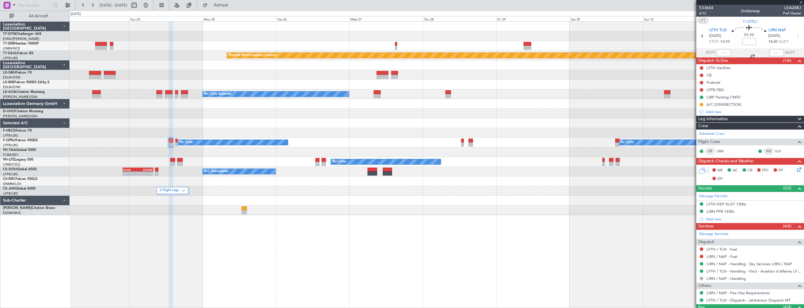
type input "0"
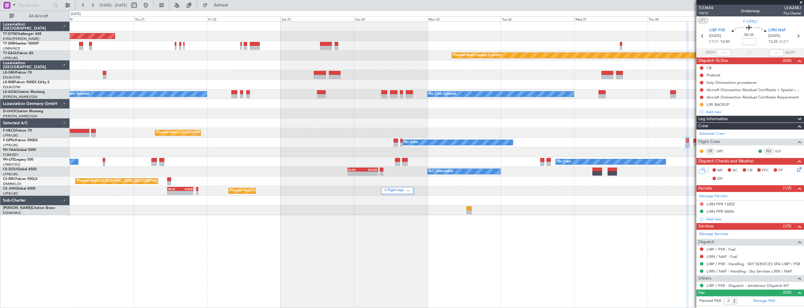
click at [652, 138] on div "Planned Maint Basel-Mulhouse Planned Maint Chester Planned Maint Geneva (Cointr…" at bounding box center [437, 118] width 734 height 193
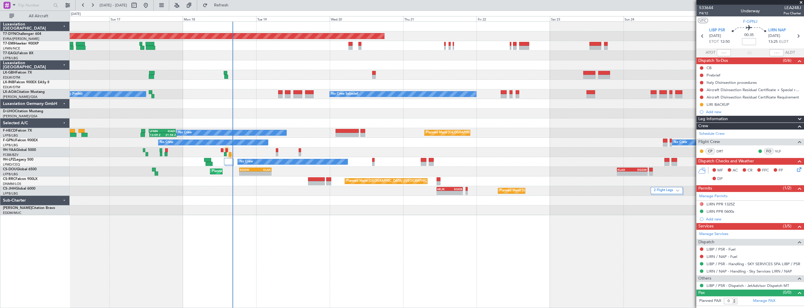
click at [481, 151] on div "Planned Maint Basel-Mulhouse Planned Maint Geneva (Cointrin) Planned Maint New …" at bounding box center [437, 118] width 734 height 193
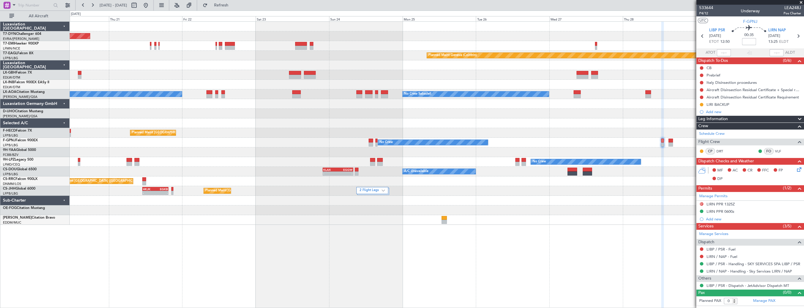
click at [73, 146] on div "No Crew No Crew Planned Maint Paris (Le Bourget) No Crew" at bounding box center [437, 143] width 734 height 10
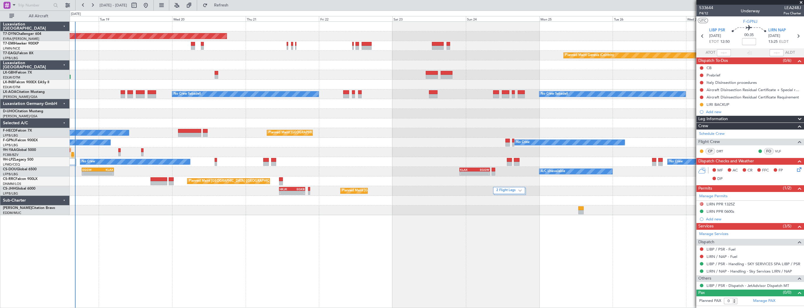
click at [405, 146] on div "Planned Maint Basel-Mulhouse Planned Maint Geneva (Cointrin) No Crew Sabadell N…" at bounding box center [437, 118] width 734 height 193
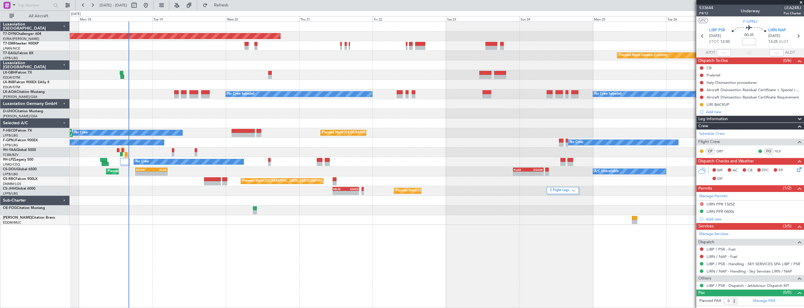
click at [205, 185] on div "Planned Maint [GEOGRAPHIC_DATA] ([GEOGRAPHIC_DATA])" at bounding box center [437, 181] width 734 height 10
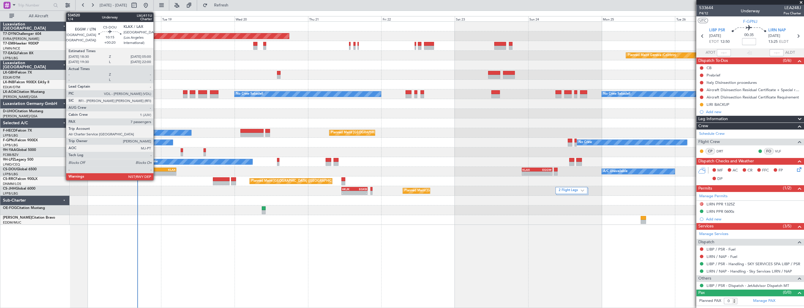
click at [156, 169] on div "EGGW" at bounding box center [153, 170] width 16 height 4
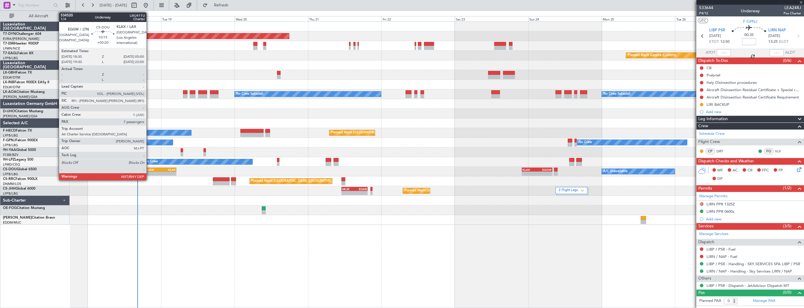
type input "+00:20"
type input "7"
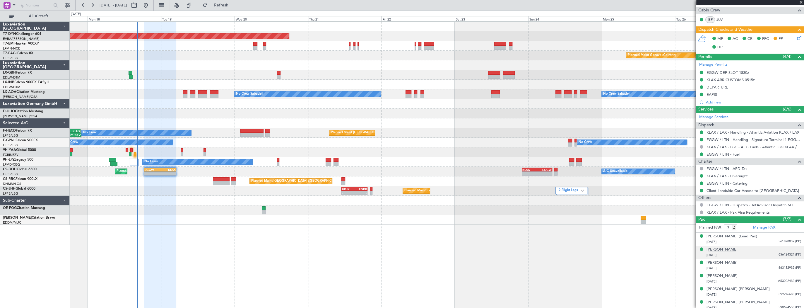
scroll to position [203, 0]
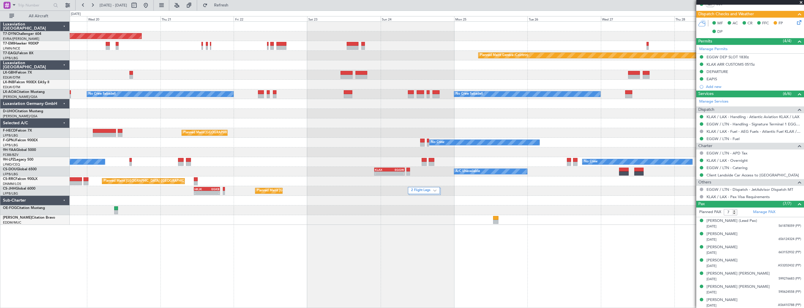
click at [308, 188] on div "Planned Maint Basel-Mulhouse Planned Maint Chester Planned Maint Geneva (Cointr…" at bounding box center [437, 123] width 734 height 203
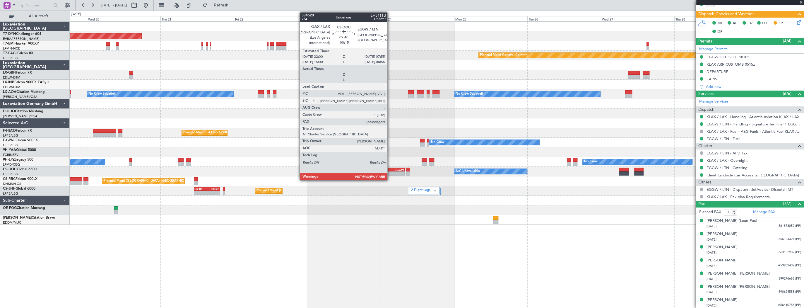
click at [390, 170] on div "EGGW" at bounding box center [396, 170] width 15 height 4
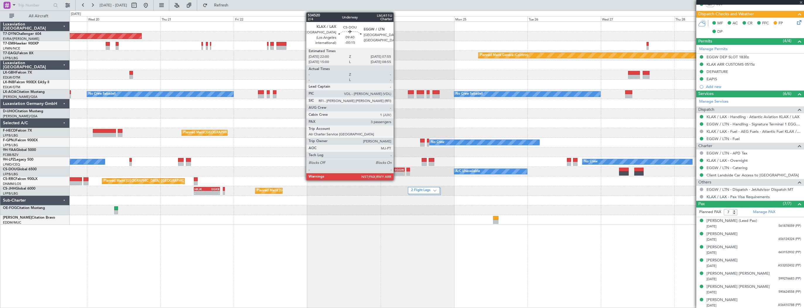
type input "-00:15"
type input "3"
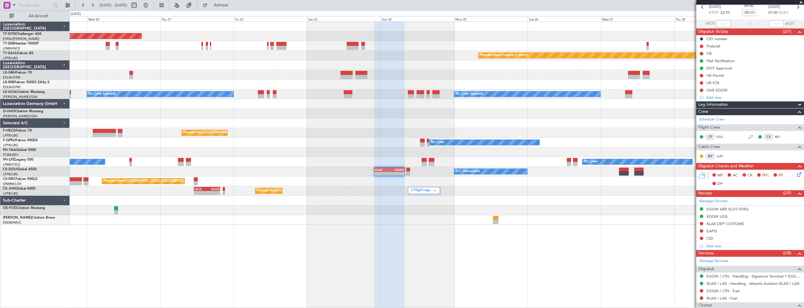
scroll to position [0, 0]
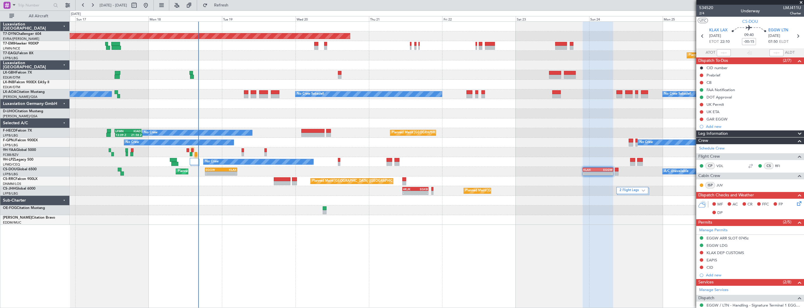
click at [450, 148] on div at bounding box center [437, 152] width 734 height 10
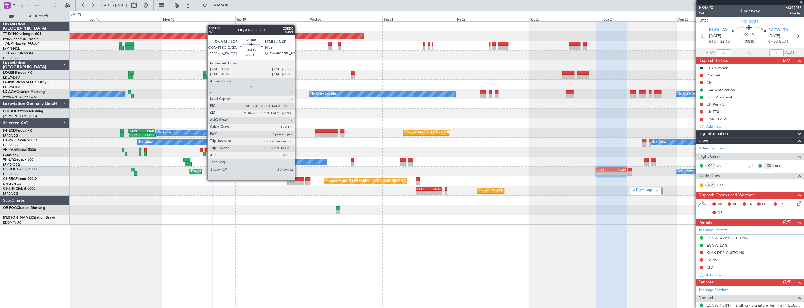
click at [297, 179] on div at bounding box center [295, 179] width 17 height 4
type input "7"
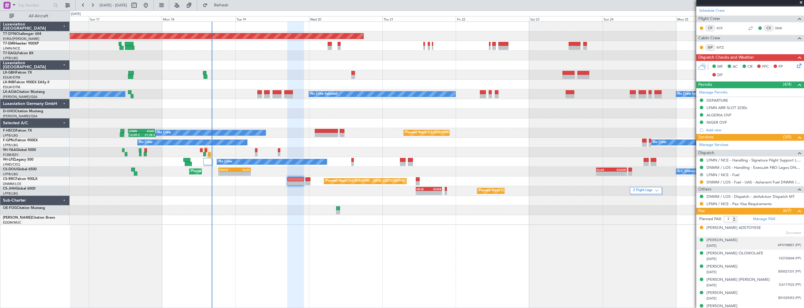
scroll to position [137, 0]
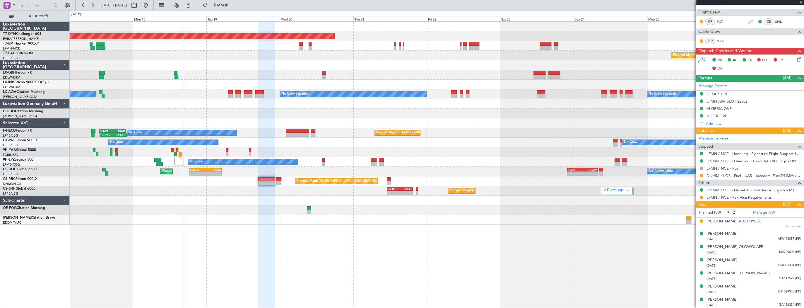
click at [242, 190] on div "Planned Maint [GEOGRAPHIC_DATA]-[GEOGRAPHIC_DATA] Planned Maint Geneva ([GEOGRA…" at bounding box center [437, 123] width 734 height 203
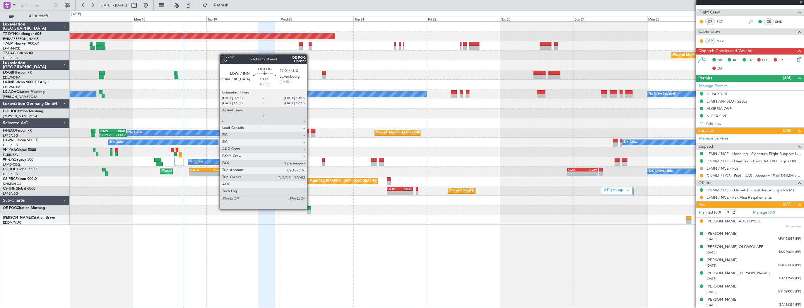
click at [310, 208] on div at bounding box center [309, 208] width 4 height 4
type input "2"
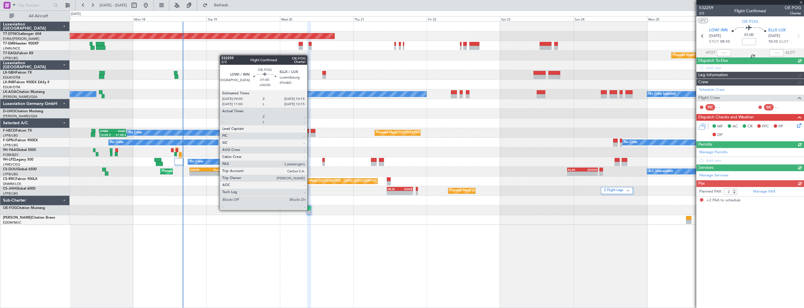
scroll to position [0, 0]
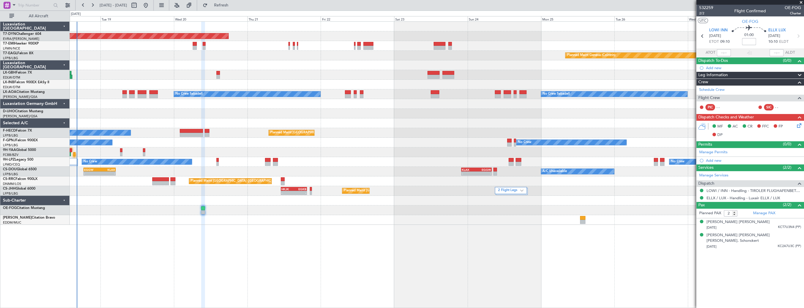
click at [232, 217] on div at bounding box center [437, 220] width 734 height 10
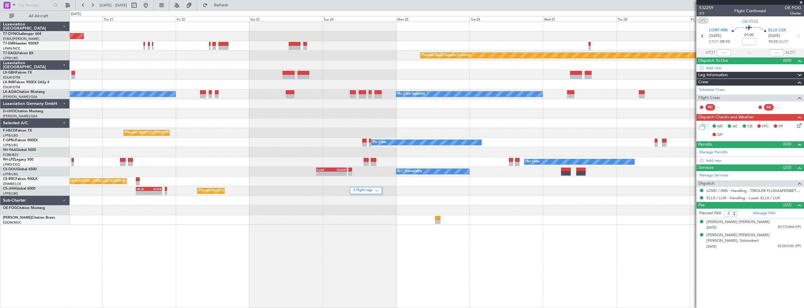
click at [390, 225] on div "Planned Maint [GEOGRAPHIC_DATA]-[GEOGRAPHIC_DATA] Planned Maint [PERSON_NAME] P…" at bounding box center [437, 164] width 734 height 286
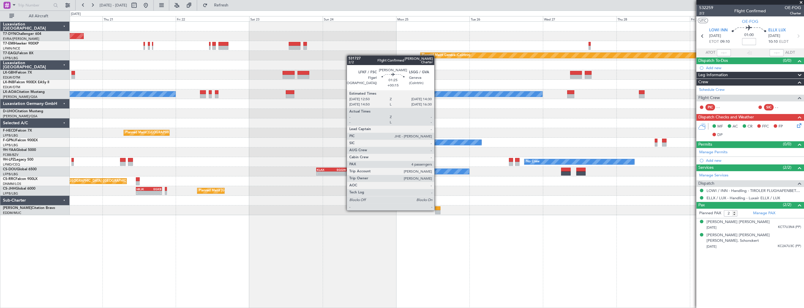
click at [437, 210] on div at bounding box center [437, 212] width 5 height 4
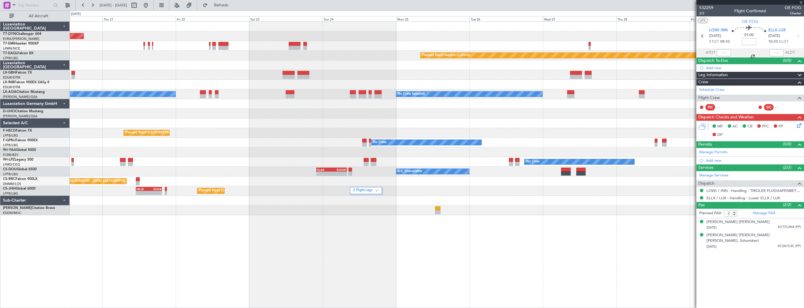
type input "+00:15"
type input "4"
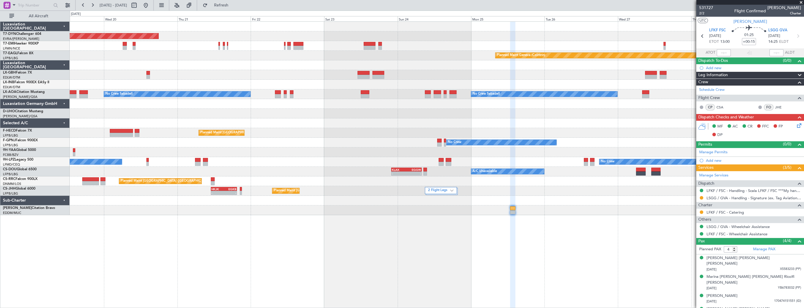
click at [588, 200] on div "Planned Maint [GEOGRAPHIC_DATA]-[GEOGRAPHIC_DATA] Planned Maint Geneva ([GEOGRA…" at bounding box center [437, 118] width 734 height 193
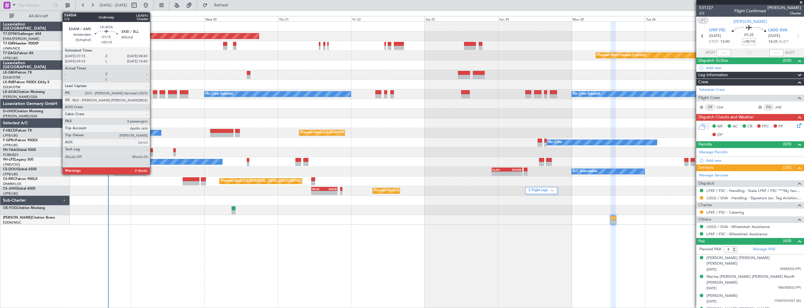
click at [153, 91] on div at bounding box center [155, 92] width 4 height 4
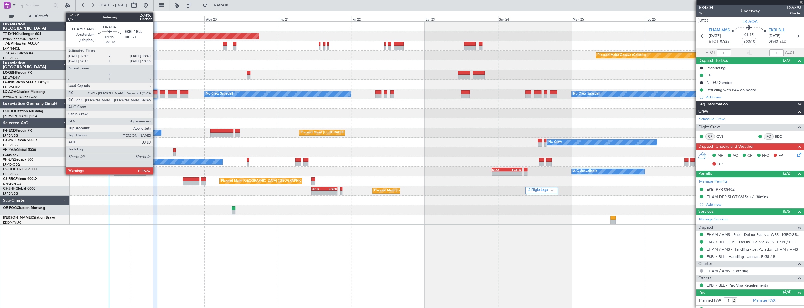
click at [156, 92] on div at bounding box center [155, 92] width 4 height 4
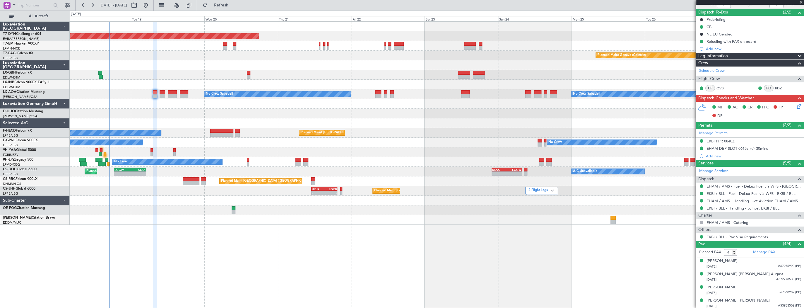
scroll to position [49, 0]
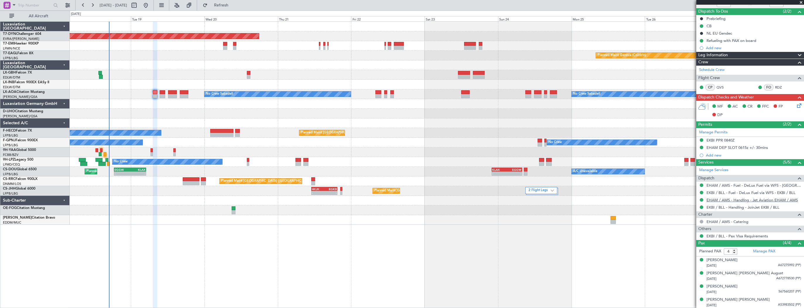
click at [771, 199] on link "EHAM / AMS - Handling - Jet Aviation EHAM / AMS" at bounding box center [751, 199] width 91 height 5
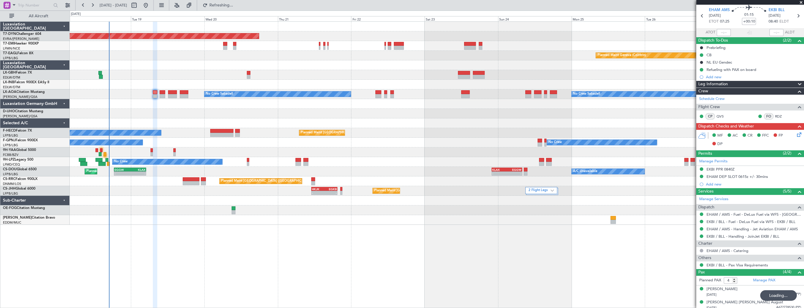
scroll to position [0, 0]
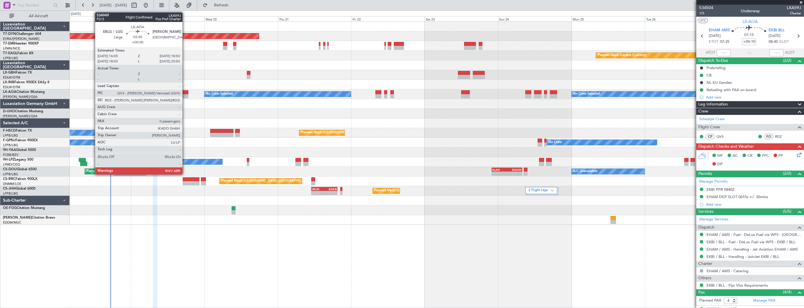
click at [185, 92] on div at bounding box center [184, 92] width 8 height 4
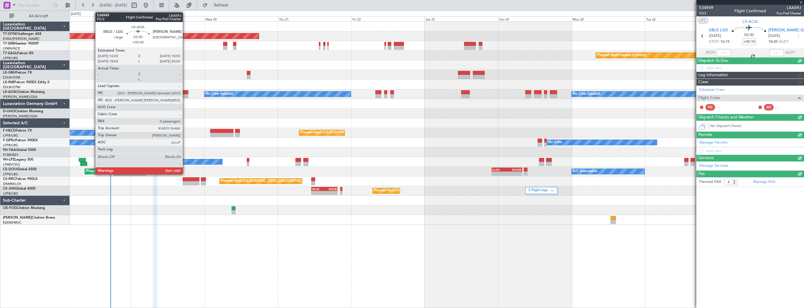
type input "+00:30"
type input "0"
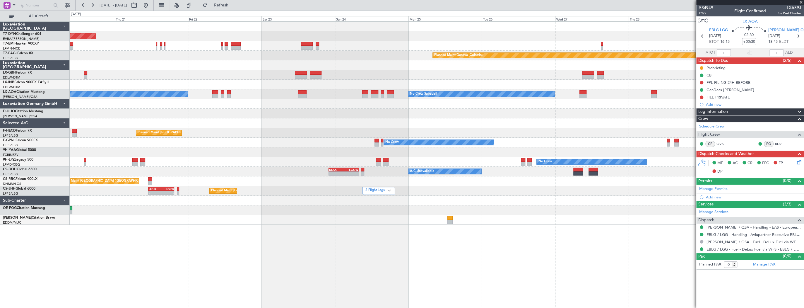
click at [129, 106] on div "Planned Maint [GEOGRAPHIC_DATA]-[GEOGRAPHIC_DATA] Planned Maint [PERSON_NAME] P…" at bounding box center [437, 123] width 734 height 203
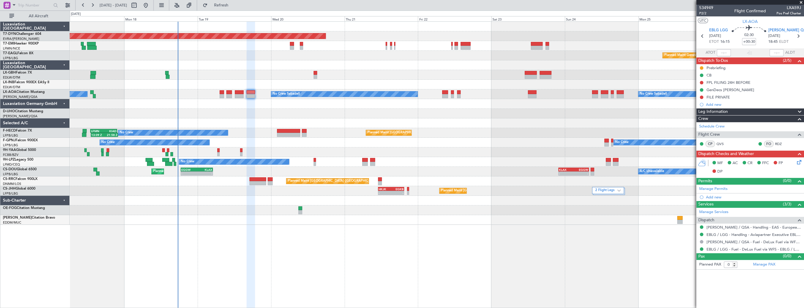
click at [368, 119] on div at bounding box center [437, 123] width 734 height 10
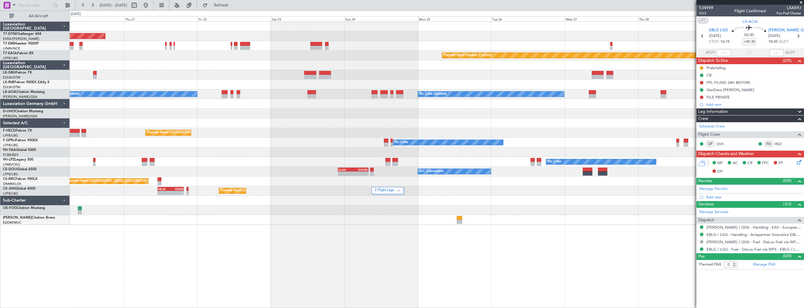
click at [97, 146] on div "Planned Maint [GEOGRAPHIC_DATA]-[GEOGRAPHIC_DATA] Planned Maint [PERSON_NAME] P…" at bounding box center [437, 123] width 734 height 203
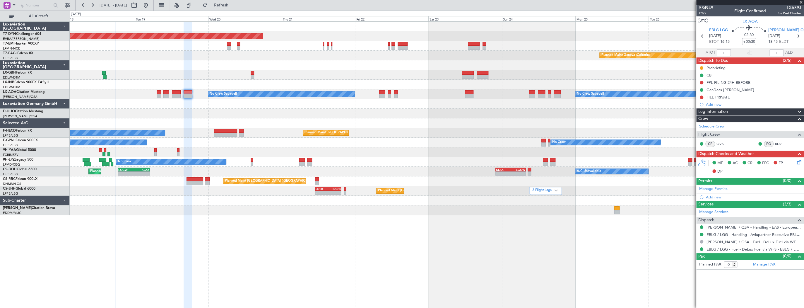
click at [456, 133] on div "Planned Maint [GEOGRAPHIC_DATA] ([GEOGRAPHIC_DATA]) No Crew LFMN 13:00 Z KIAD 2…" at bounding box center [437, 133] width 734 height 10
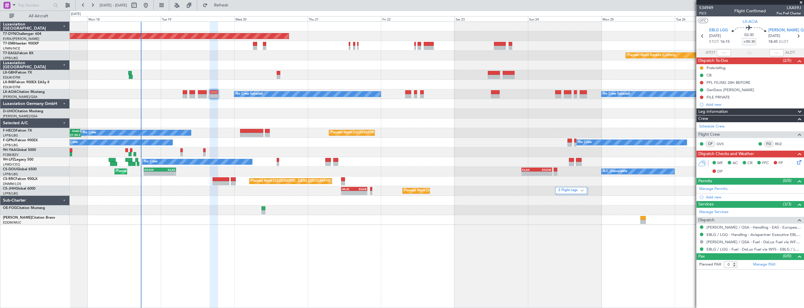
click at [270, 99] on div "Planned Maint [GEOGRAPHIC_DATA]-[GEOGRAPHIC_DATA] Planned Maint Geneva ([GEOGRA…" at bounding box center [437, 123] width 734 height 203
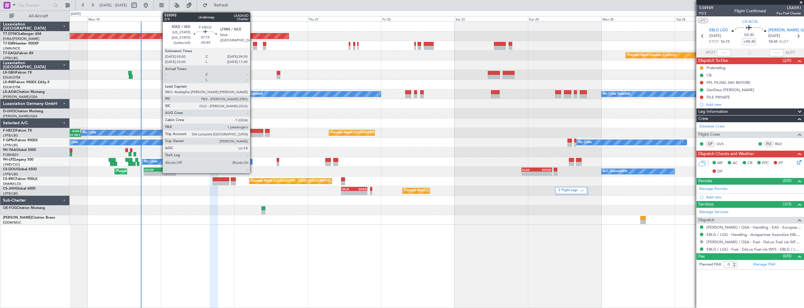
click at [253, 131] on div at bounding box center [251, 131] width 23 height 4
type input "-00:45"
type input "1"
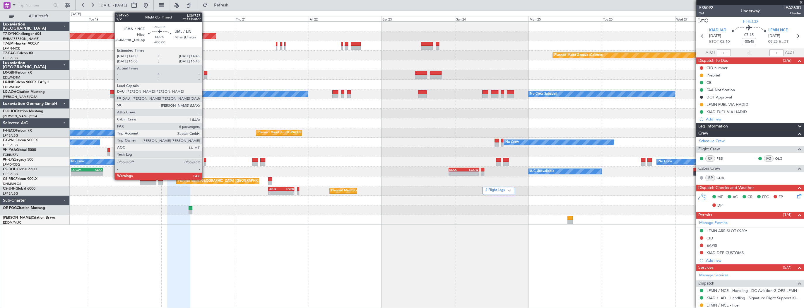
click at [205, 162] on div at bounding box center [205, 164] width 2 height 4
type input "6"
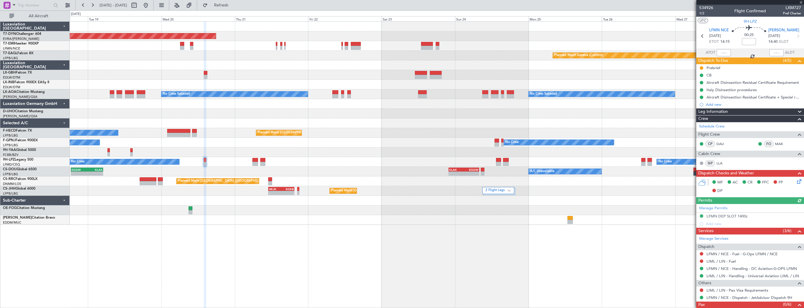
scroll to position [16, 0]
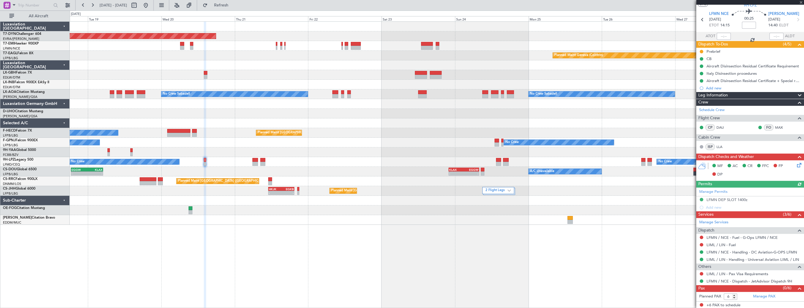
click at [769, 294] on mat-tooltip-component "LFMN / NCE - Dispatch - JetAdvisor Dispatch 9H" at bounding box center [748, 290] width 83 height 16
click at [765, 296] on link "Manage PAX" at bounding box center [764, 296] width 22 height 6
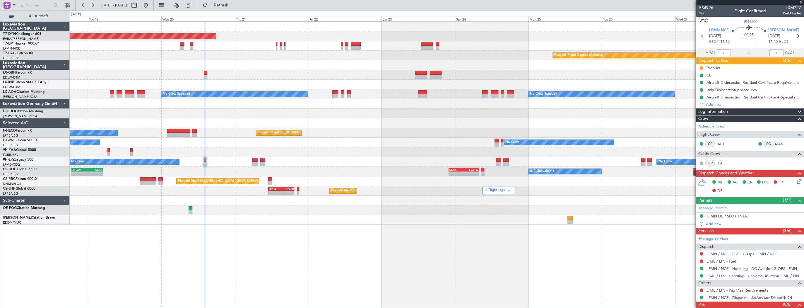
click at [702, 14] on span "1/2" at bounding box center [706, 13] width 14 height 5
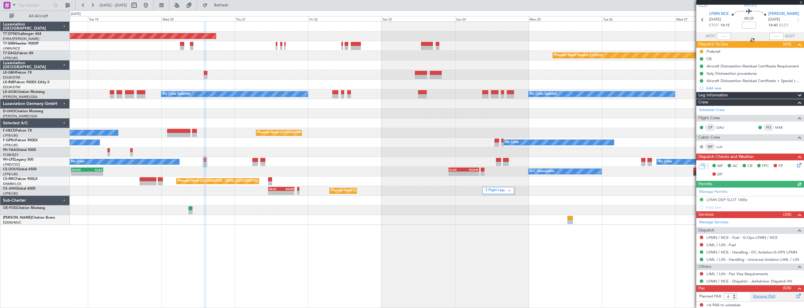
click at [757, 295] on link "Manage PAX" at bounding box center [764, 296] width 22 height 6
